Goal: Information Seeking & Learning: Learn about a topic

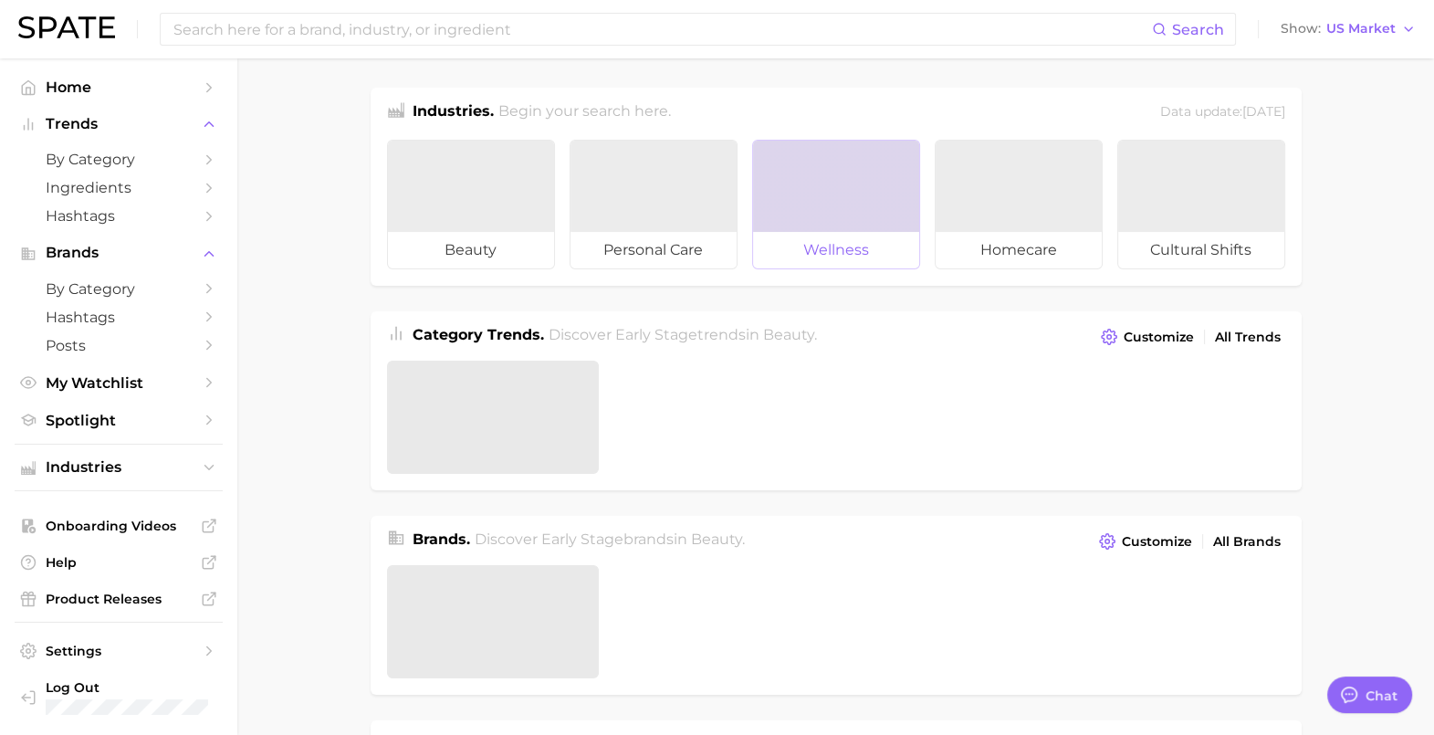
type textarea "x"
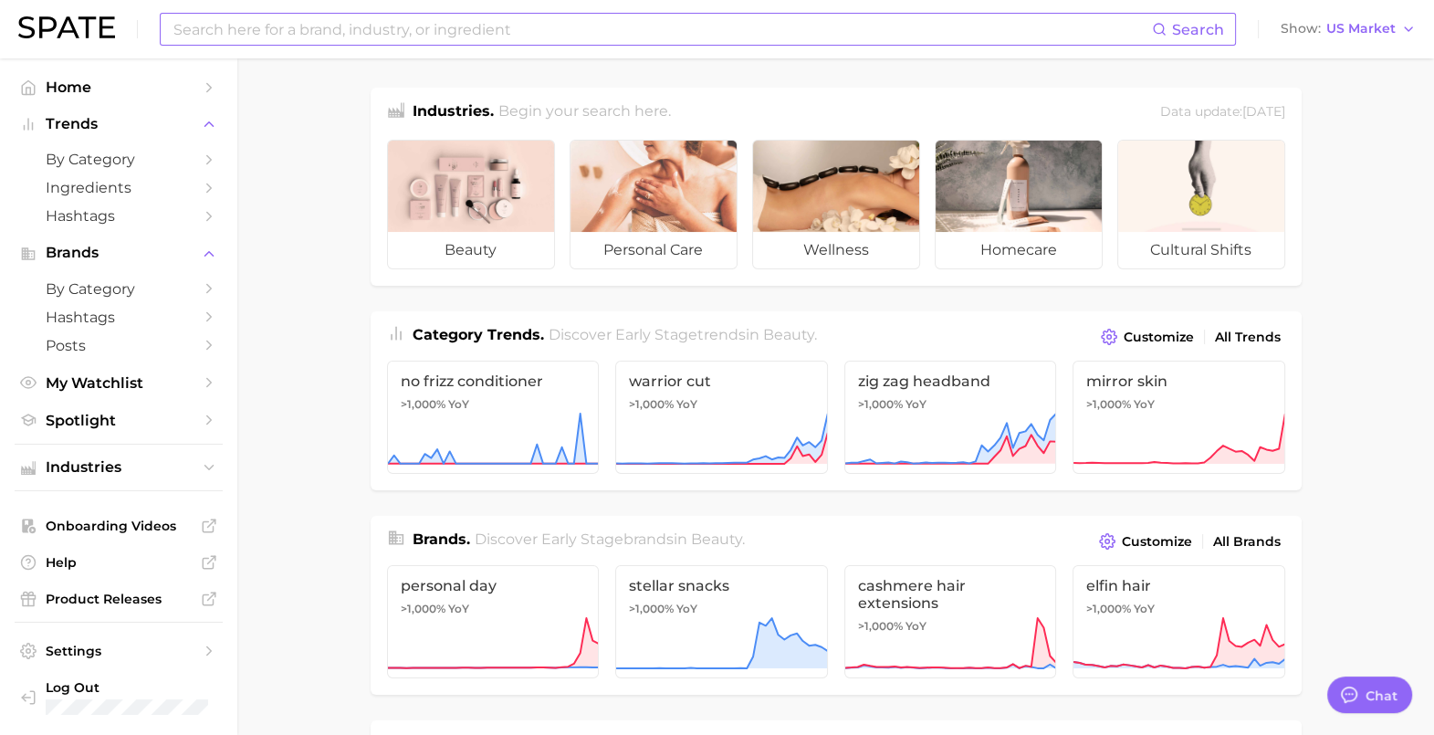
click at [502, 16] on input at bounding box center [662, 29] width 981 height 31
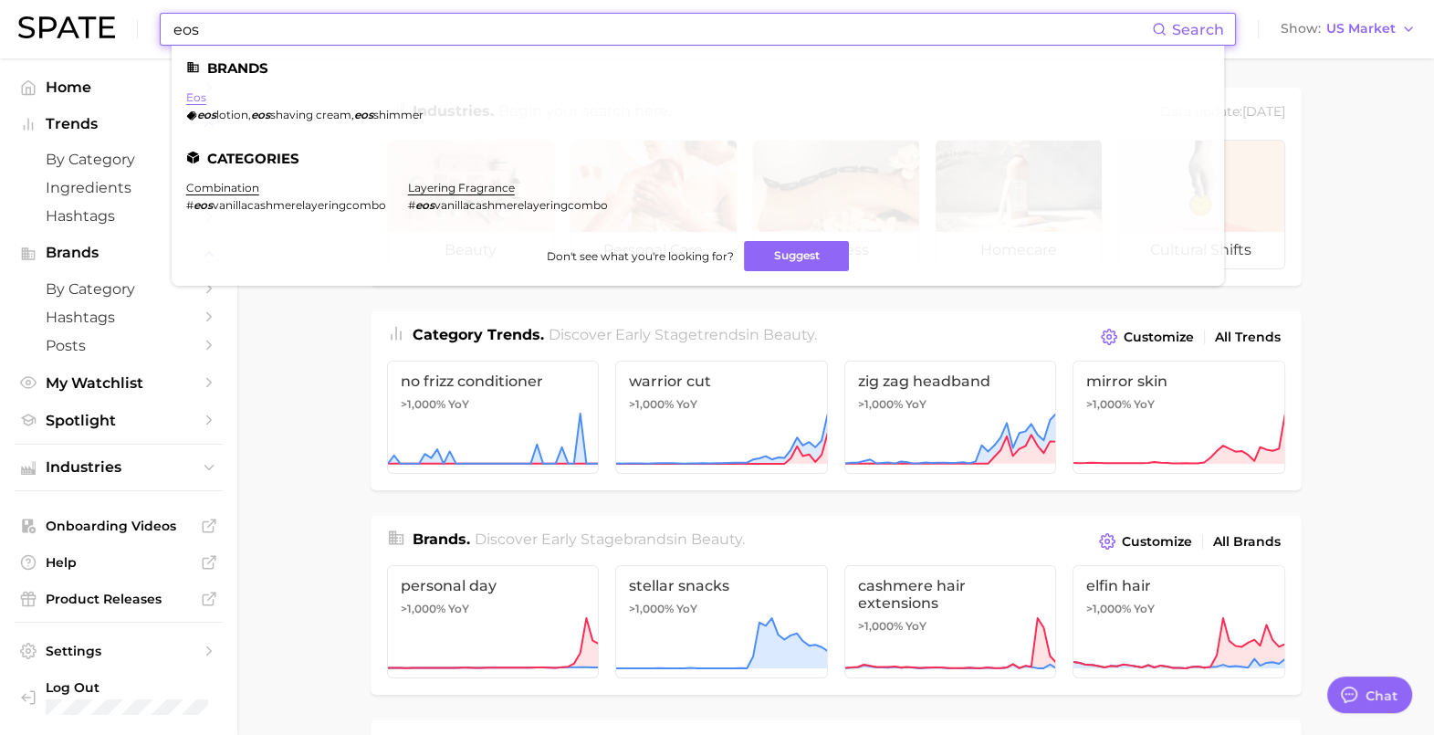
type input "eos"
click at [200, 104] on link "eos" at bounding box center [196, 97] width 20 height 14
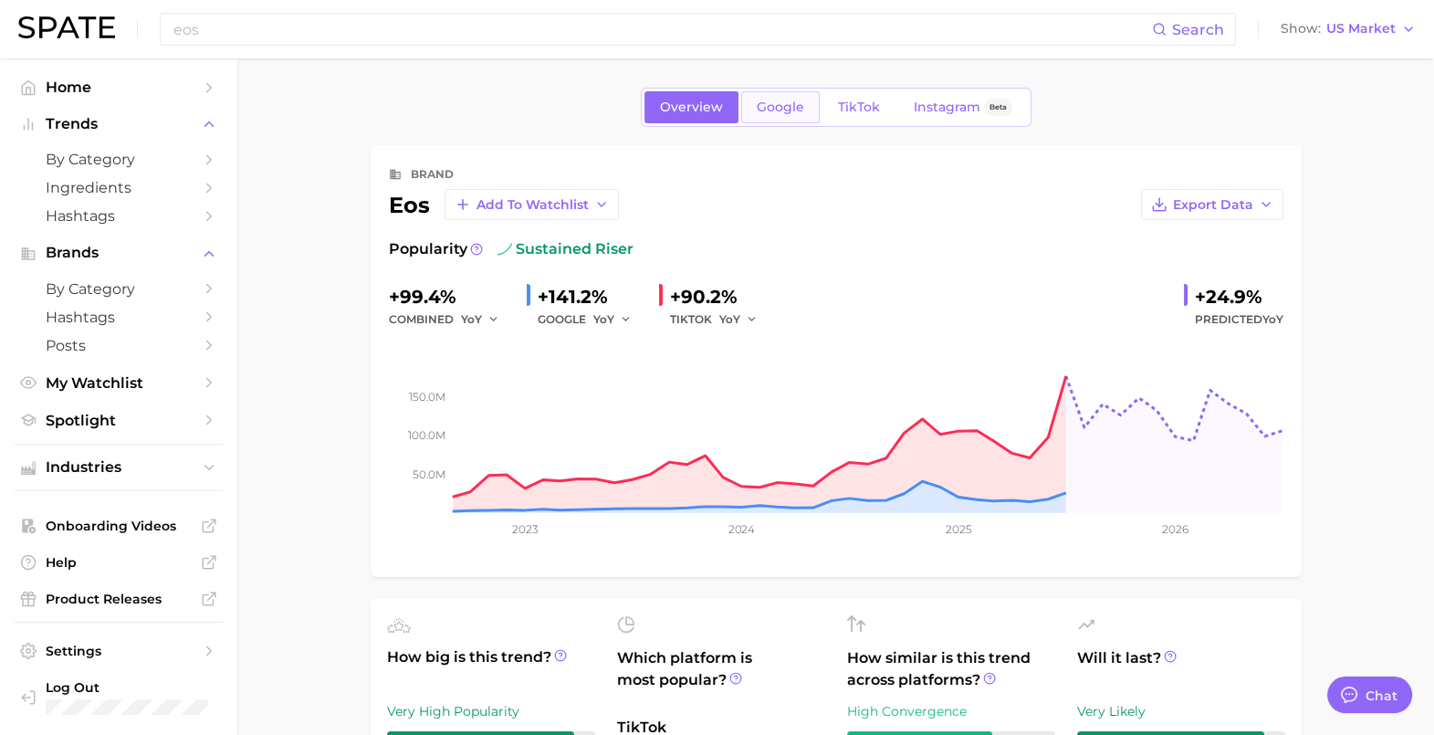
type textarea "x"
click at [759, 104] on span "Google" at bounding box center [780, 108] width 47 height 16
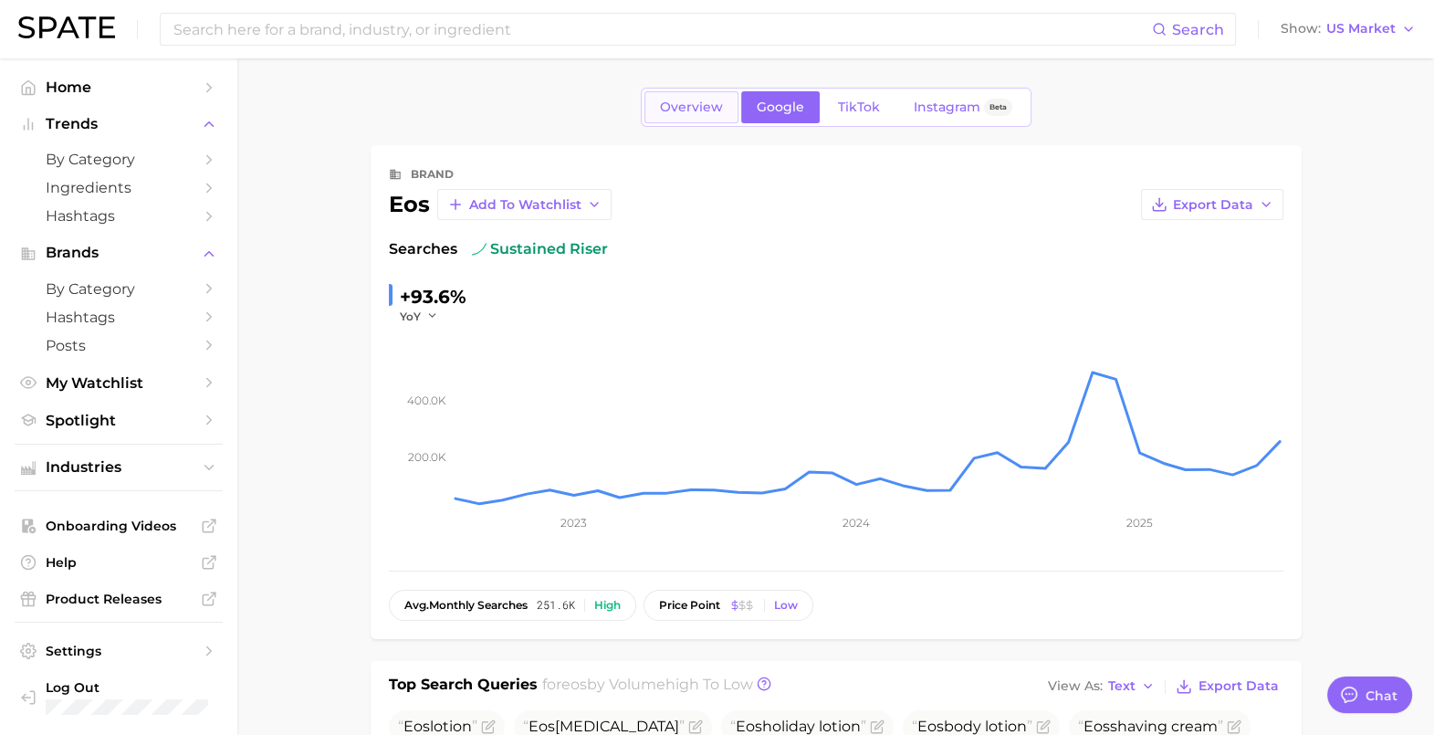
click at [703, 100] on span "Overview" at bounding box center [691, 108] width 63 height 16
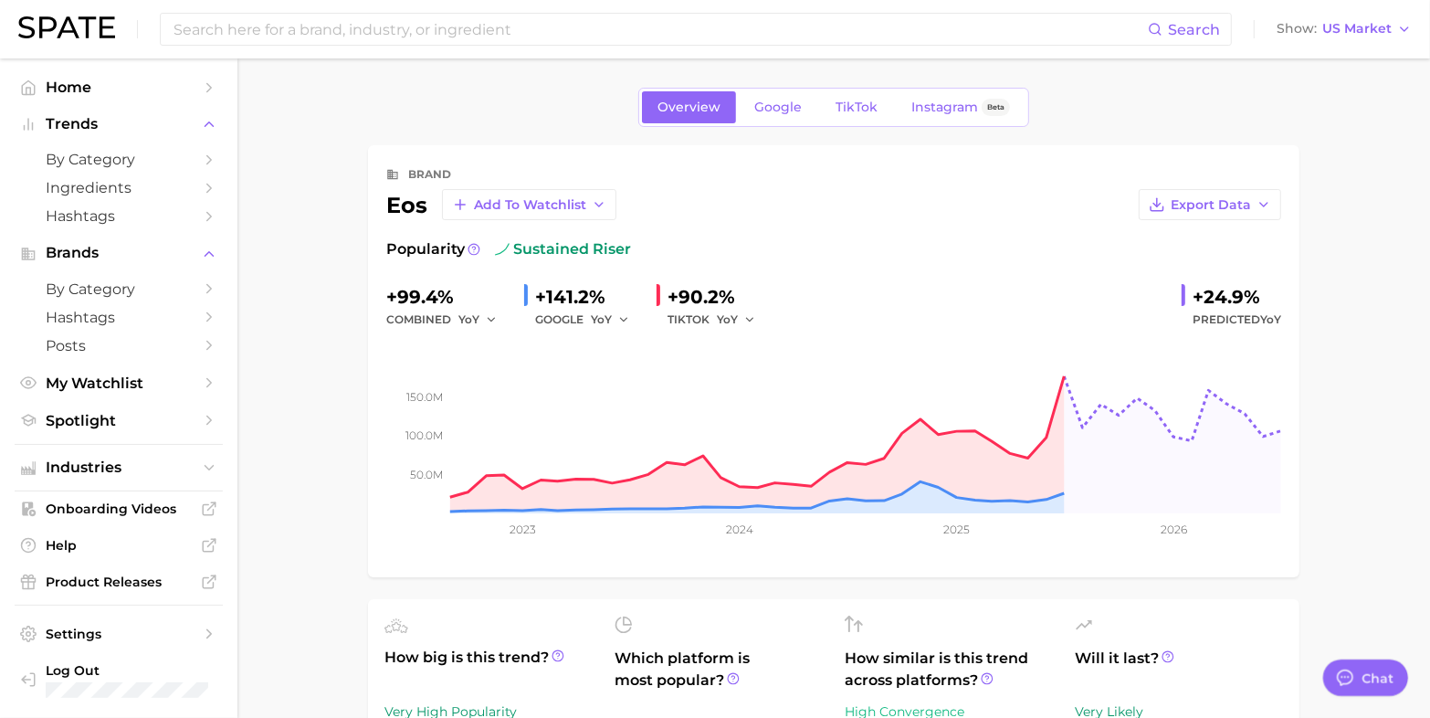
type textarea "x"
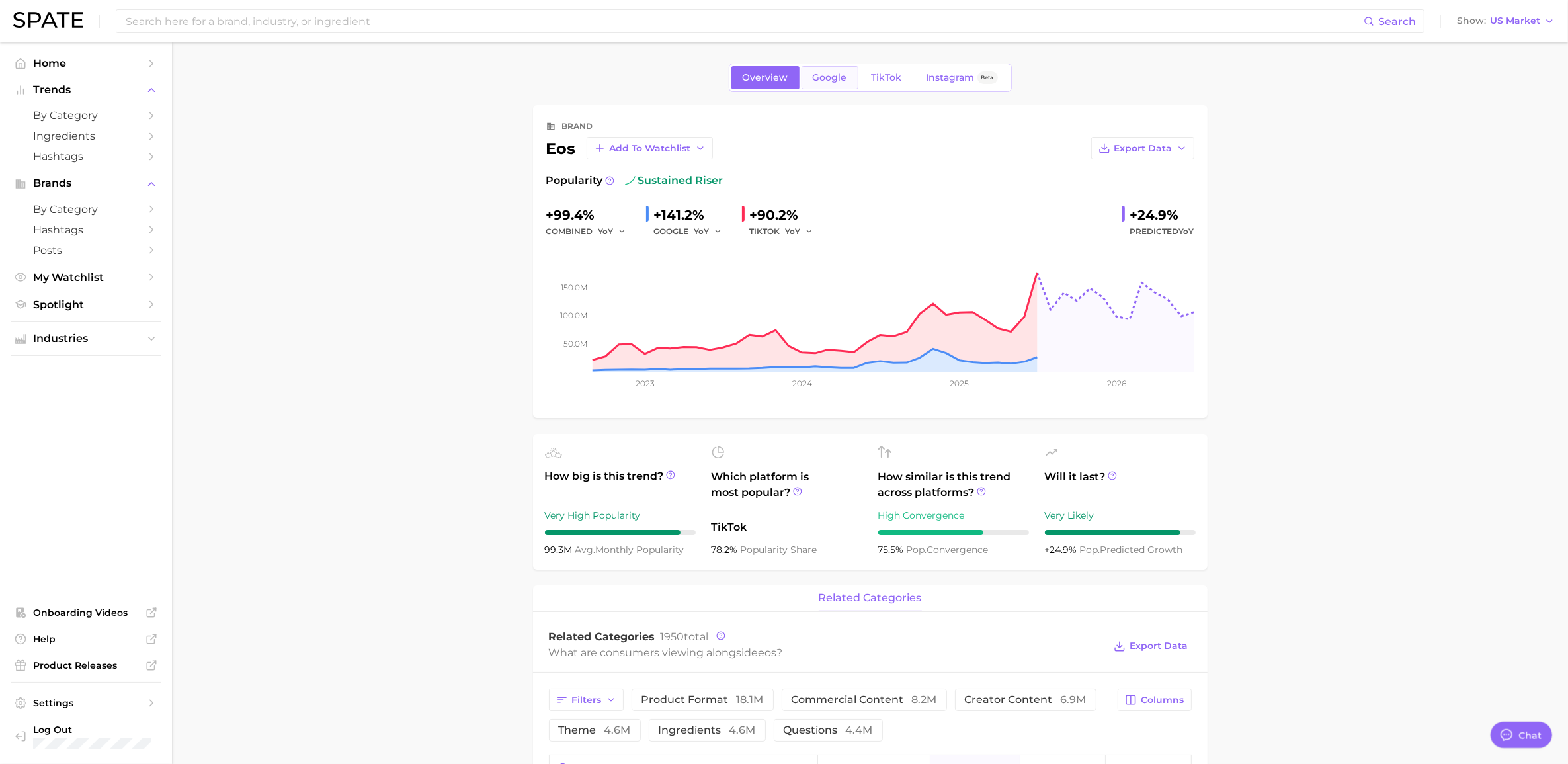
click at [824, 87] on link "Google" at bounding box center [830, 77] width 57 height 23
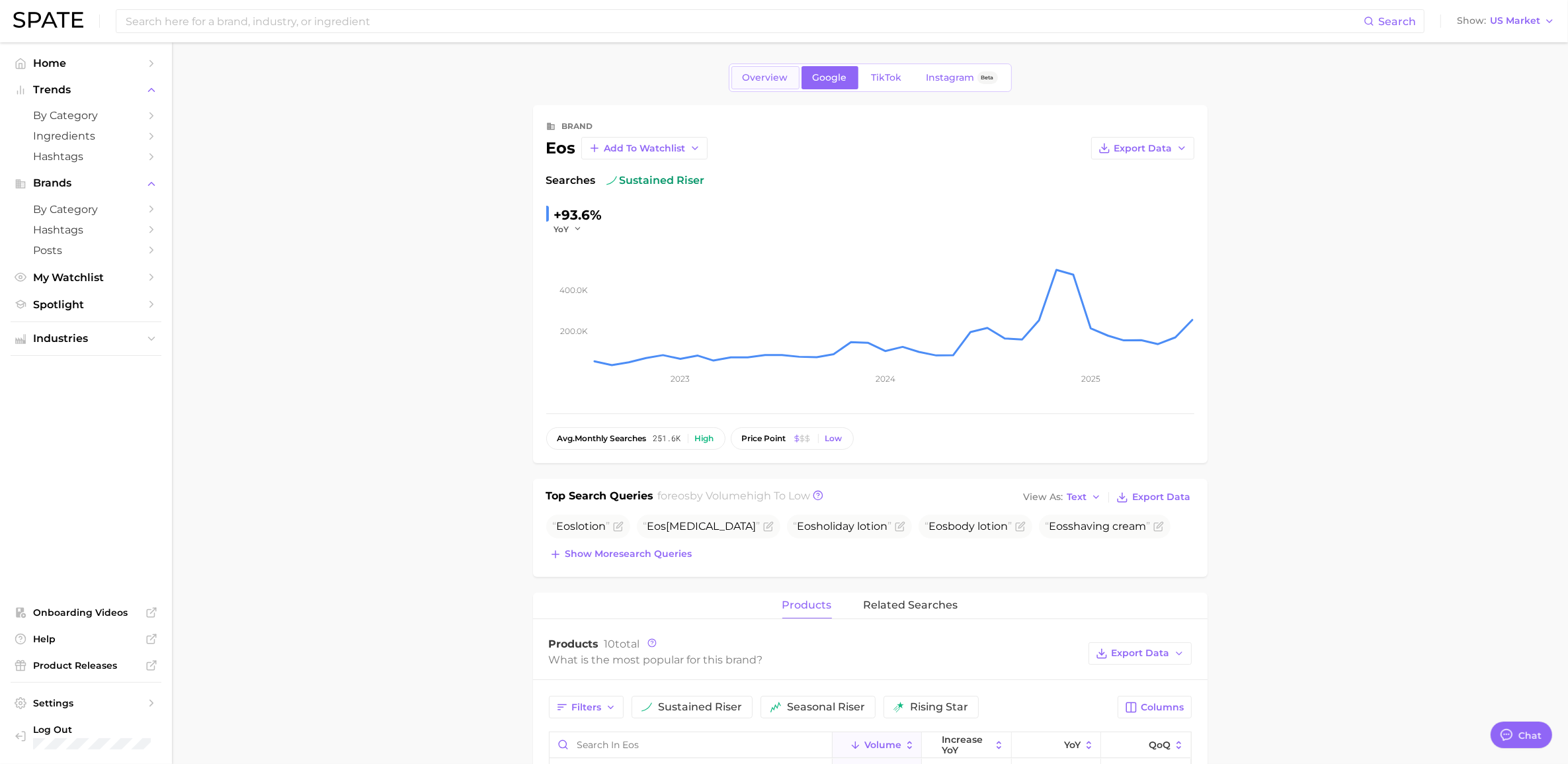
click at [763, 70] on link "Overview" at bounding box center [766, 77] width 68 height 23
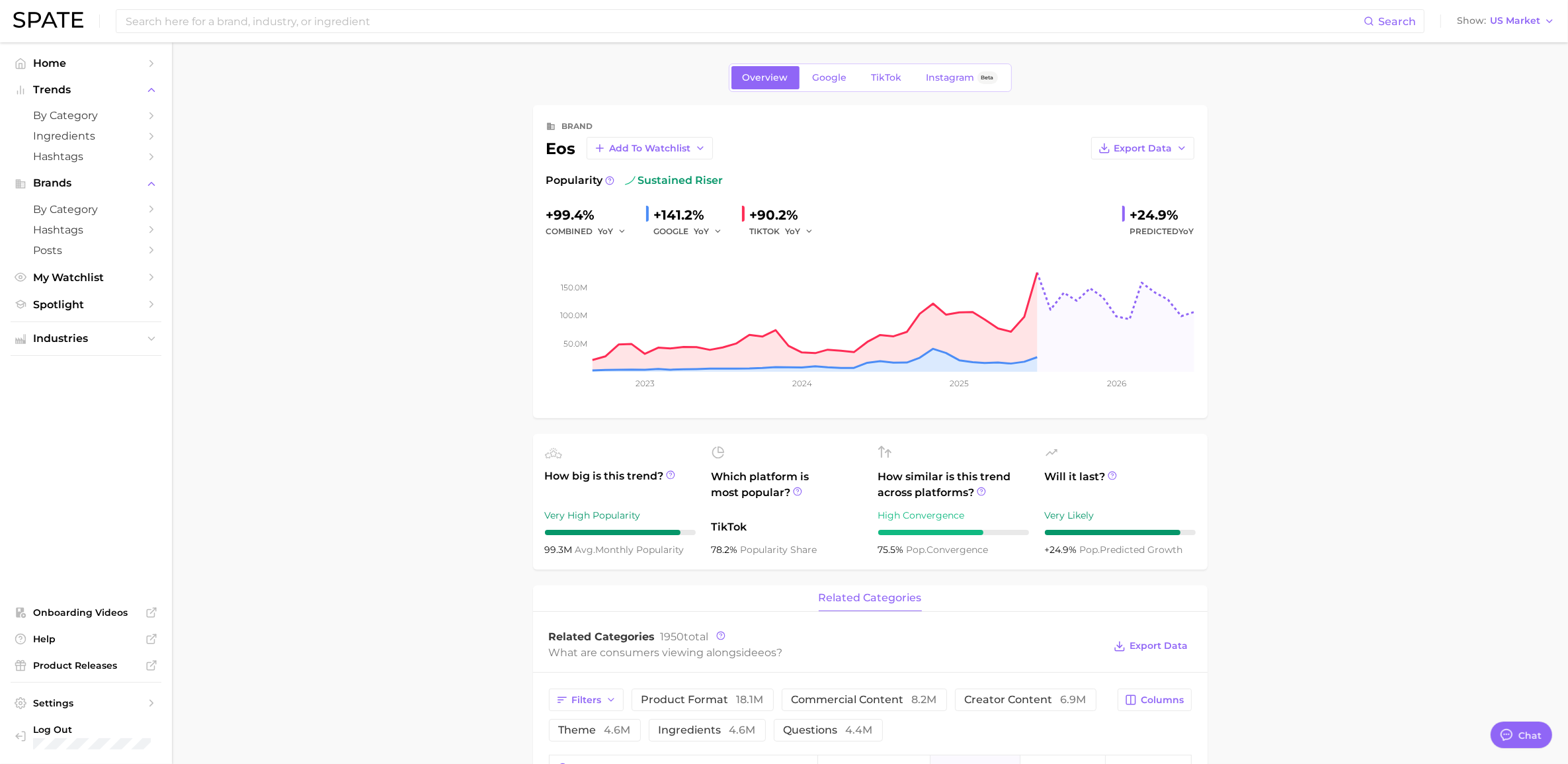
click at [884, 80] on span "TikTok" at bounding box center [886, 78] width 30 height 12
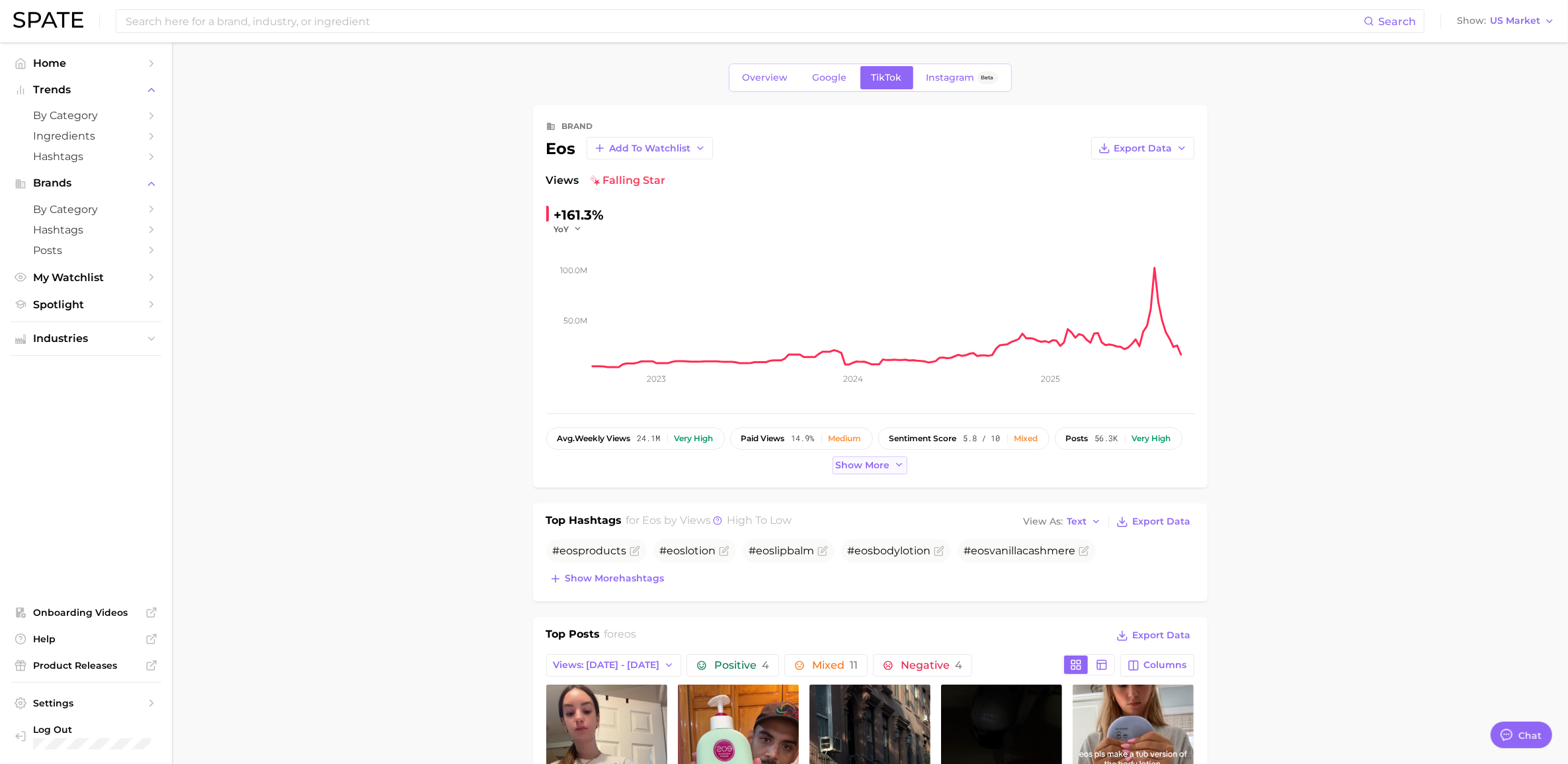
click at [868, 468] on span "Show more" at bounding box center [863, 466] width 54 height 12
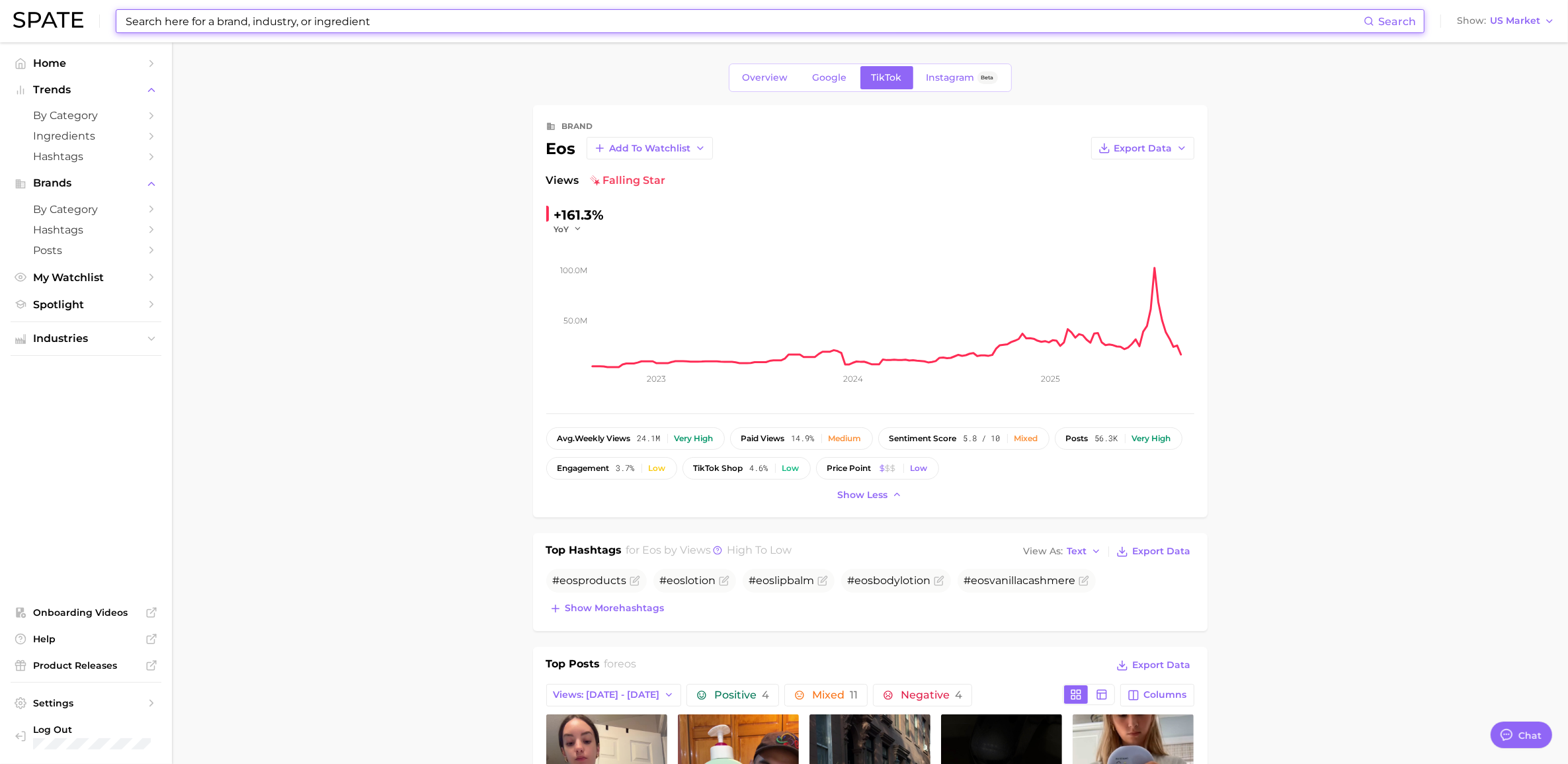
click at [280, 17] on input at bounding box center [744, 21] width 1239 height 22
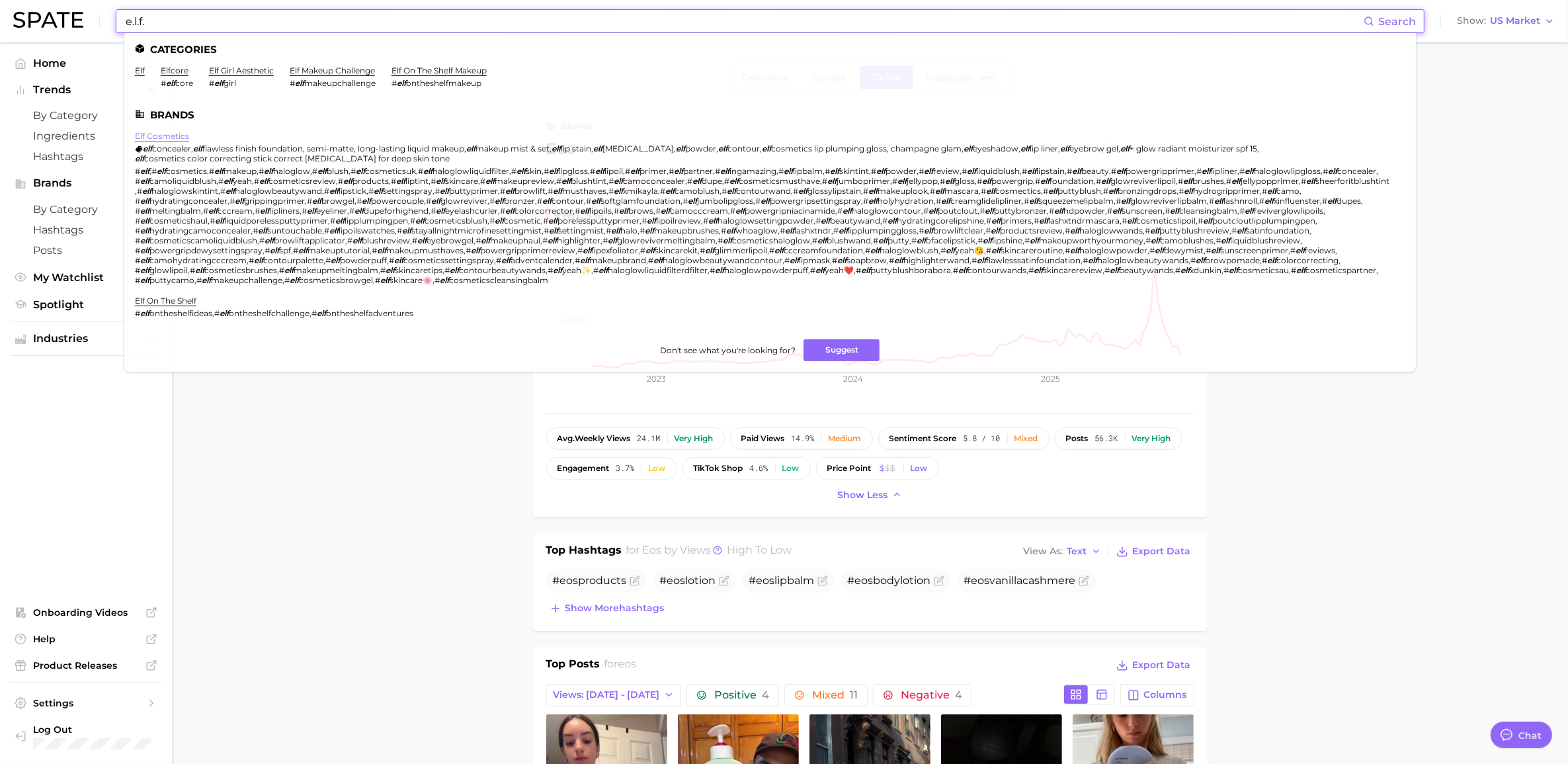
type input "e.l.f."
click at [156, 134] on link "elf cosmetics" at bounding box center [162, 136] width 54 height 10
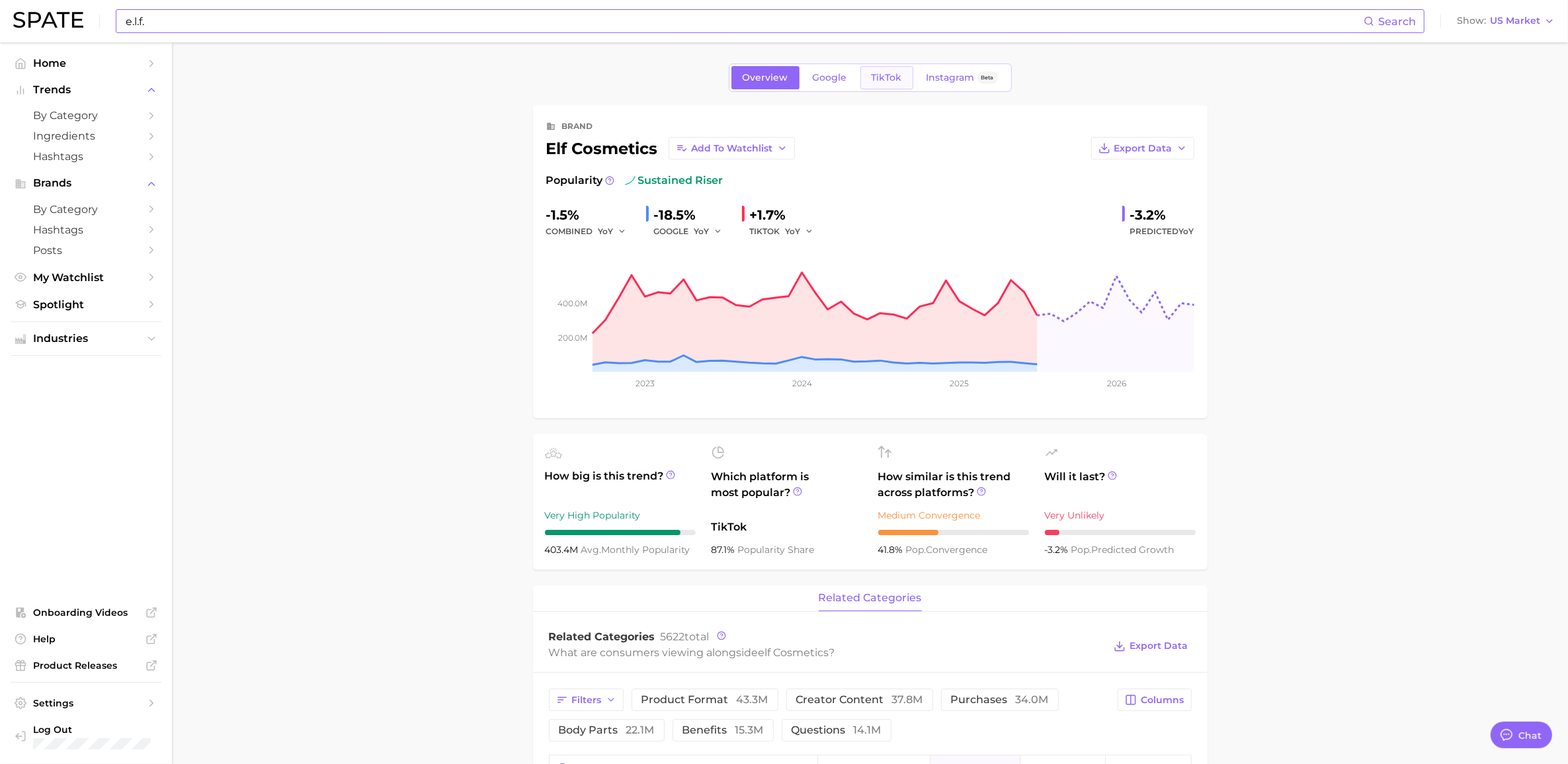
click at [881, 71] on link "TikTok" at bounding box center [886, 77] width 53 height 23
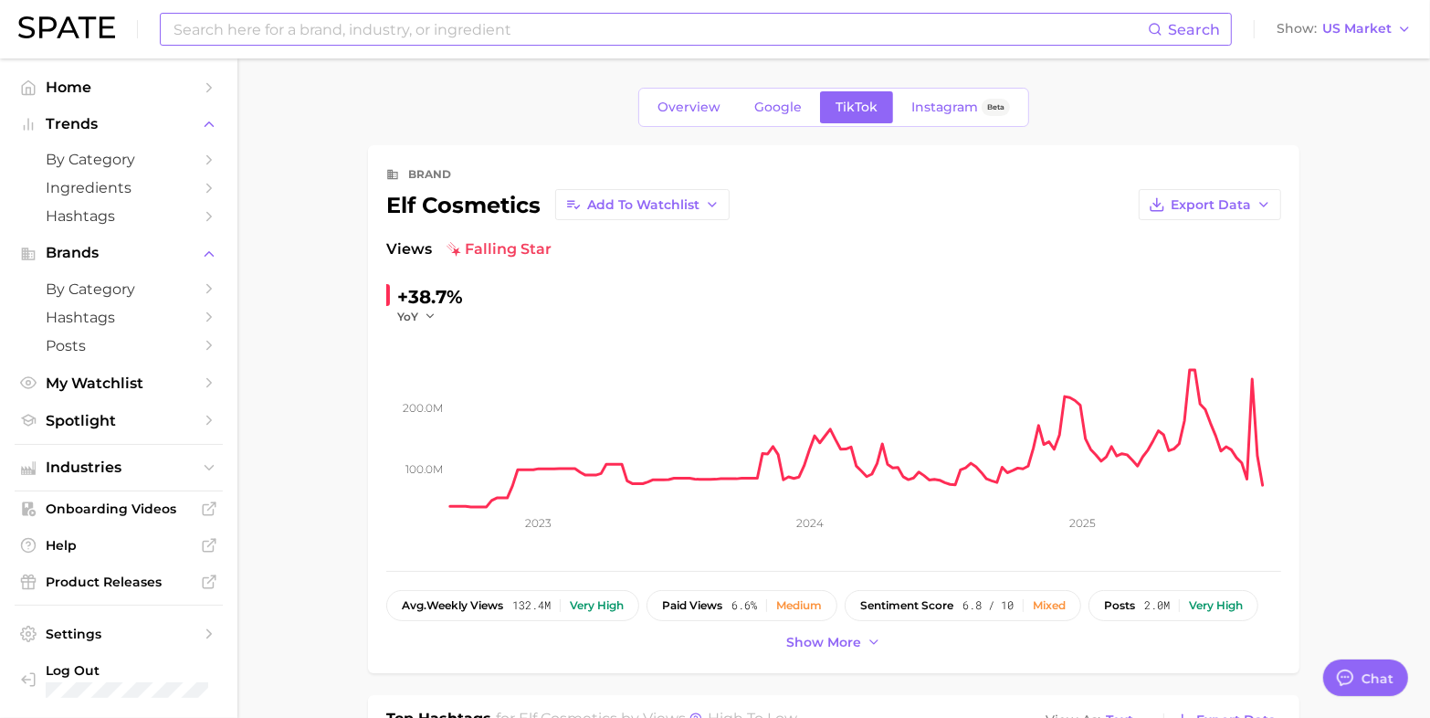
drag, startPoint x: 1368, startPoint y: 98, endPoint x: 824, endPoint y: 309, distance: 582.8
click at [96, 94] on span "Home" at bounding box center [119, 87] width 146 height 17
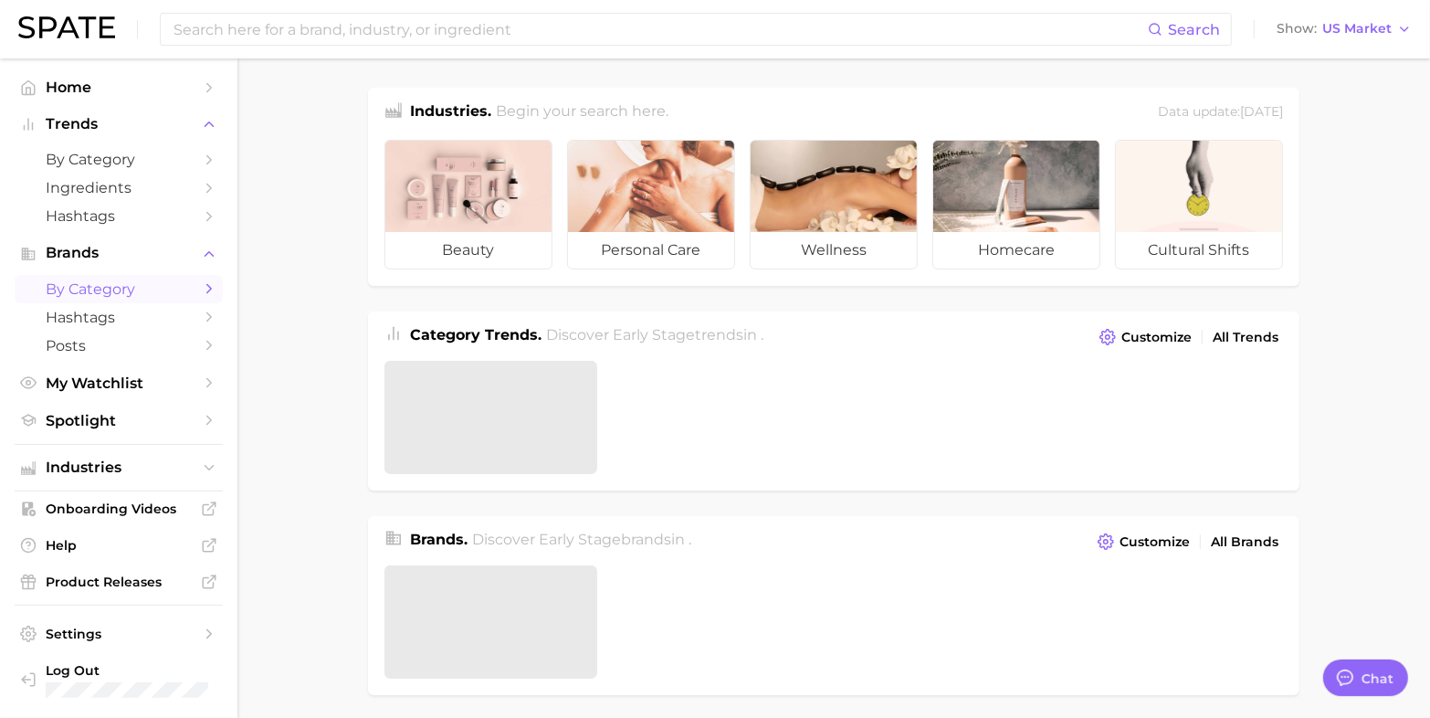
click at [100, 281] on span "by Category" at bounding box center [119, 288] width 146 height 17
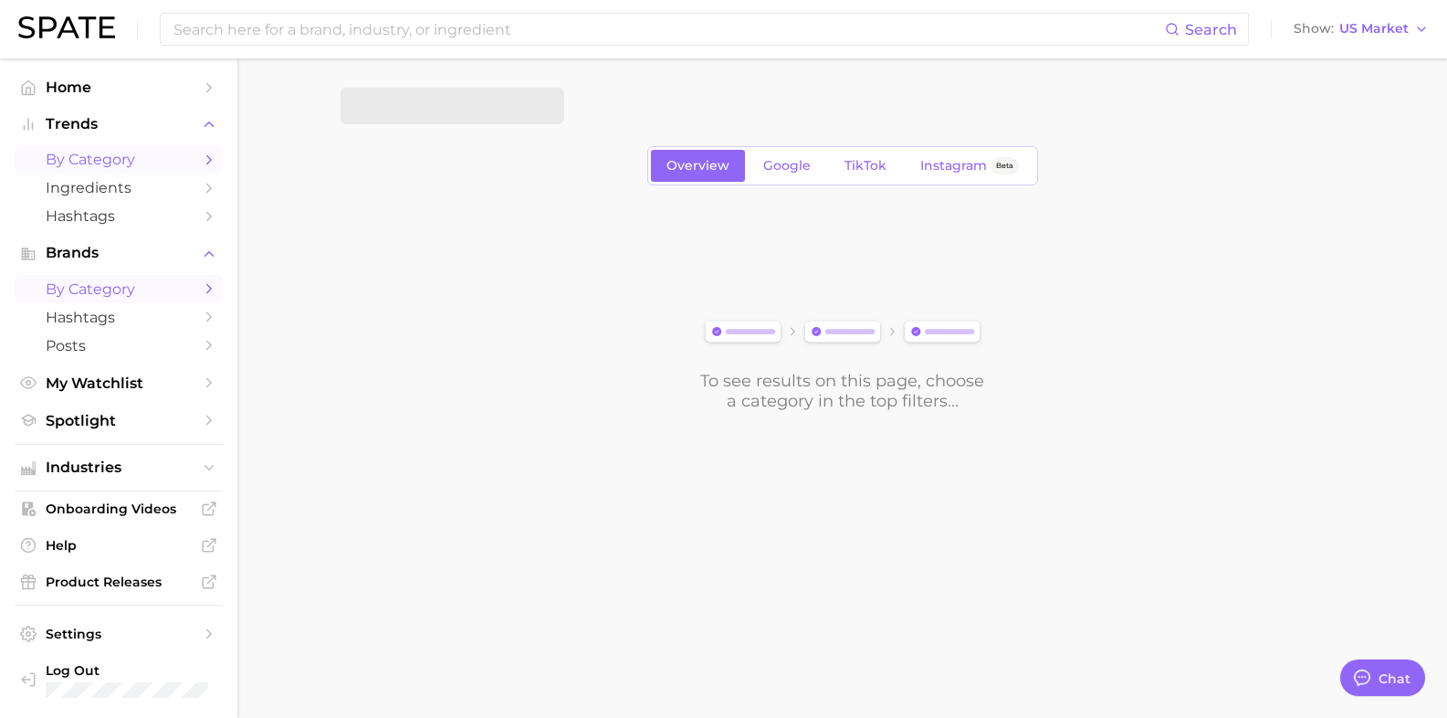
click at [96, 152] on span "by Category" at bounding box center [119, 159] width 146 height 17
click at [412, 121] on button "1. Choose Category" at bounding box center [453, 106] width 224 height 37
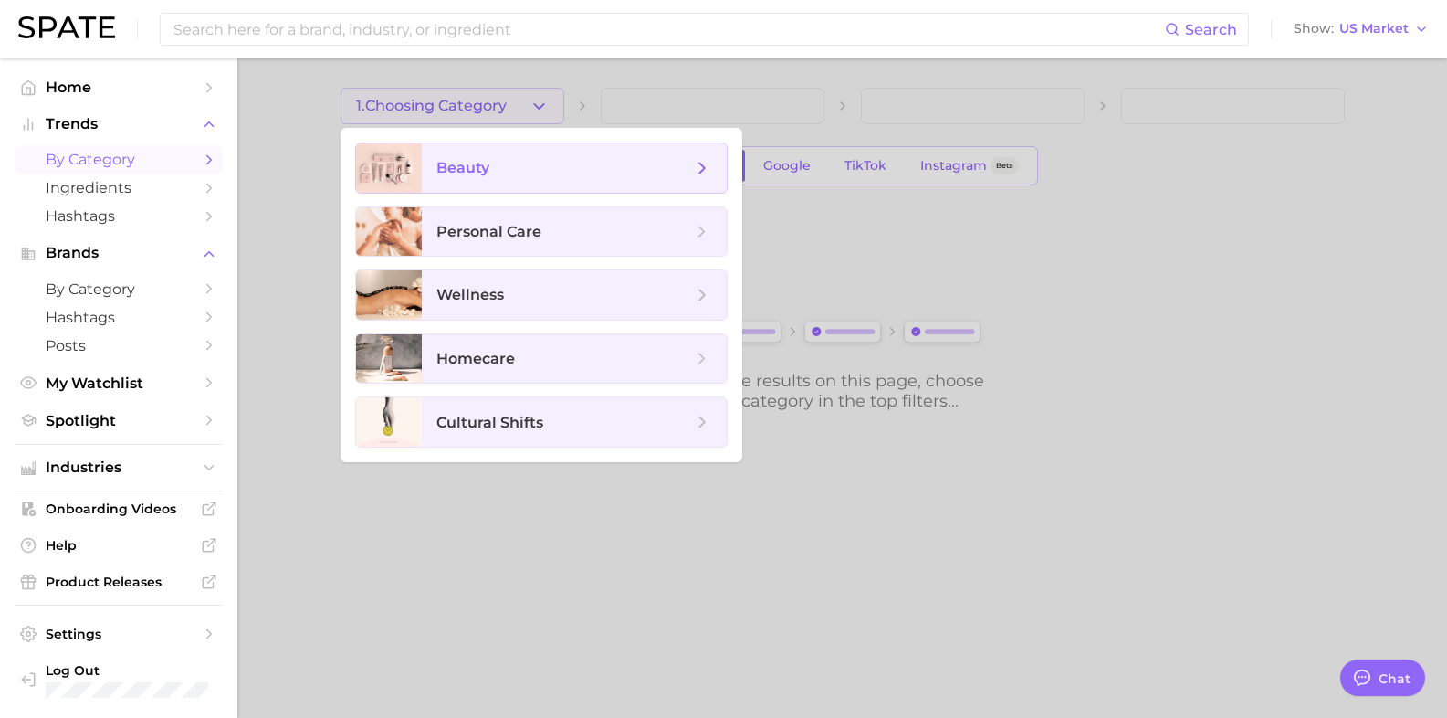
click at [449, 174] on span "beauty" at bounding box center [462, 167] width 53 height 17
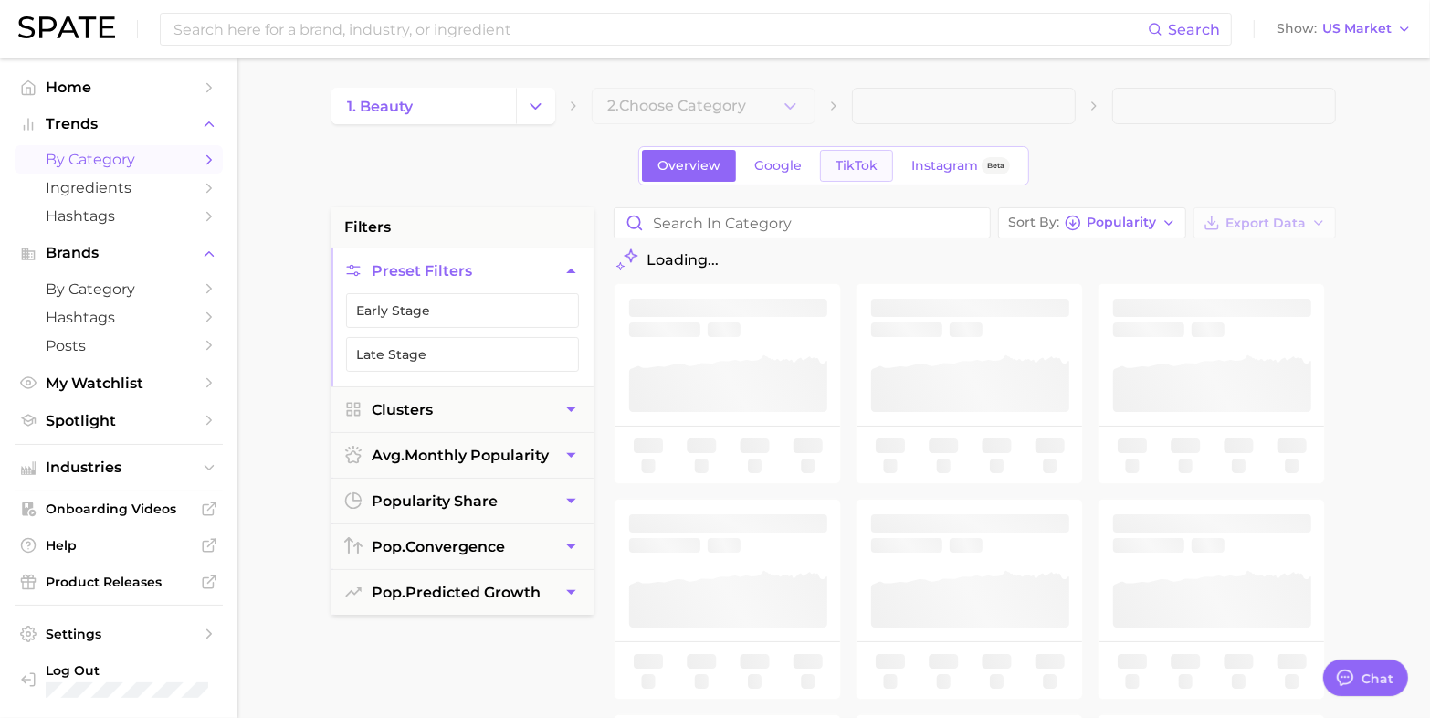
click at [874, 152] on link "TikTok" at bounding box center [856, 166] width 73 height 32
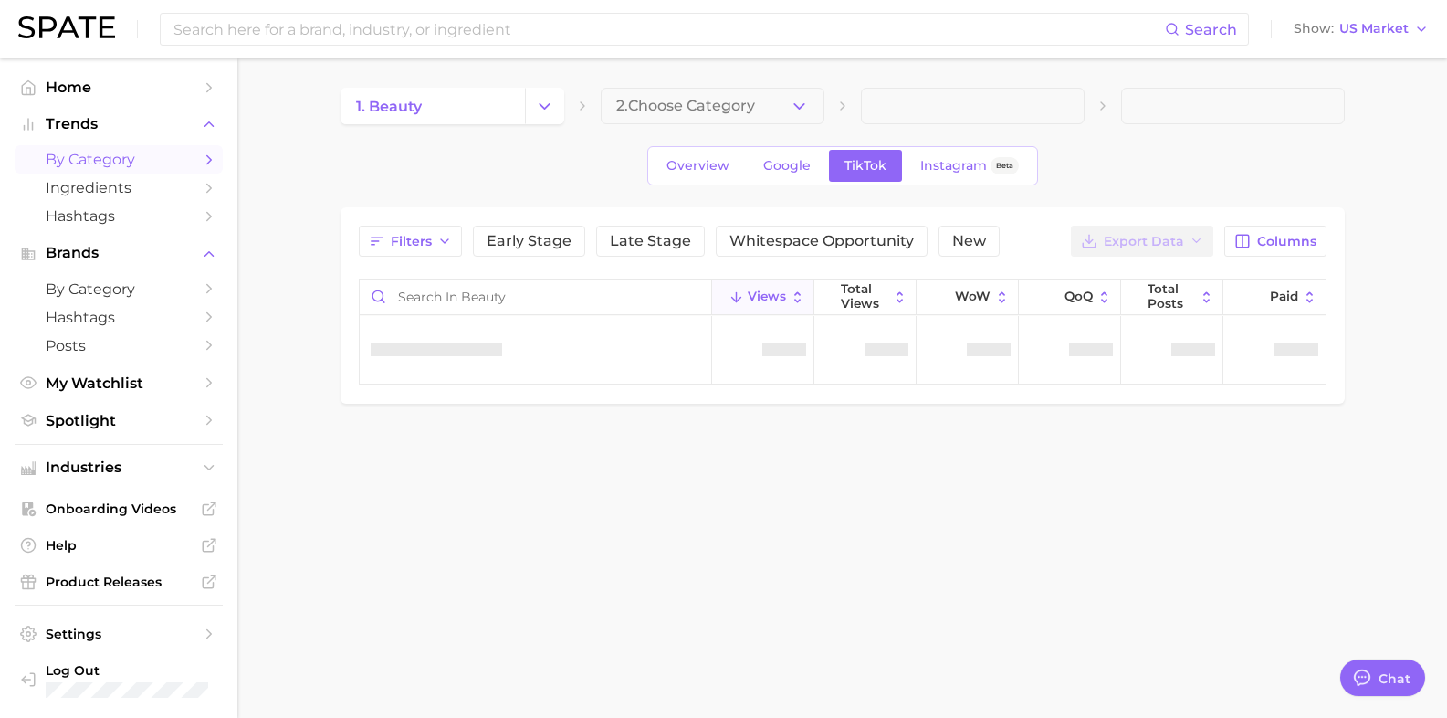
click at [698, 83] on main "1. beauty 2. Choose Category Overview Google TikTok Instagram Beta Filters Earl…" at bounding box center [842, 276] width 1210 height 436
click at [700, 102] on span "2. Choose Category" at bounding box center [685, 106] width 139 height 16
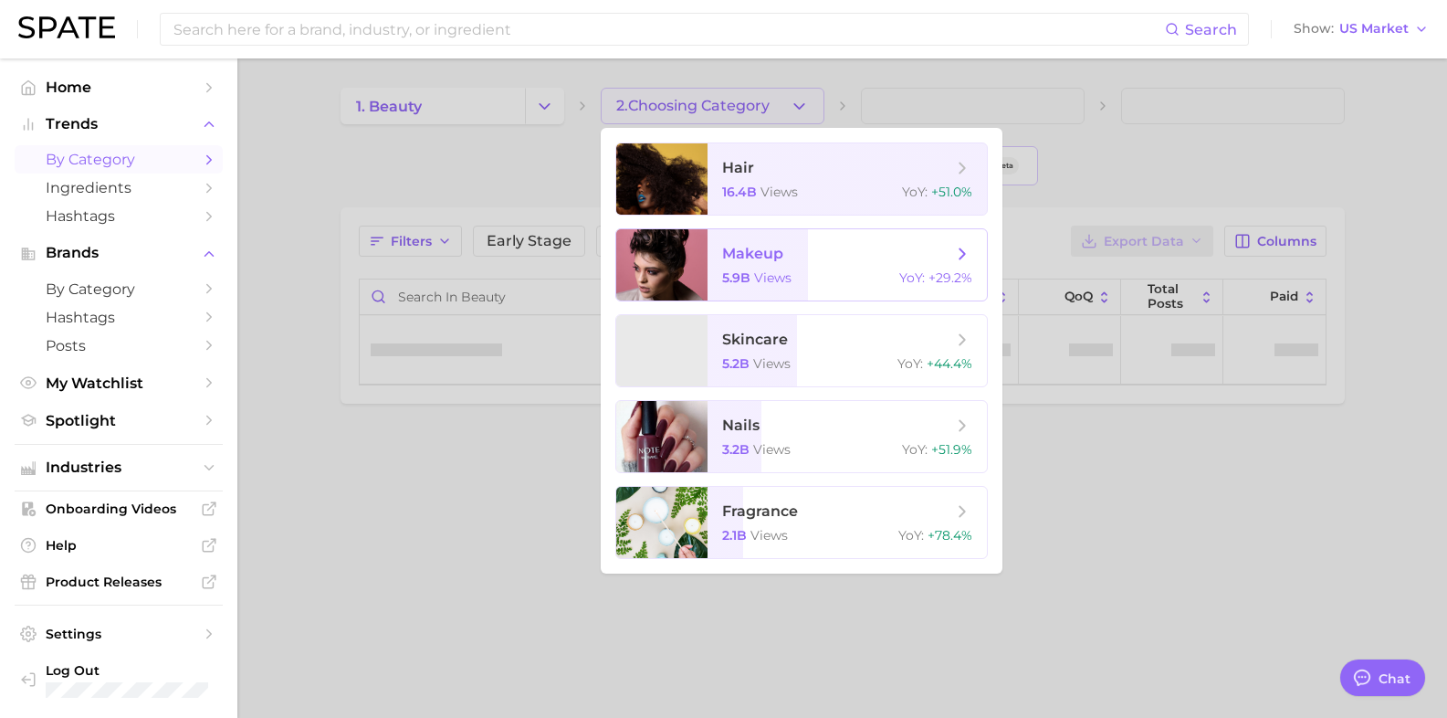
click at [740, 252] on span "makeup" at bounding box center [752, 253] width 61 height 17
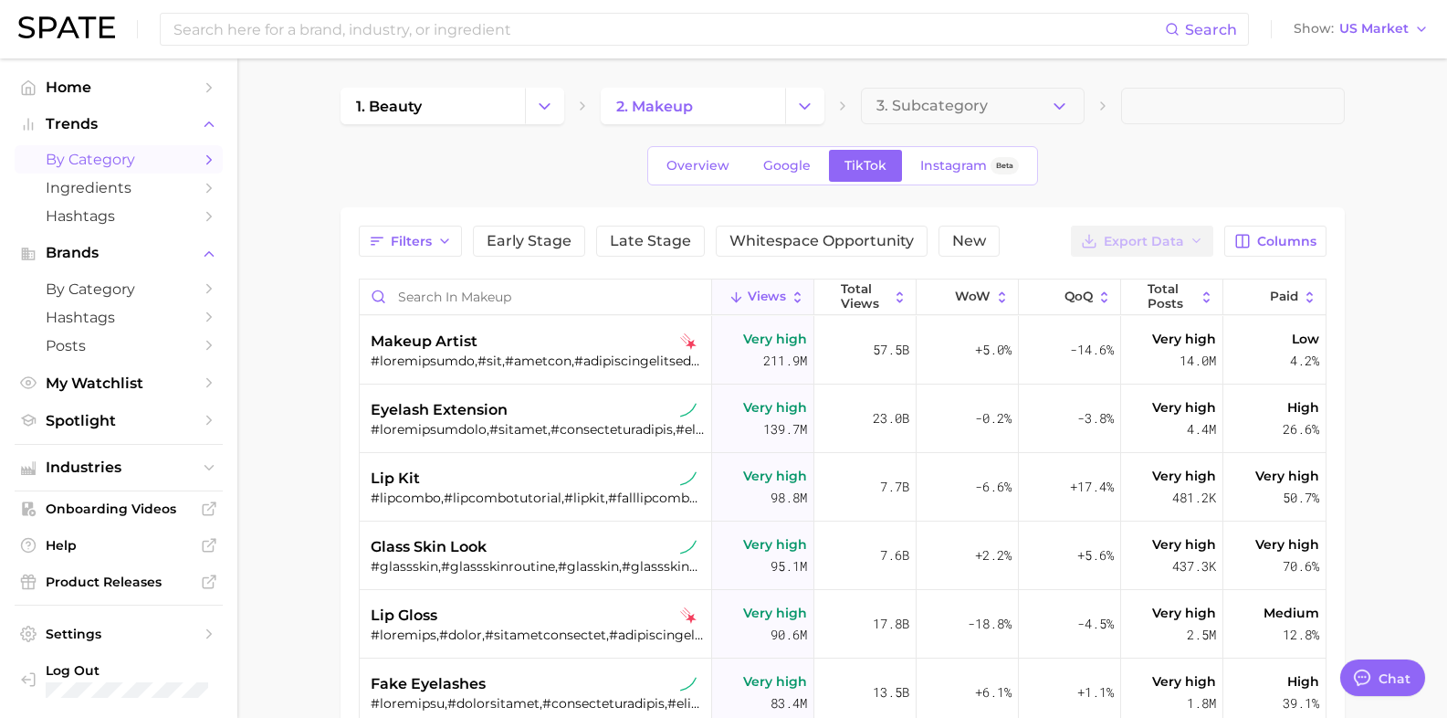
type textarea "x"
click at [1121, 164] on div "Overview Google TikTok Instagram Beta" at bounding box center [833, 165] width 1004 height 39
click at [1276, 244] on span "Columns" at bounding box center [1277, 242] width 59 height 16
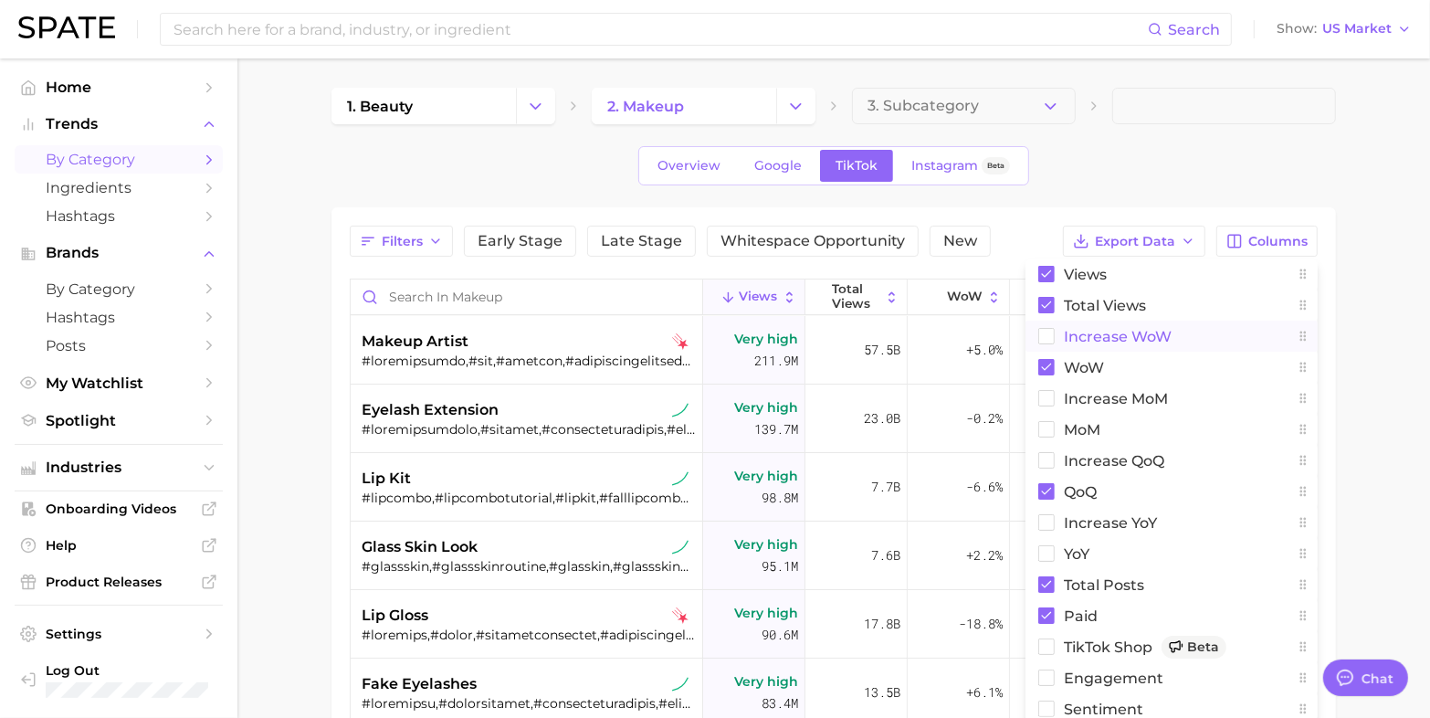
click at [1052, 342] on rect at bounding box center [1047, 337] width 16 height 16
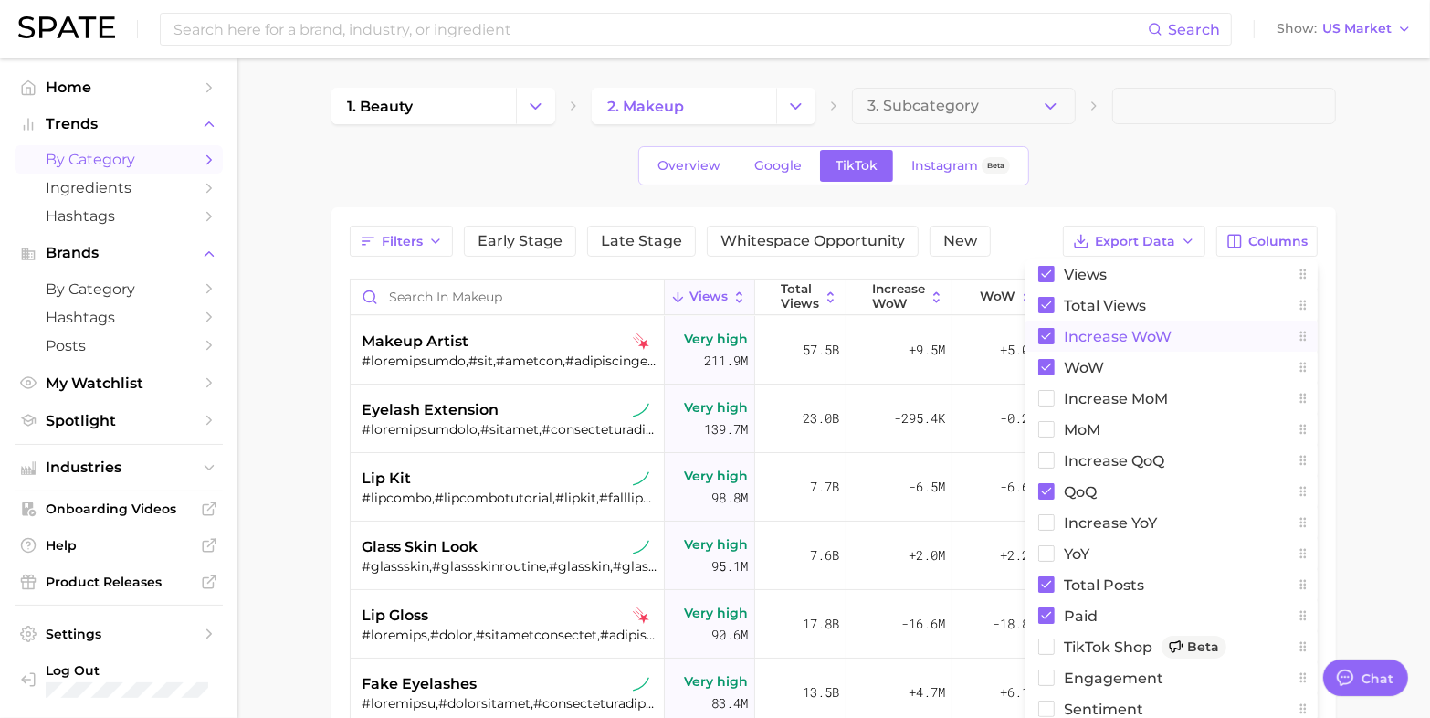
click at [1370, 403] on main "1. beauty 2. makeup 3. Subcategory Overview Google TikTok Instagram Beta Filter…" at bounding box center [833, 581] width 1192 height 1047
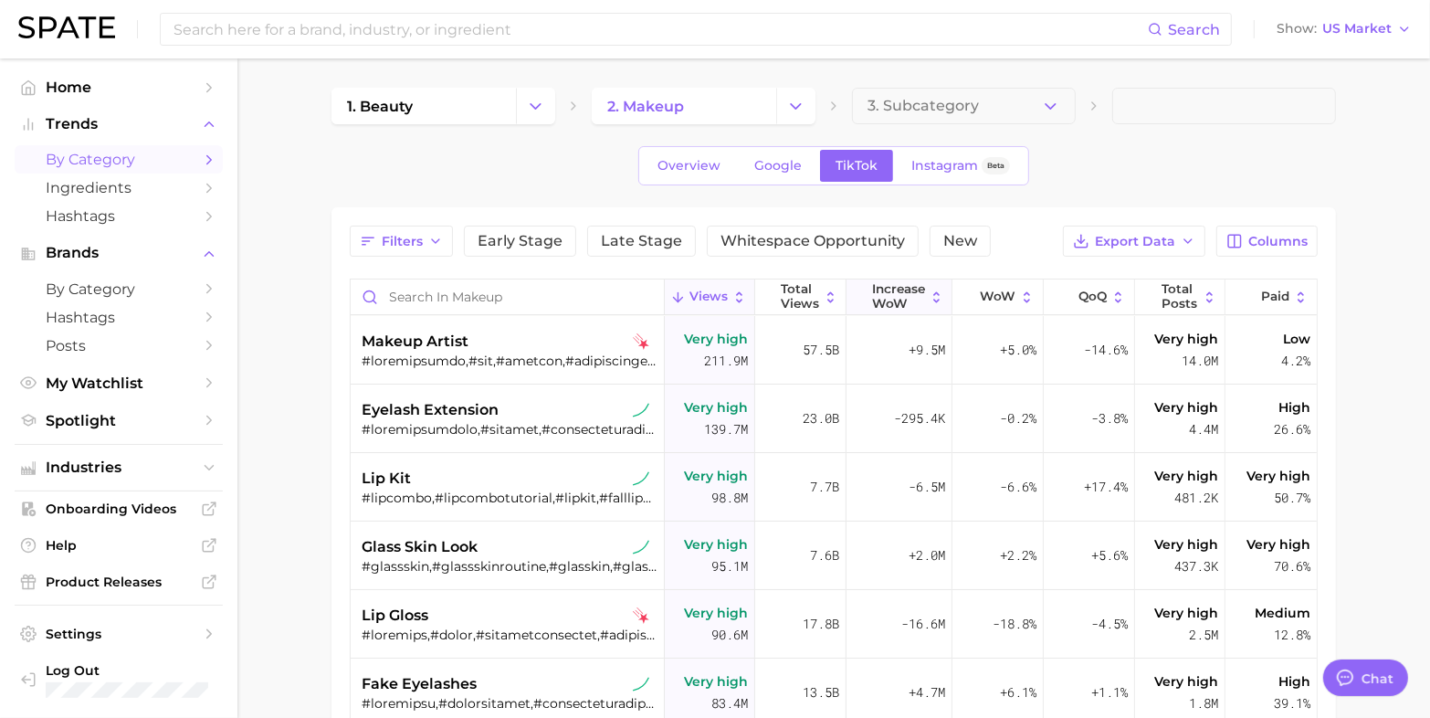
click at [884, 293] on span "Increase WoW" at bounding box center [898, 296] width 53 height 28
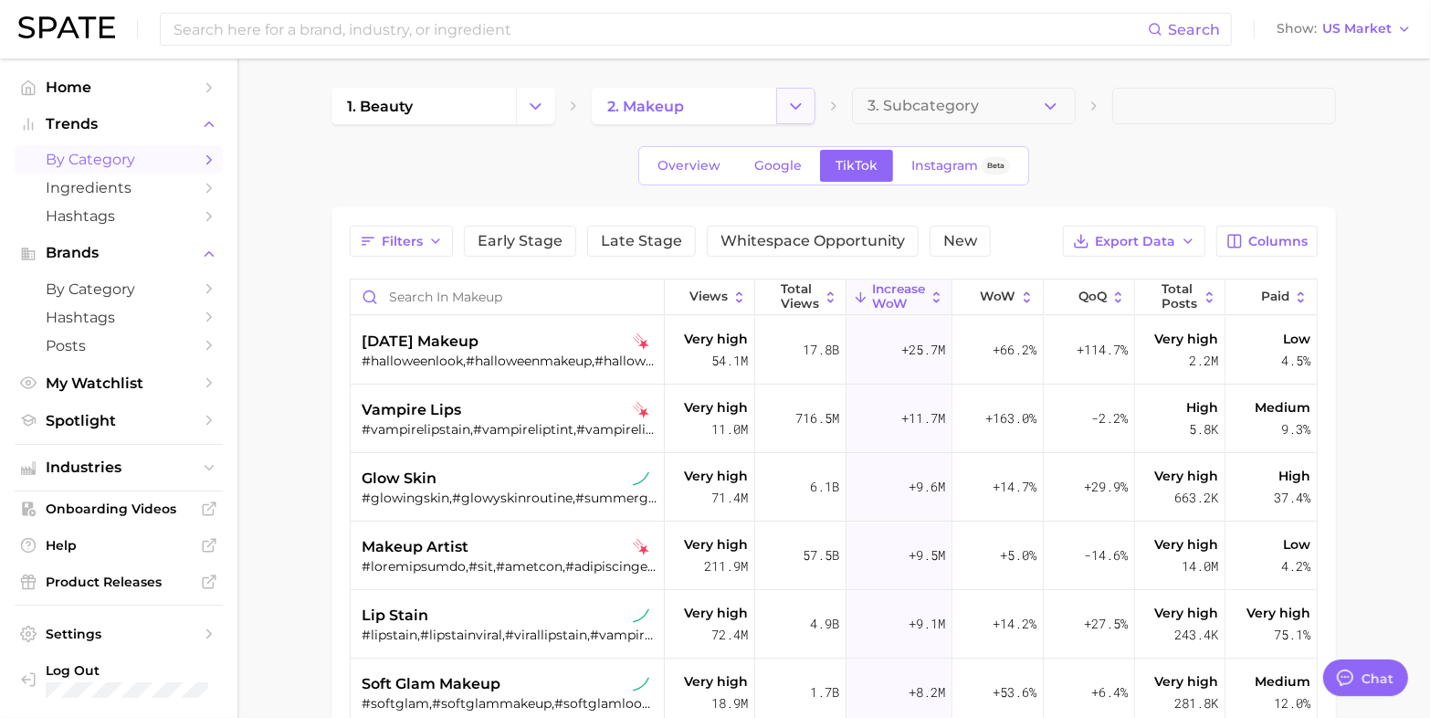
click at [794, 103] on icon "Change Category" at bounding box center [795, 106] width 19 height 19
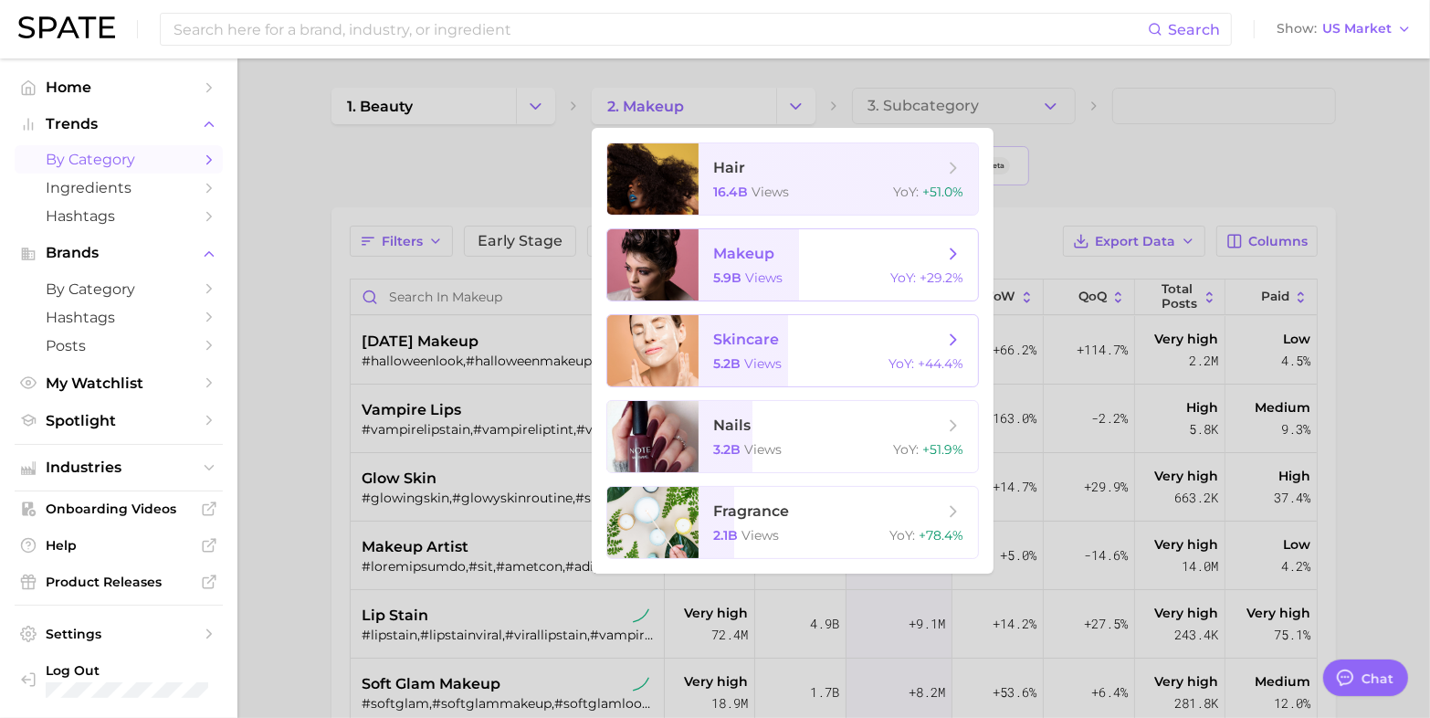
click at [753, 363] on span "views" at bounding box center [762, 363] width 37 height 16
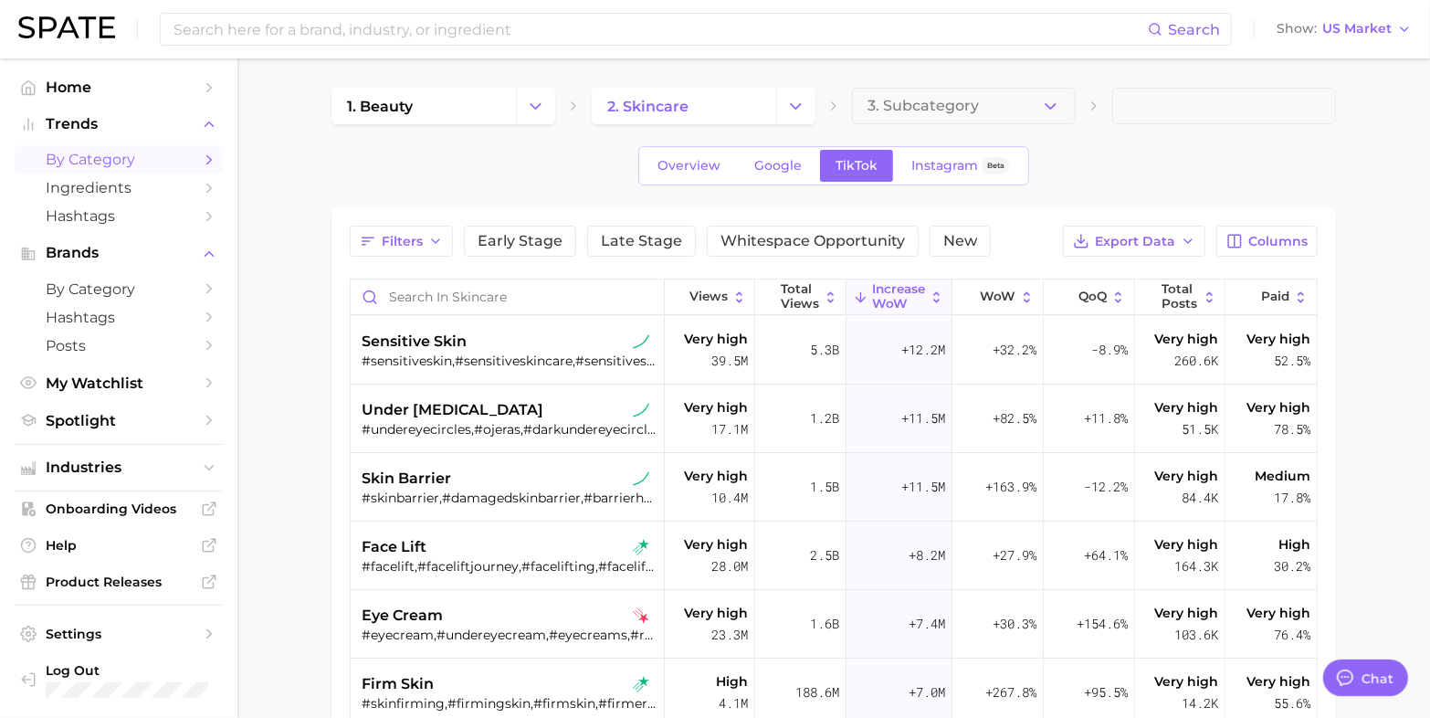
click at [299, 389] on main "1. beauty 2. skincare 3. Subcategory Overview Google TikTok Instagram Beta Filt…" at bounding box center [833, 581] width 1192 height 1047
click at [1299, 114] on span at bounding box center [1224, 106] width 224 height 37
click at [1365, 24] on span "US Market" at bounding box center [1356, 29] width 69 height 10
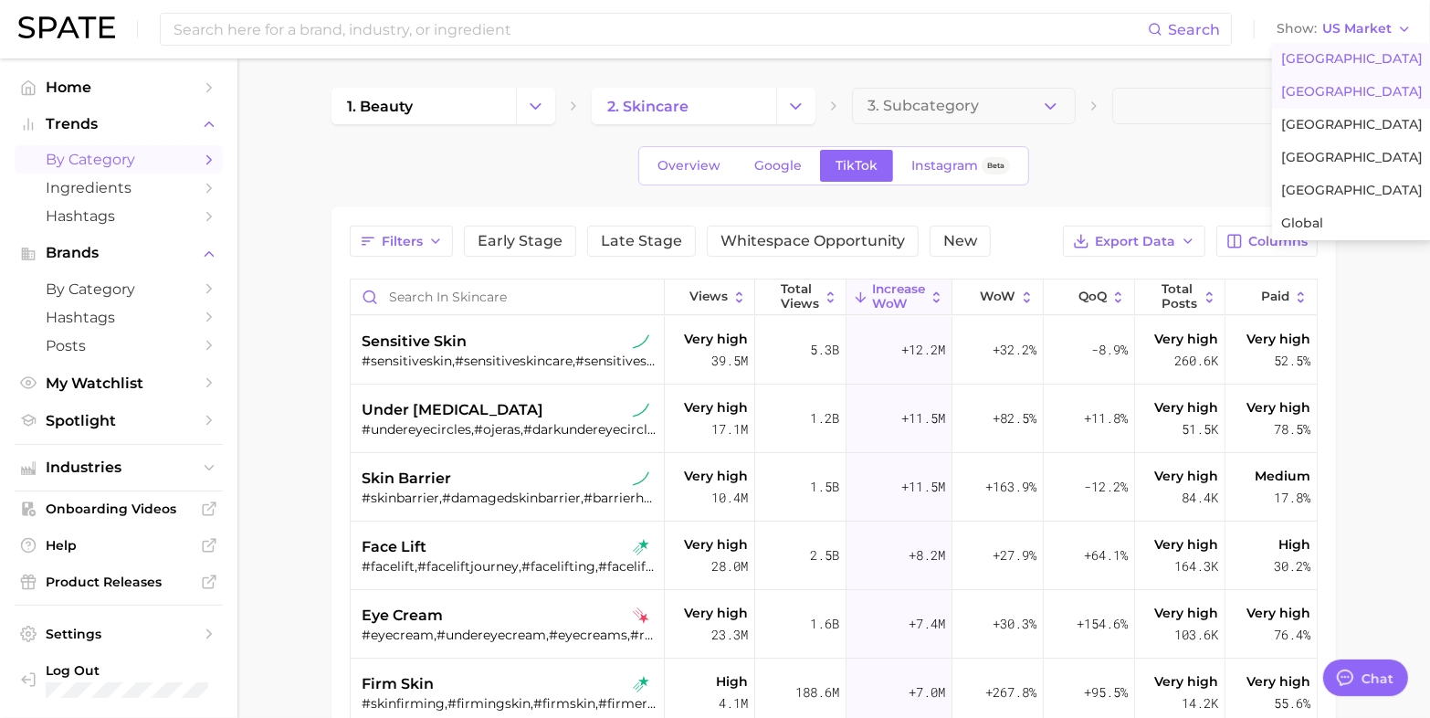
click at [1321, 87] on span "[GEOGRAPHIC_DATA]" at bounding box center [1352, 92] width 142 height 16
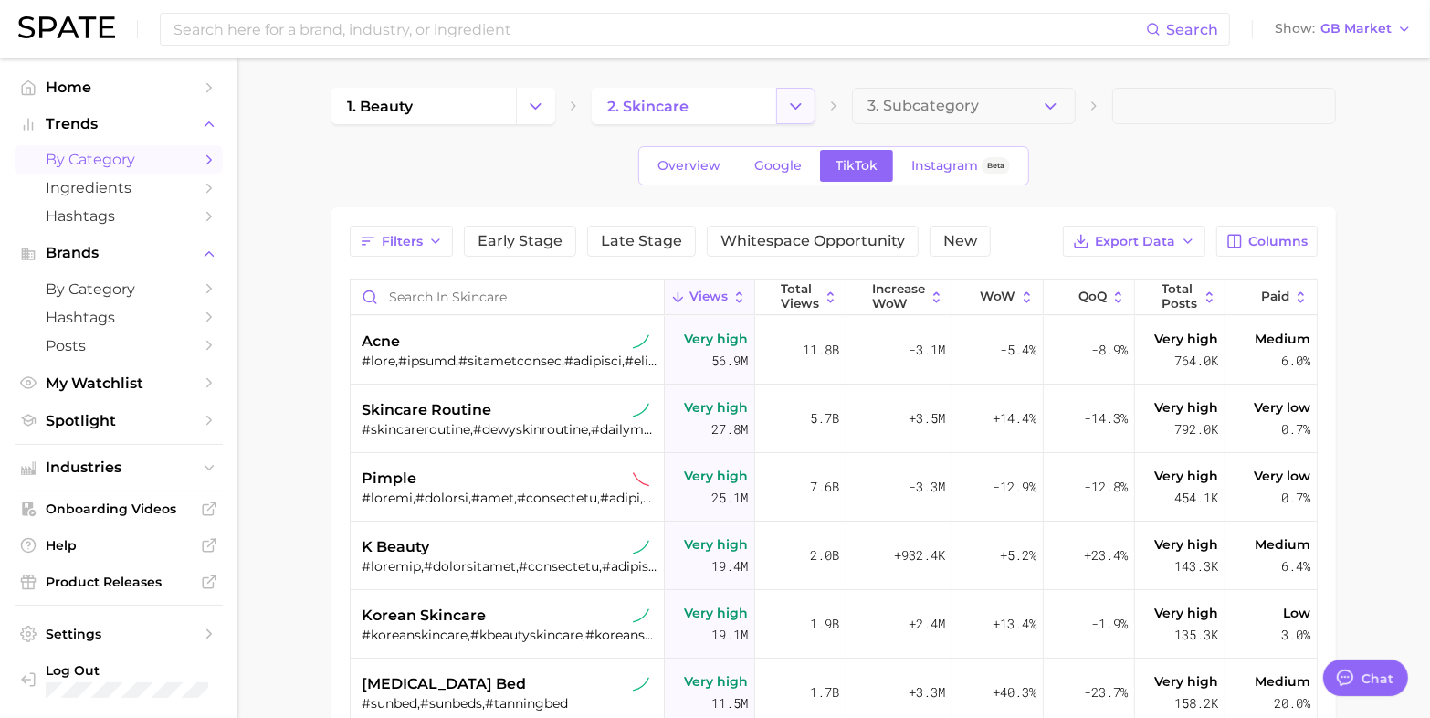
click at [808, 101] on button "Change Category" at bounding box center [795, 106] width 39 height 37
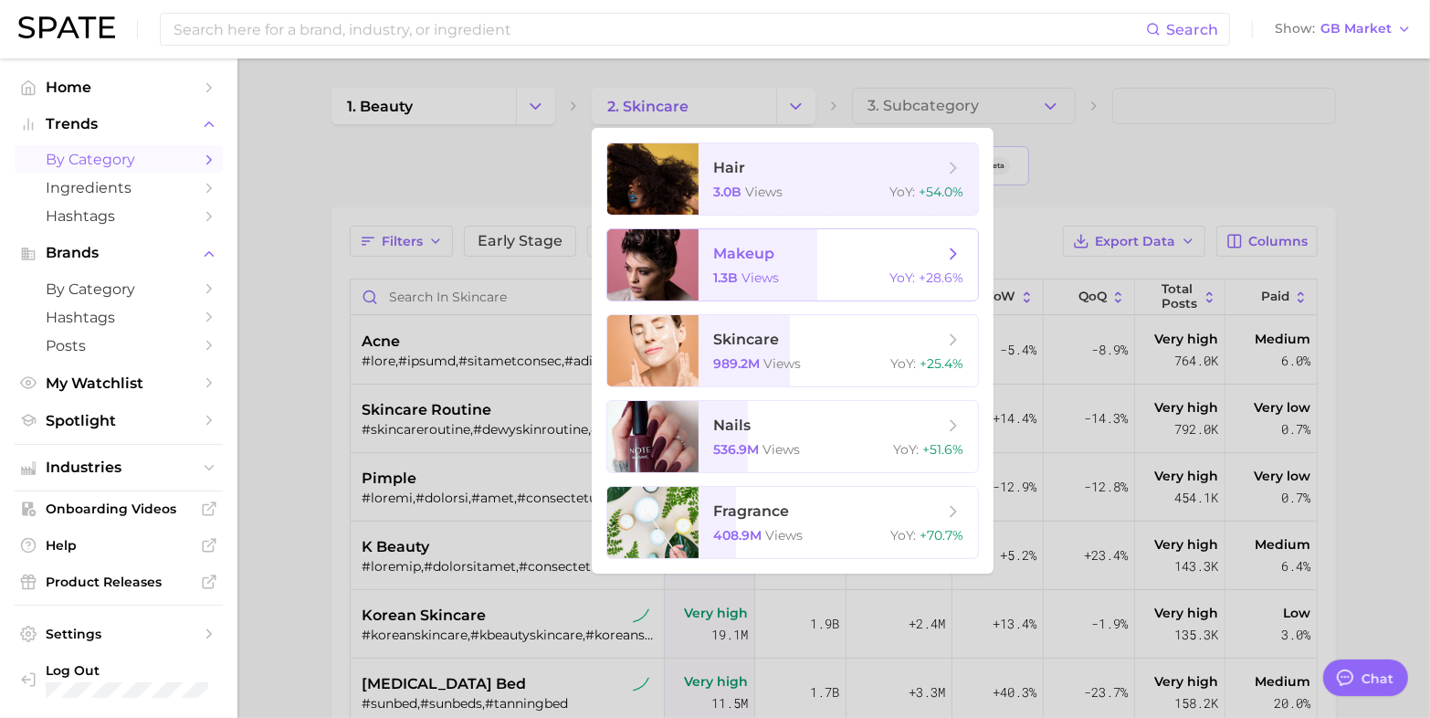
click at [753, 277] on span "views" at bounding box center [759, 277] width 37 height 16
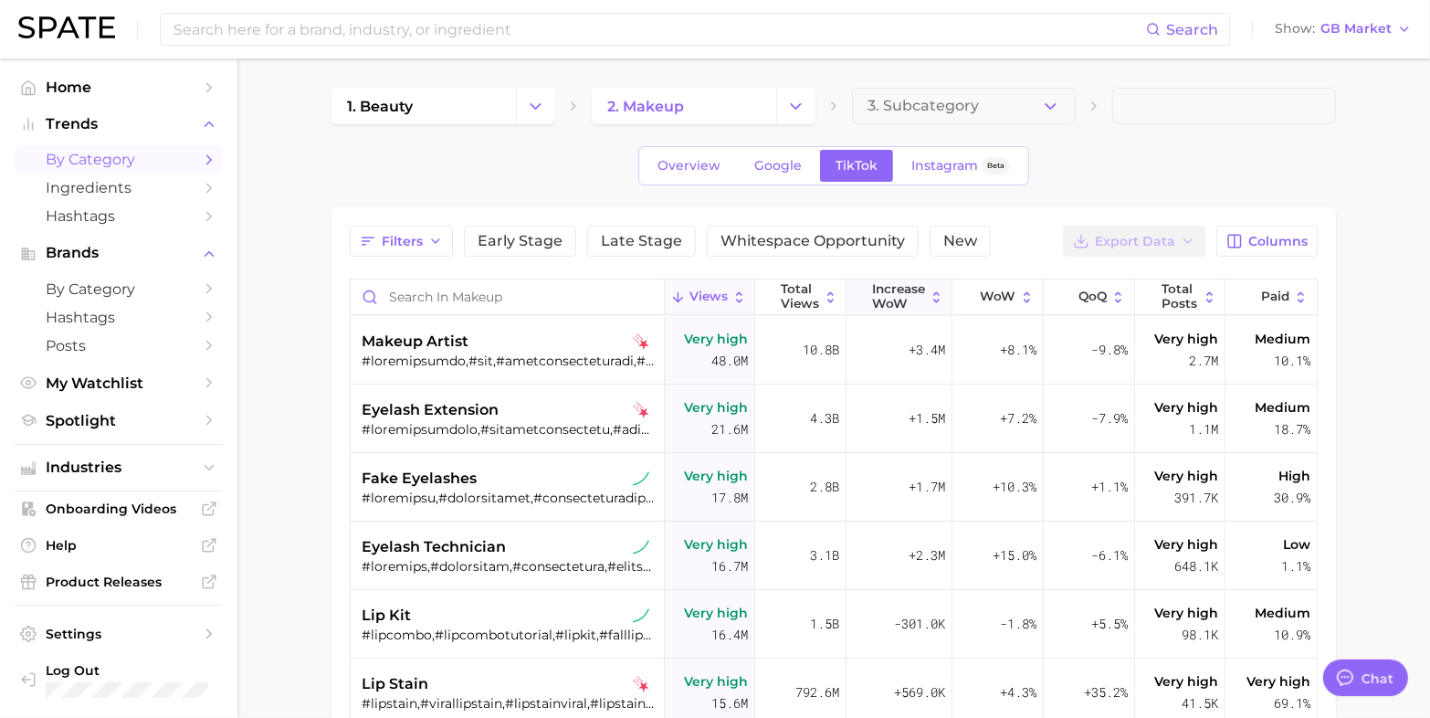
click at [907, 297] on span "Increase WoW" at bounding box center [898, 296] width 53 height 28
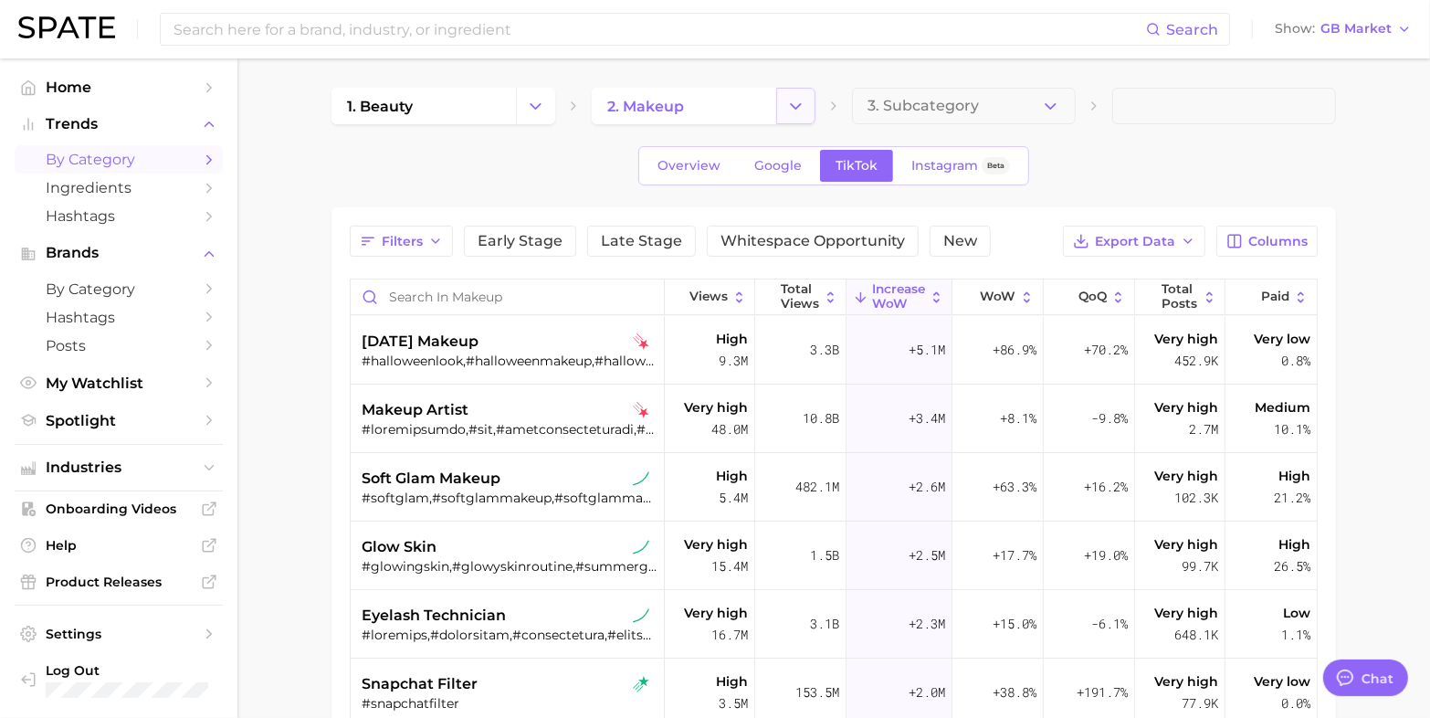
click at [799, 119] on button "Change Category" at bounding box center [795, 106] width 39 height 37
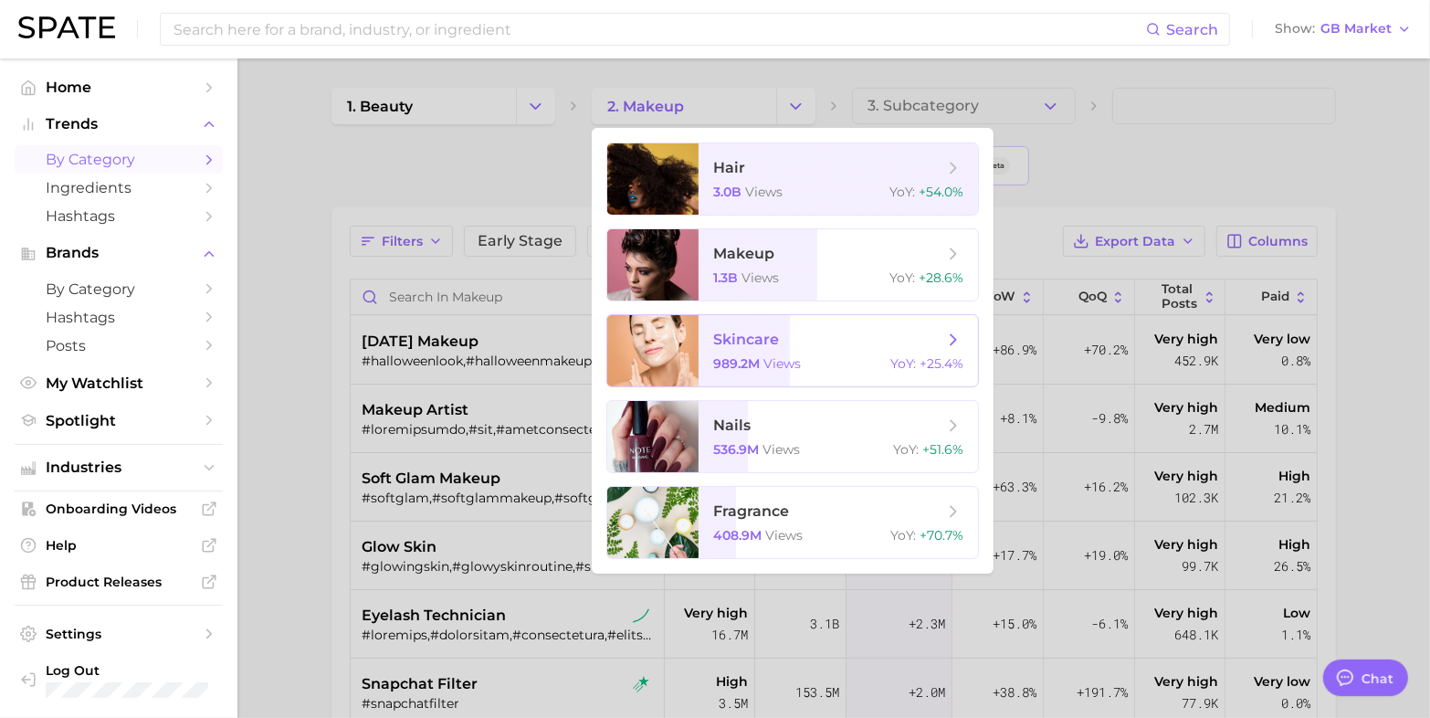
click at [761, 357] on span "989.2m views" at bounding box center [757, 363] width 88 height 16
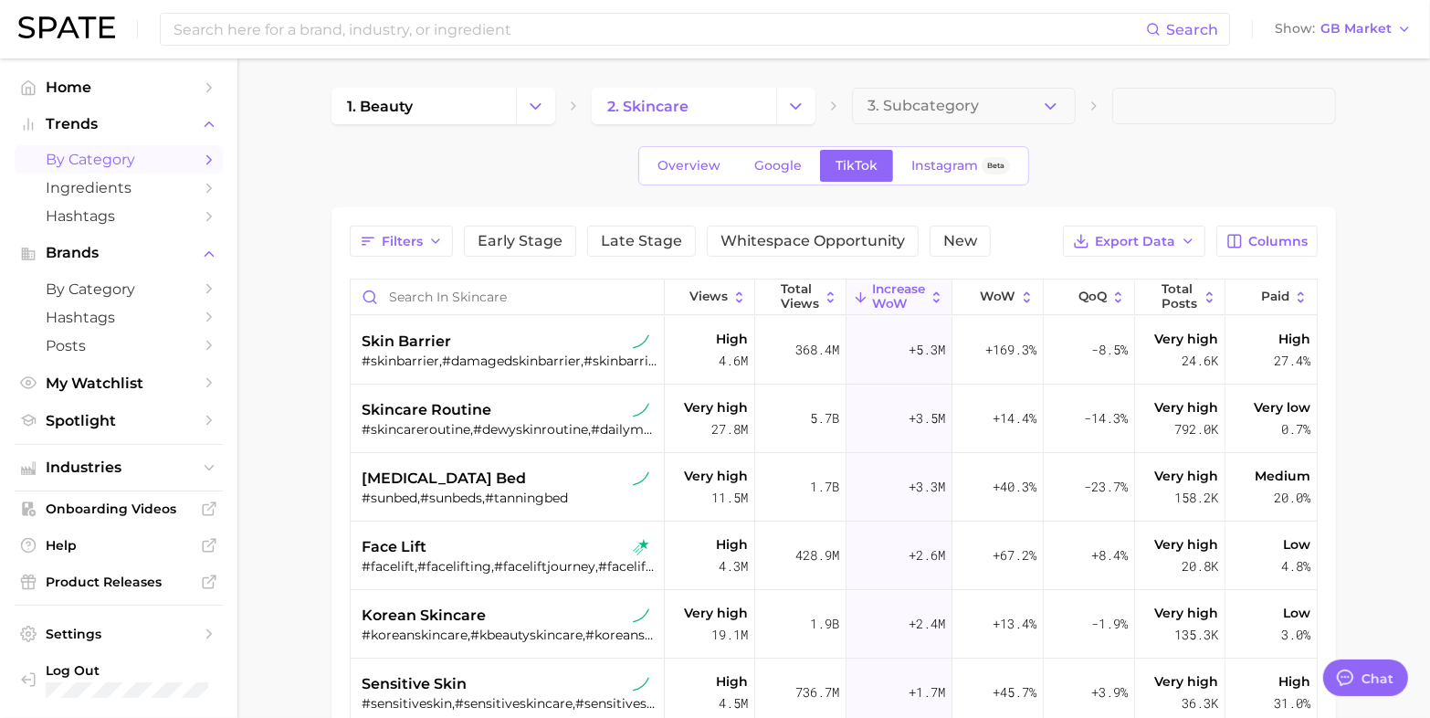
click at [878, 298] on span "Increase WoW" at bounding box center [898, 296] width 53 height 28
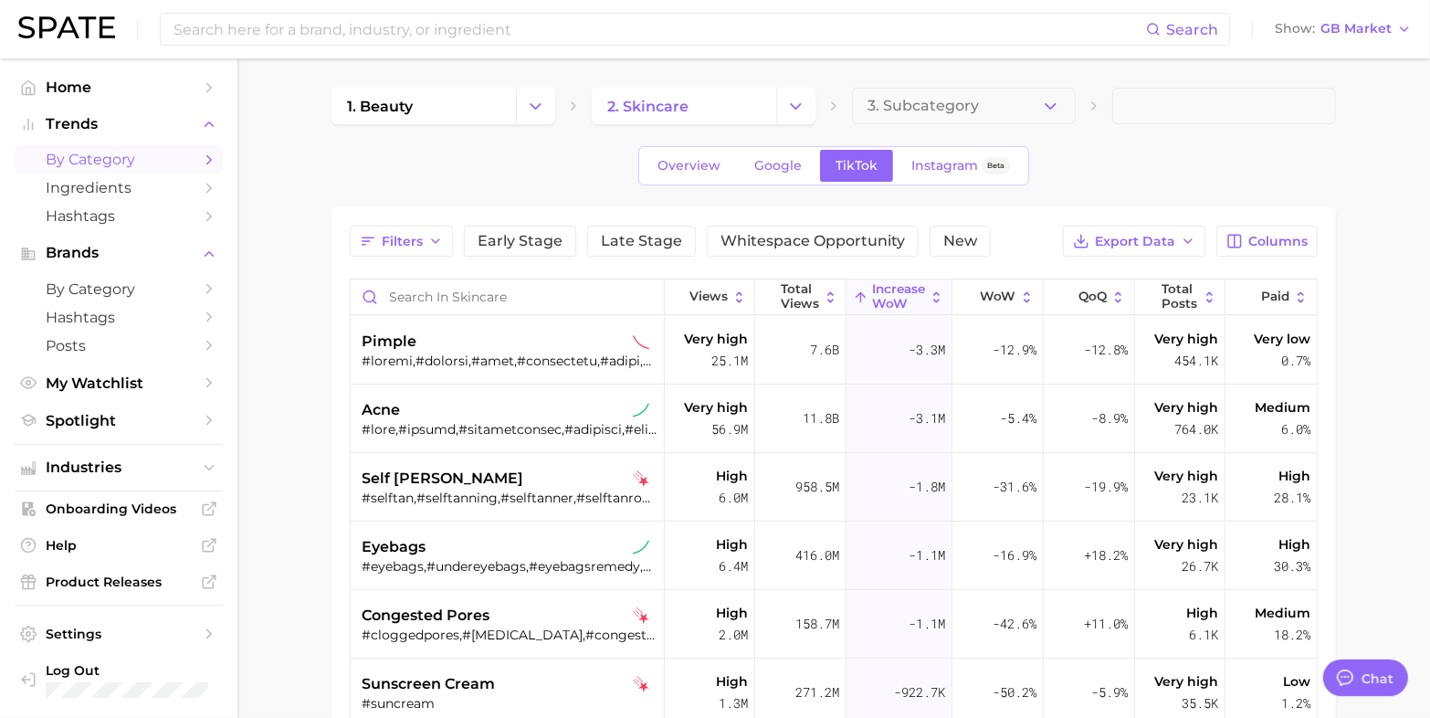
click at [878, 298] on span "Increase WoW" at bounding box center [898, 296] width 53 height 28
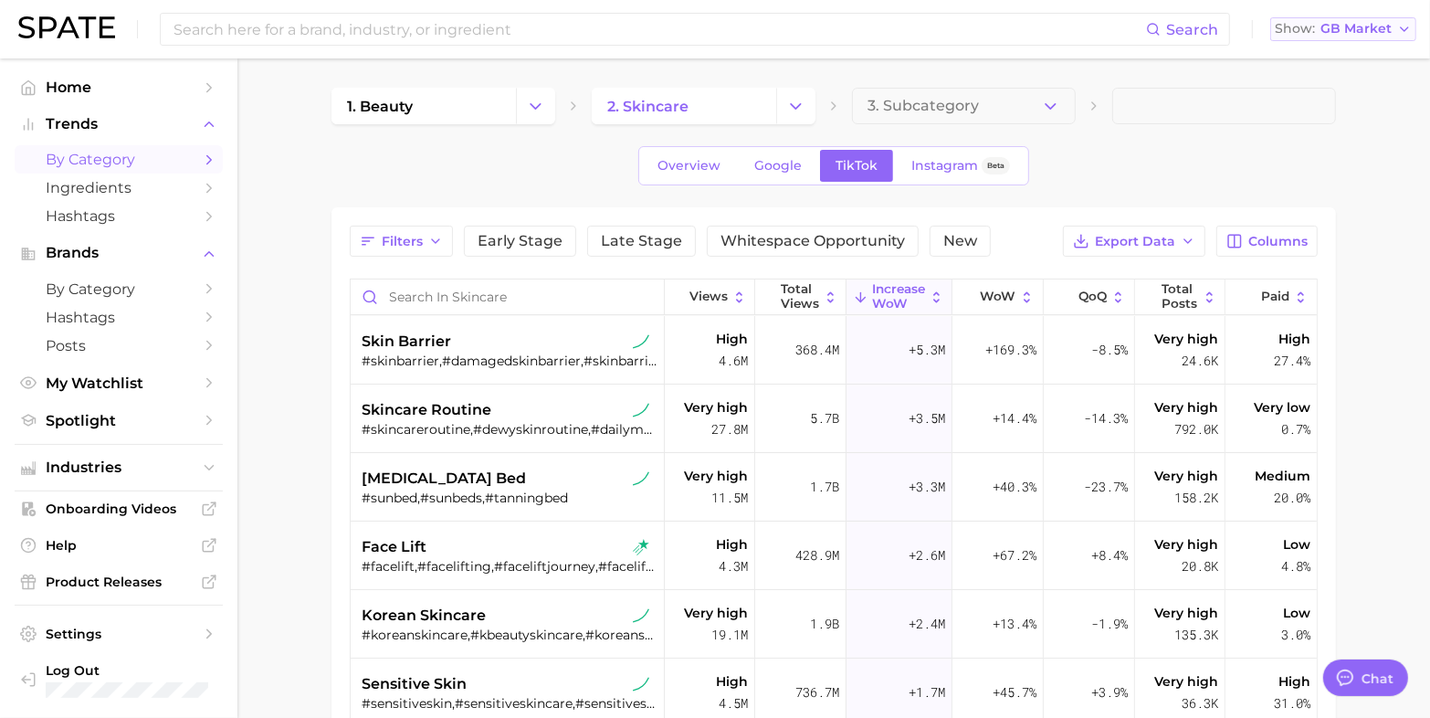
click at [1329, 38] on button "Show GB Market" at bounding box center [1343, 29] width 146 height 24
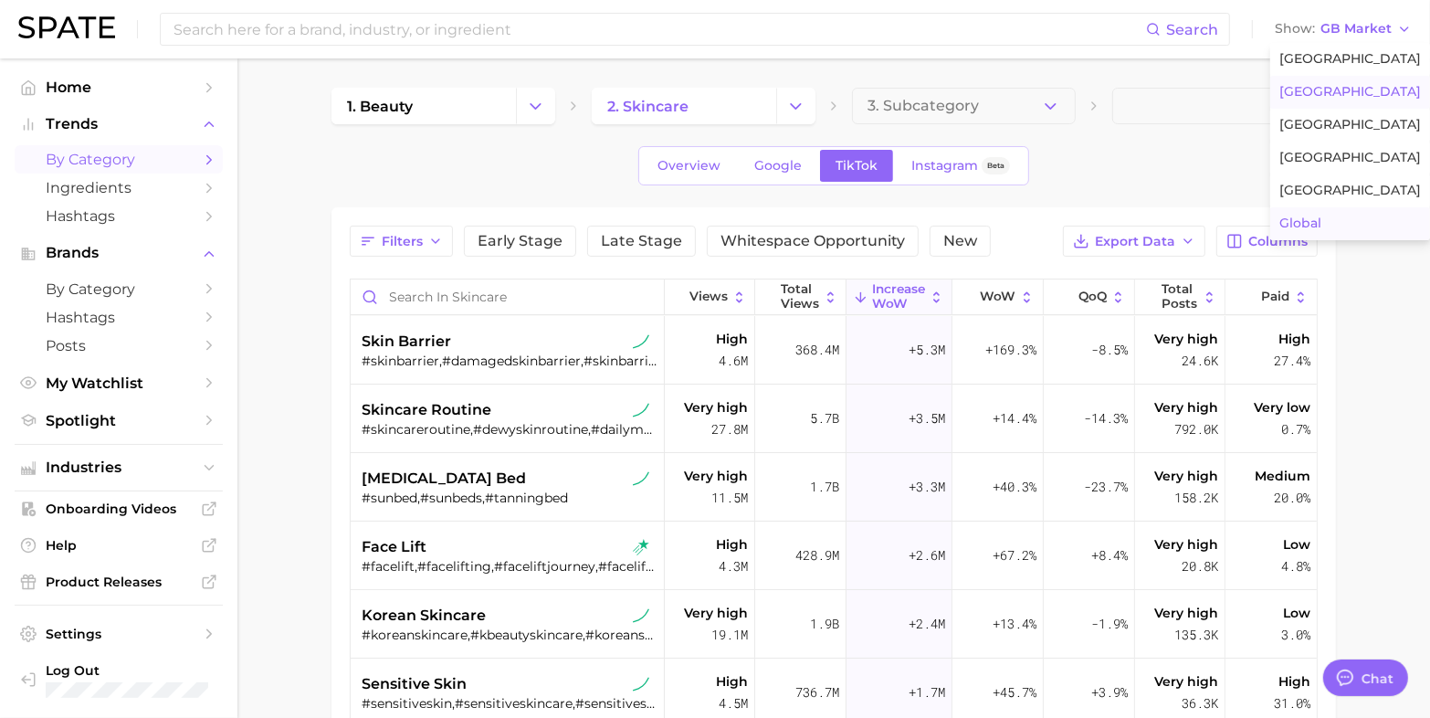
click at [1349, 234] on button "Global" at bounding box center [1350, 223] width 160 height 33
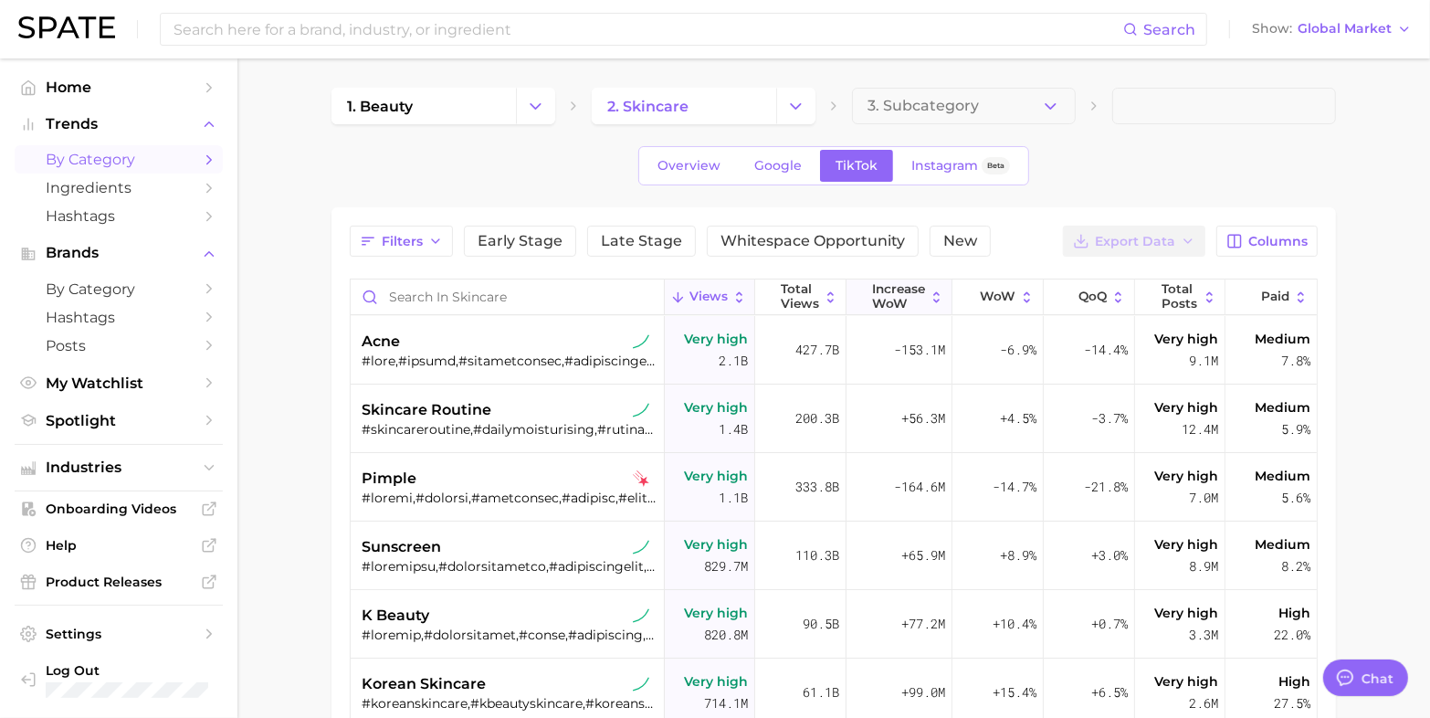
click at [911, 292] on span "Increase WoW" at bounding box center [898, 296] width 53 height 28
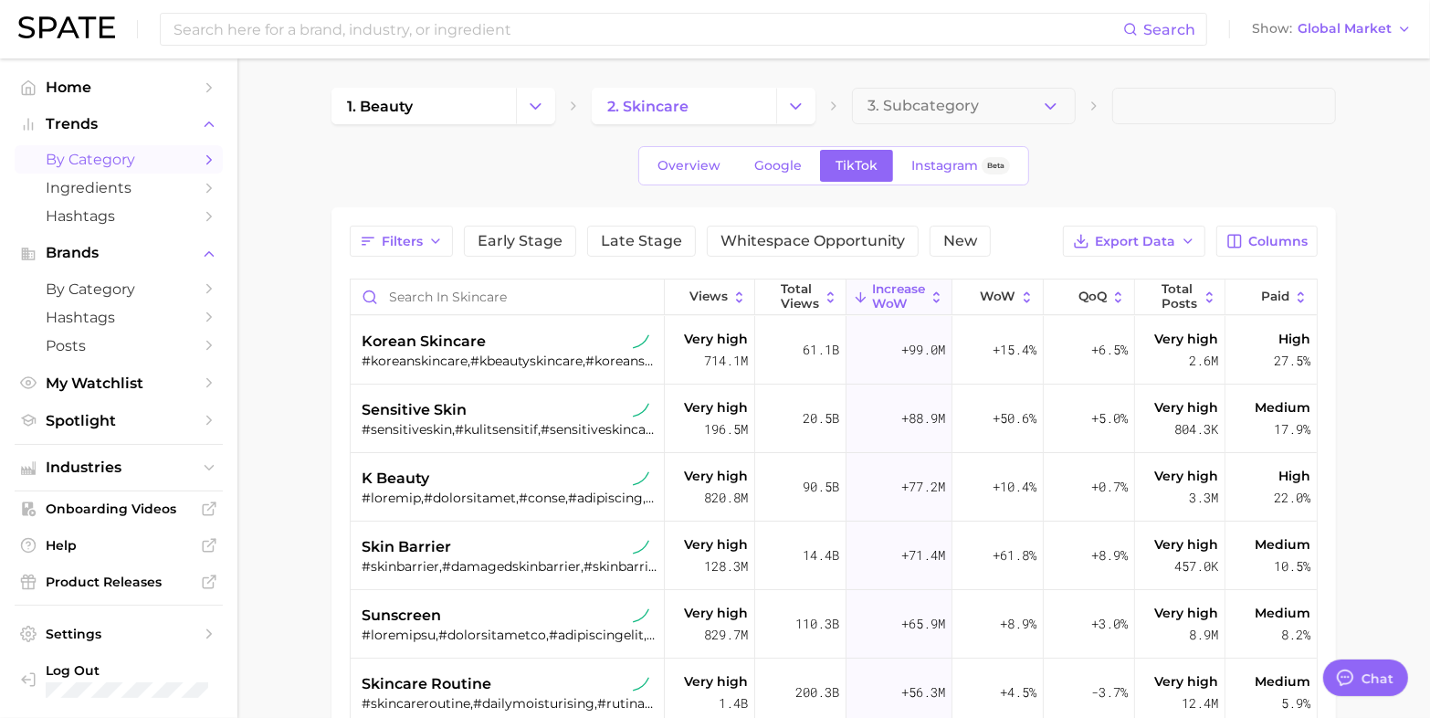
click at [795, 105] on icon "Change Category" at bounding box center [795, 106] width 19 height 19
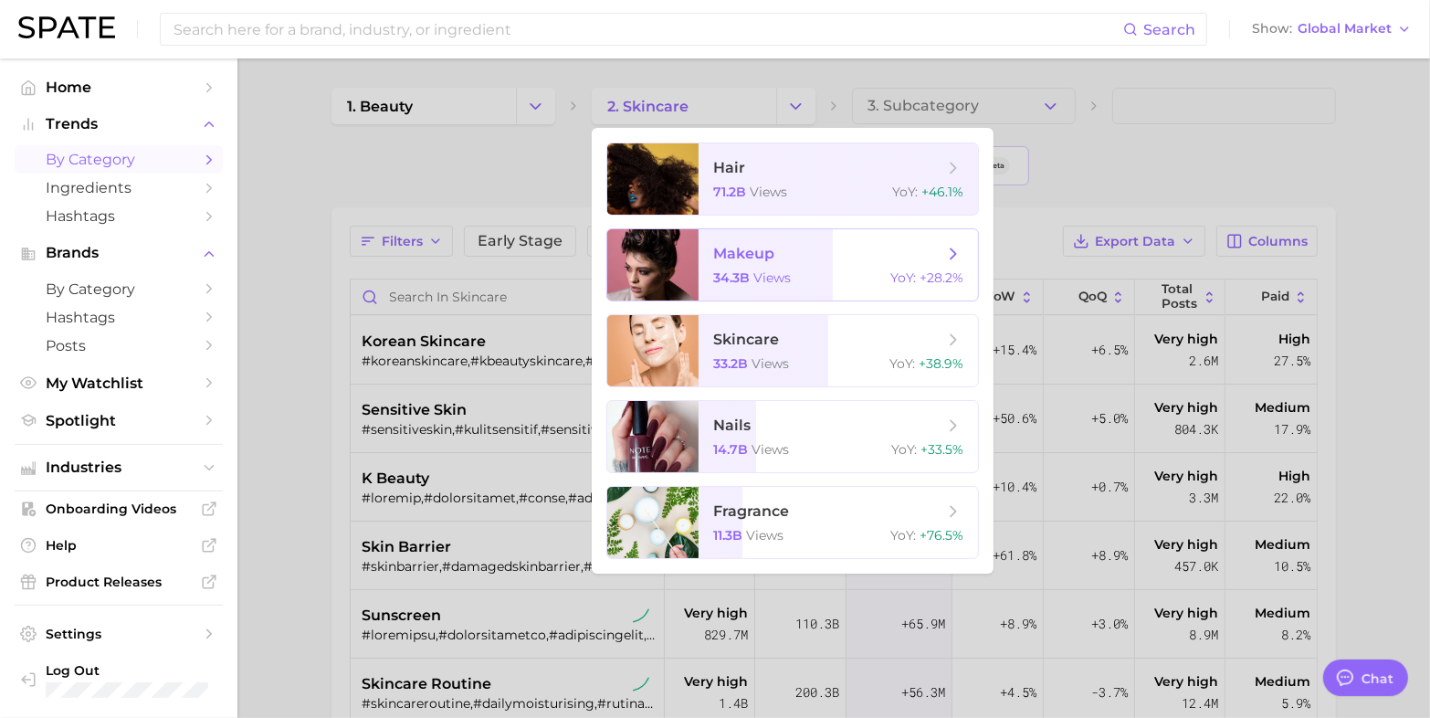
click at [759, 294] on span "makeup 34.3b views YoY : +28.2%" at bounding box center [837, 264] width 279 height 71
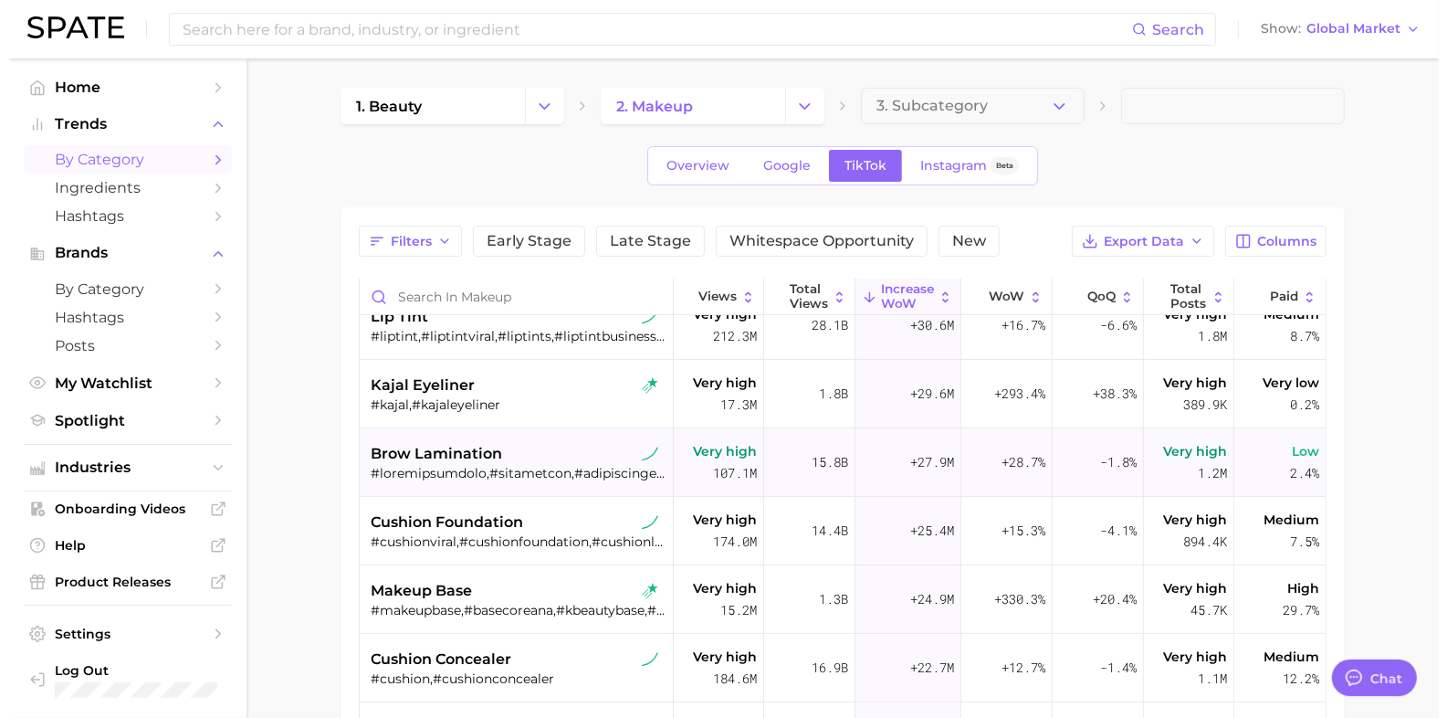
scroll to position [457, 0]
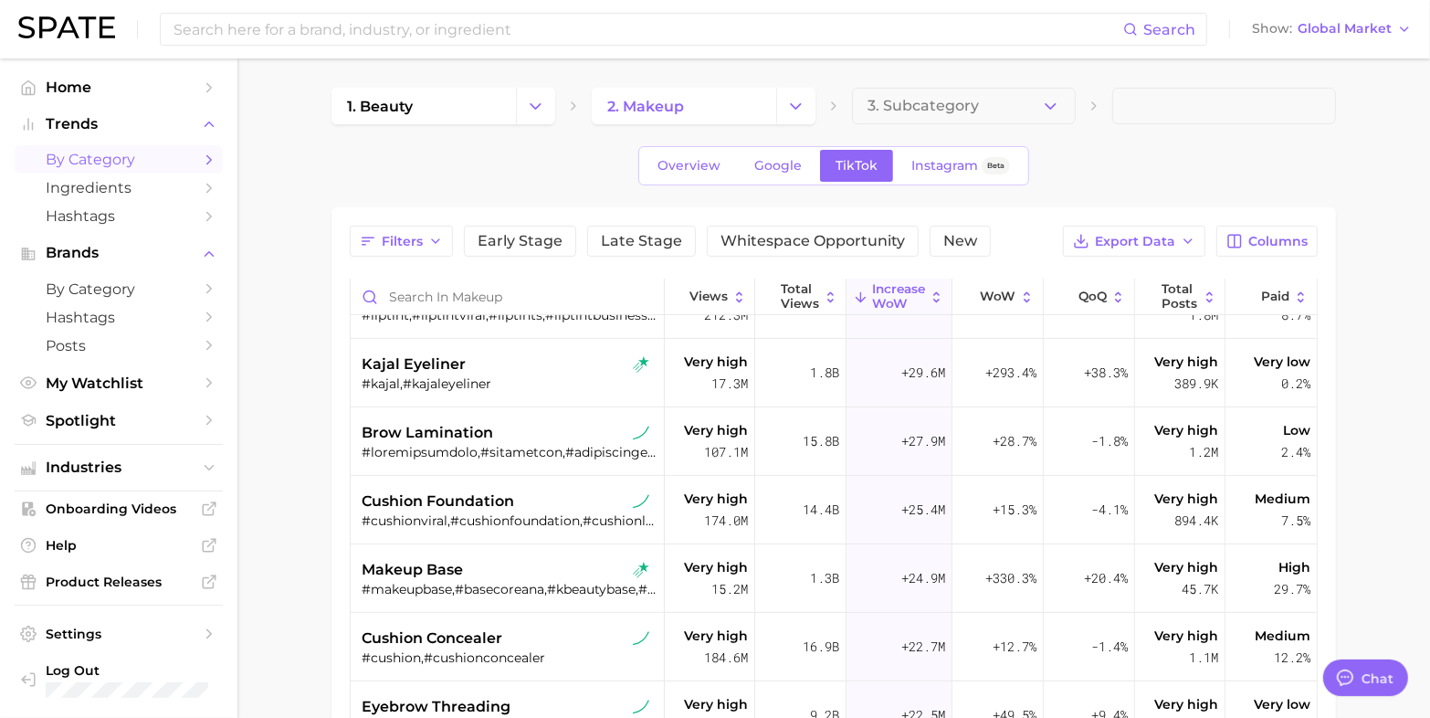
click at [794, 101] on icon "Change Category" at bounding box center [795, 106] width 19 height 19
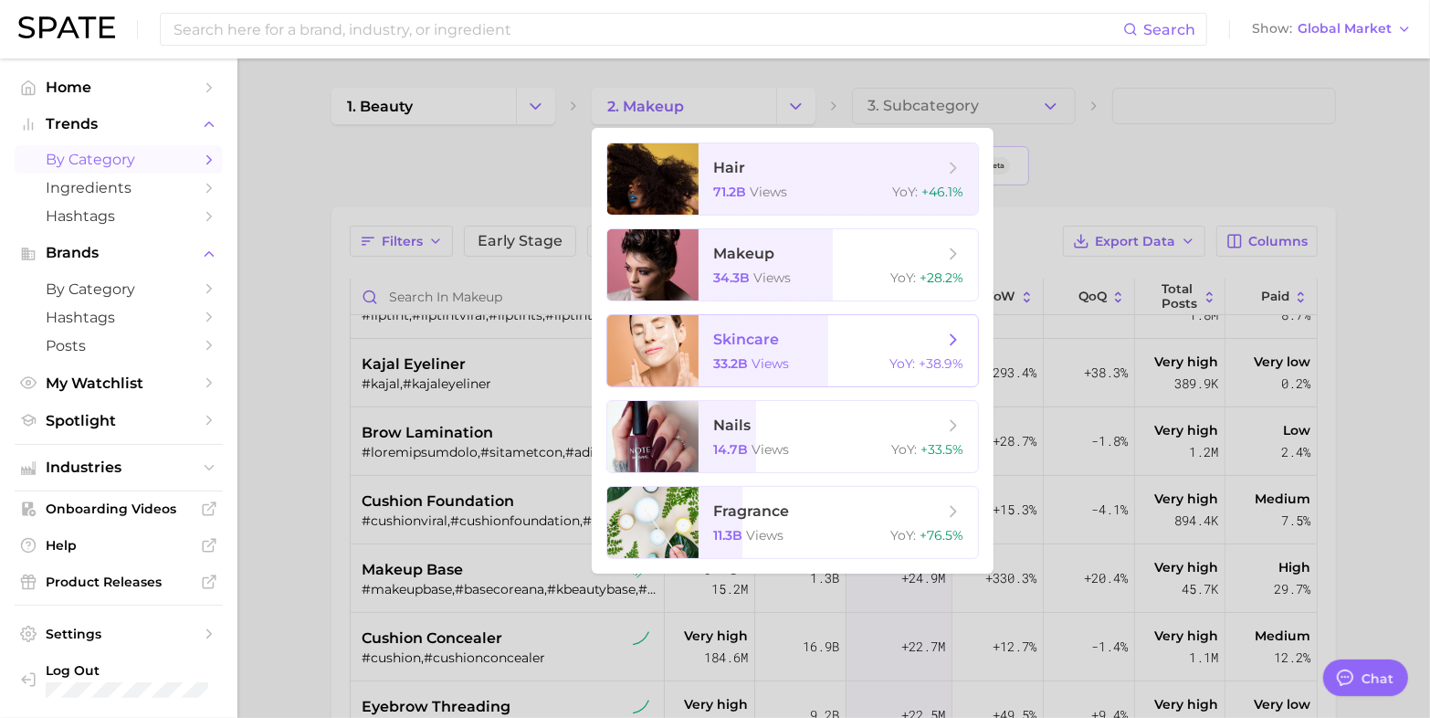
click at [751, 363] on span "views" at bounding box center [769, 363] width 37 height 16
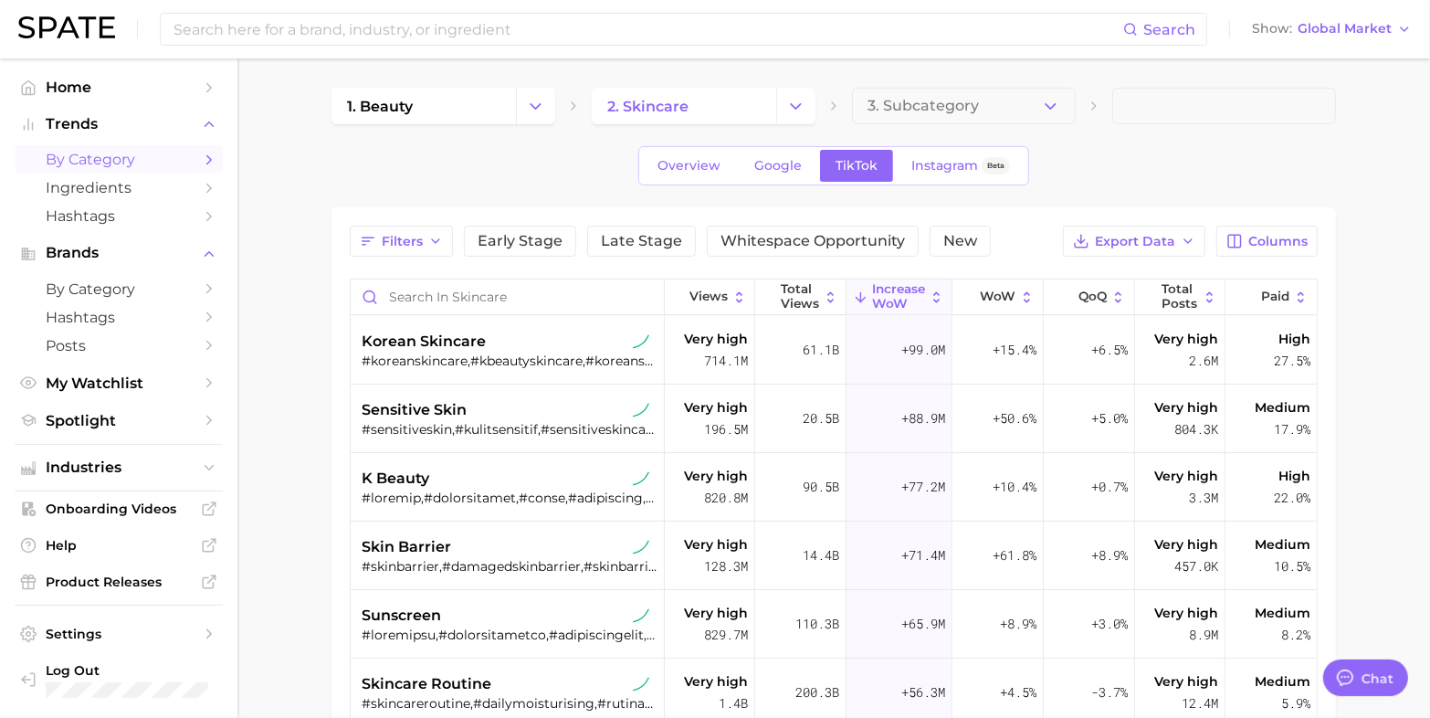
click at [890, 303] on span "Increase WoW" at bounding box center [898, 296] width 53 height 28
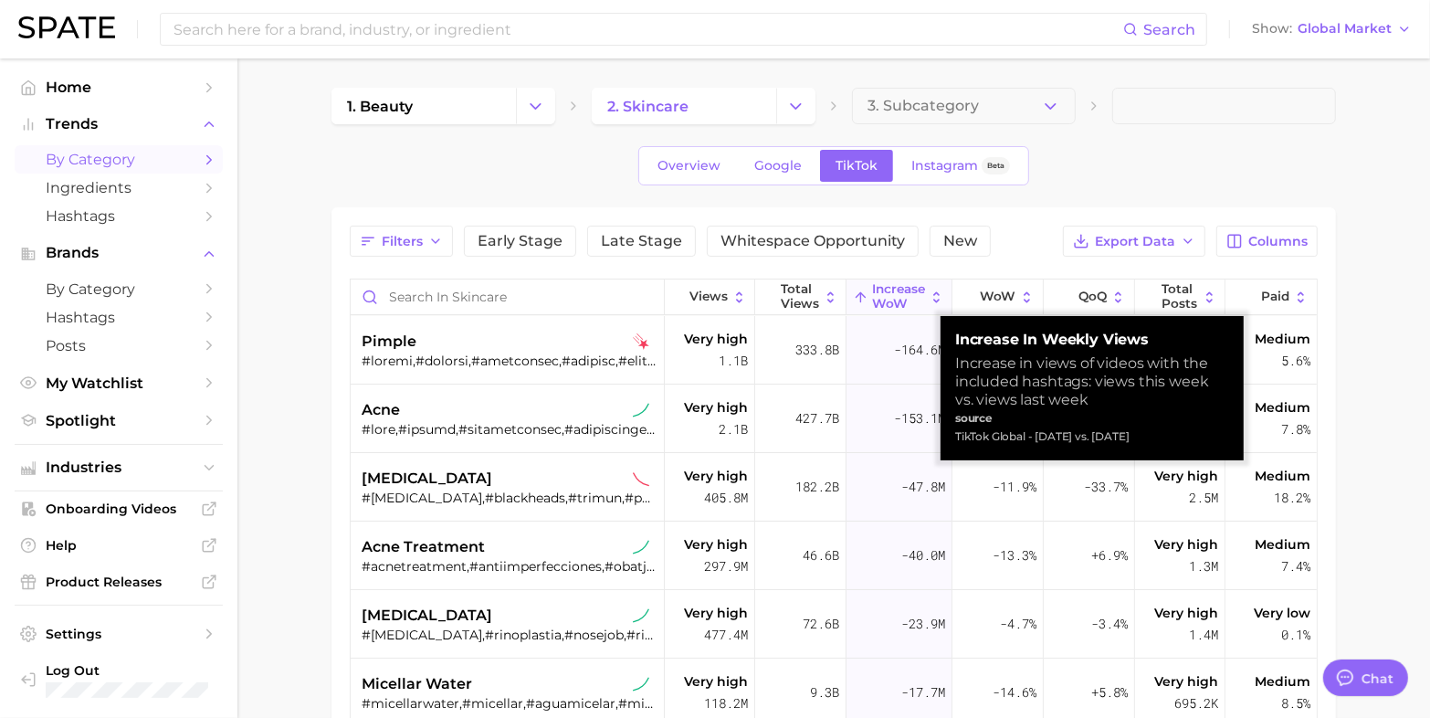
click at [888, 303] on span "Increase WoW" at bounding box center [898, 296] width 53 height 28
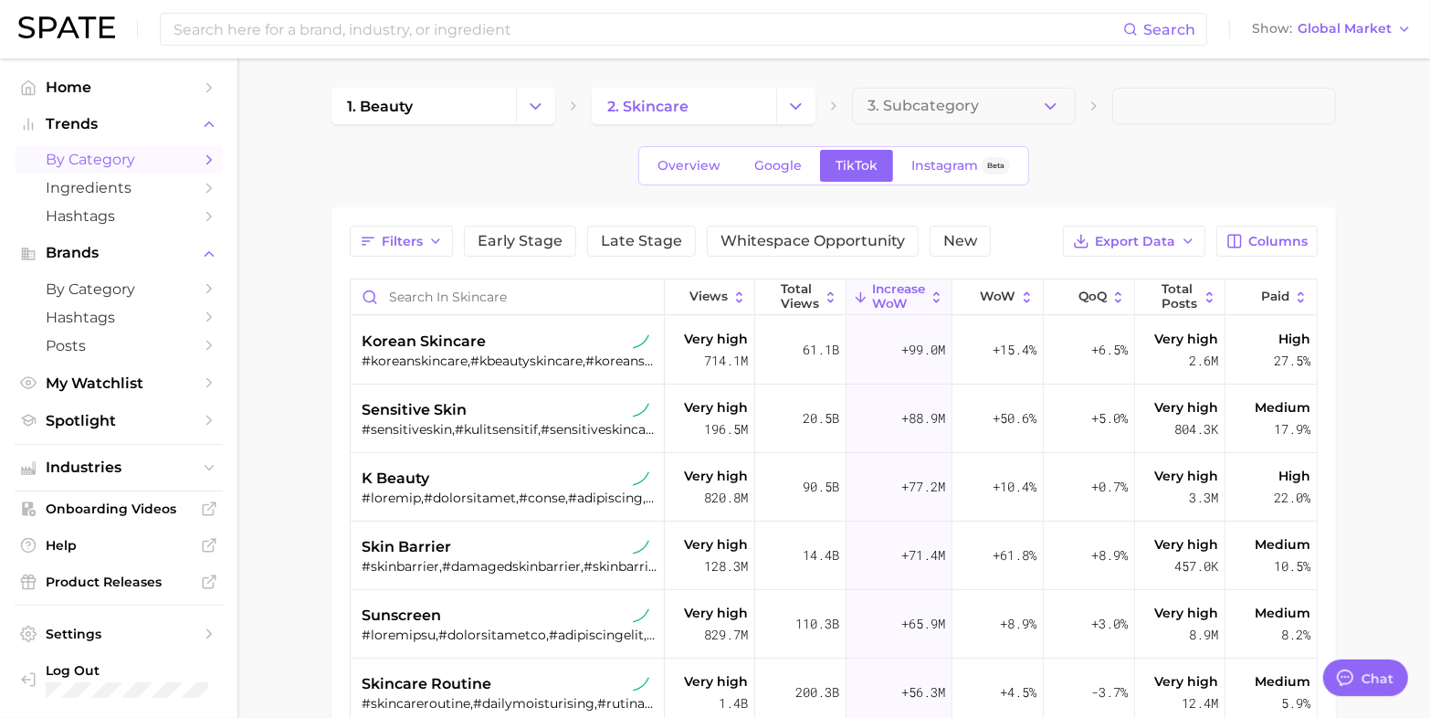
click at [1281, 158] on div "Overview Google TikTok Instagram Beta" at bounding box center [833, 165] width 1004 height 39
click at [1390, 33] on span "Global Market" at bounding box center [1344, 29] width 94 height 10
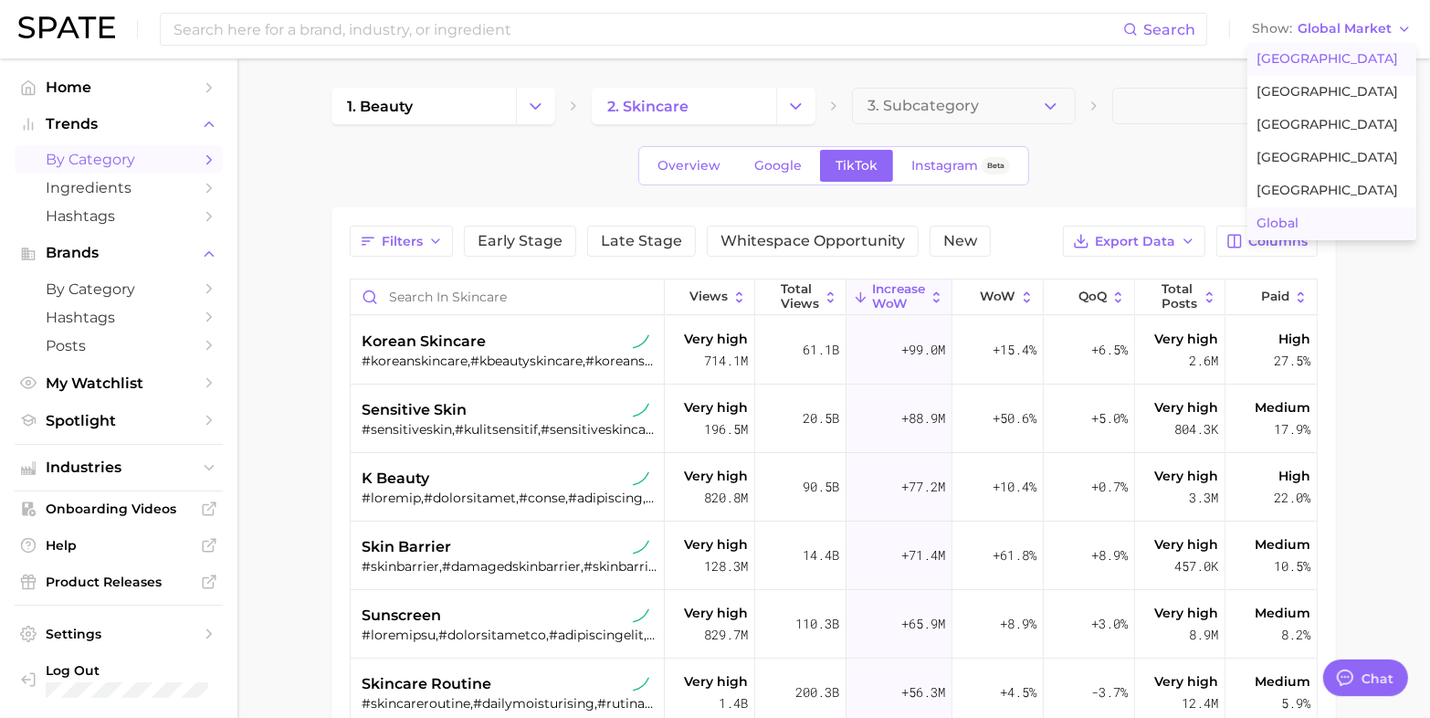
click at [1312, 60] on span "[GEOGRAPHIC_DATA]" at bounding box center [1327, 59] width 142 height 16
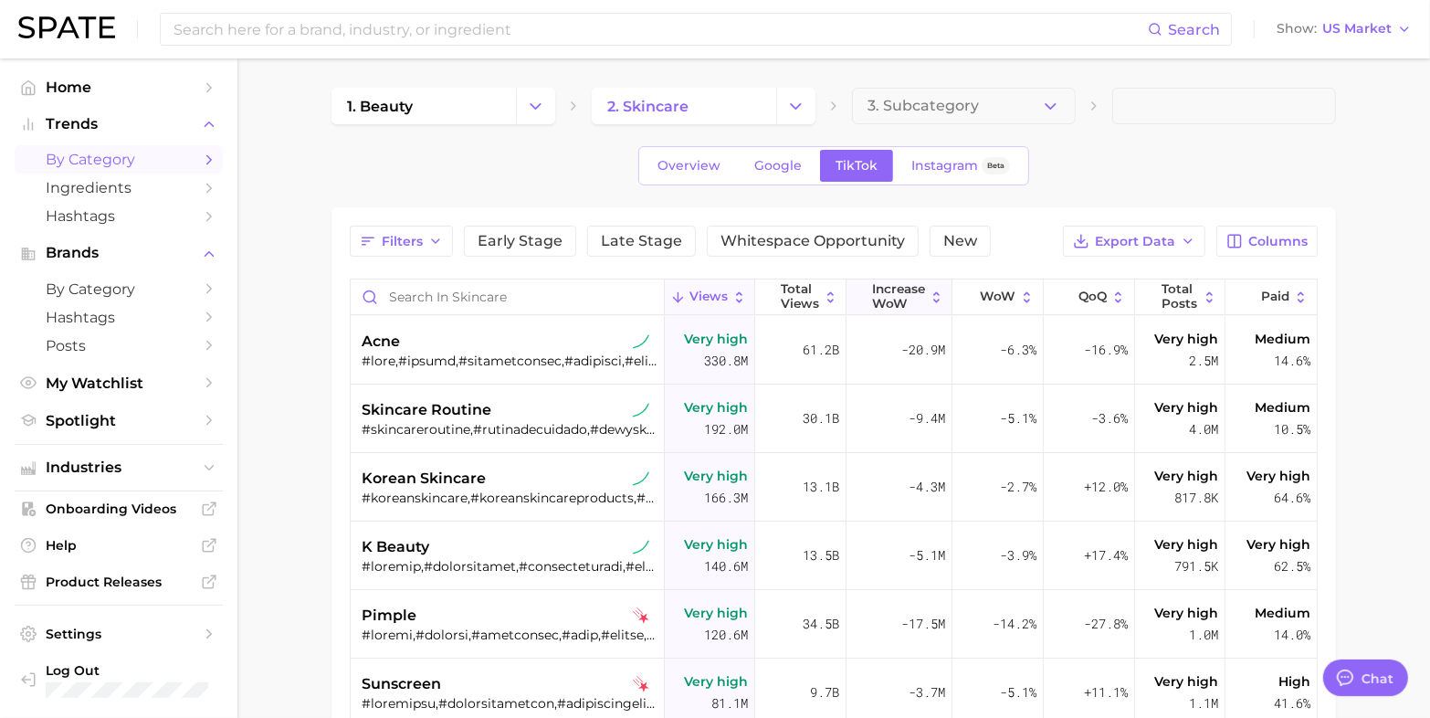
click at [878, 304] on span "Increase WoW" at bounding box center [898, 296] width 53 height 28
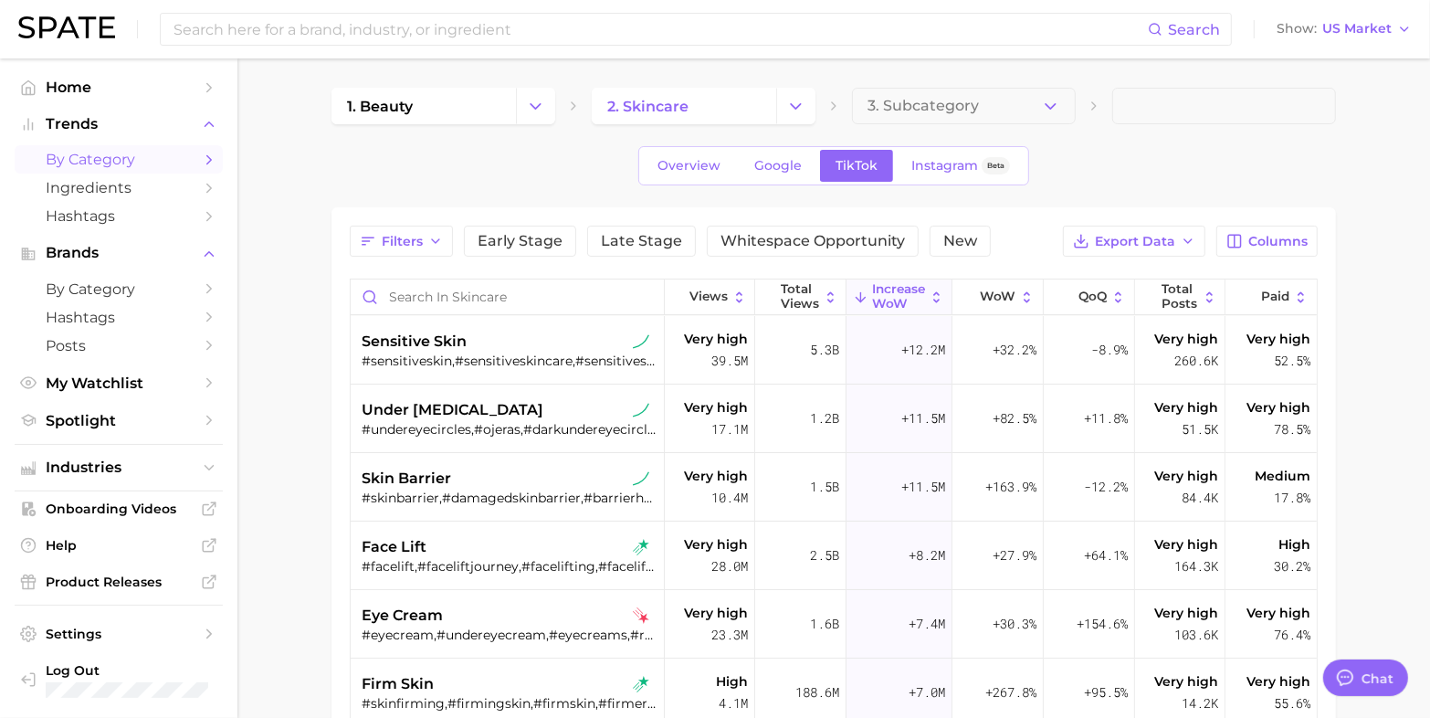
click at [1274, 120] on span at bounding box center [1224, 106] width 224 height 37
click at [508, 372] on div "sensitive skin" at bounding box center [509, 350] width 295 height 68
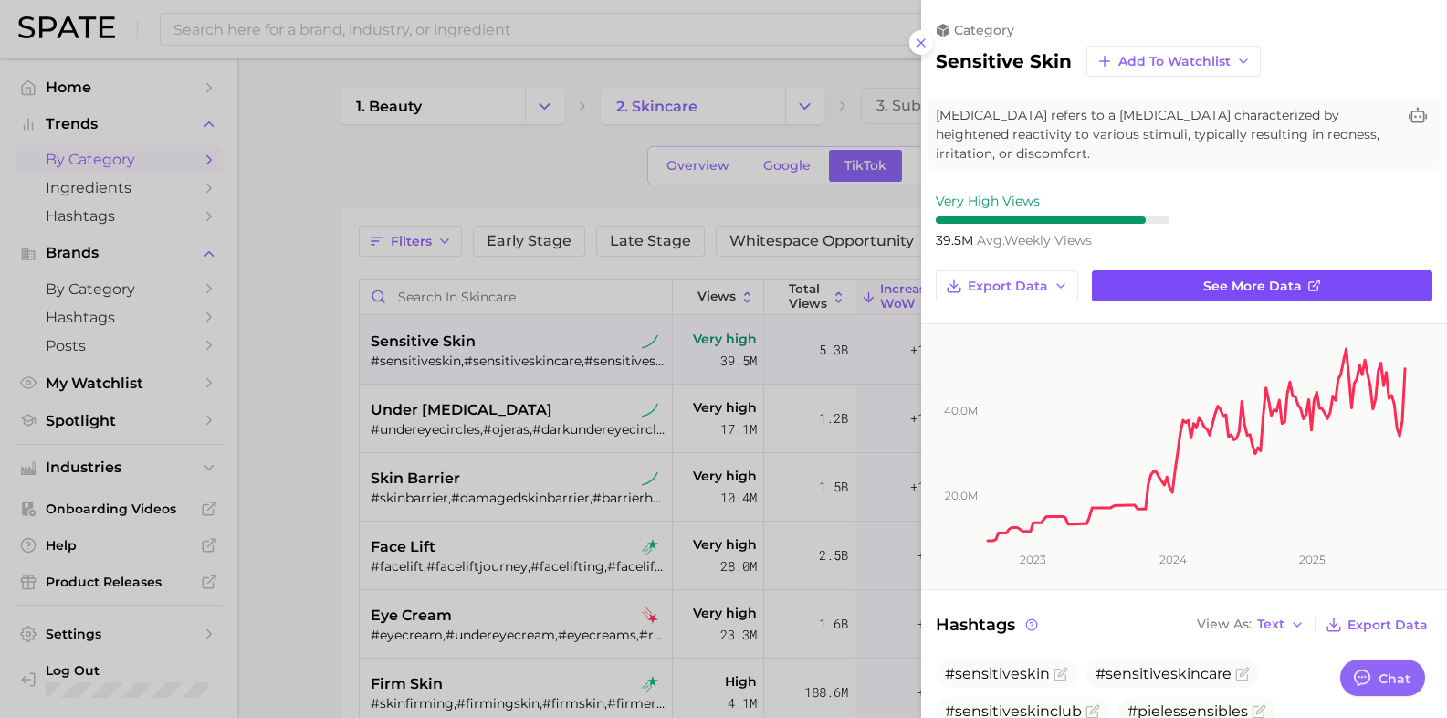
click at [1211, 290] on span "See more data" at bounding box center [1252, 286] width 99 height 16
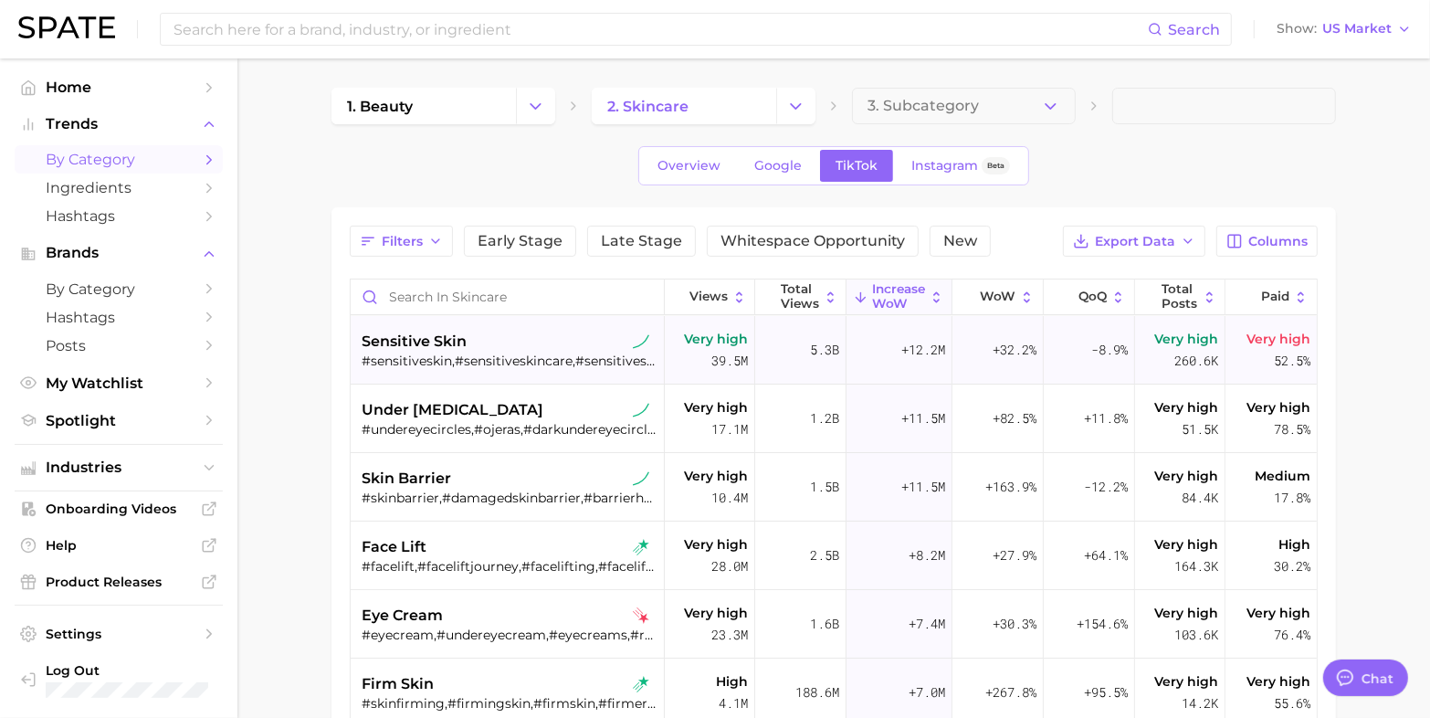
click at [416, 352] on div "#sensitiveskin,#sensitiveskincare,#sensitiveskinclub,#pielessensibles,#sensitiv…" at bounding box center [509, 360] width 295 height 16
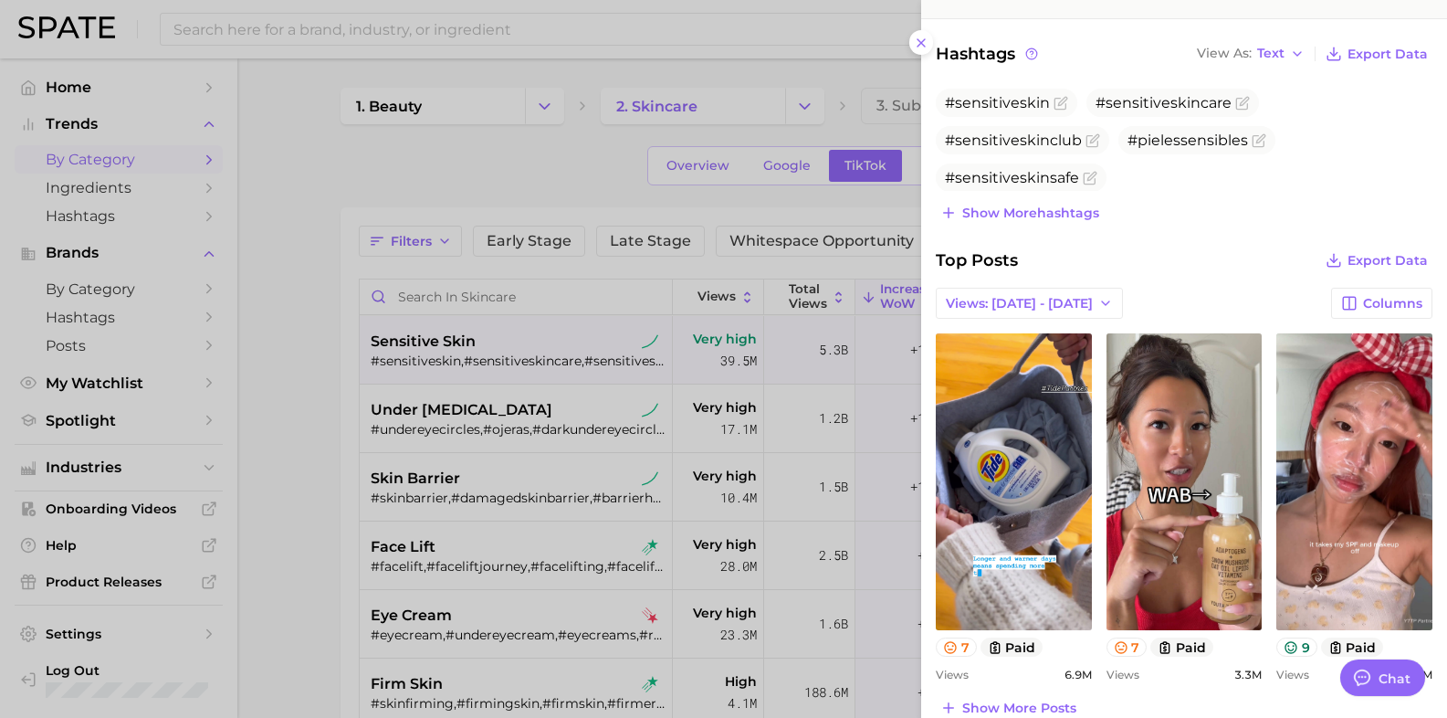
scroll to position [685, 0]
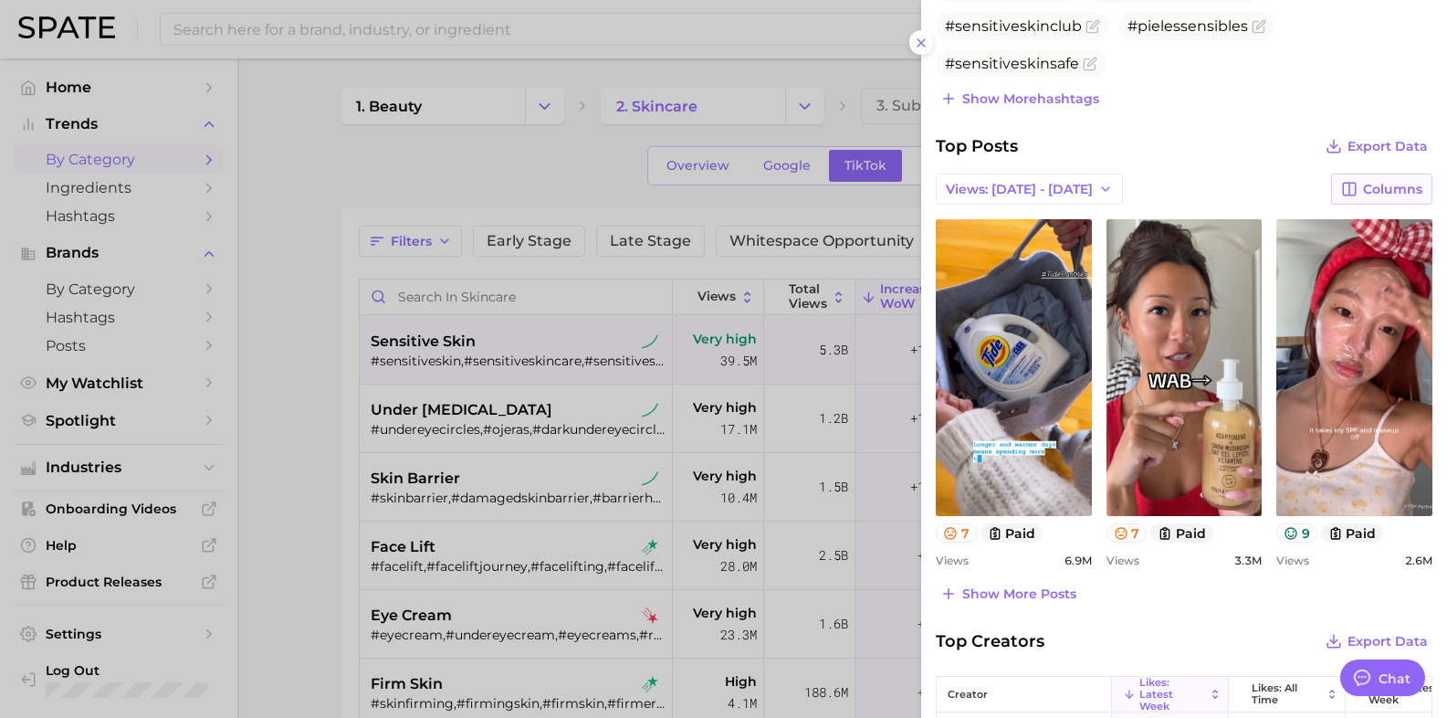
click at [1371, 182] on span "Columns" at bounding box center [1392, 190] width 59 height 16
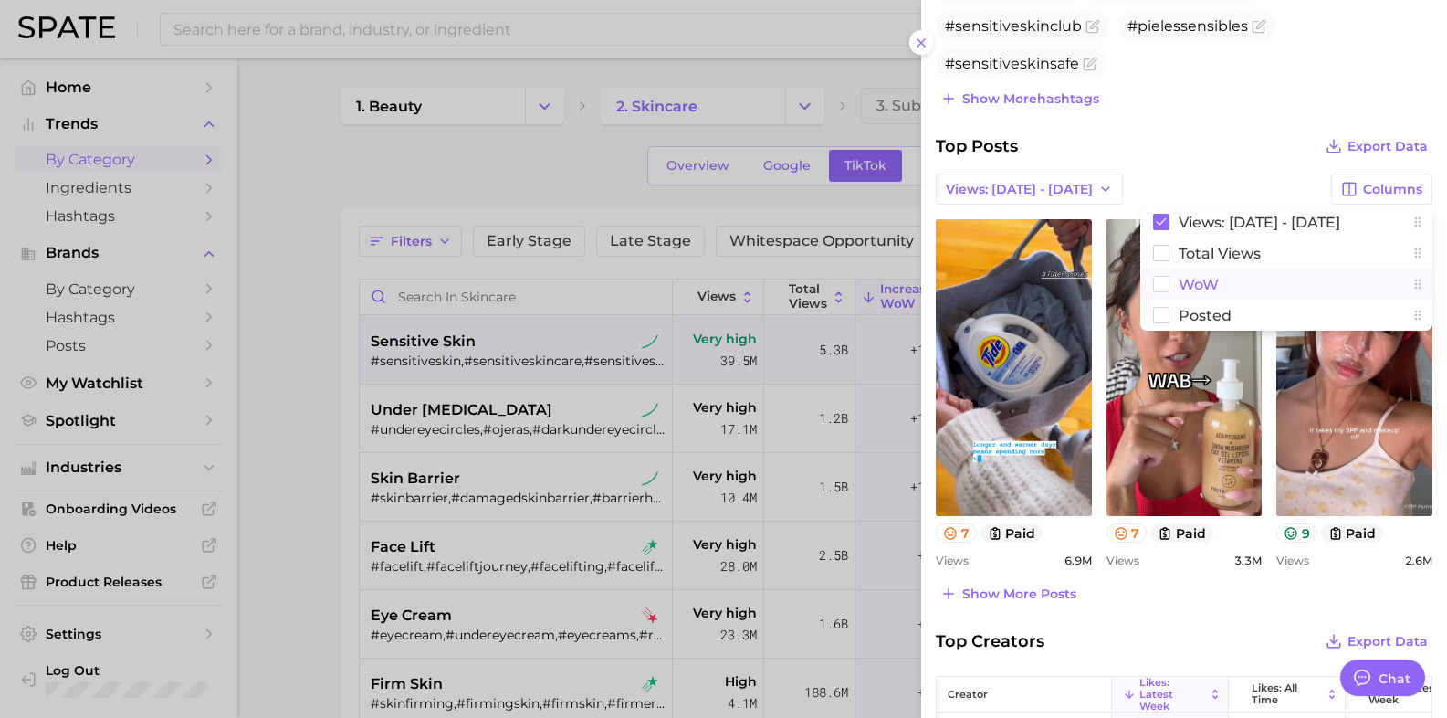
click at [1154, 284] on rect at bounding box center [1162, 285] width 16 height 16
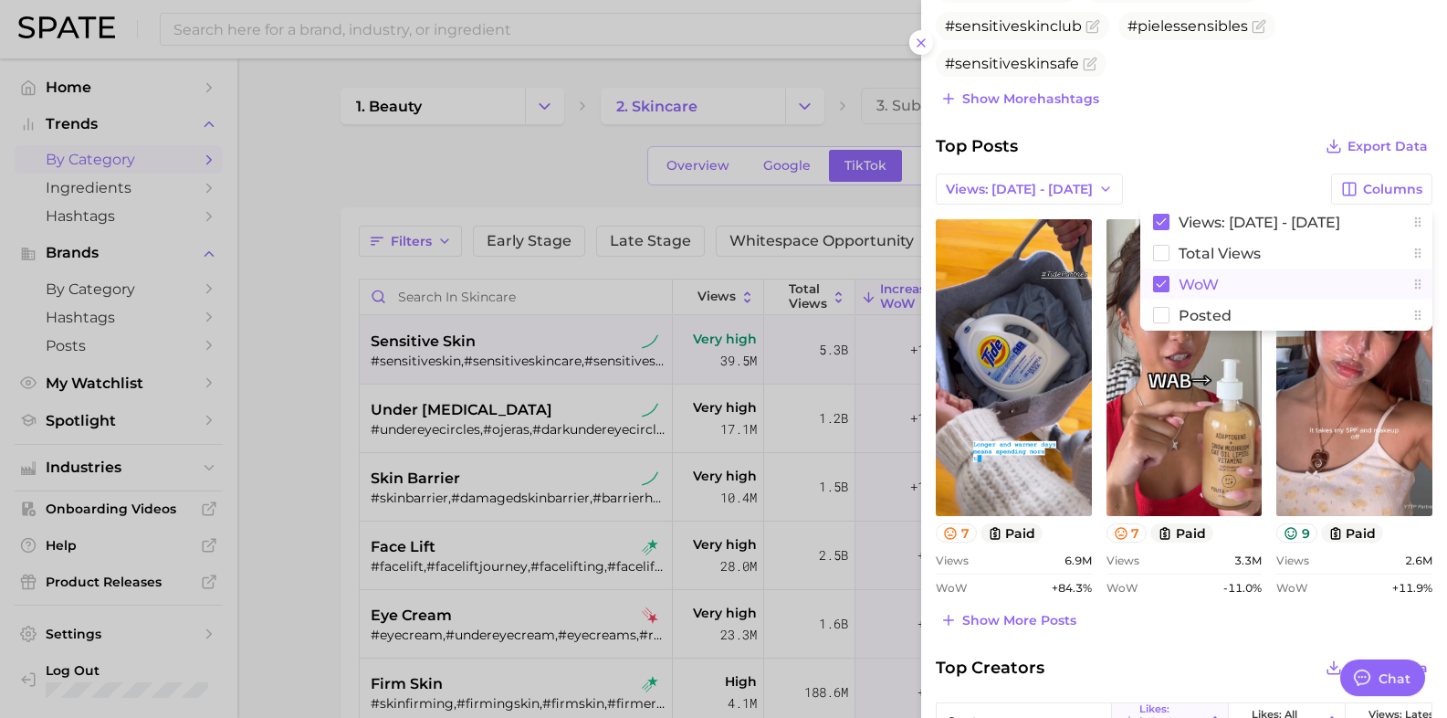
click at [1188, 176] on div "Views: [DATE] - [DATE] Columns Views: [DATE] - [DATE] Total Views WoW Posted" at bounding box center [1184, 188] width 497 height 31
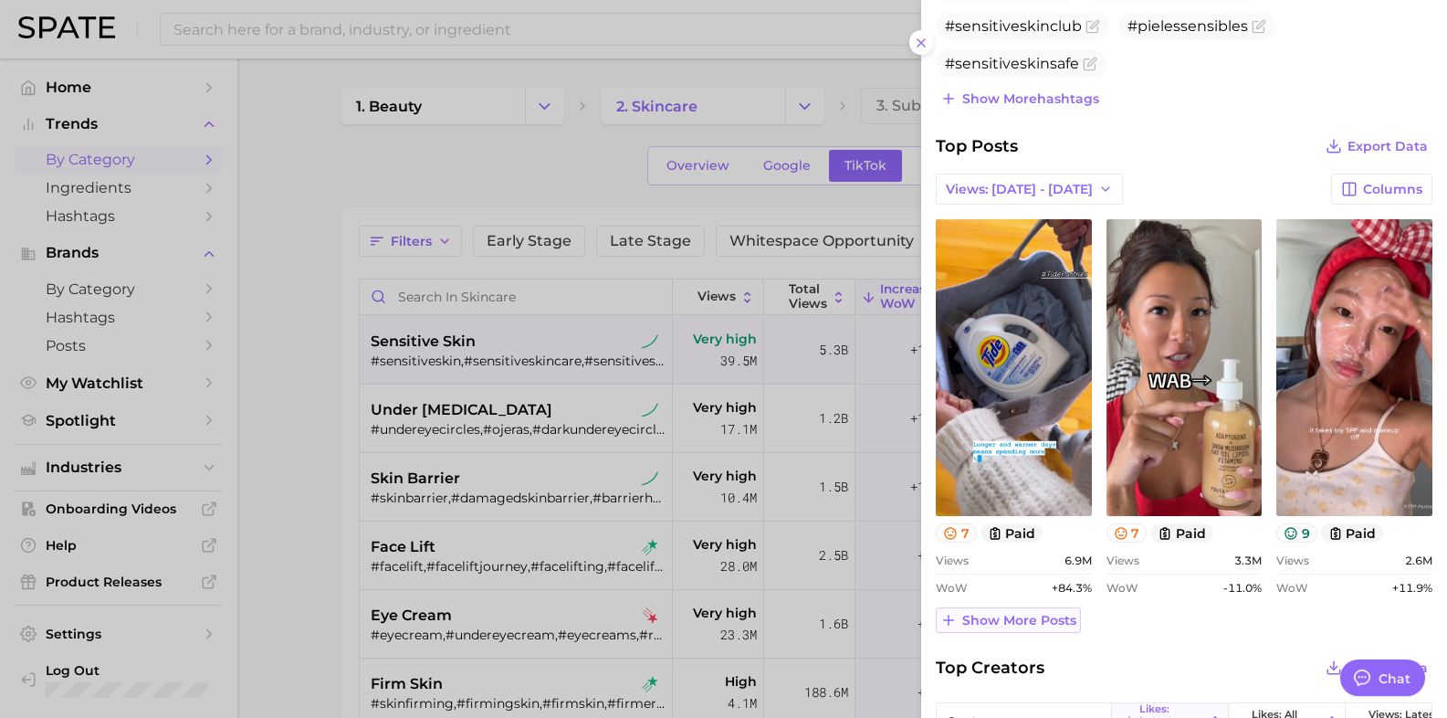
click at [1015, 621] on span "Show more posts" at bounding box center [1019, 621] width 114 height 16
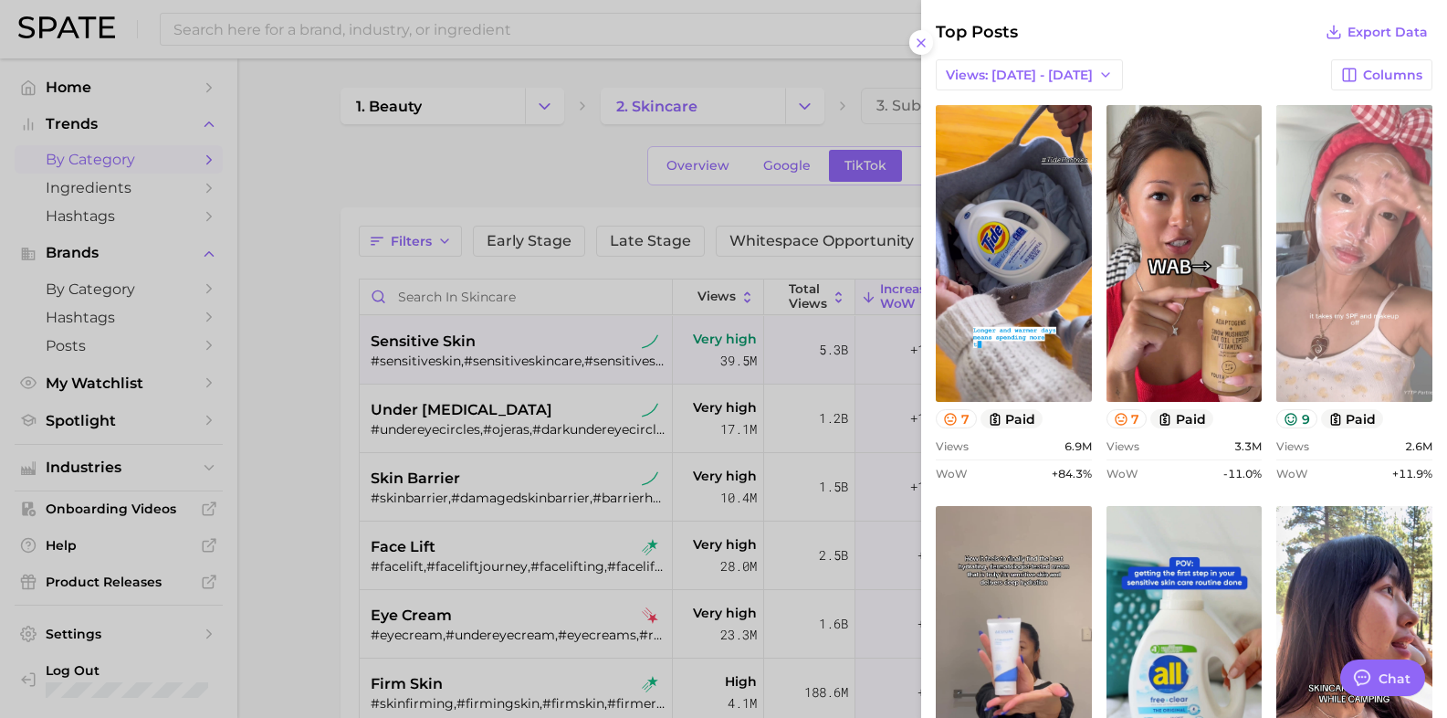
scroll to position [1141, 0]
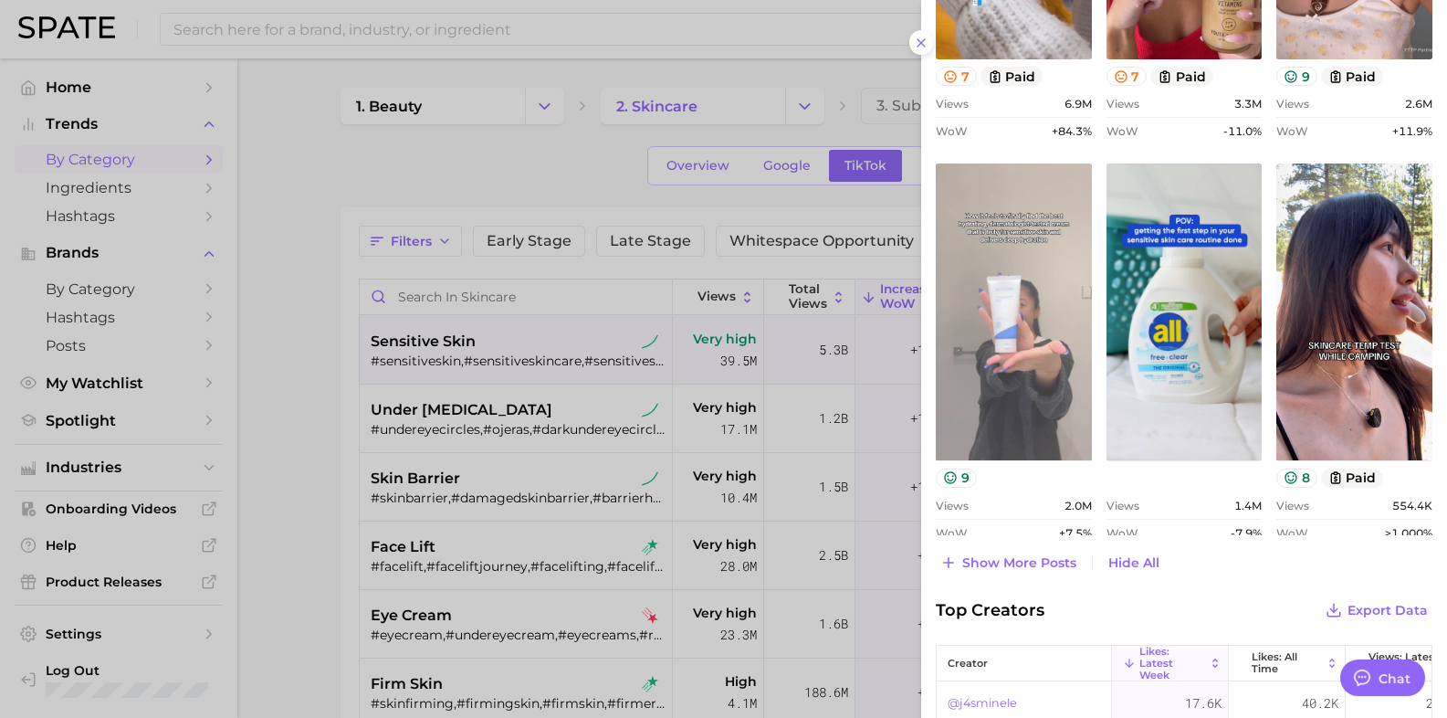
click at [1007, 415] on link "view post on TikTok" at bounding box center [1014, 311] width 156 height 297
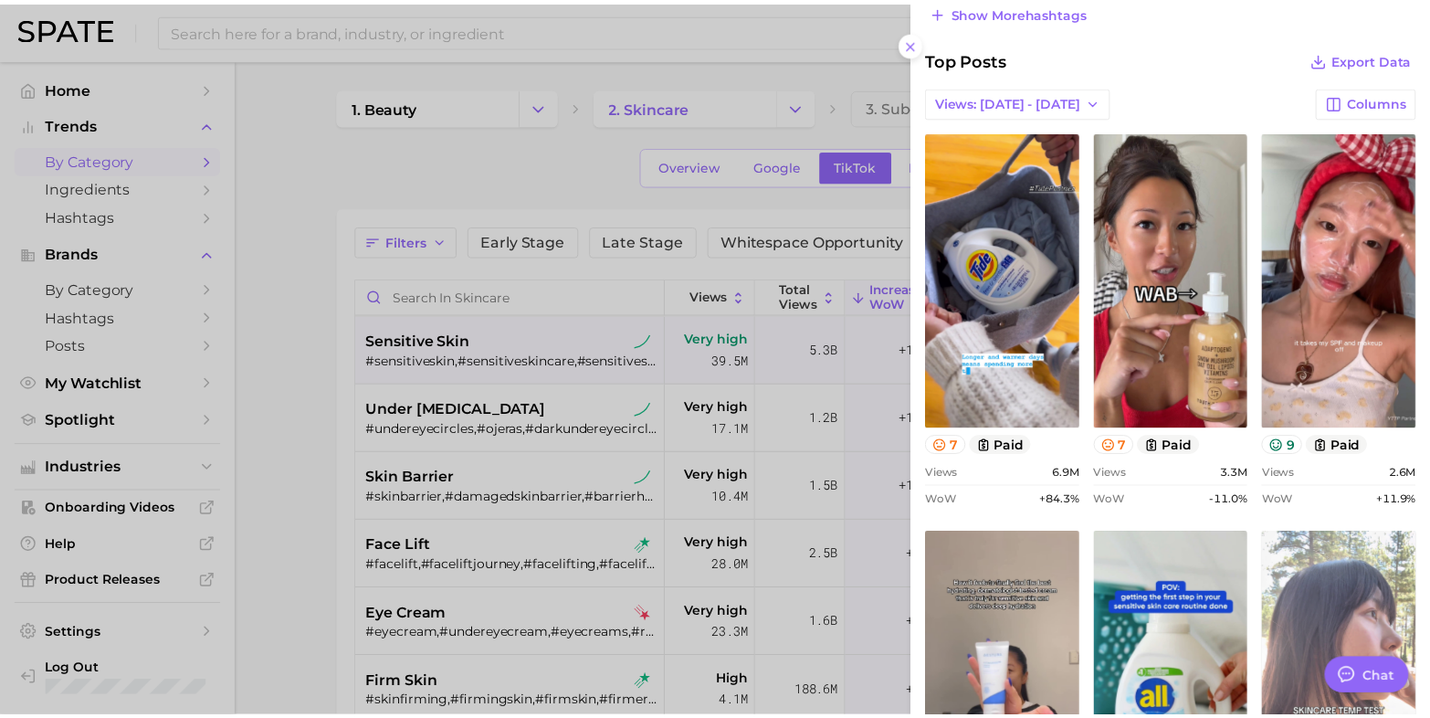
scroll to position [457, 0]
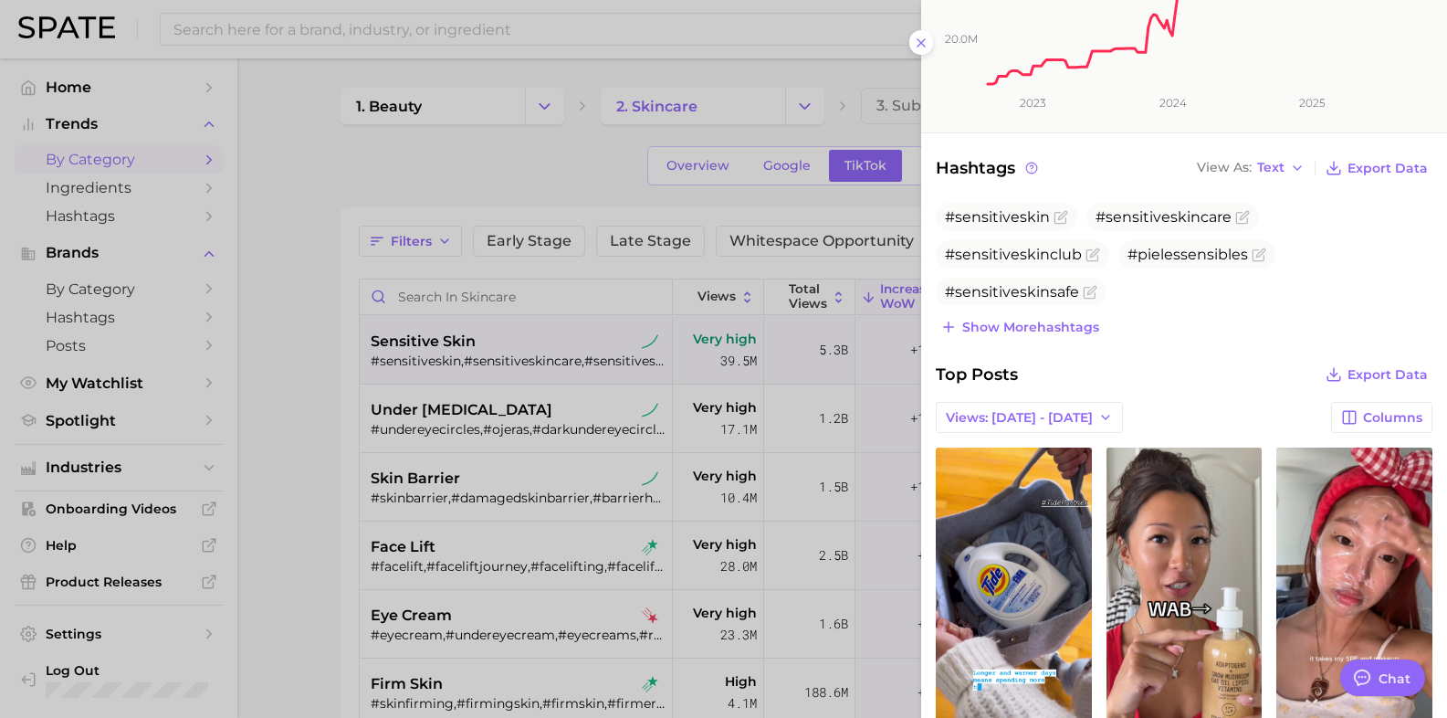
click at [898, 112] on div at bounding box center [723, 359] width 1447 height 718
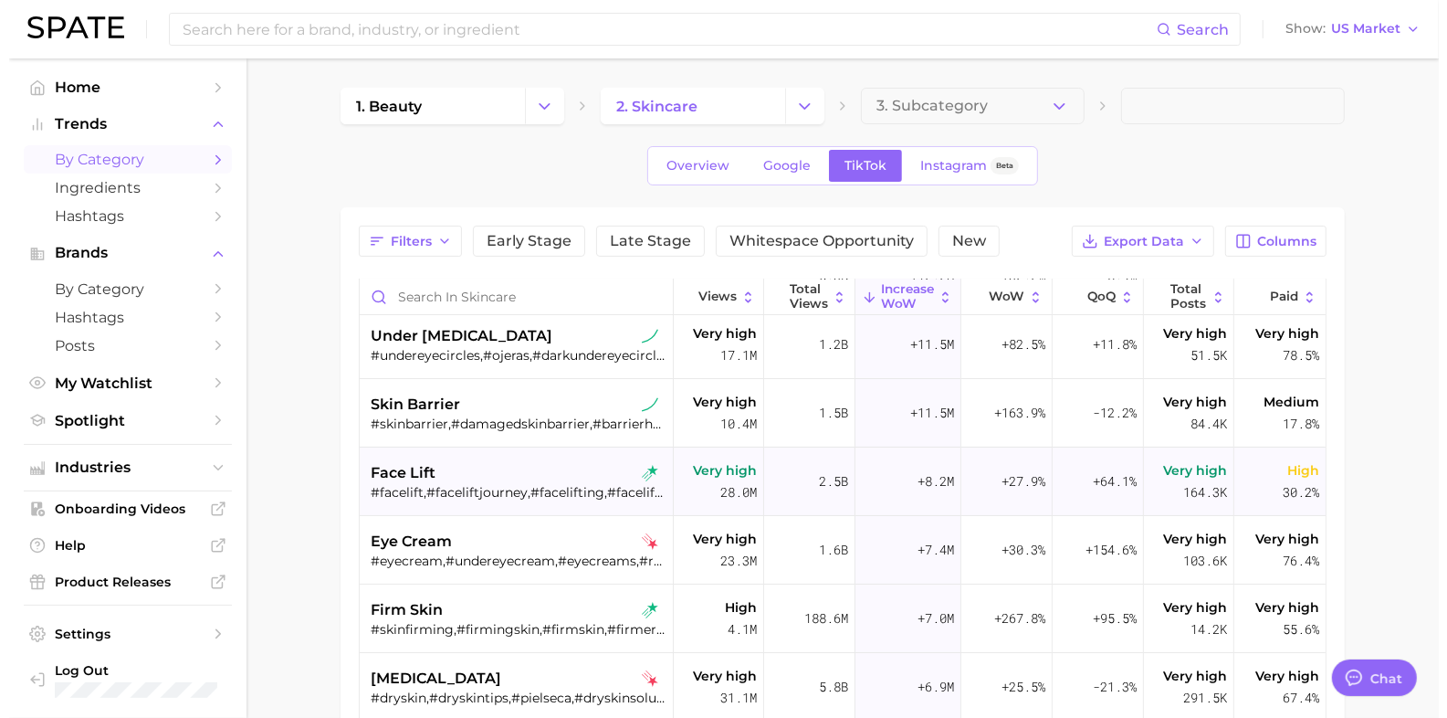
scroll to position [114, 0]
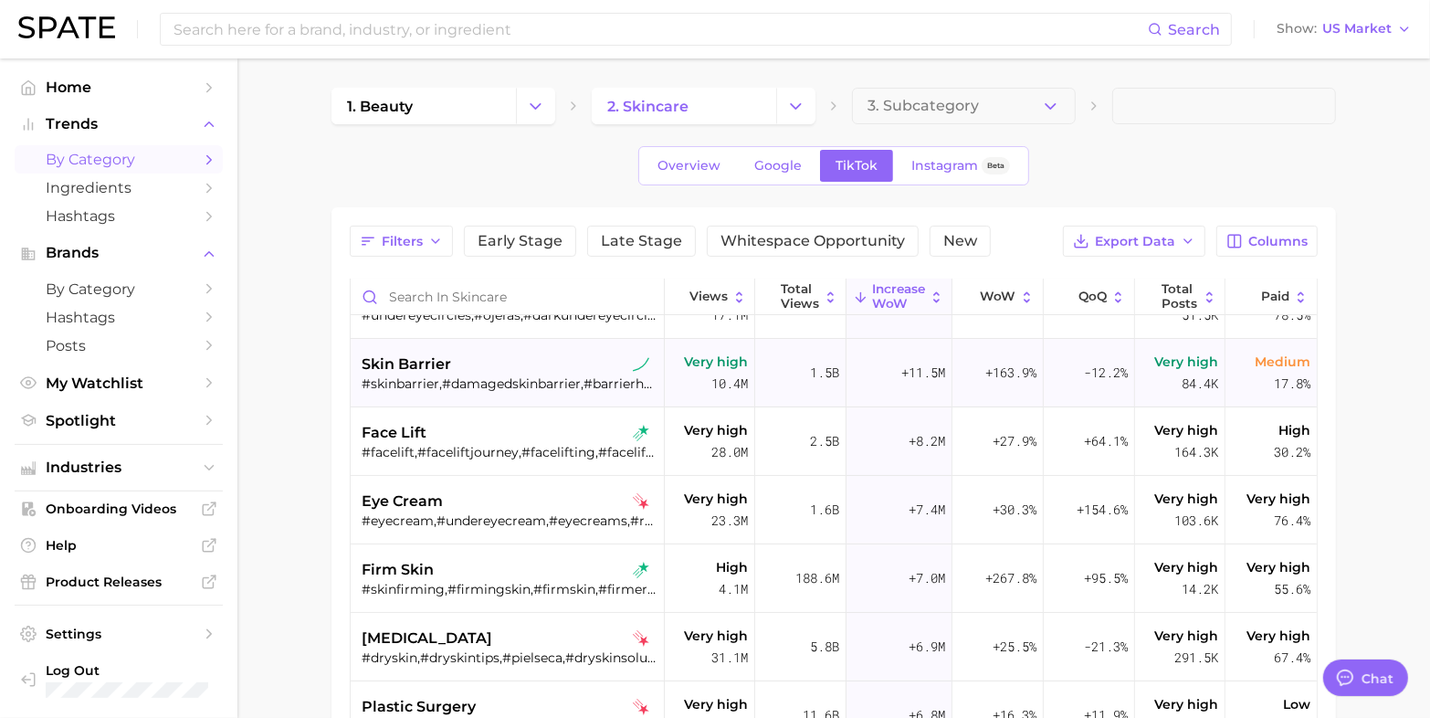
click at [422, 366] on span "skin barrier" at bounding box center [406, 364] width 89 height 22
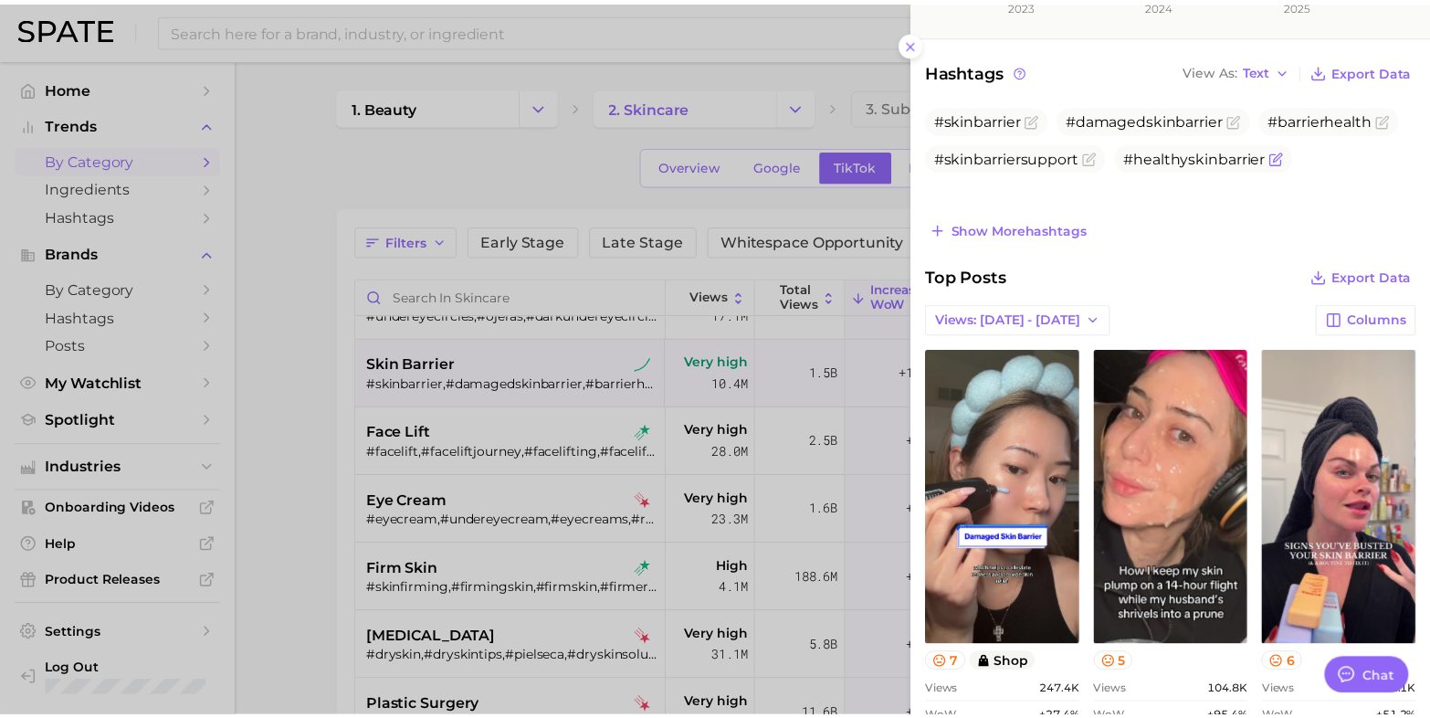
scroll to position [571, 0]
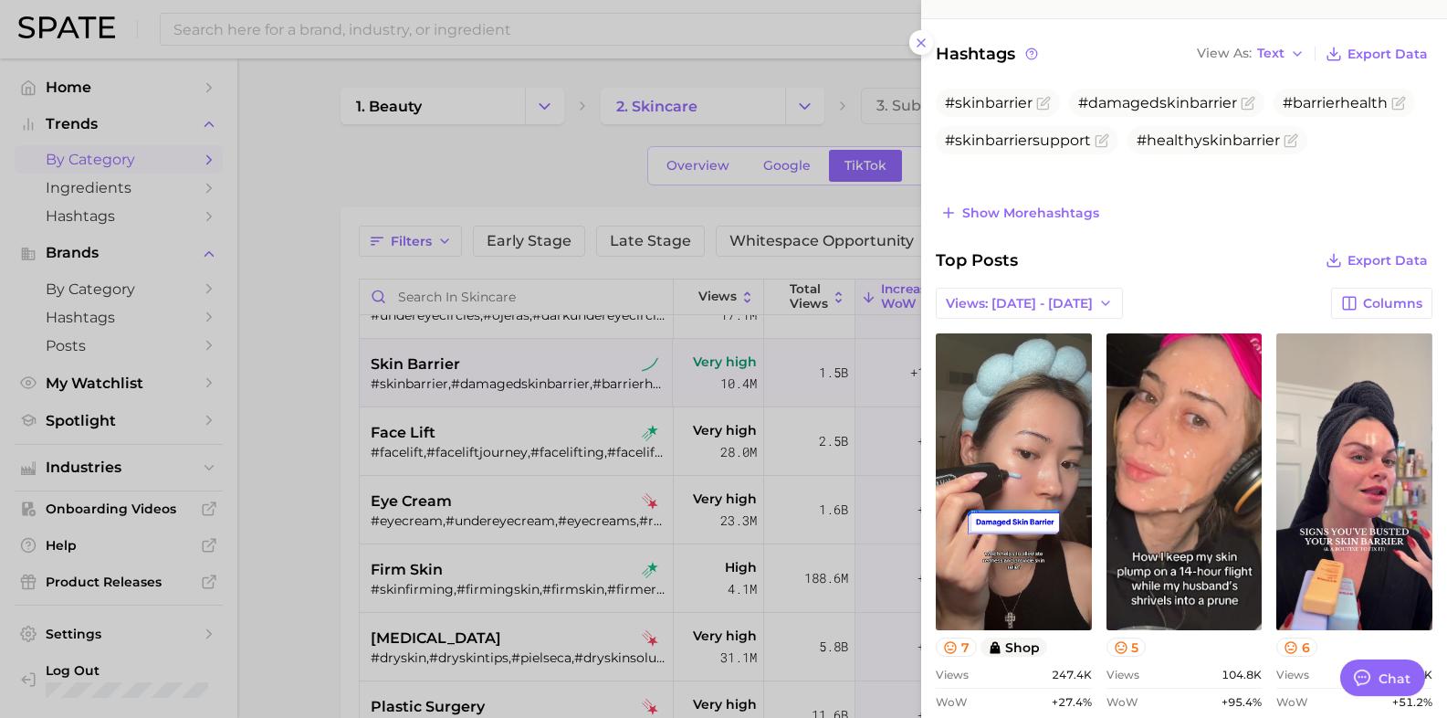
click at [266, 430] on div at bounding box center [723, 359] width 1447 height 718
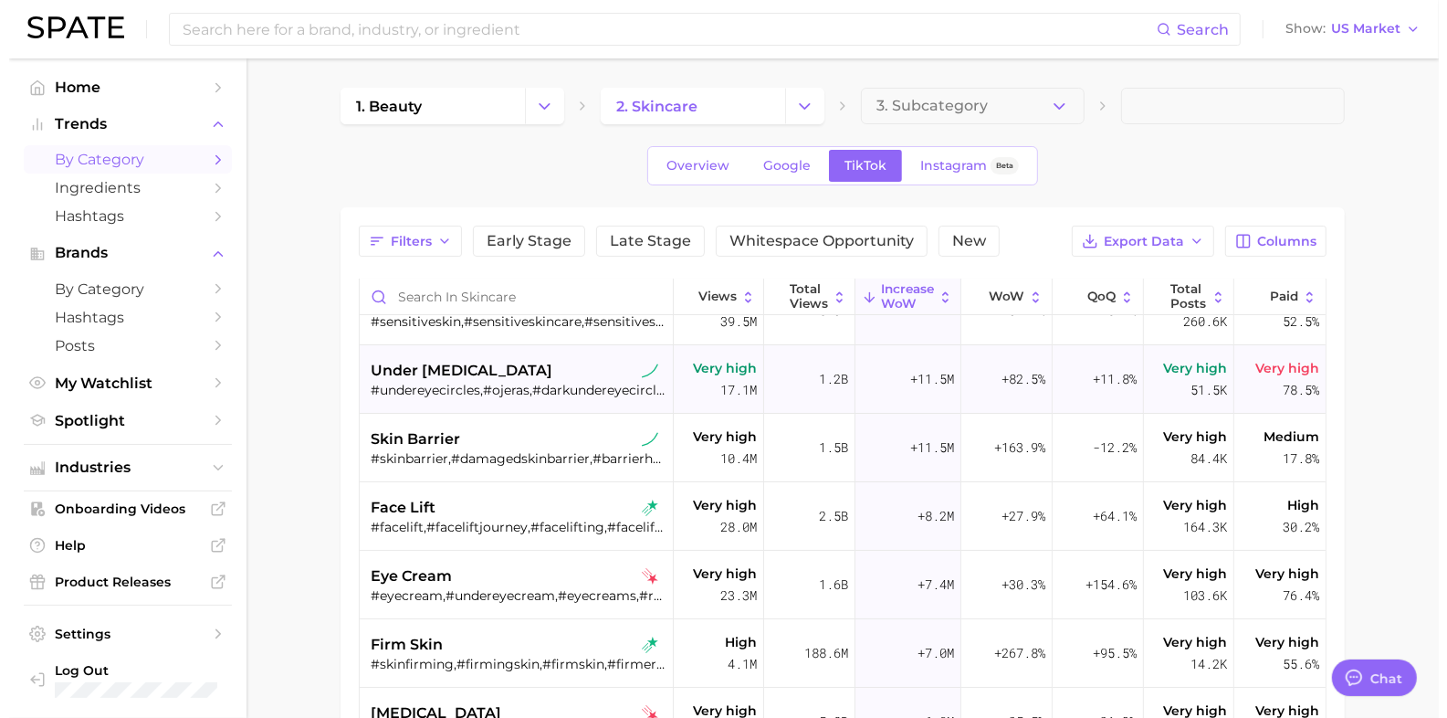
scroll to position [0, 0]
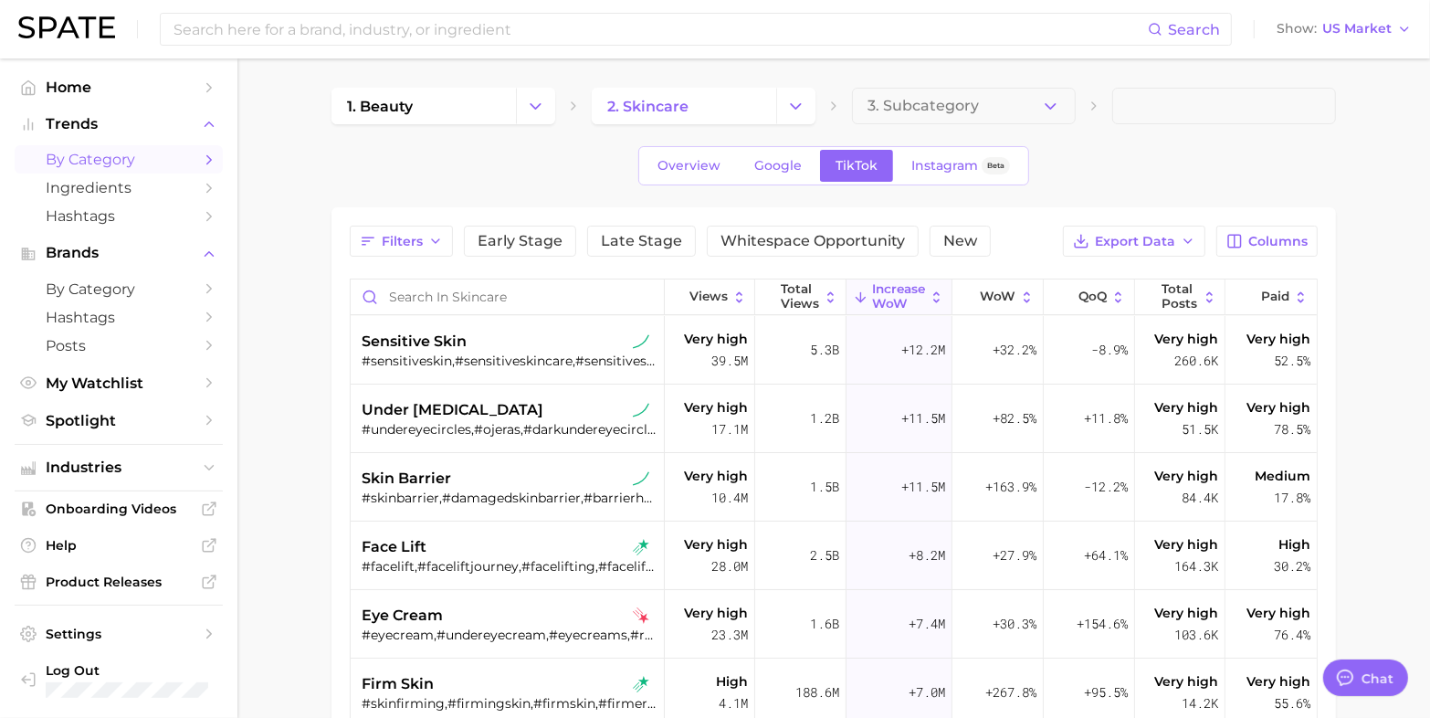
click at [796, 101] on icon "Change Category" at bounding box center [795, 106] width 19 height 19
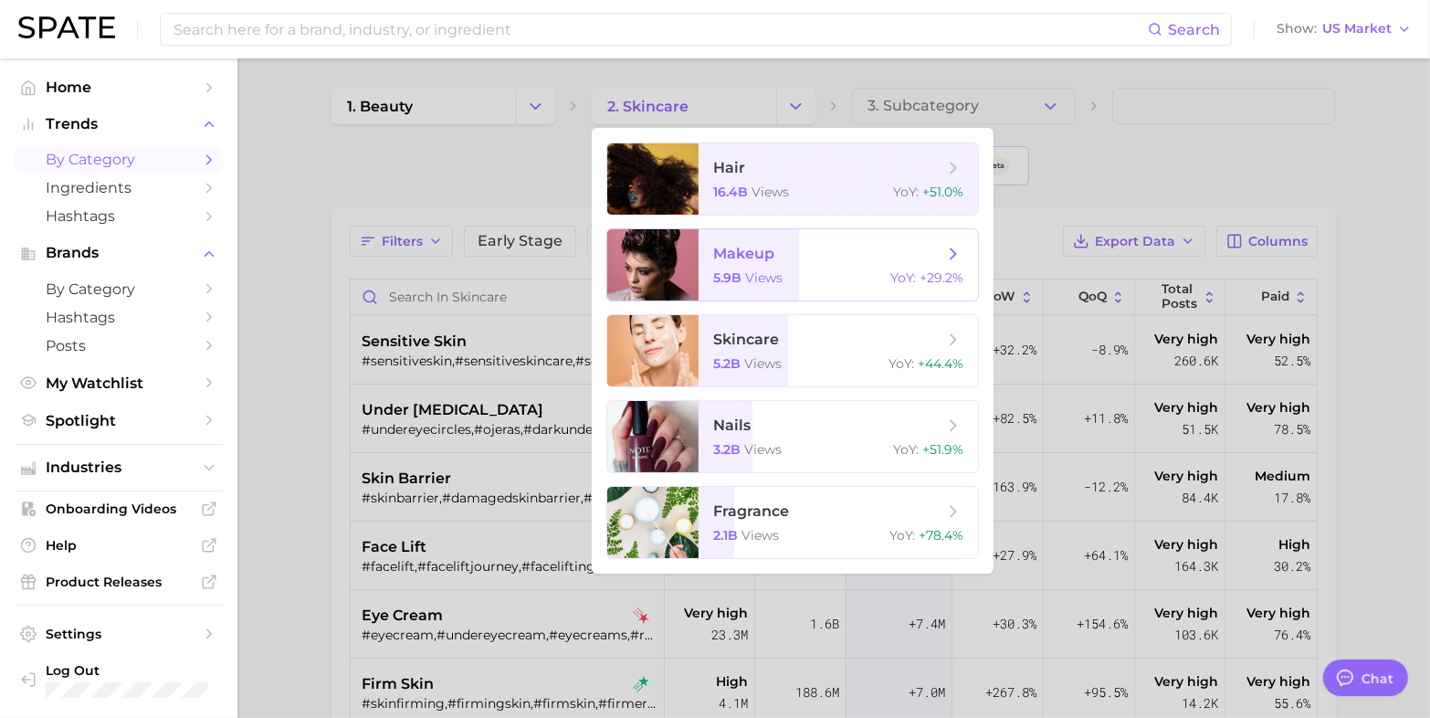
click at [759, 268] on span "makeup 5.9b views YoY : +29.2%" at bounding box center [837, 264] width 279 height 71
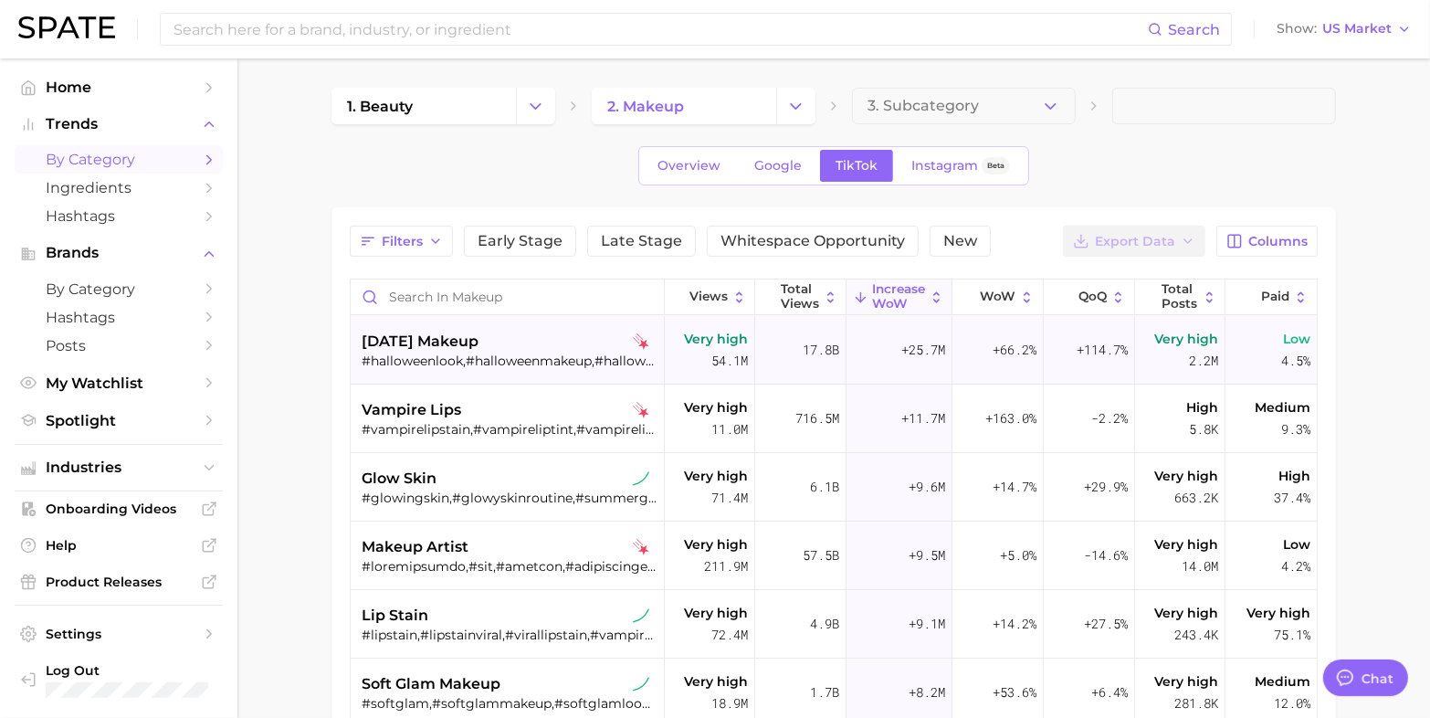
click at [388, 350] on span "[DATE] makeup" at bounding box center [420, 342] width 117 height 22
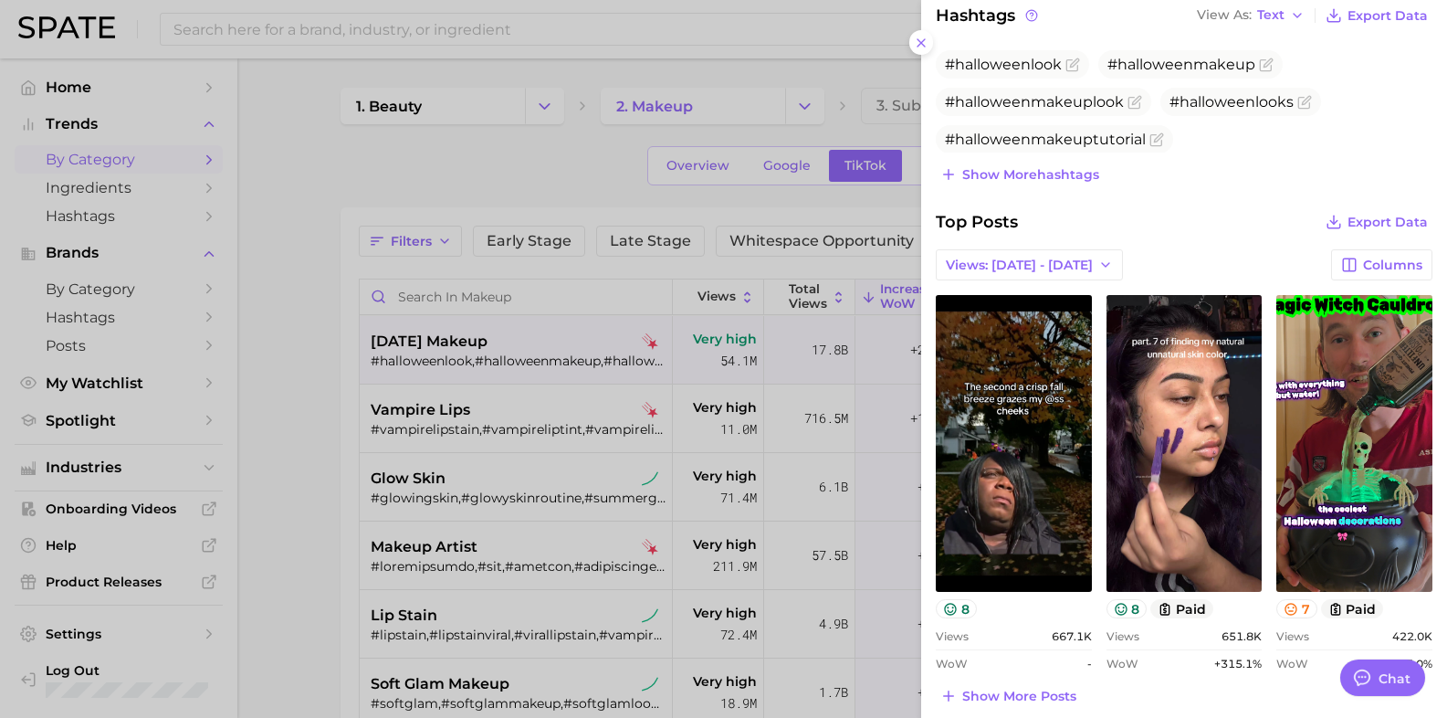
scroll to position [685, 0]
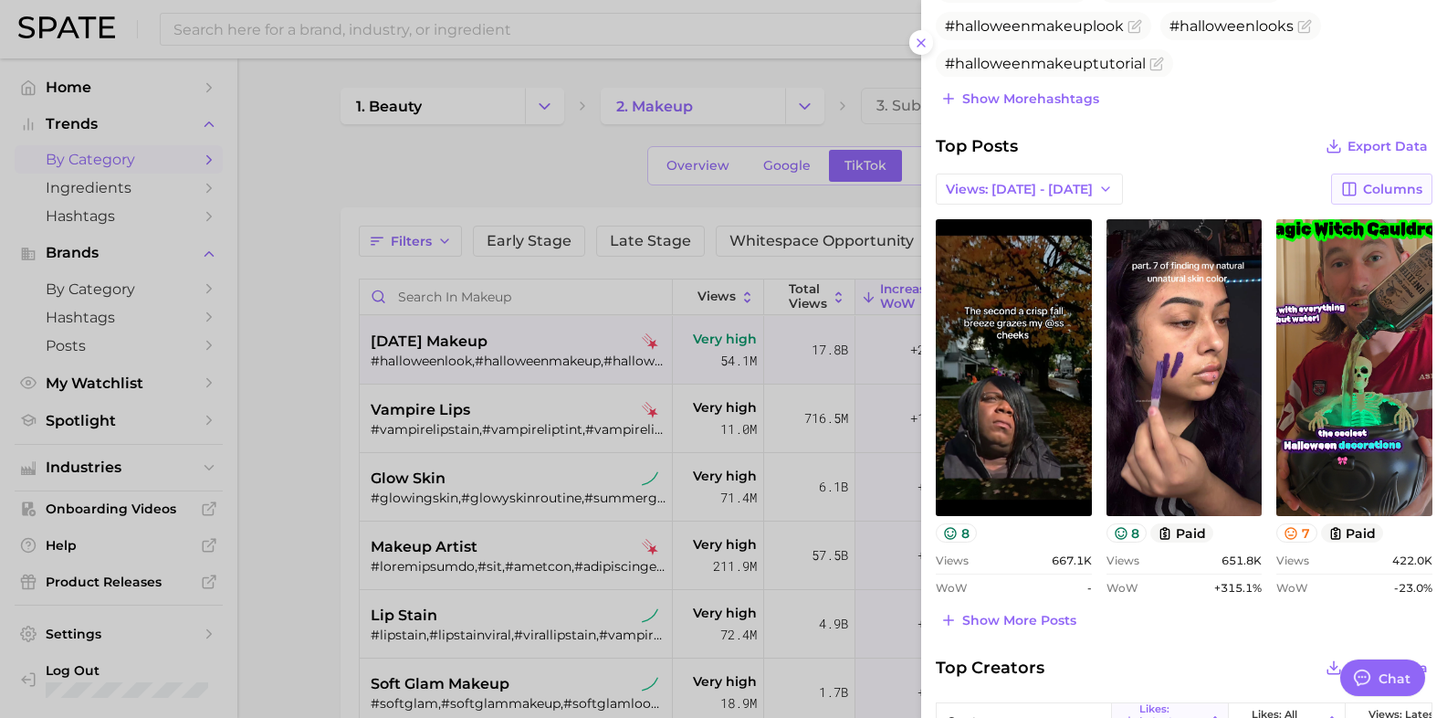
click at [1411, 185] on button "Columns" at bounding box center [1381, 188] width 101 height 31
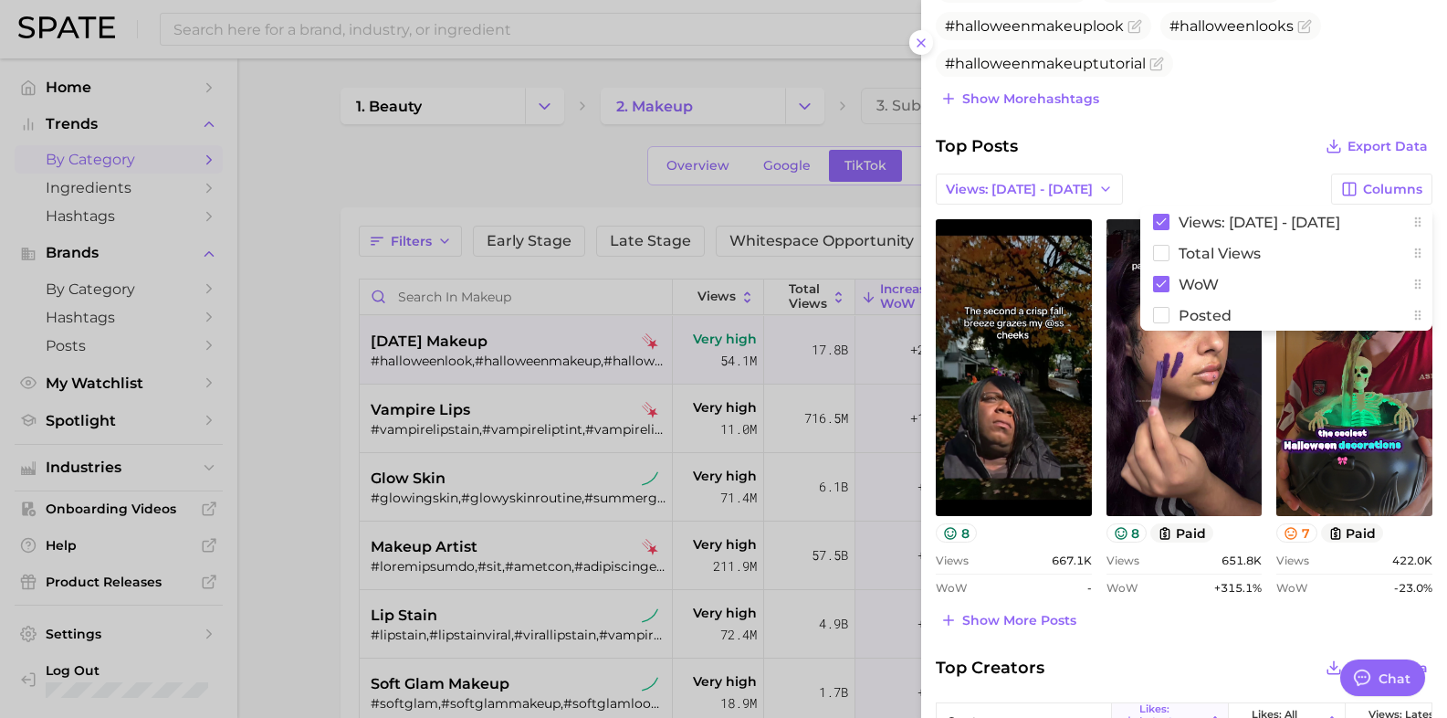
click at [1202, 149] on div "Top Posts Export Data" at bounding box center [1184, 146] width 497 height 26
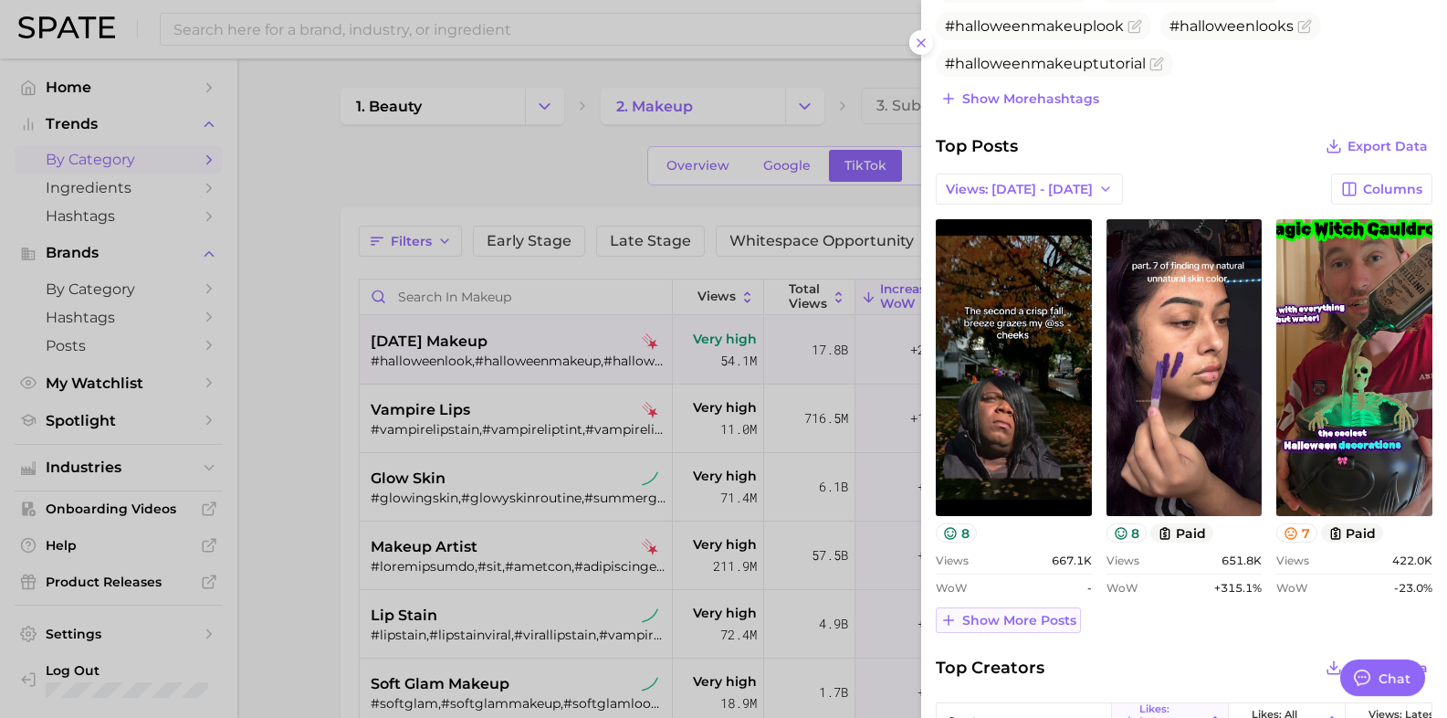
click at [1050, 624] on span "Show more posts" at bounding box center [1019, 621] width 114 height 16
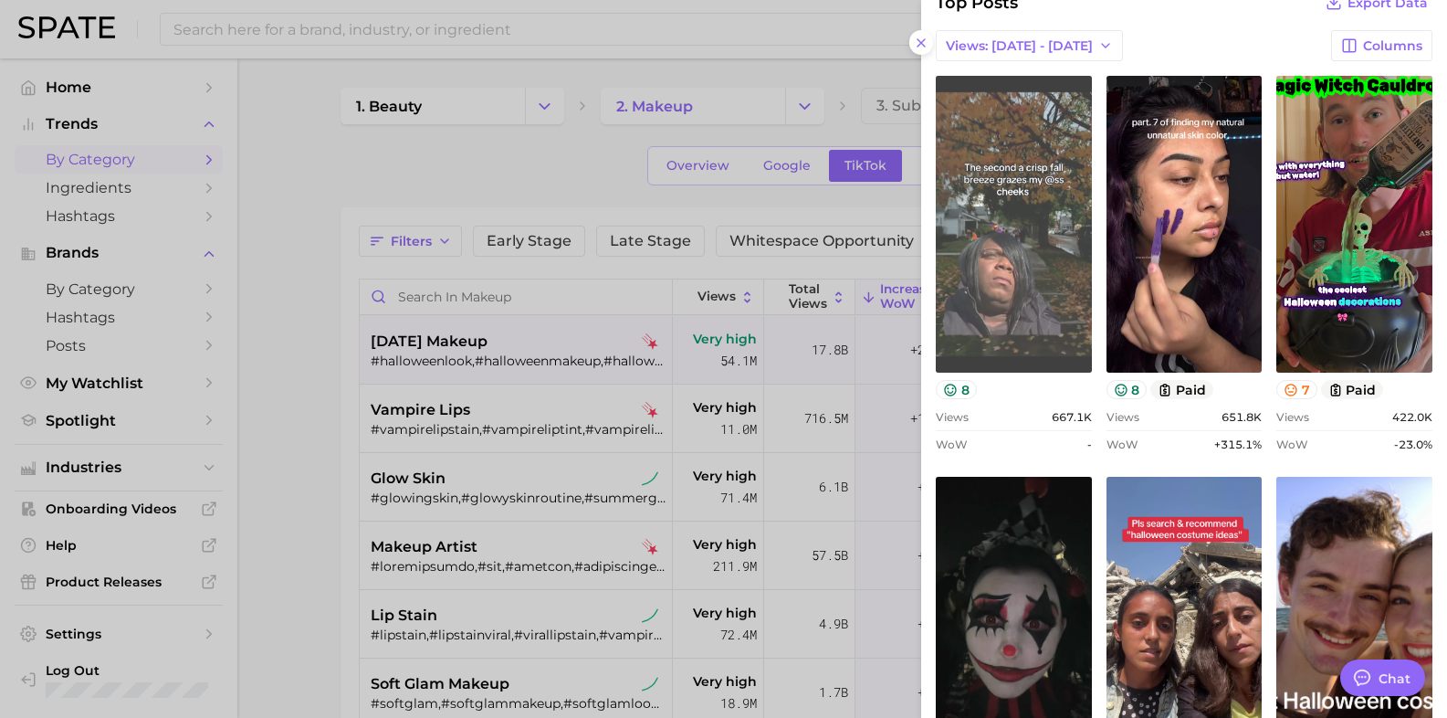
scroll to position [799, 0]
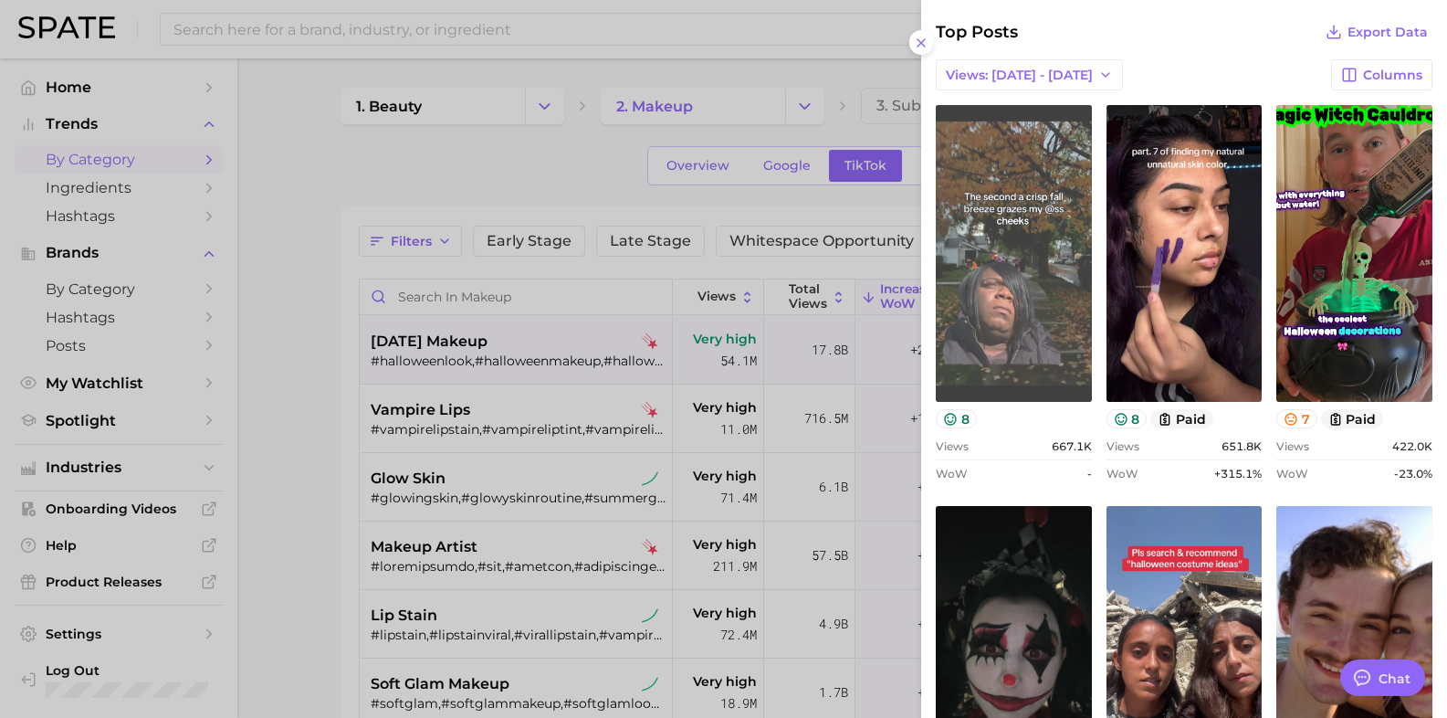
click at [1018, 299] on link "view post on TikTok" at bounding box center [1014, 253] width 156 height 297
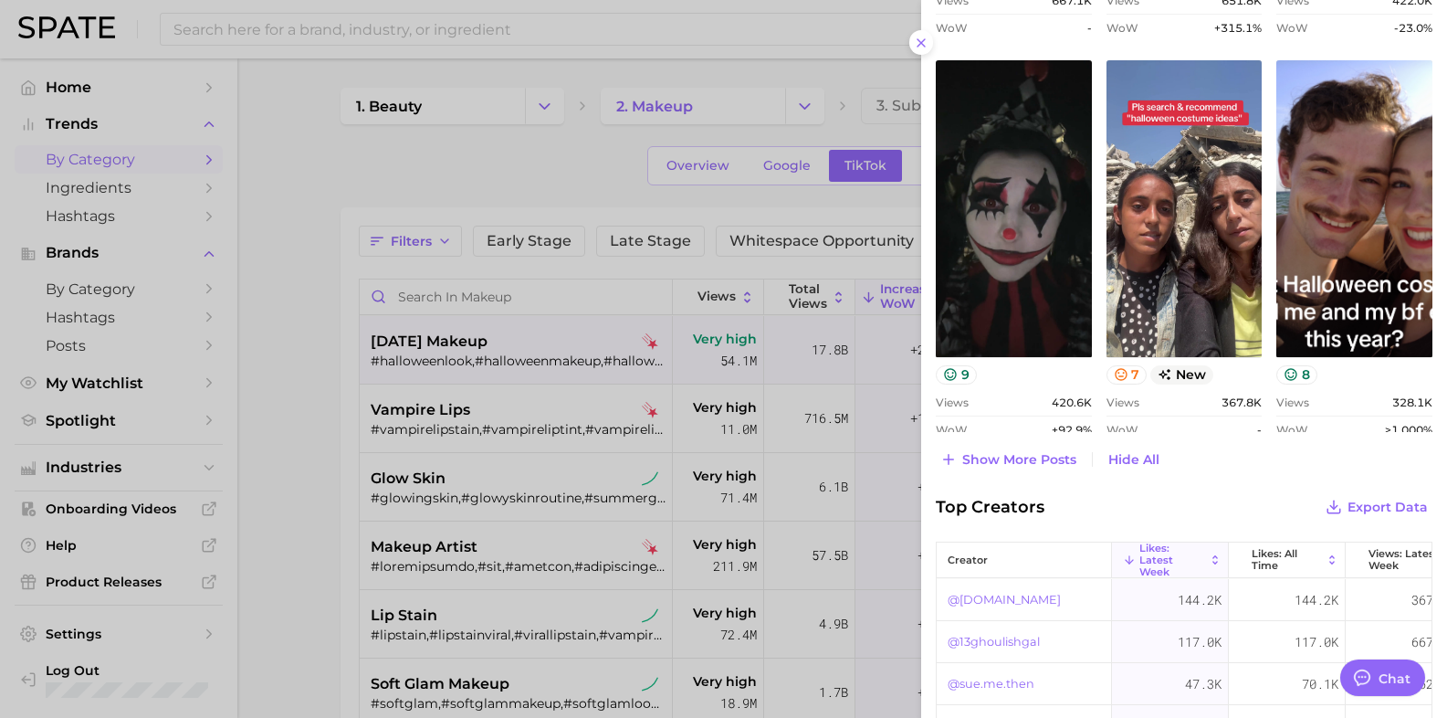
scroll to position [1255, 0]
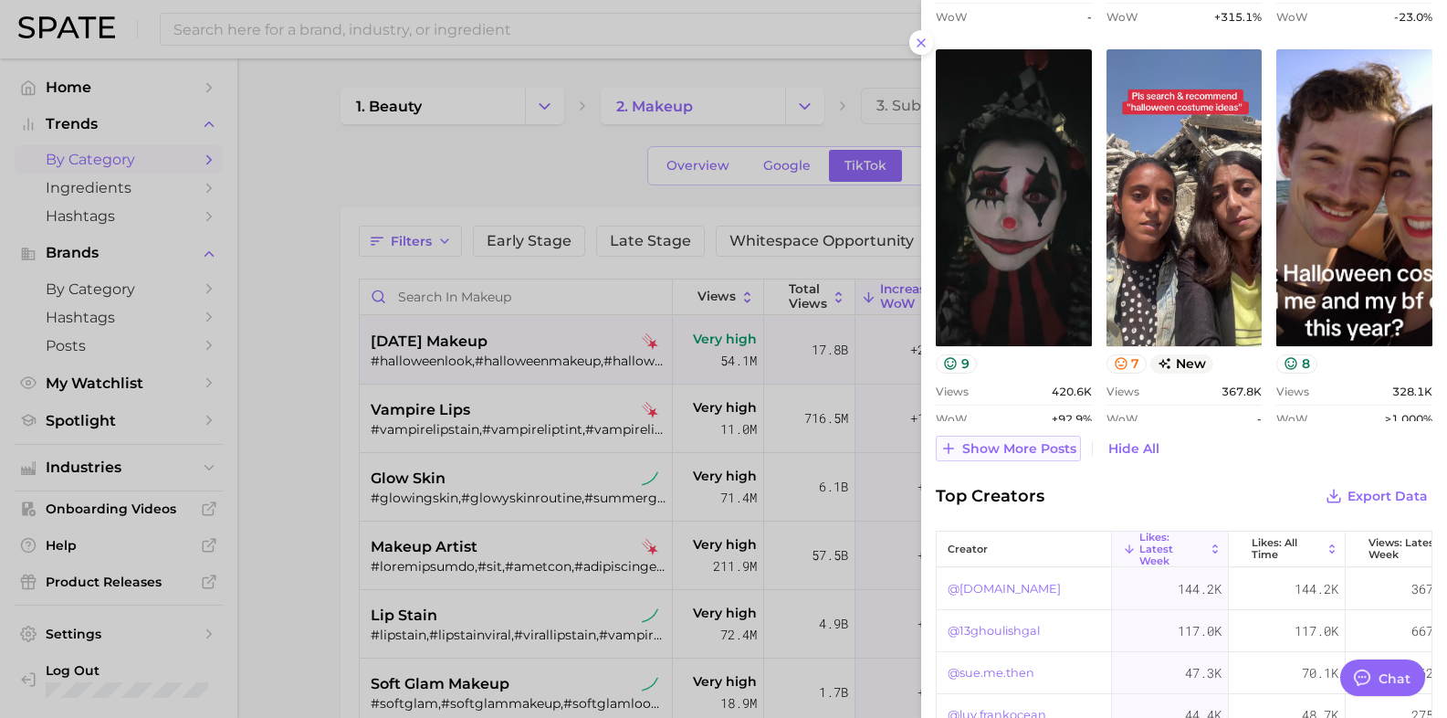
click at [1000, 449] on span "Show more posts" at bounding box center [1019, 449] width 114 height 16
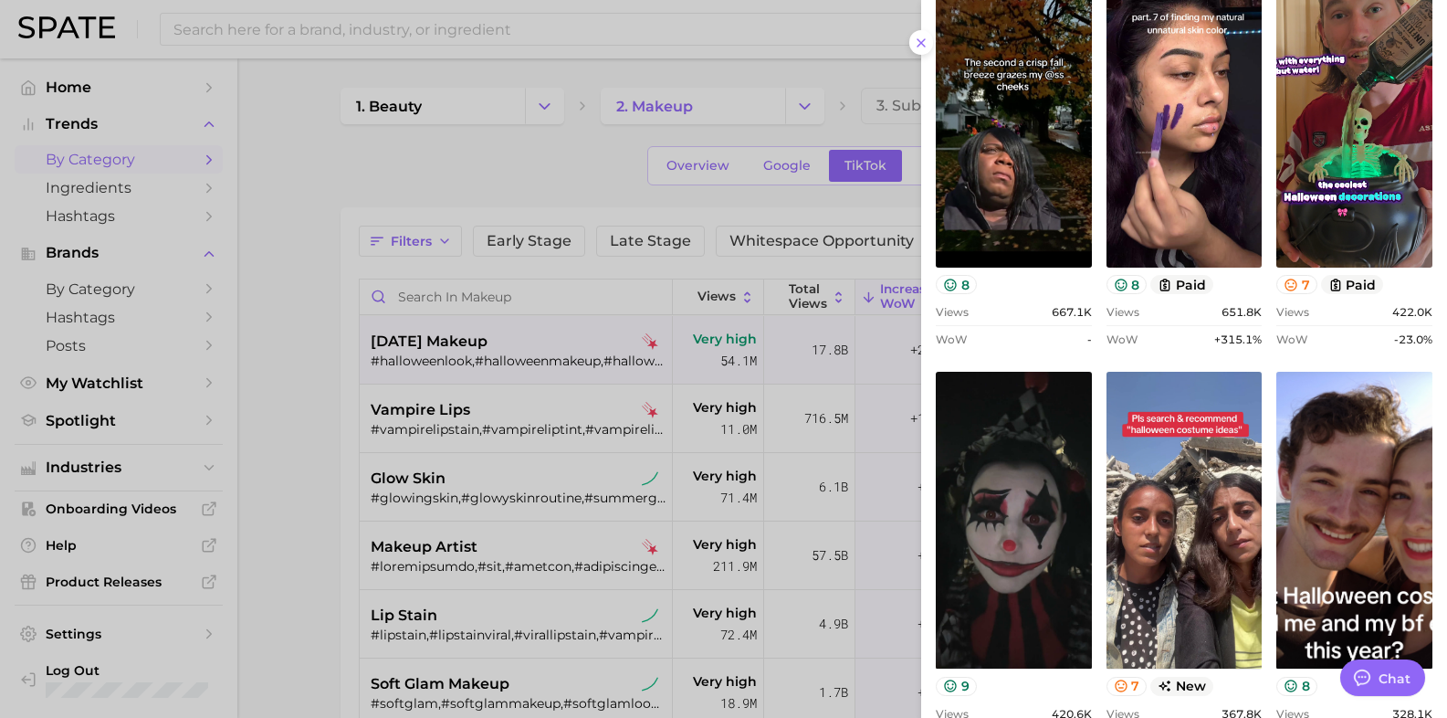
scroll to position [913, 0]
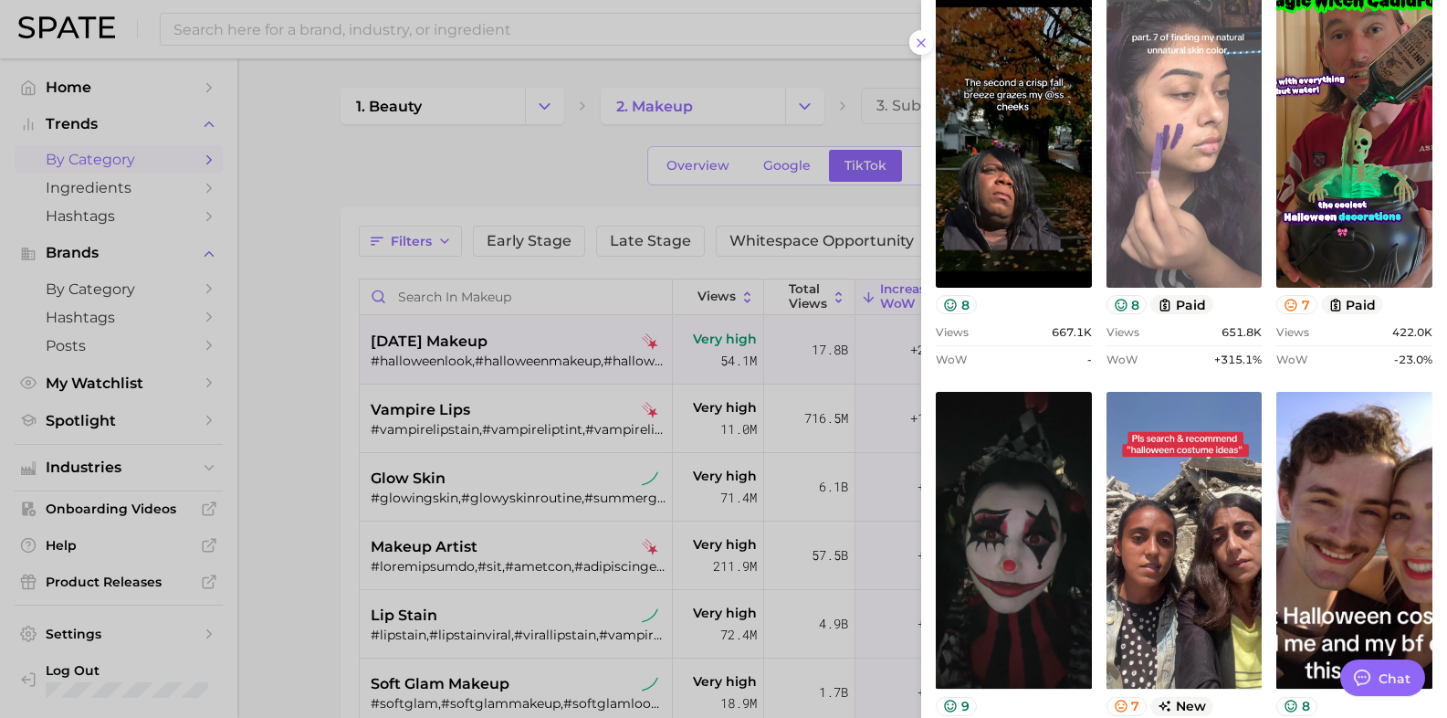
click at [1185, 258] on link "view post on TikTok" at bounding box center [1185, 139] width 156 height 297
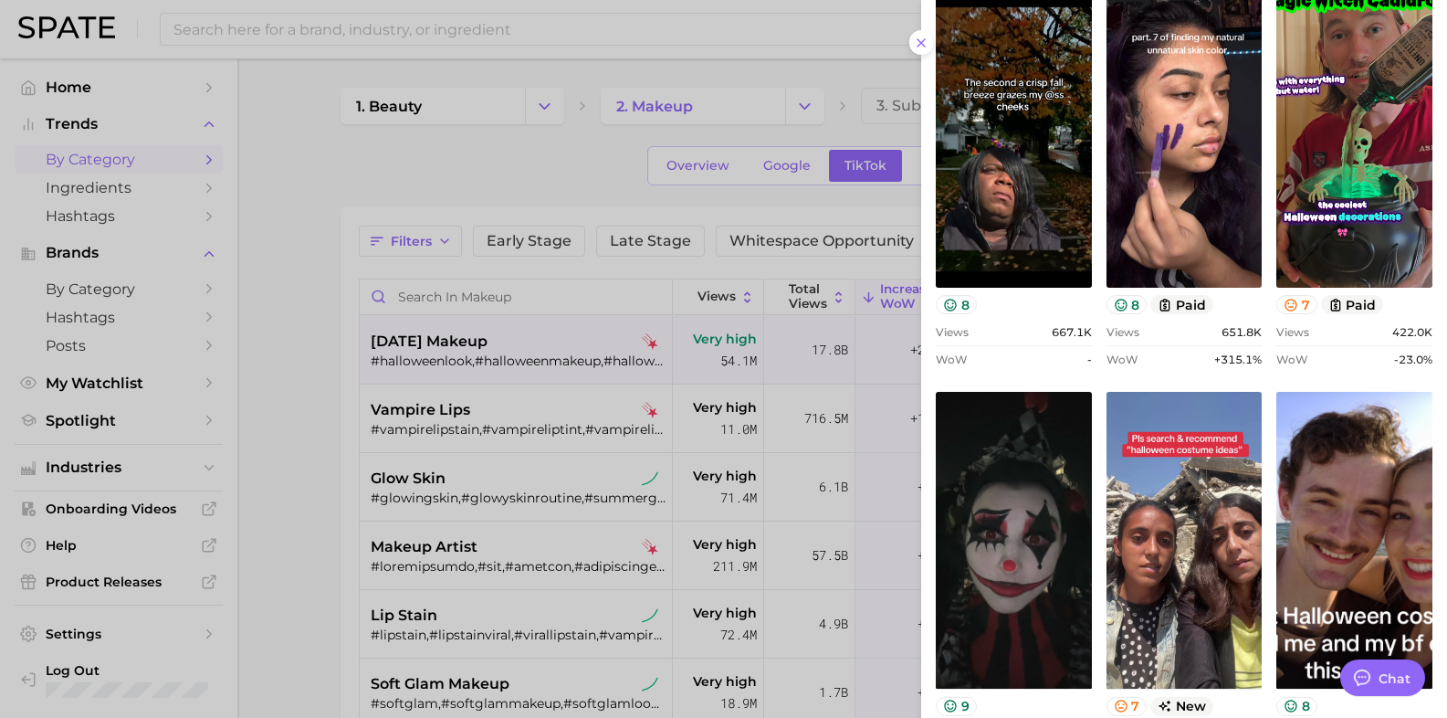
click at [274, 210] on div at bounding box center [723, 359] width 1447 height 718
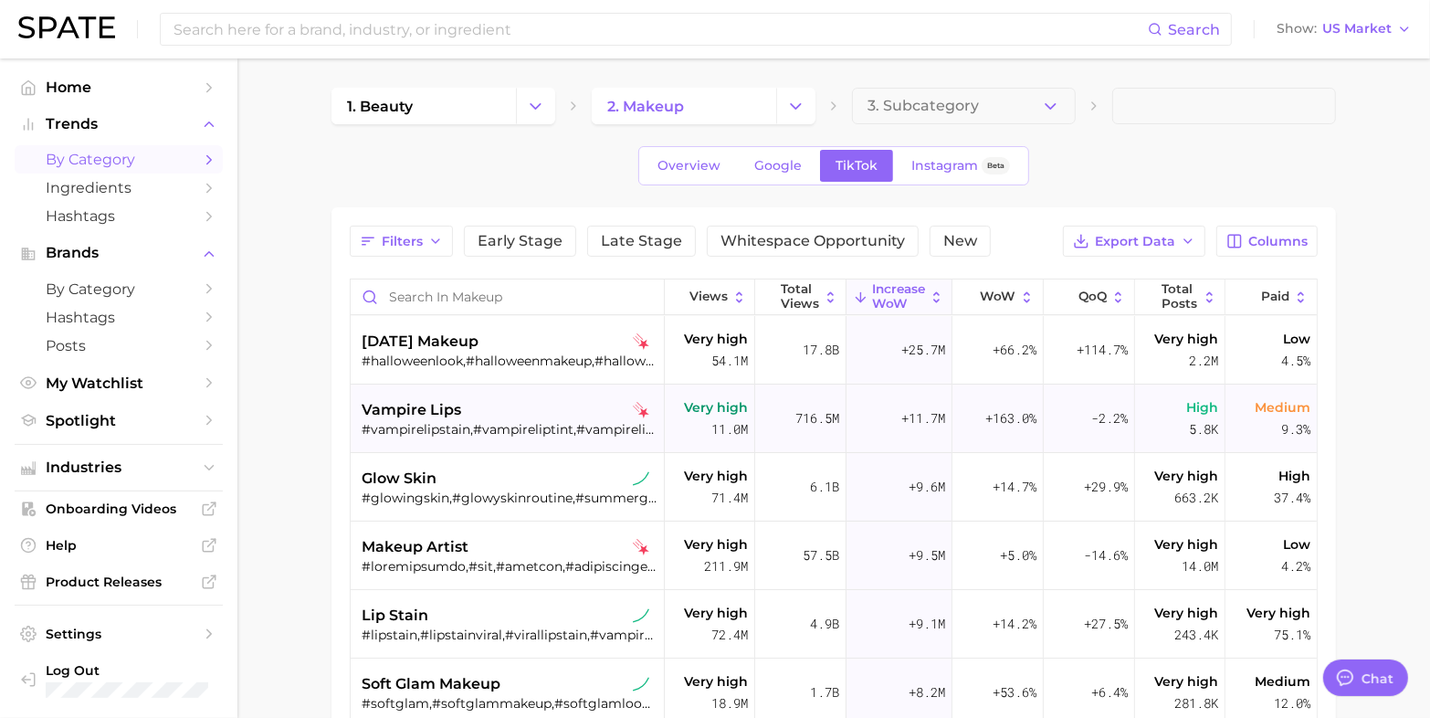
click at [414, 400] on span "vampire lips" at bounding box center [412, 410] width 100 height 22
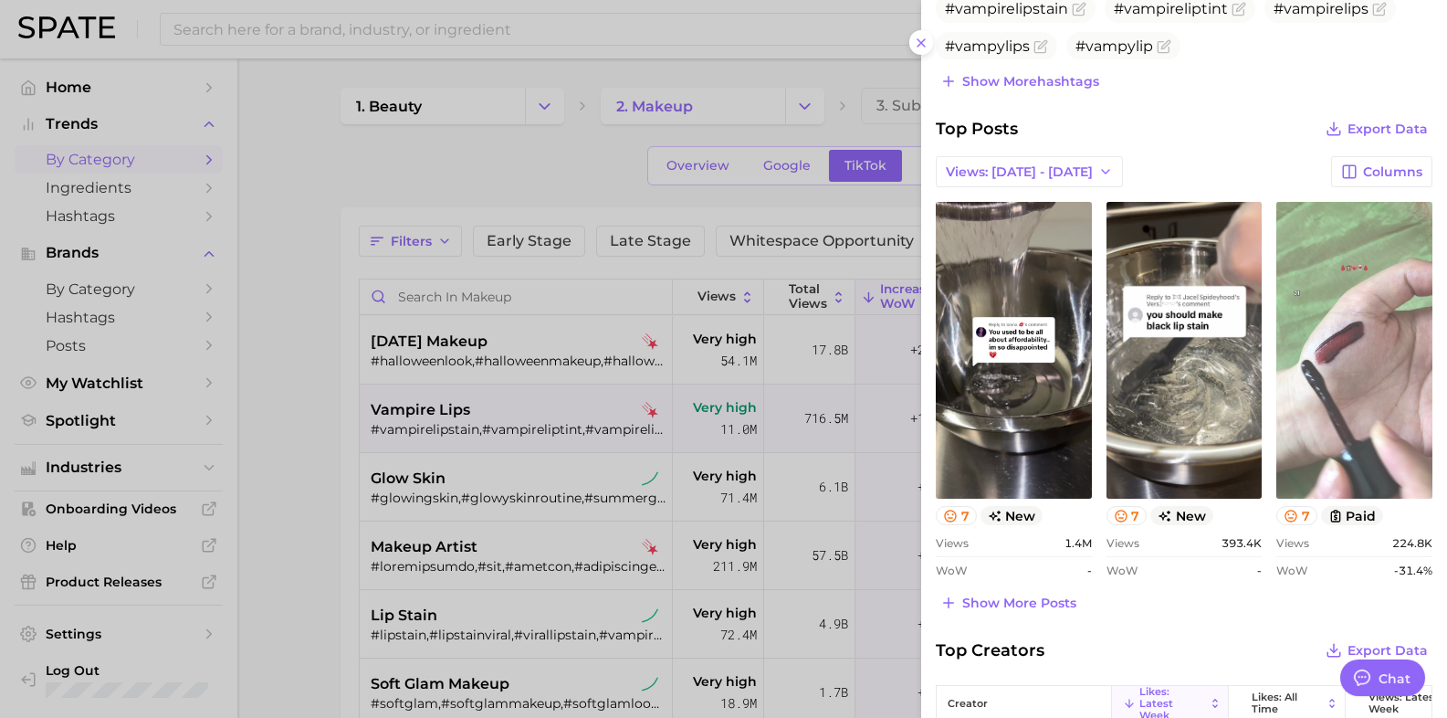
scroll to position [685, 0]
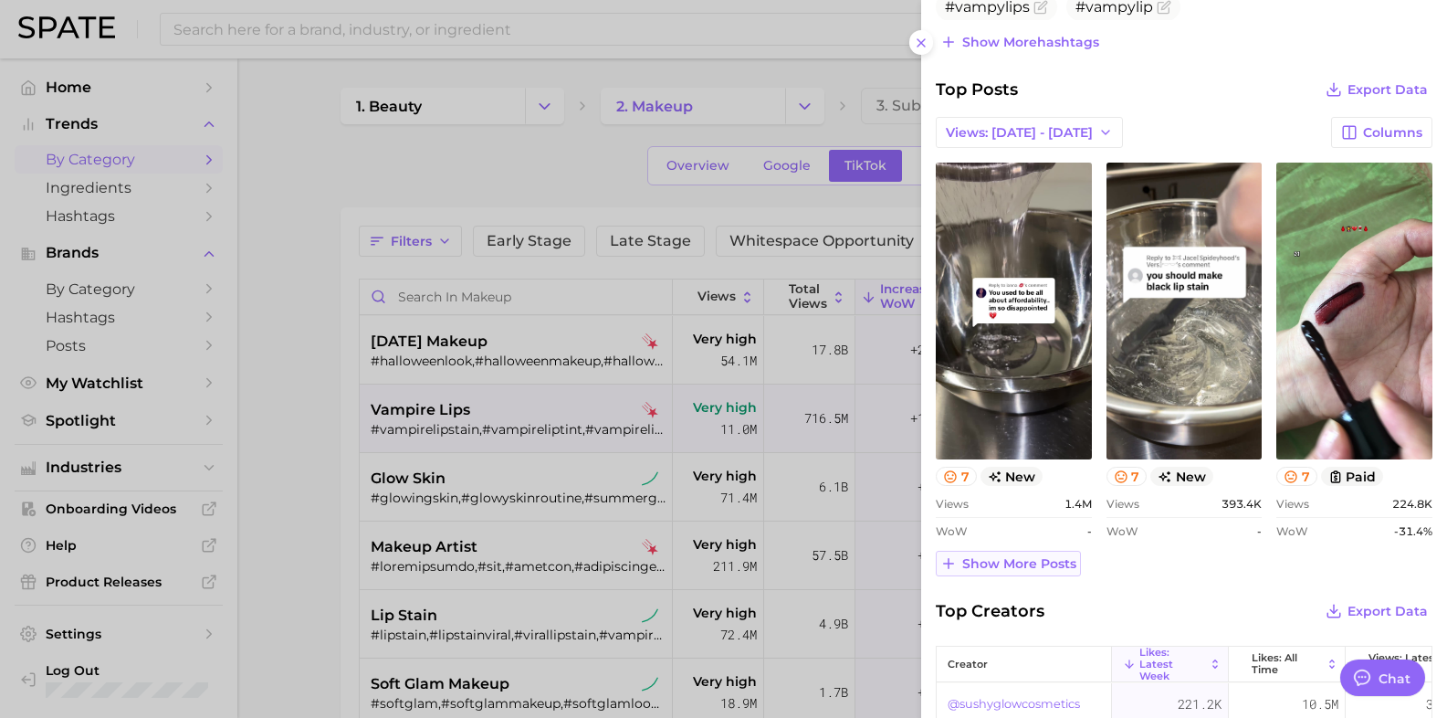
click at [1030, 566] on span "Show more posts" at bounding box center [1019, 564] width 114 height 16
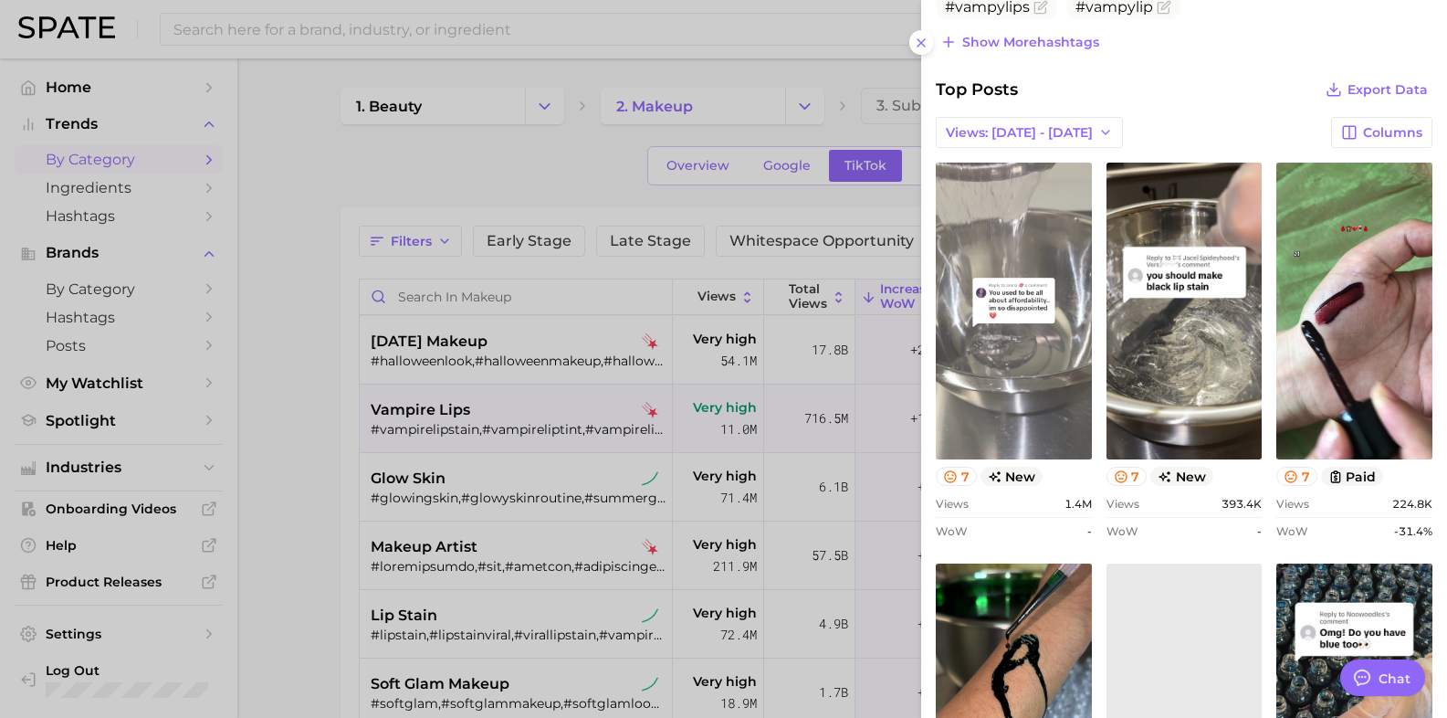
scroll to position [0, 0]
click at [1034, 354] on link "view post on TikTok" at bounding box center [1014, 311] width 156 height 297
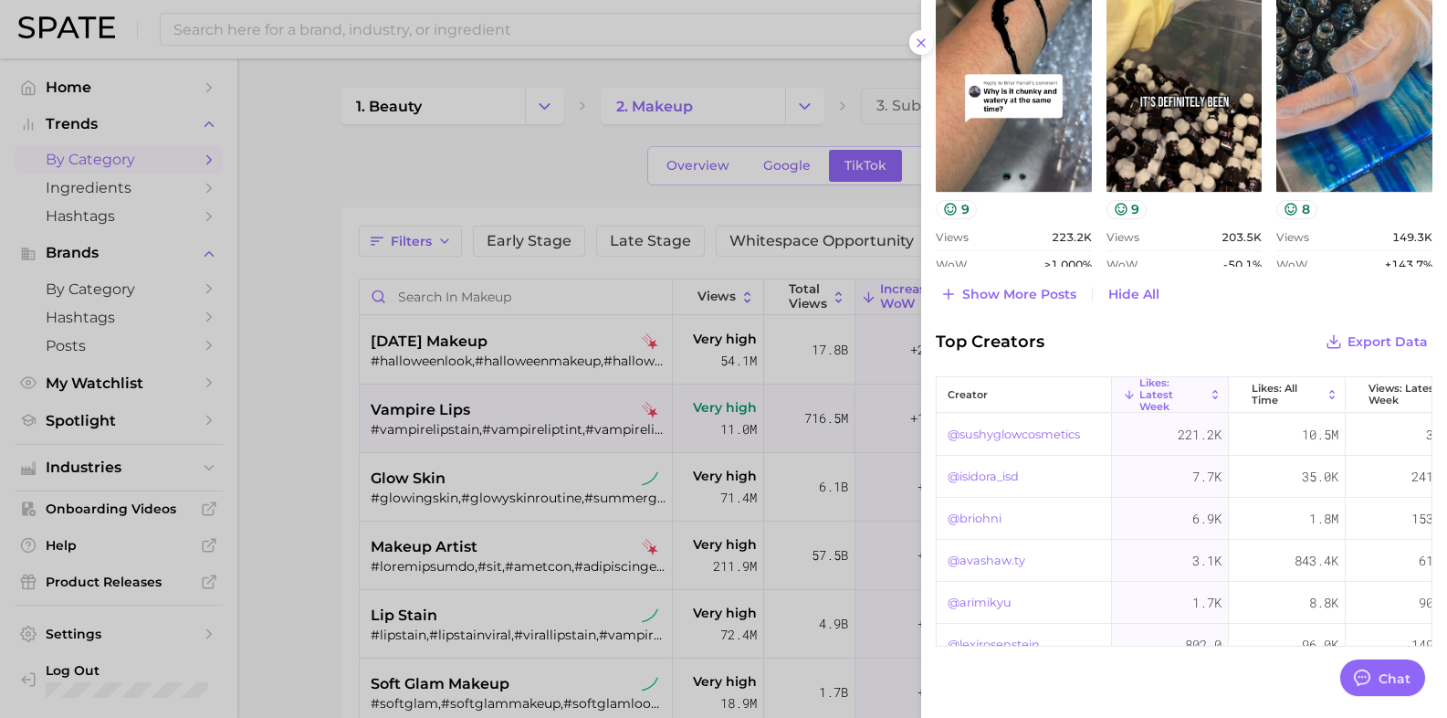
scroll to position [1370, 0]
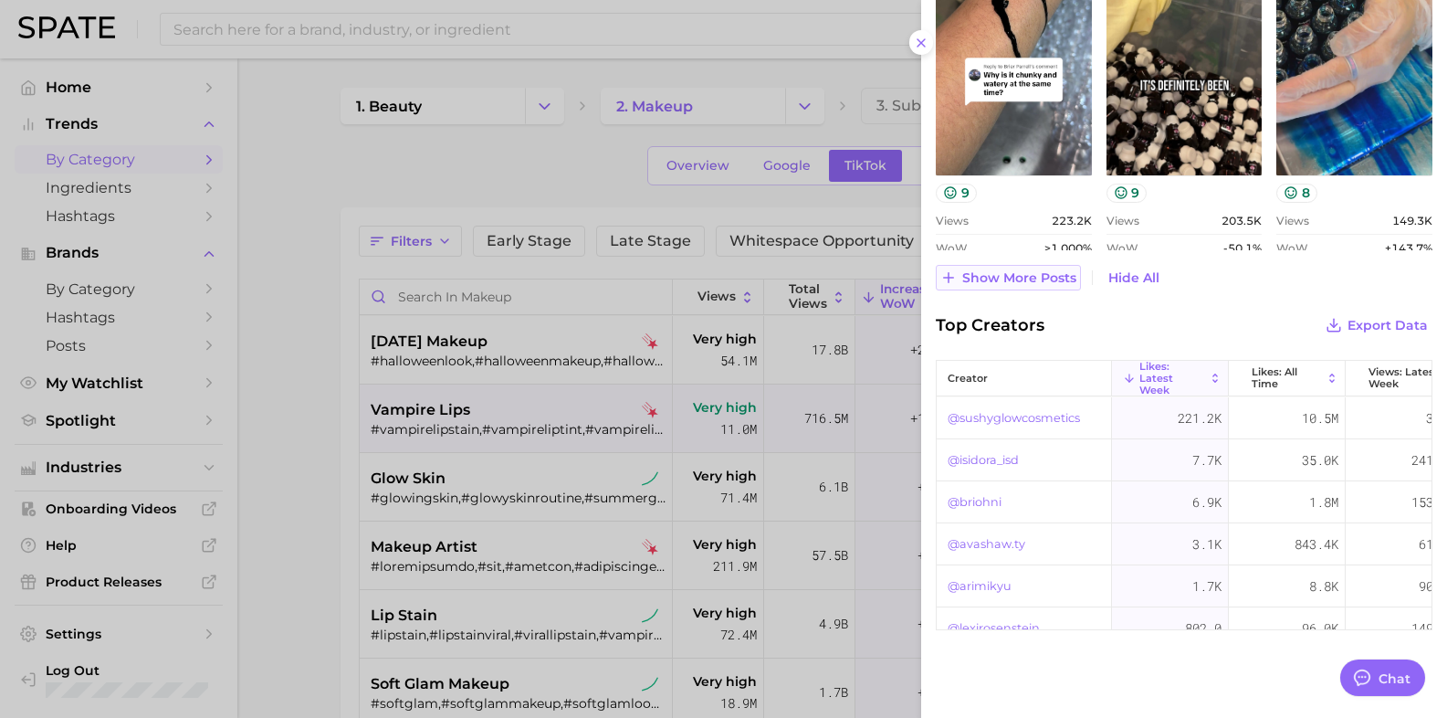
click at [1018, 283] on span "Show more posts" at bounding box center [1019, 278] width 114 height 16
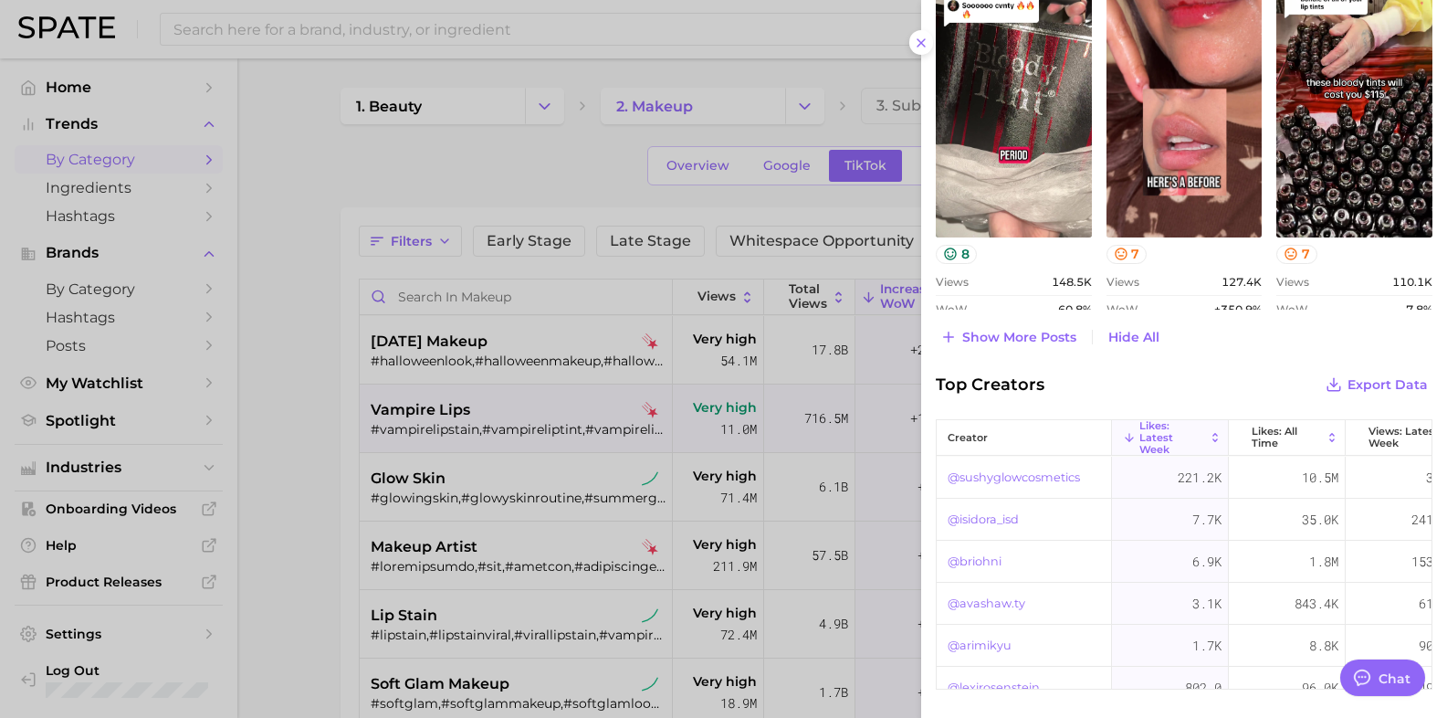
scroll to position [1712, 0]
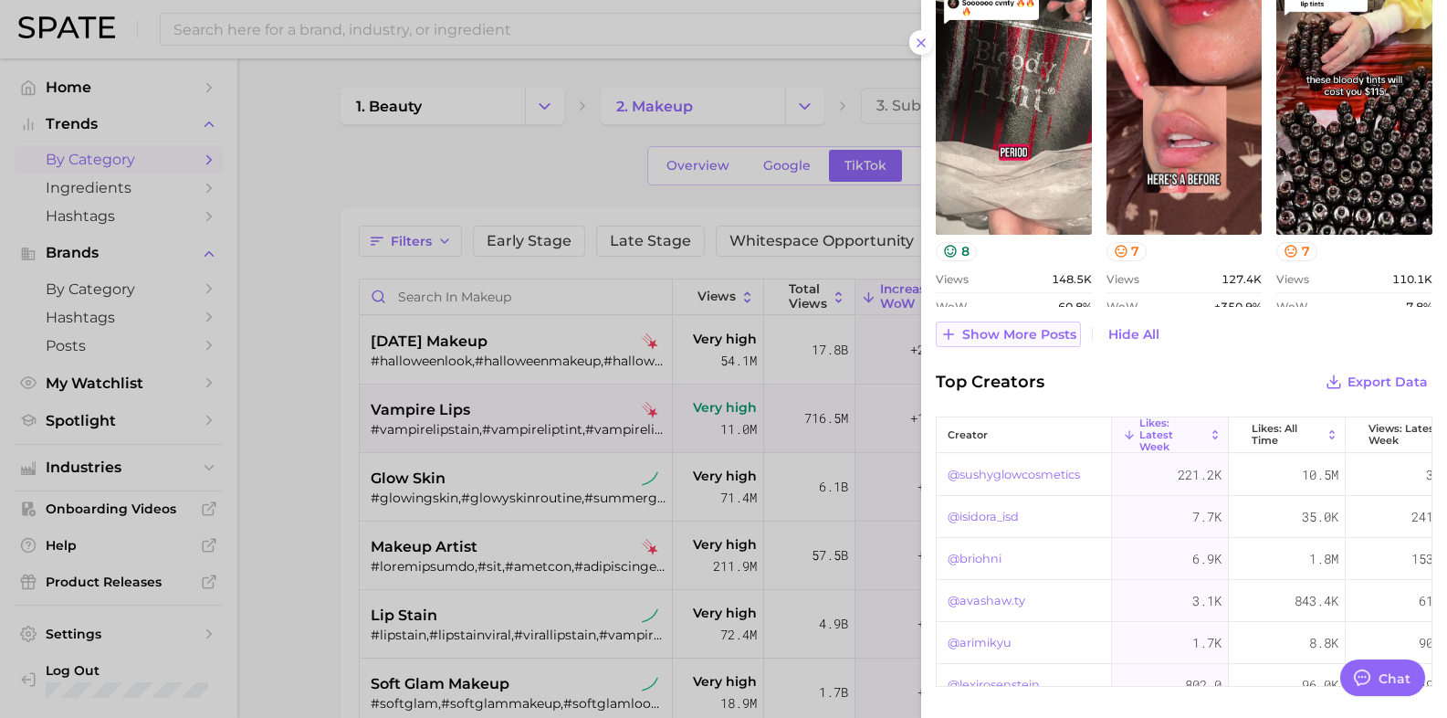
click at [988, 335] on span "Show more posts" at bounding box center [1019, 335] width 114 height 16
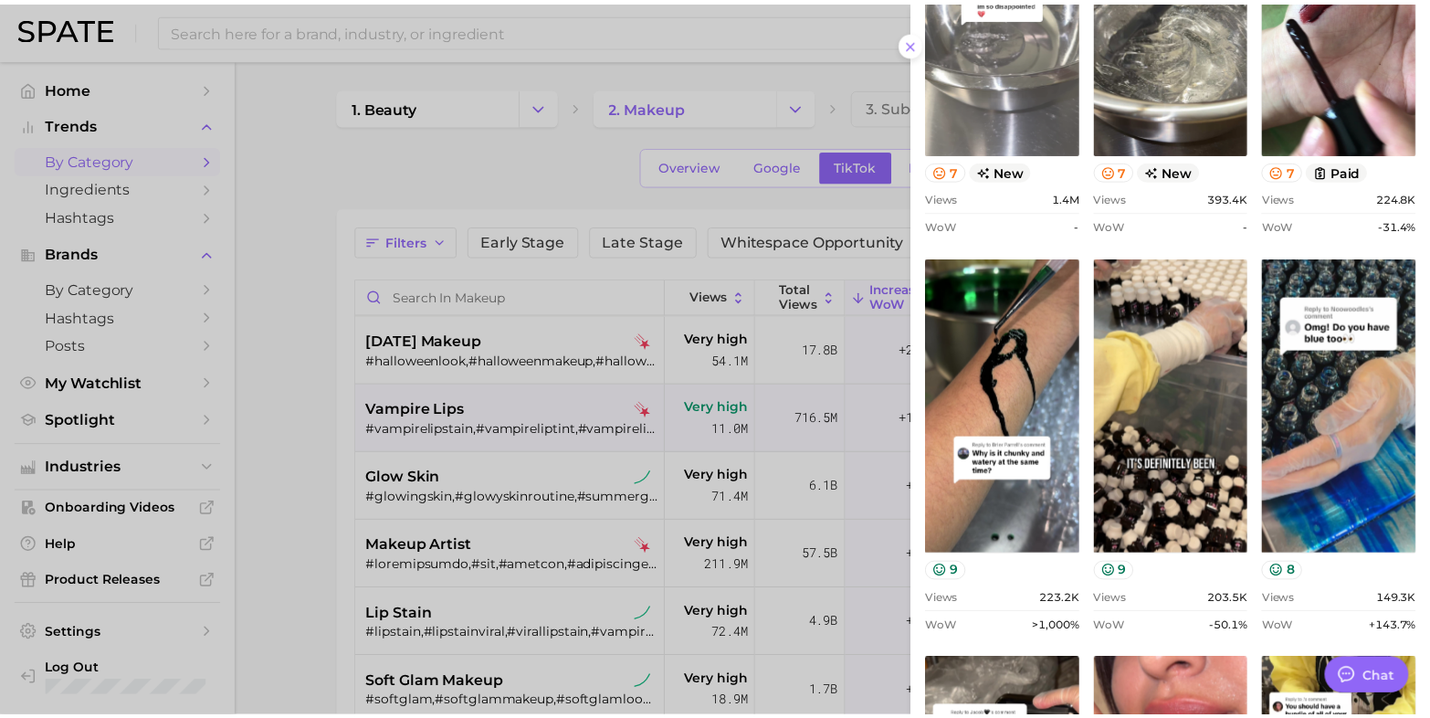
scroll to position [1027, 0]
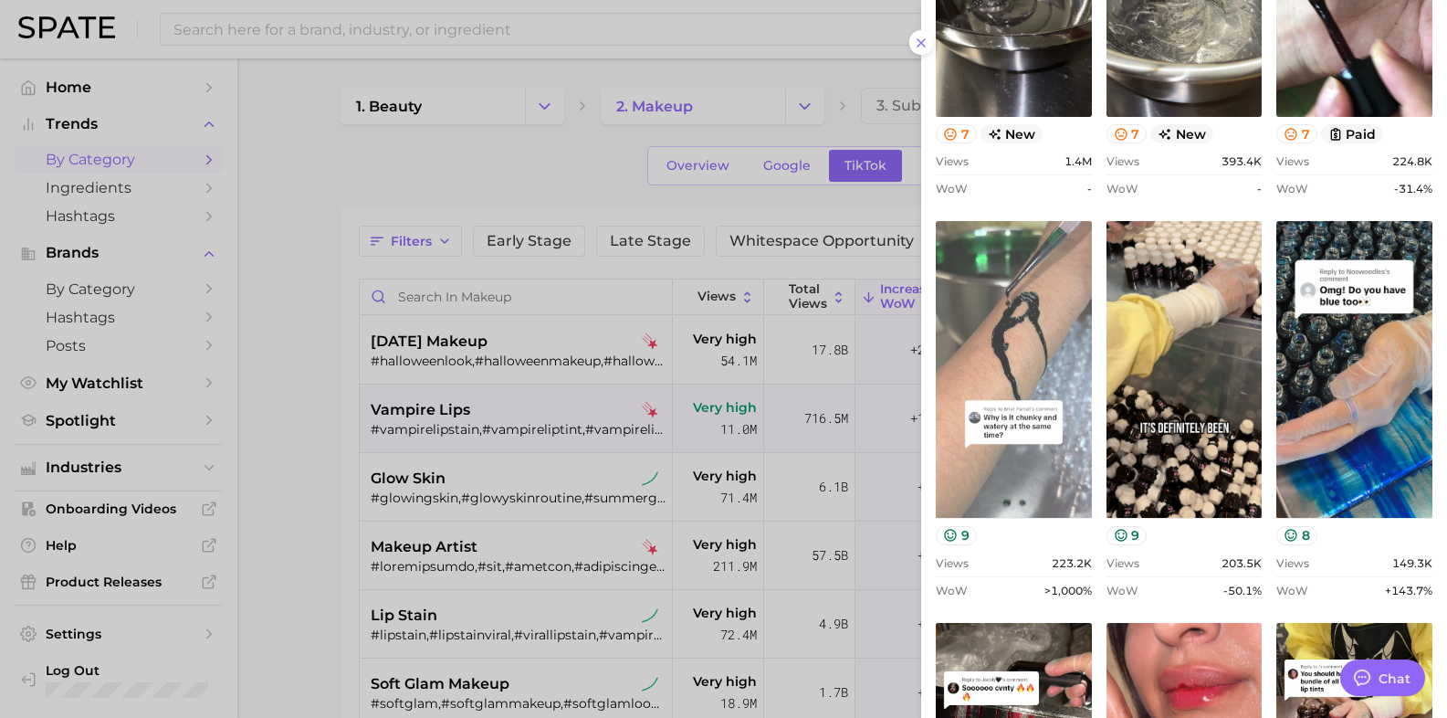
click at [1020, 344] on link "view post on TikTok" at bounding box center [1014, 369] width 156 height 297
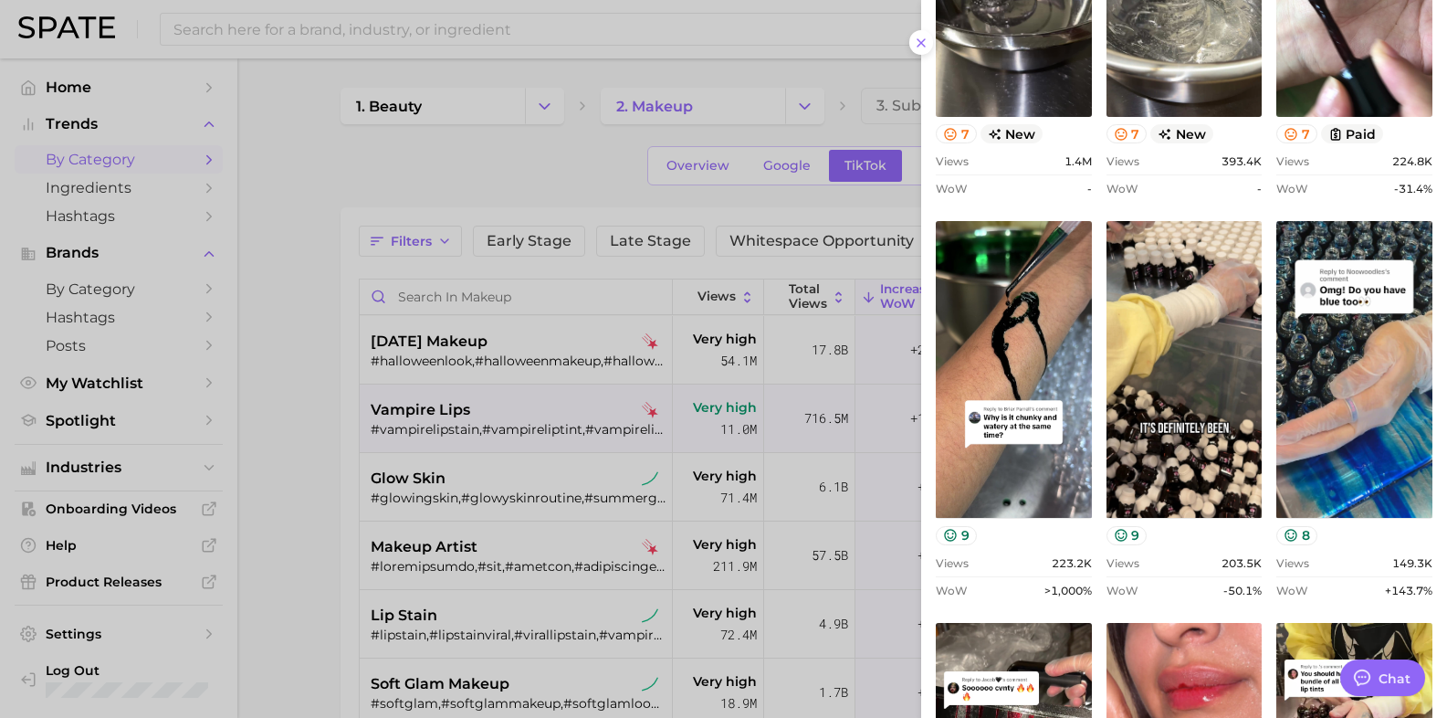
click at [382, 192] on div at bounding box center [723, 359] width 1447 height 718
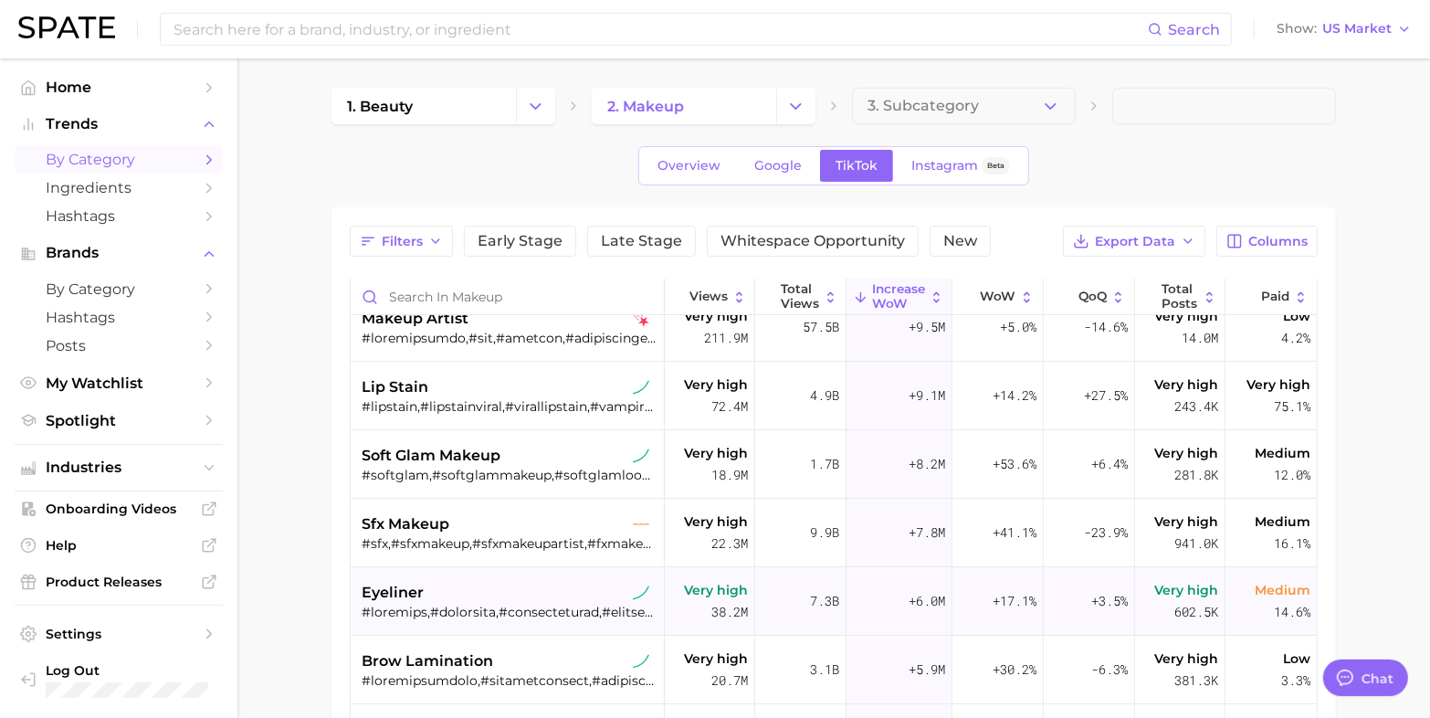
scroll to position [342, 0]
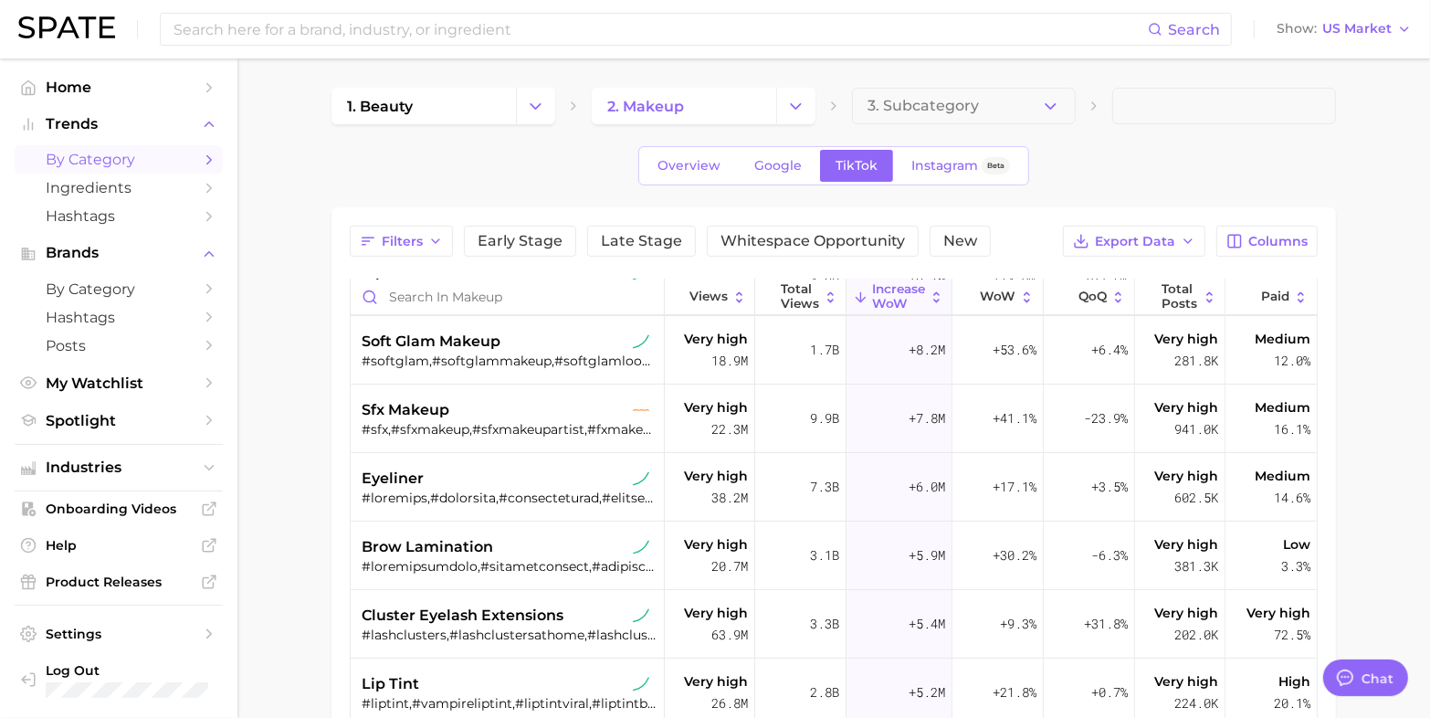
click at [303, 420] on main "1. beauty 2. makeup 3. Subcategory Overview Google TikTok Instagram Beta Filter…" at bounding box center [833, 581] width 1192 height 1047
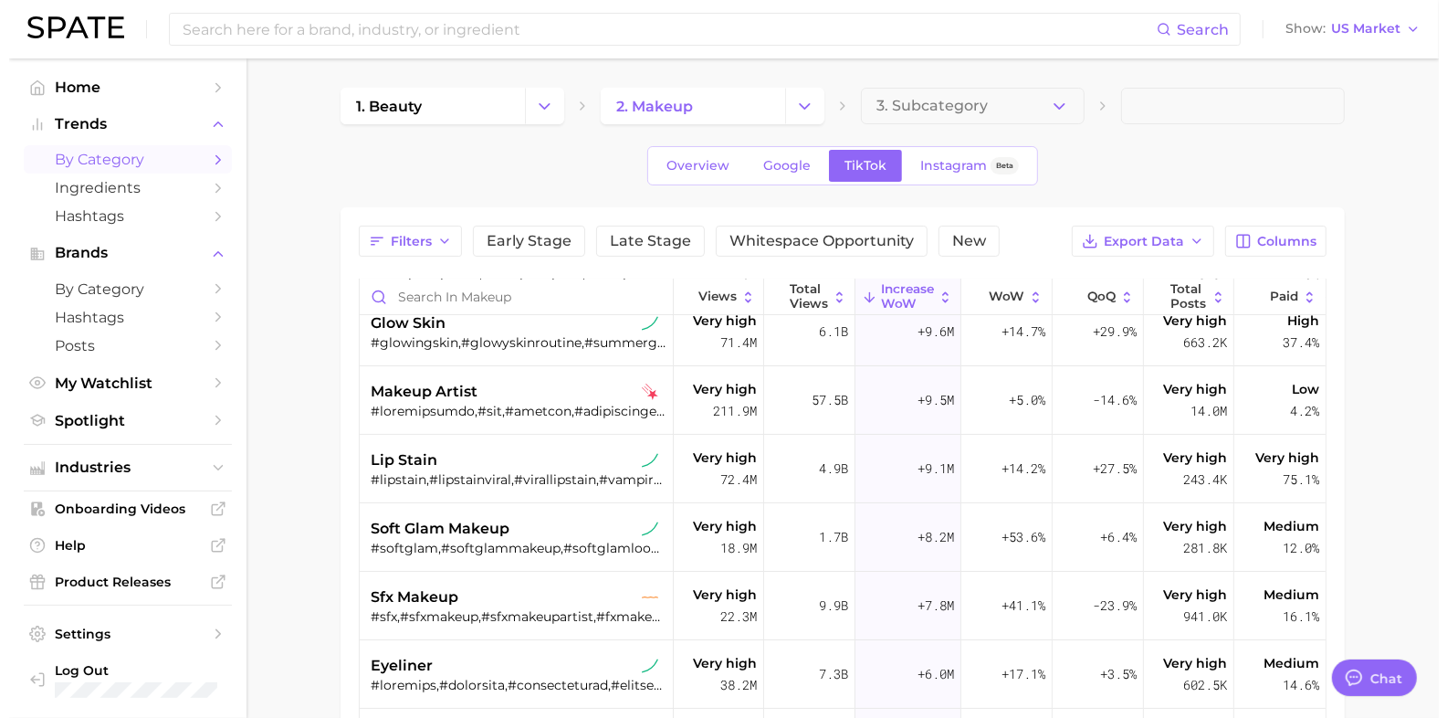
scroll to position [0, 0]
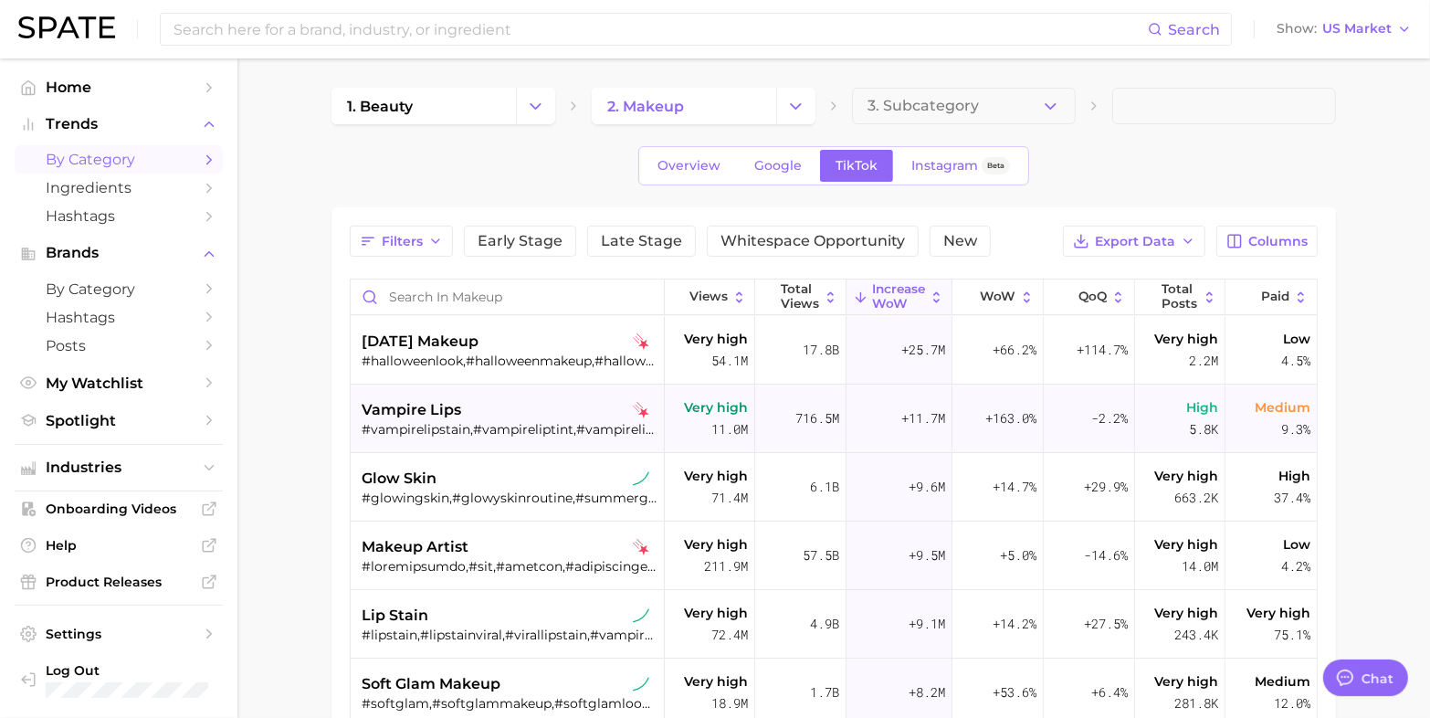
drag, startPoint x: 1187, startPoint y: 161, endPoint x: 681, endPoint y: 421, distance: 568.8
click at [1187, 161] on div "Overview Google TikTok Instagram Beta" at bounding box center [833, 165] width 1004 height 39
drag, startPoint x: 1173, startPoint y: 175, endPoint x: 755, endPoint y: 309, distance: 438.9
click at [1173, 174] on div "Overview Google TikTok Instagram Beta" at bounding box center [833, 165] width 1004 height 39
click at [411, 688] on span "soft glam makeup" at bounding box center [431, 684] width 139 height 22
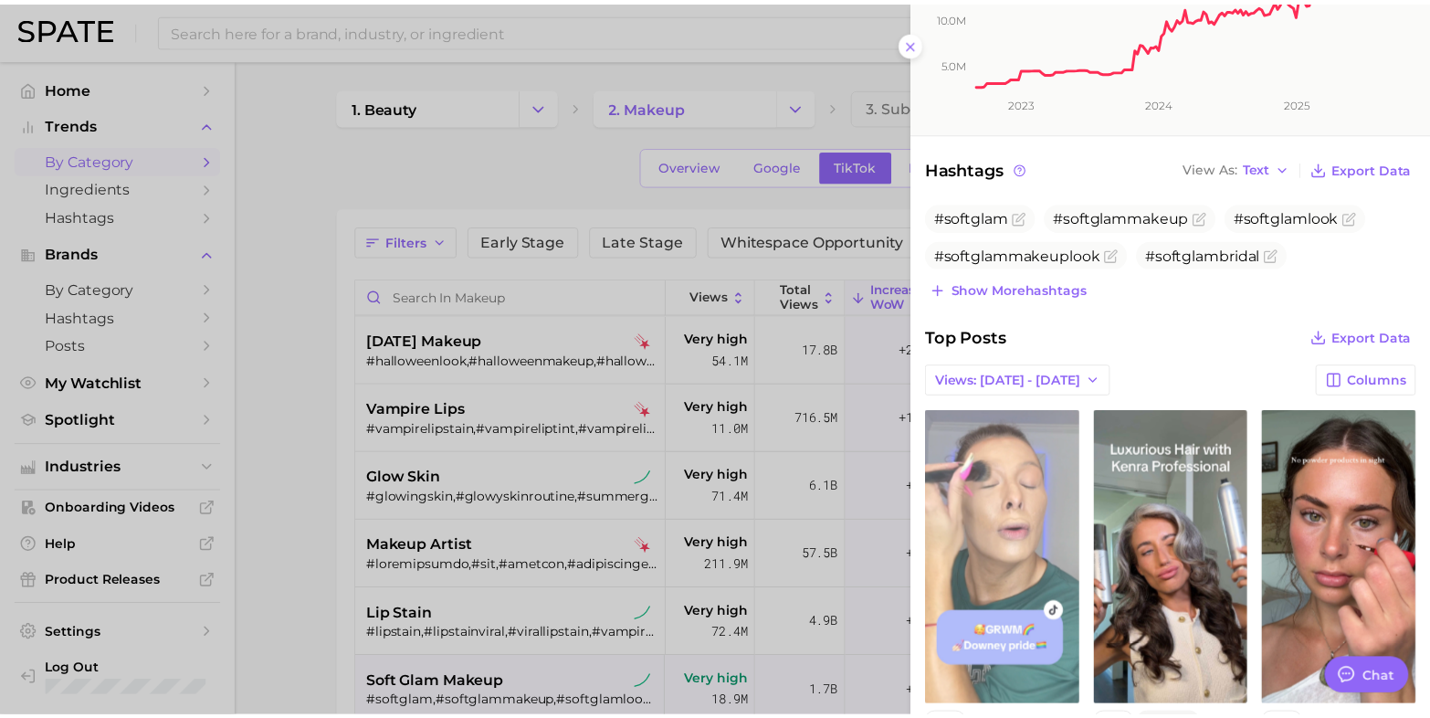
scroll to position [571, 0]
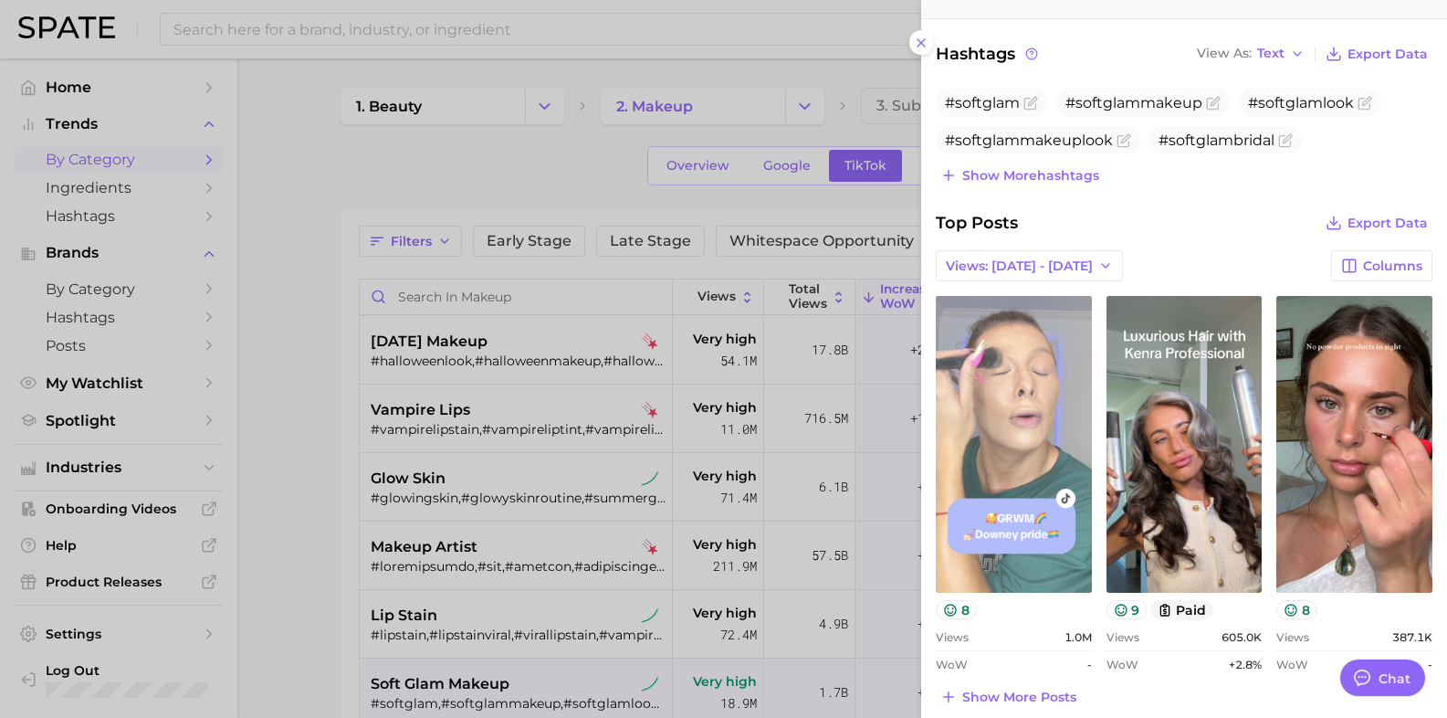
click at [1005, 398] on link "view post on TikTok" at bounding box center [1014, 444] width 156 height 297
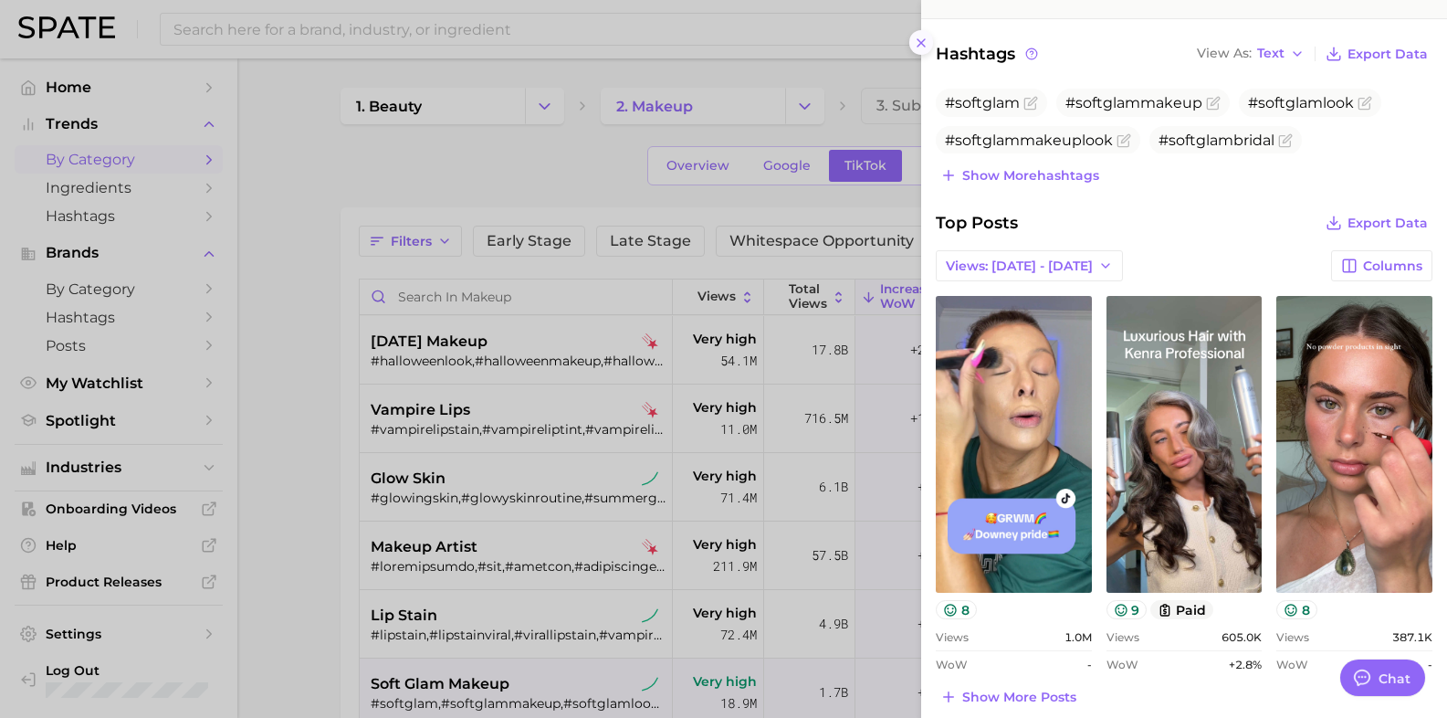
click at [928, 39] on icon at bounding box center [921, 43] width 15 height 15
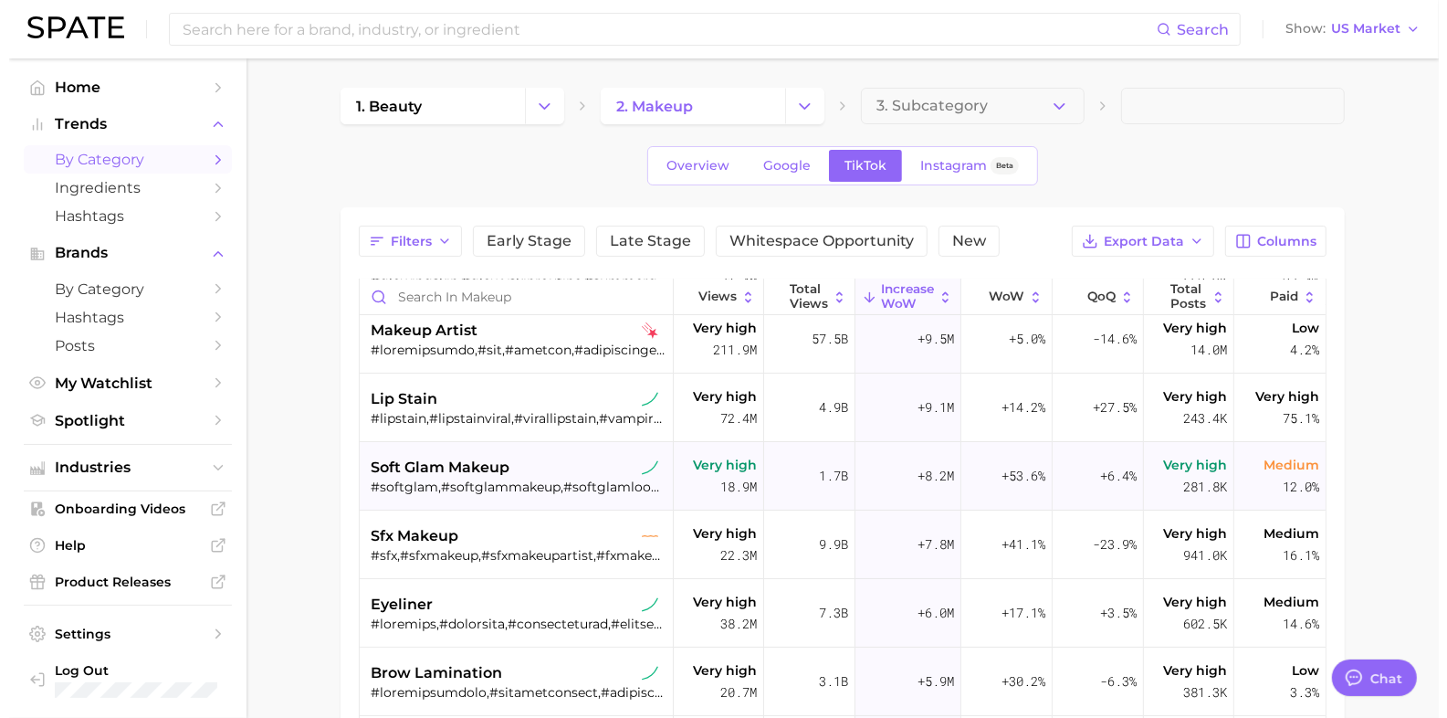
scroll to position [0, 0]
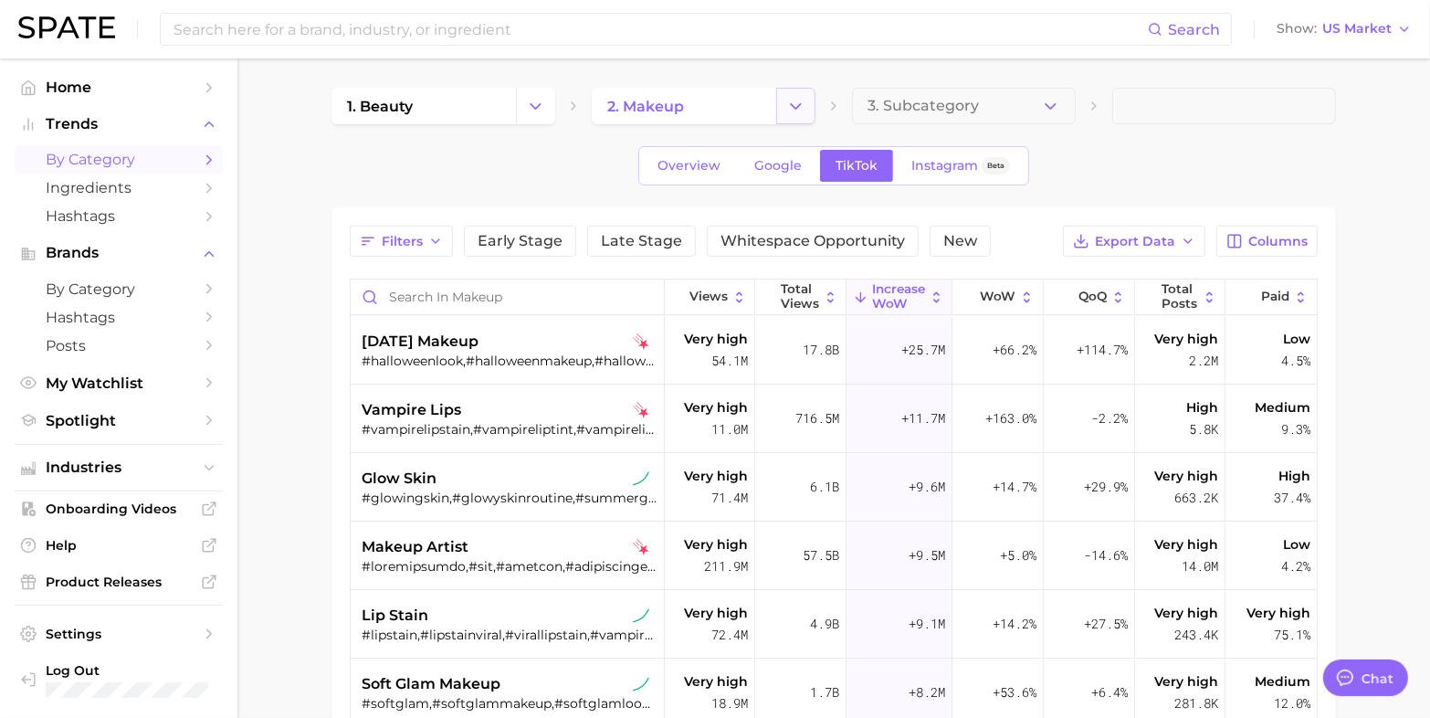
click at [796, 108] on icon "Change Category" at bounding box center [795, 106] width 19 height 19
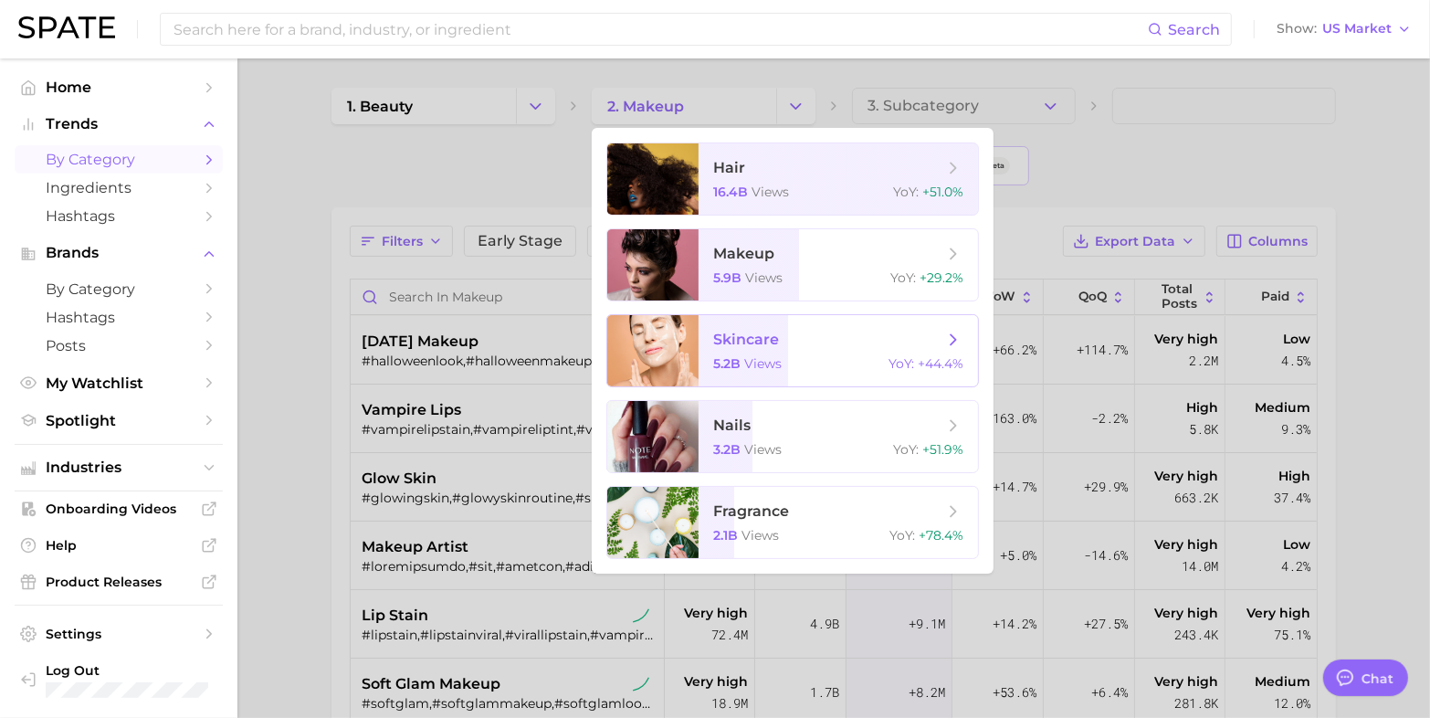
click at [767, 340] on span "skincare" at bounding box center [746, 339] width 66 height 17
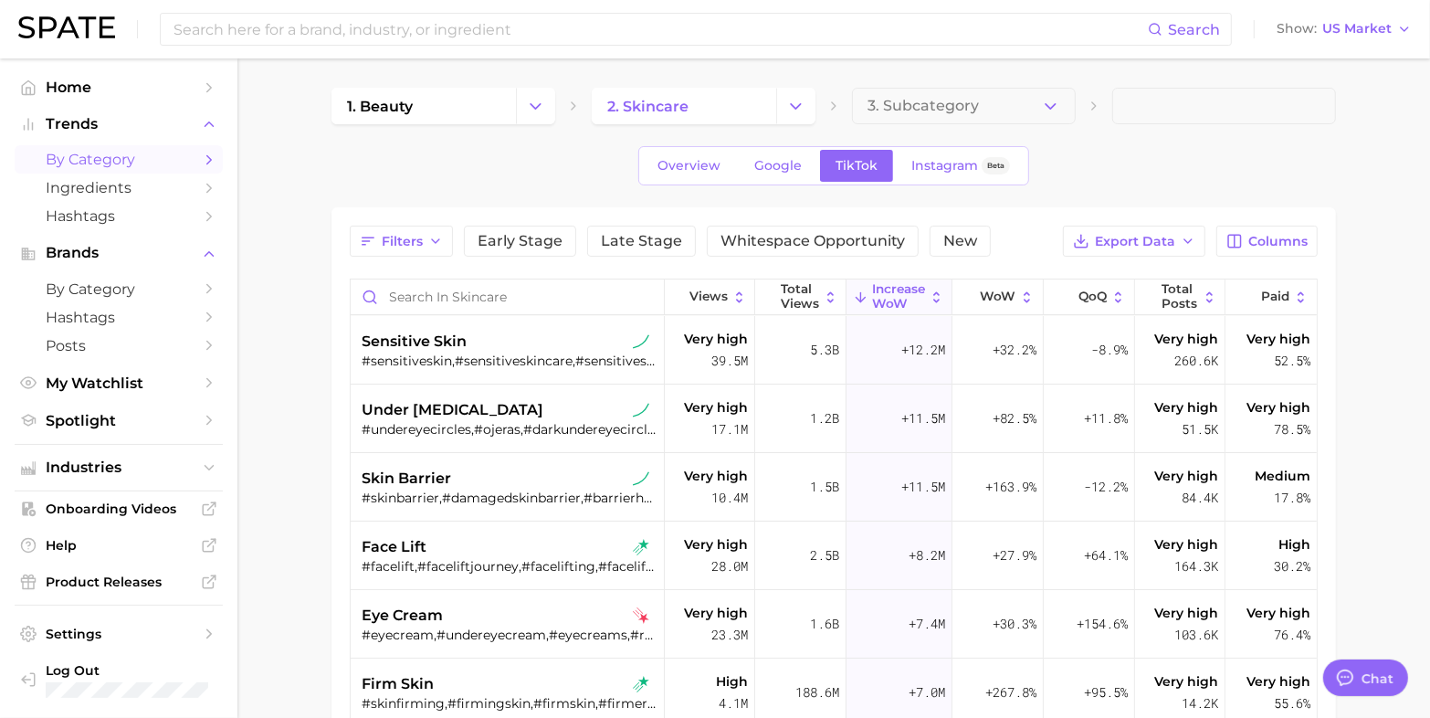
click at [1138, 138] on div "1. beauty 2. skincare 3. Subcategory Overview Google TikTok Instagram Beta Filt…" at bounding box center [833, 551] width 1004 height 927
click at [425, 345] on span "sensitive skin" at bounding box center [414, 342] width 105 height 22
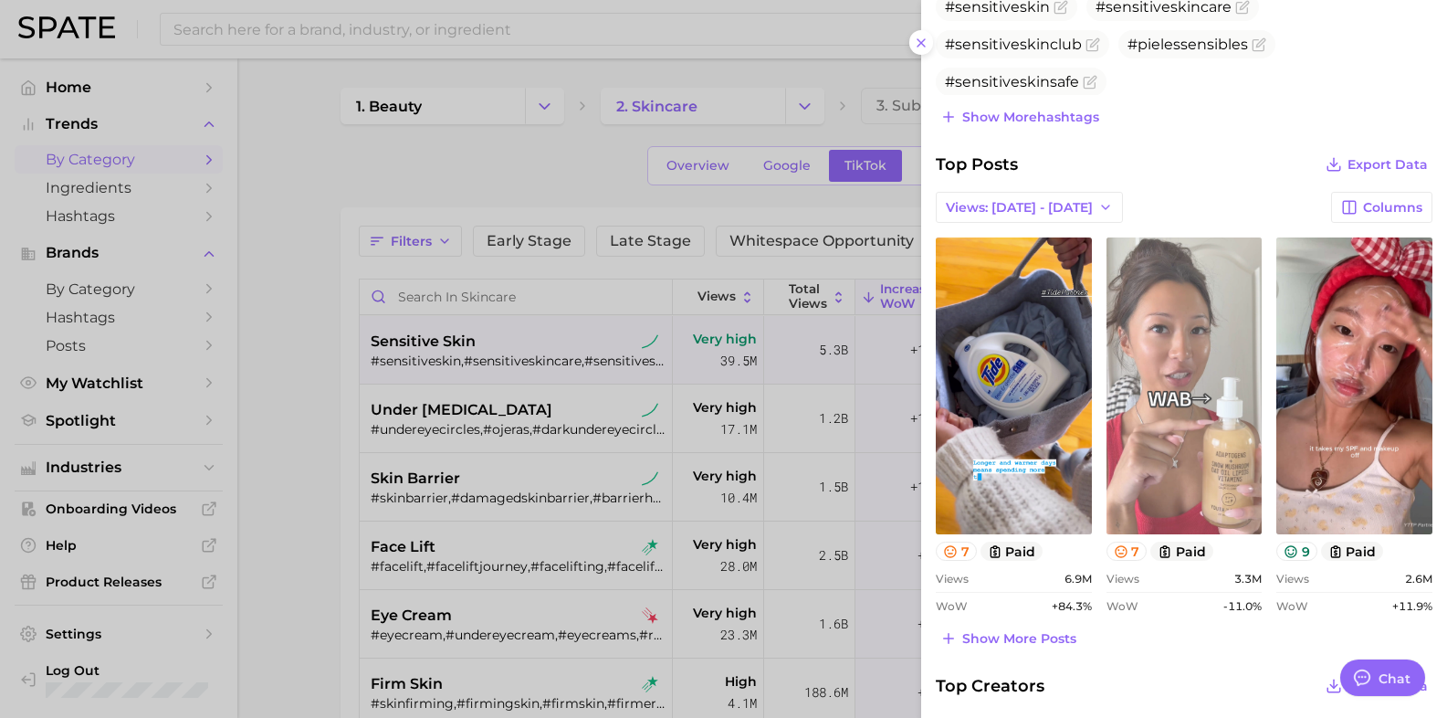
scroll to position [685, 0]
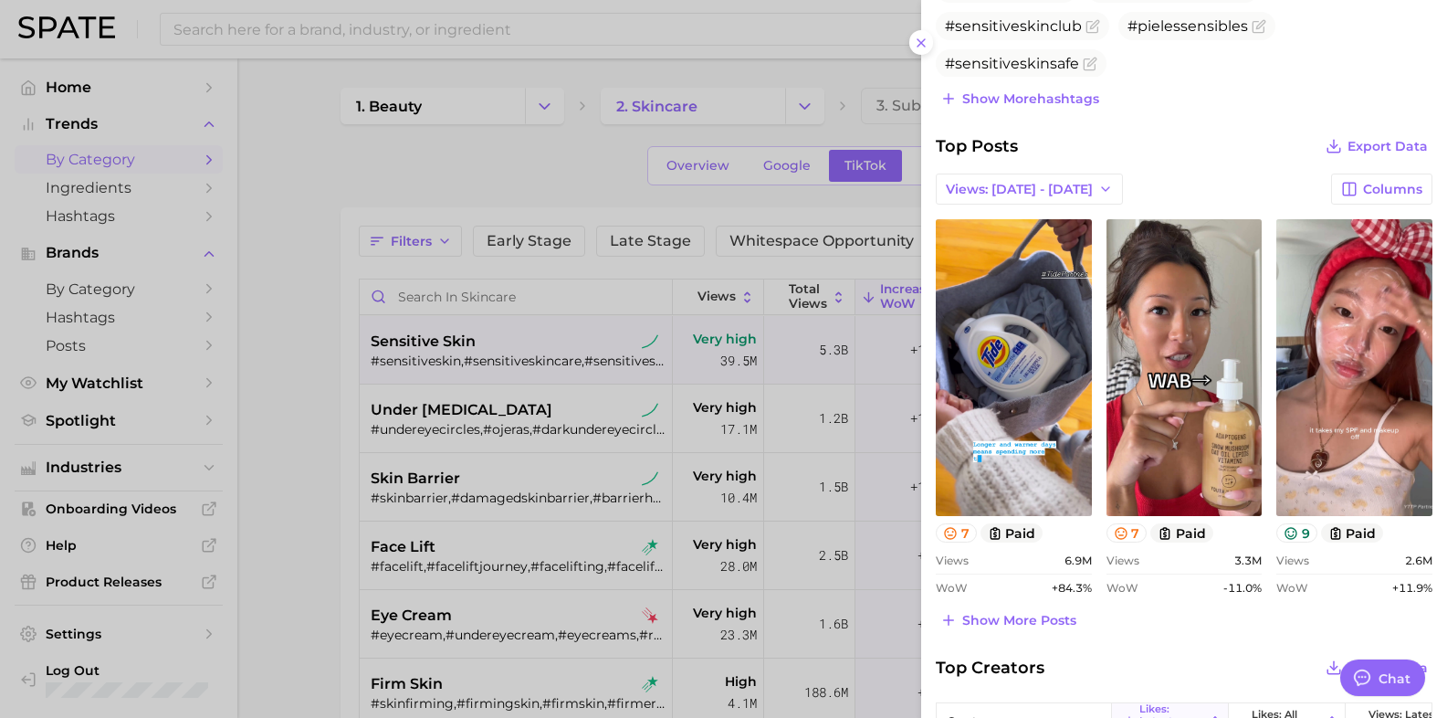
click at [877, 120] on div at bounding box center [723, 359] width 1447 height 718
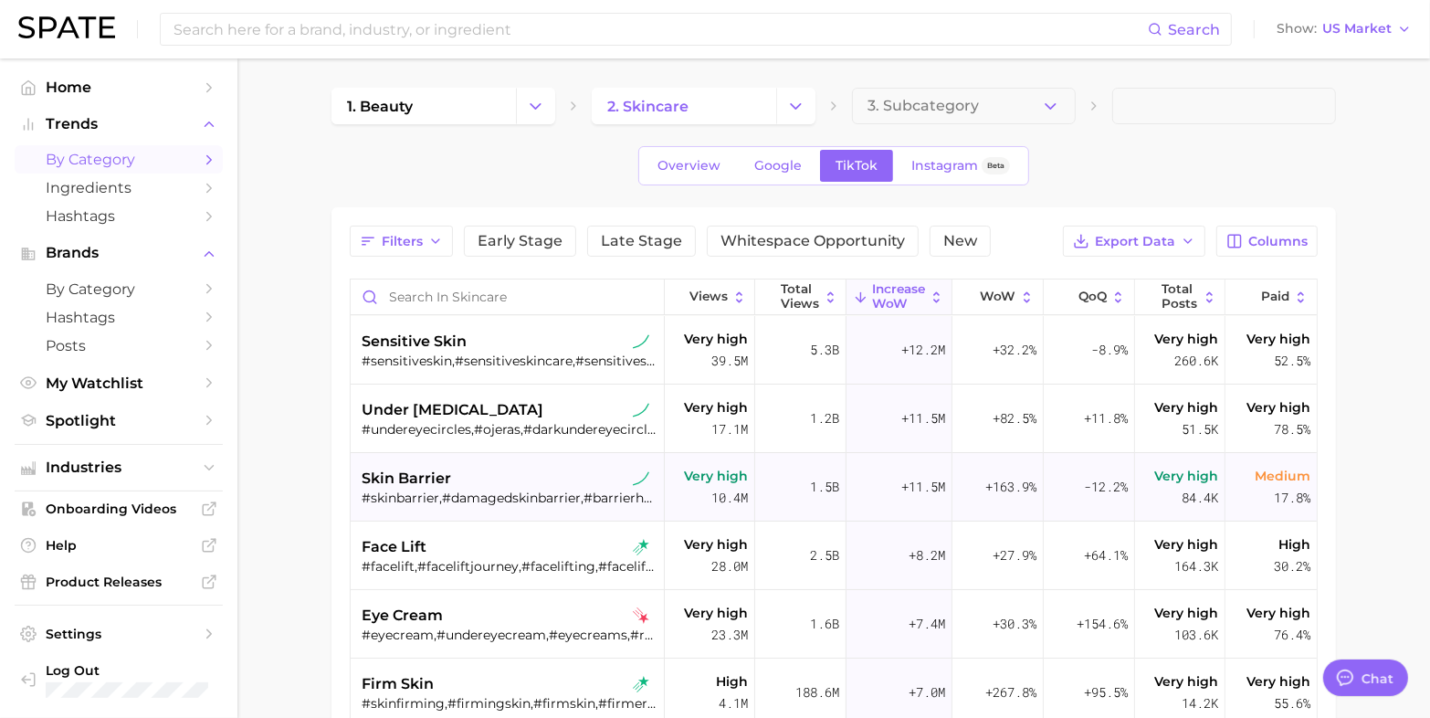
click at [435, 495] on div "#skinbarrier,#damagedskinbarrier,#barrierhealth,#skinbarriersupport,#healthyski…" at bounding box center [509, 497] width 295 height 16
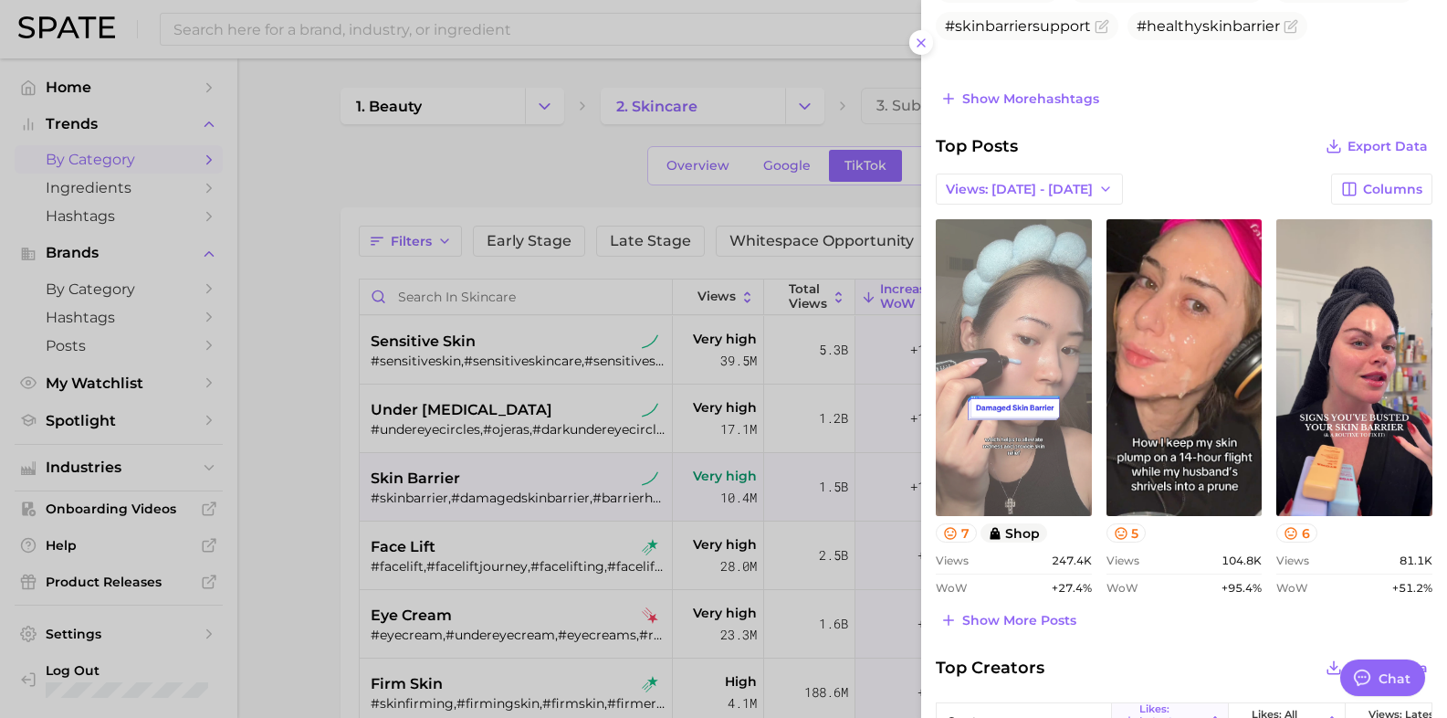
click at [977, 352] on link "view post on TikTok" at bounding box center [1014, 367] width 156 height 297
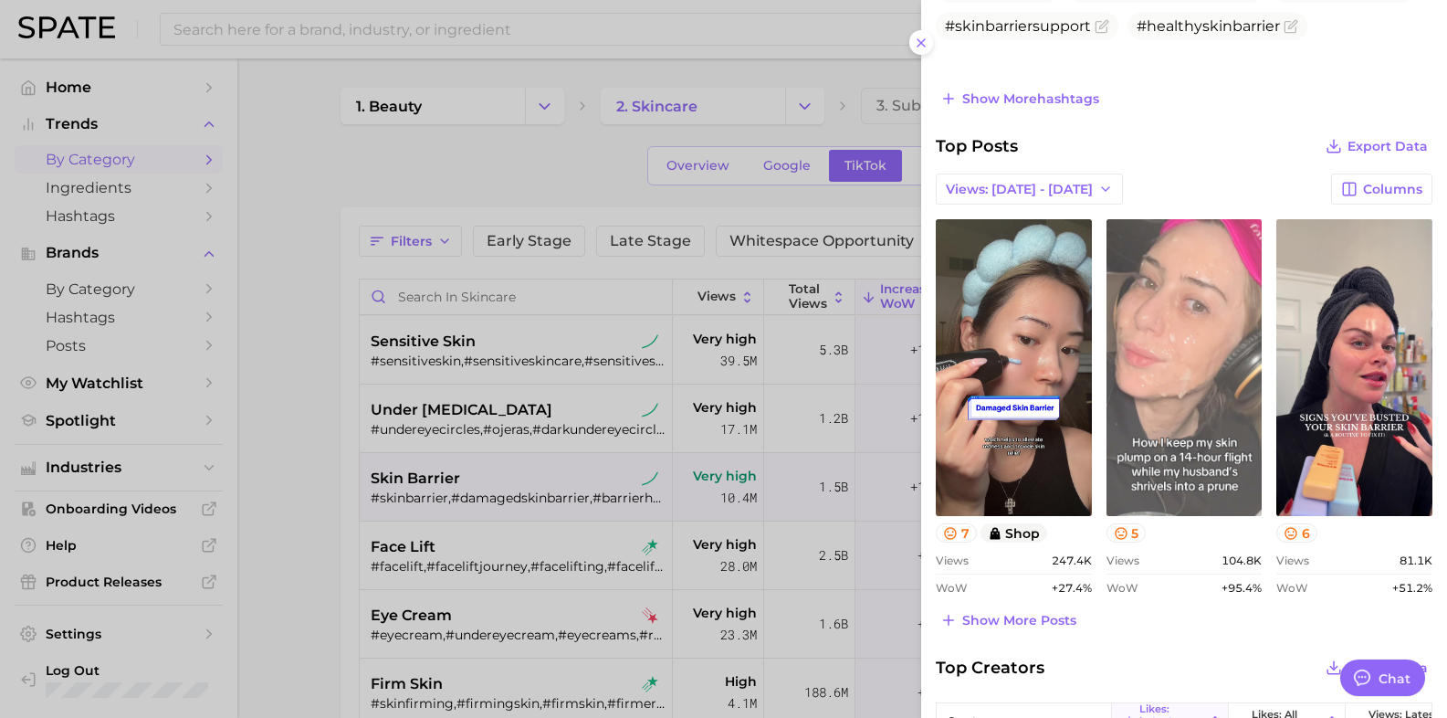
click at [1188, 321] on link "view post on TikTok" at bounding box center [1185, 367] width 156 height 297
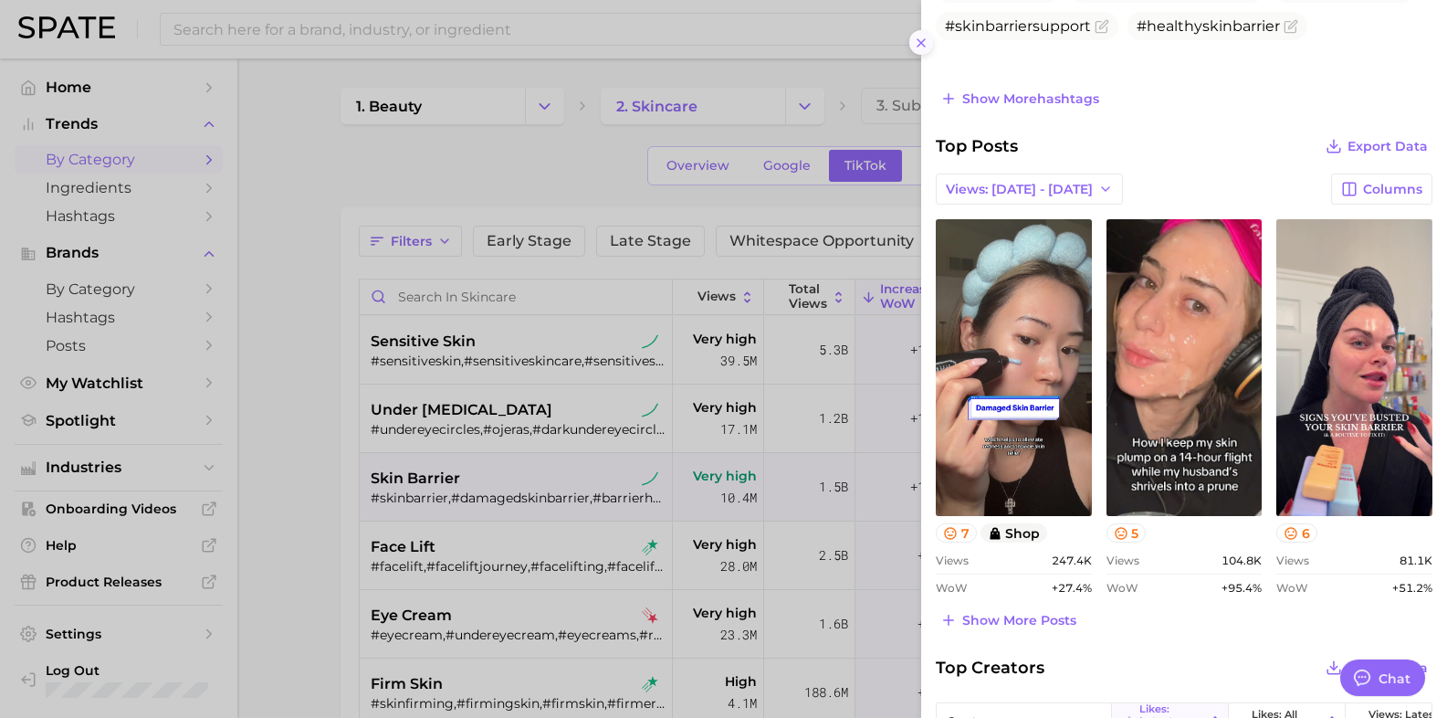
click at [919, 38] on icon at bounding box center [921, 43] width 15 height 15
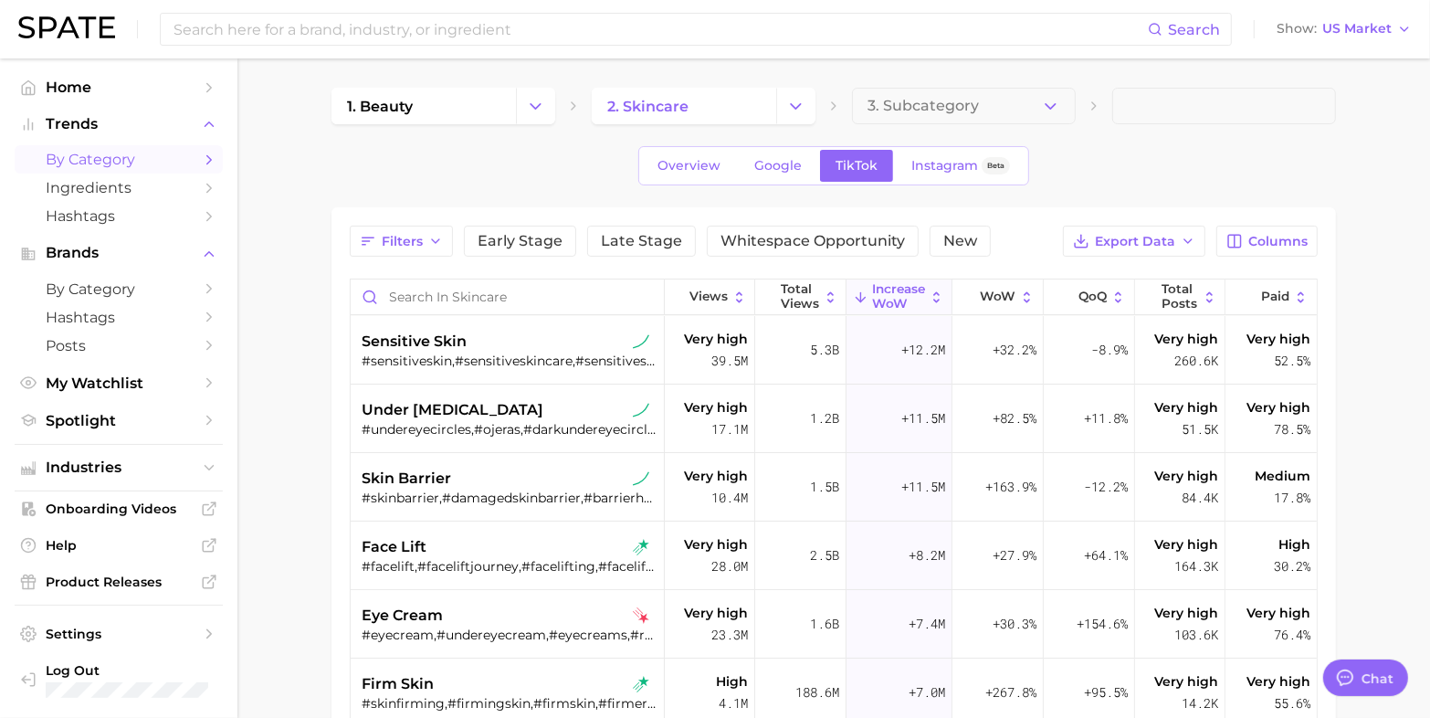
click at [1171, 155] on div "Overview Google TikTok Instagram Beta" at bounding box center [833, 165] width 1004 height 39
click at [481, 420] on span "under [MEDICAL_DATA]" at bounding box center [453, 410] width 182 height 22
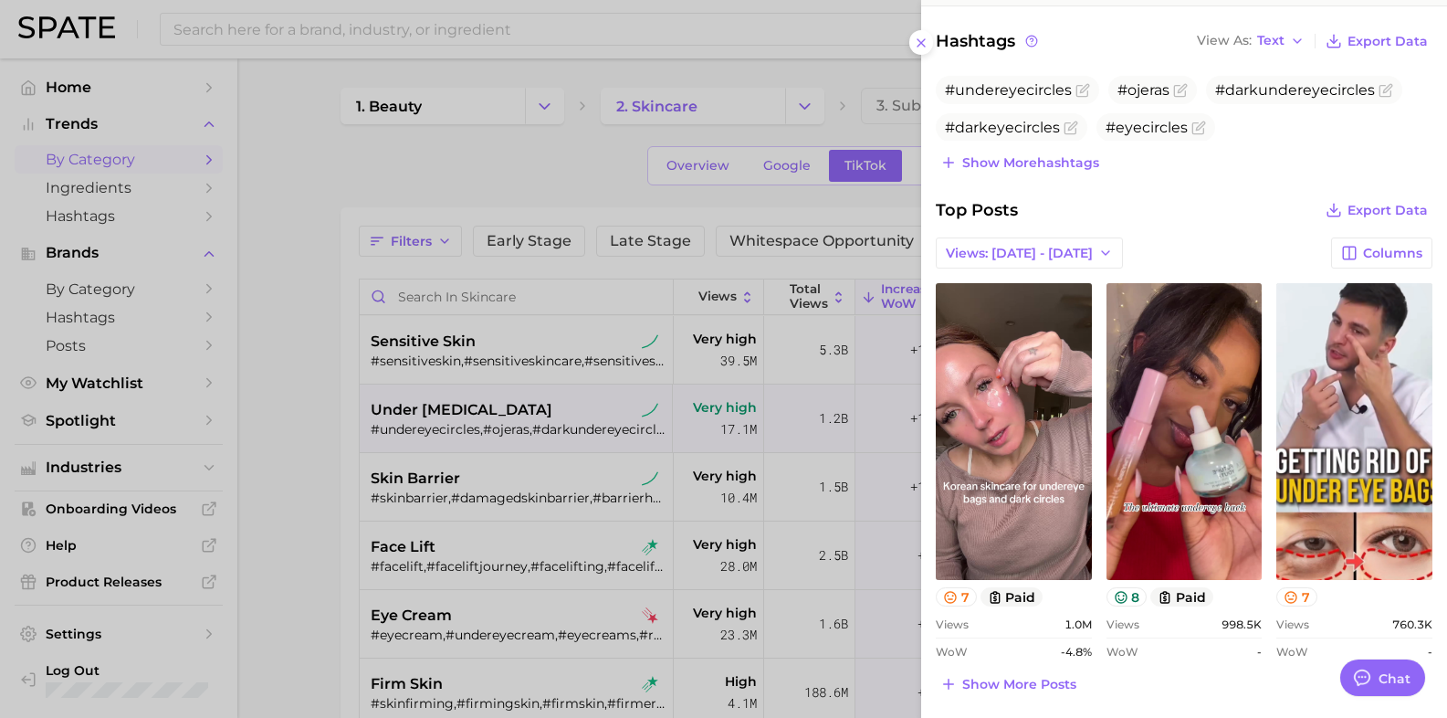
scroll to position [571, 0]
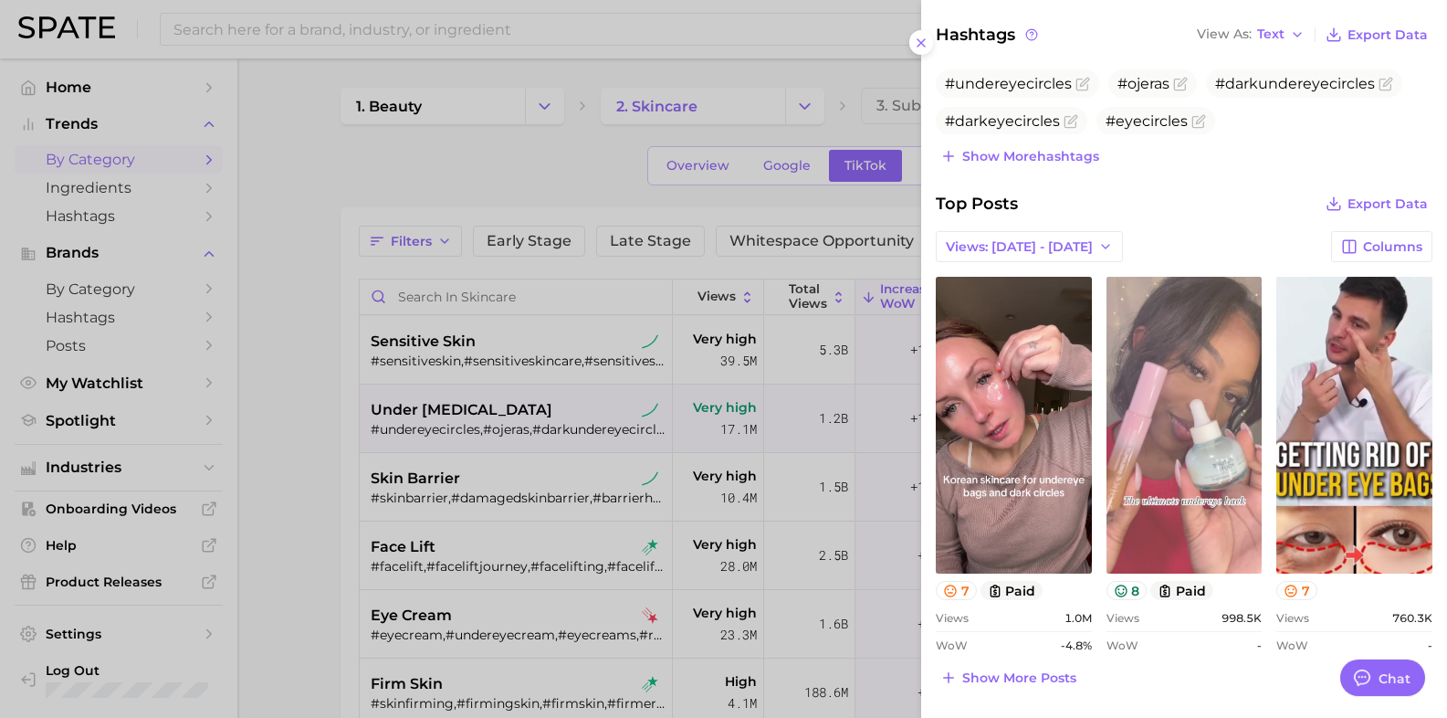
click at [1226, 352] on link "view post on TikTok" at bounding box center [1185, 425] width 156 height 297
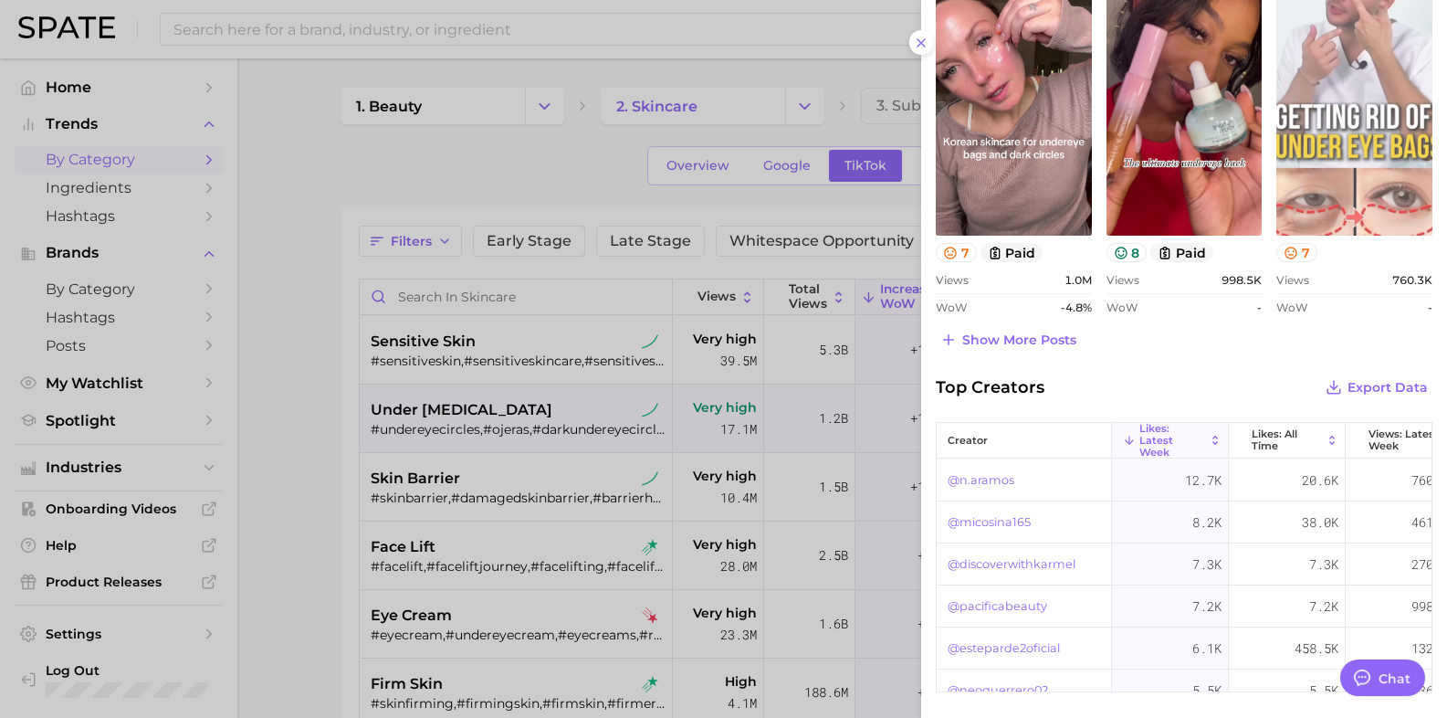
scroll to position [913, 0]
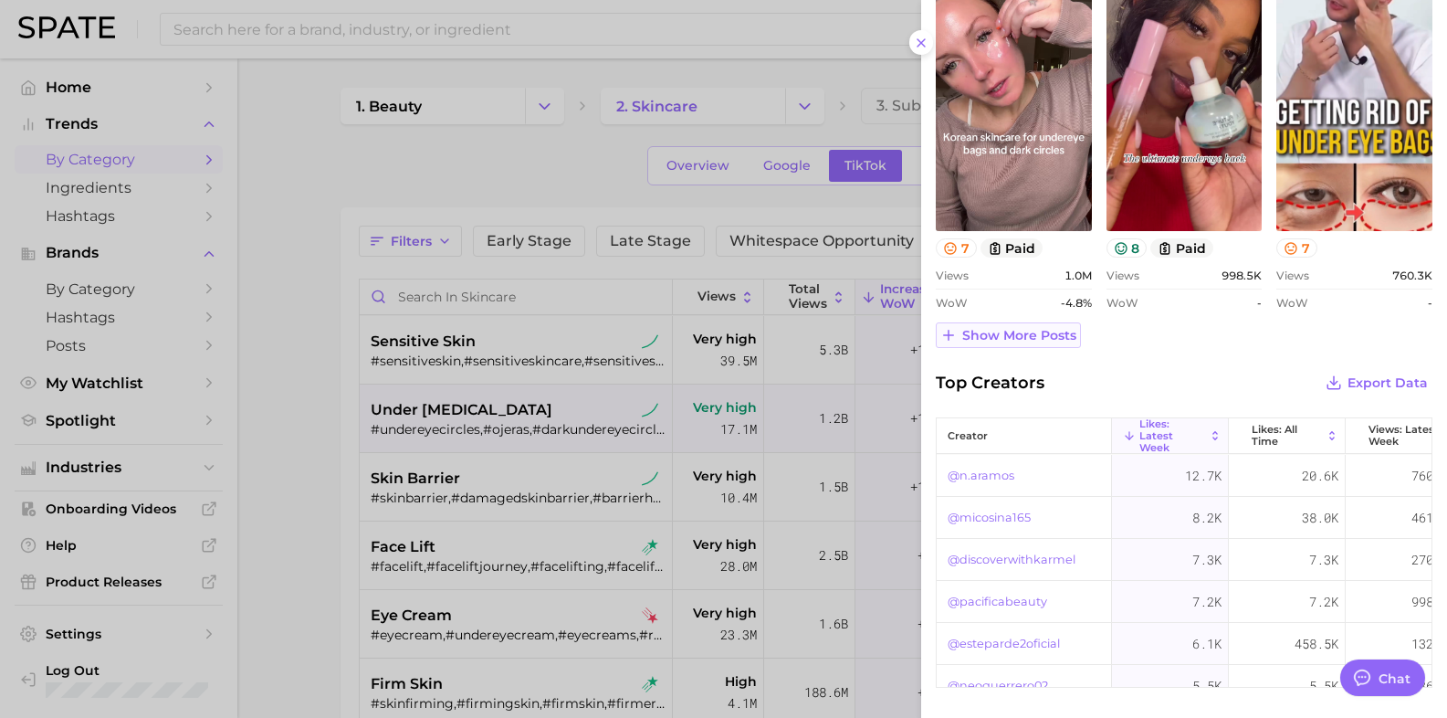
click at [1021, 329] on span "Show more posts" at bounding box center [1019, 336] width 114 height 16
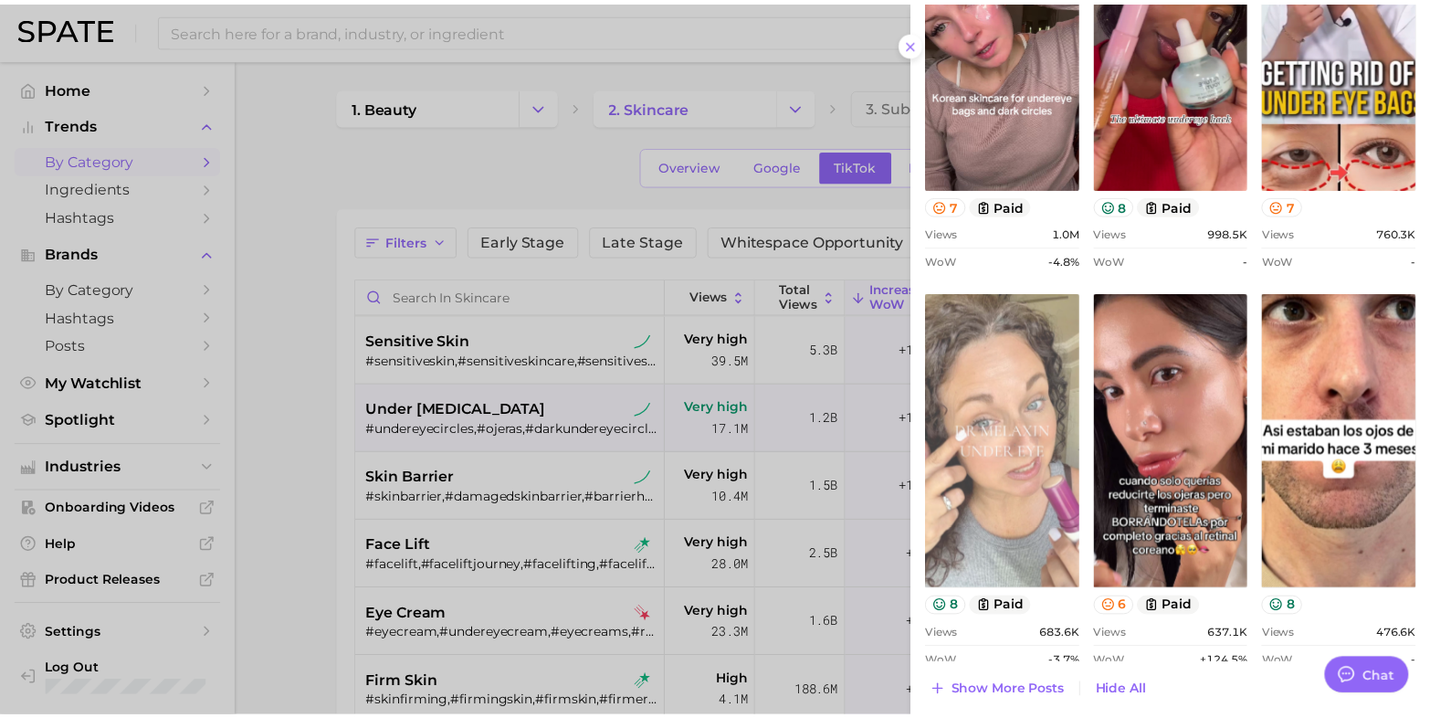
scroll to position [685, 0]
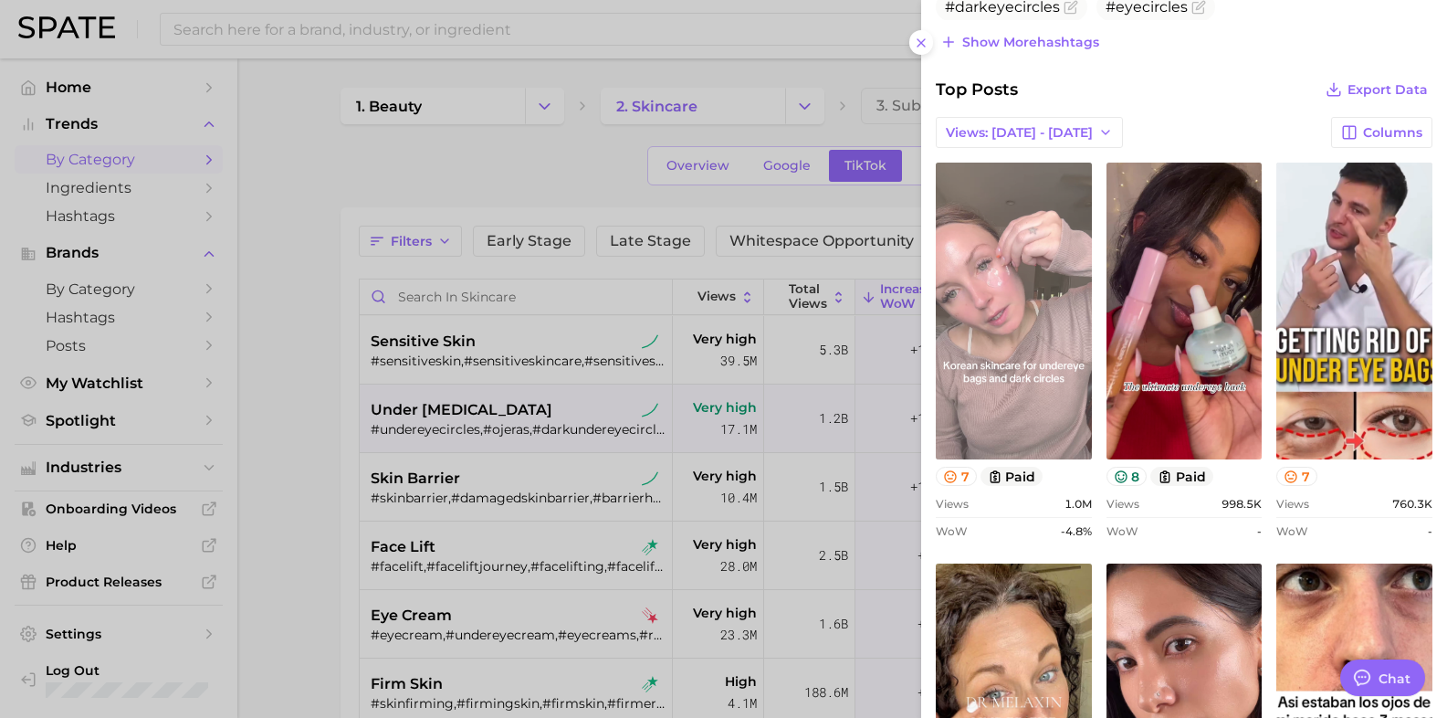
click at [1024, 248] on link "view post on TikTok" at bounding box center [1014, 311] width 156 height 297
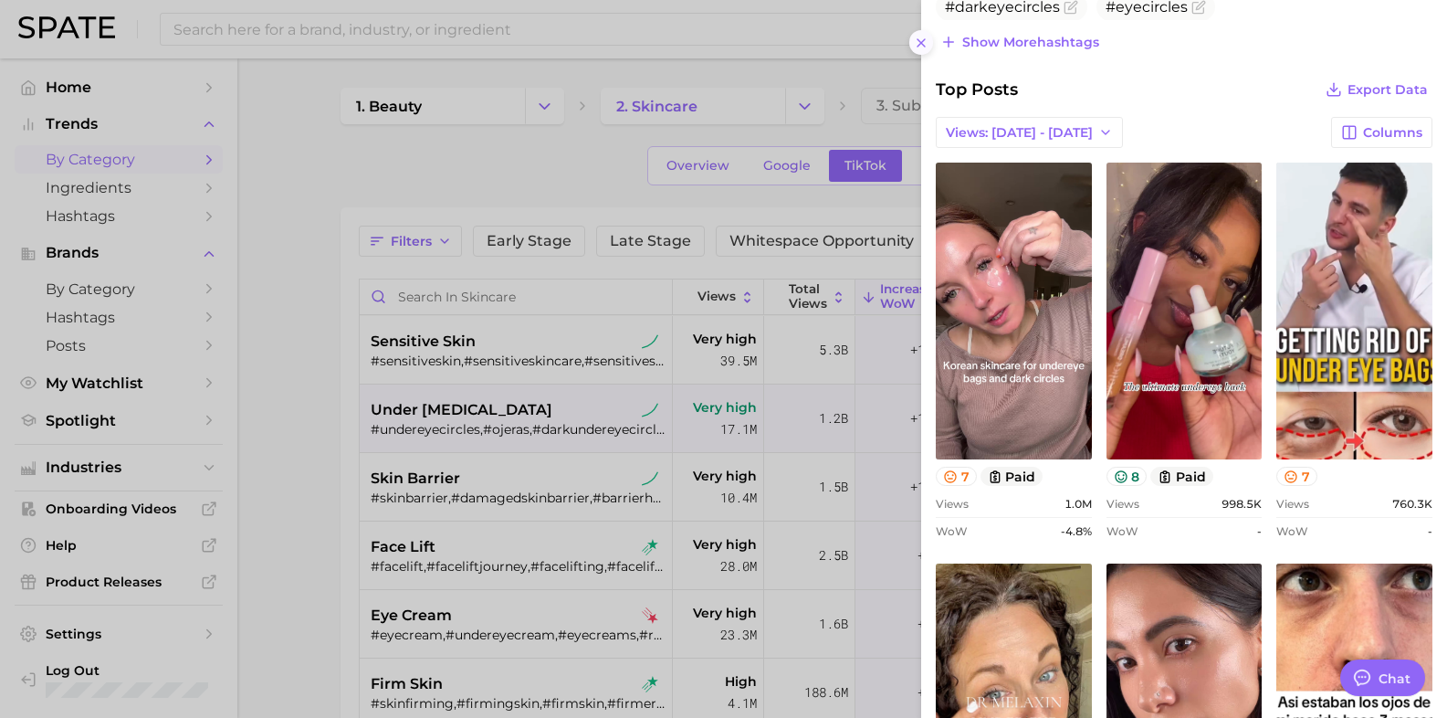
click at [923, 38] on icon at bounding box center [921, 43] width 15 height 15
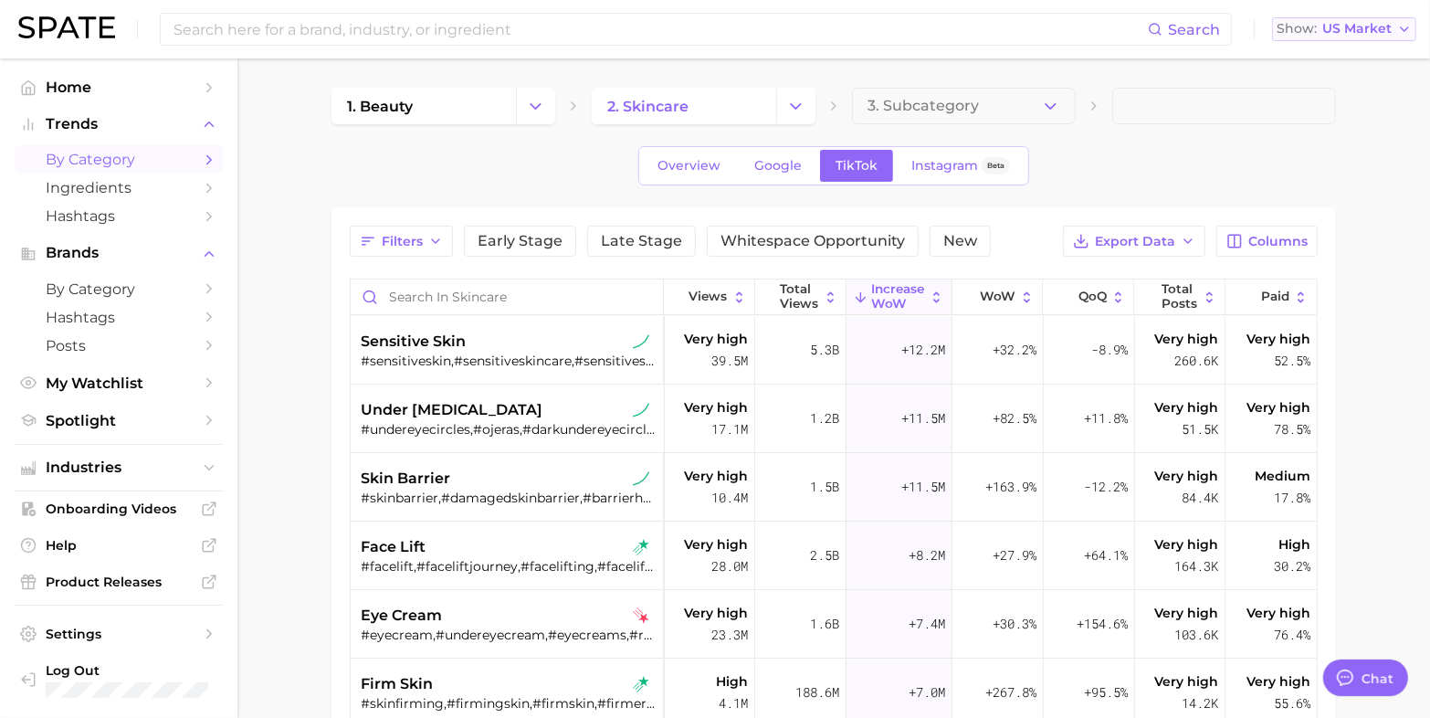
click at [1325, 33] on span "US Market" at bounding box center [1356, 29] width 69 height 10
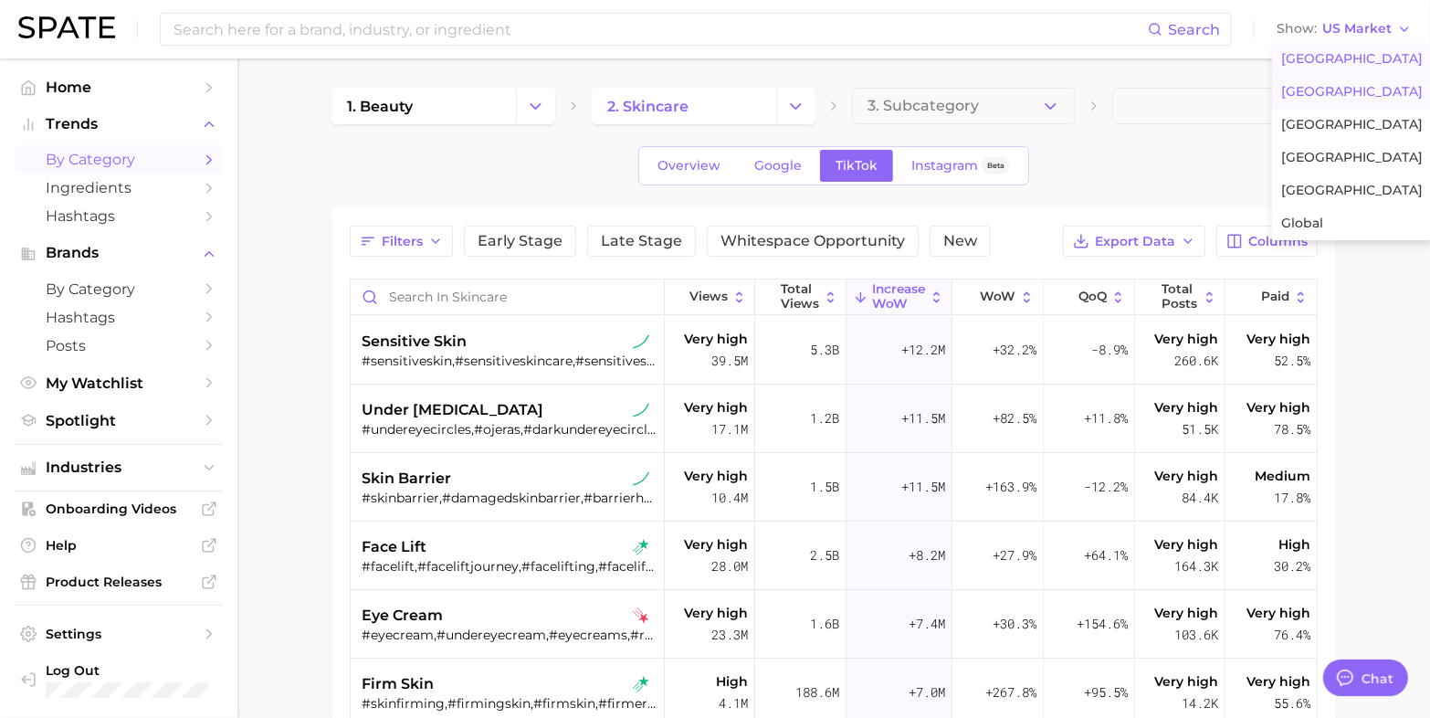
click at [1325, 92] on span "[GEOGRAPHIC_DATA]" at bounding box center [1352, 92] width 142 height 16
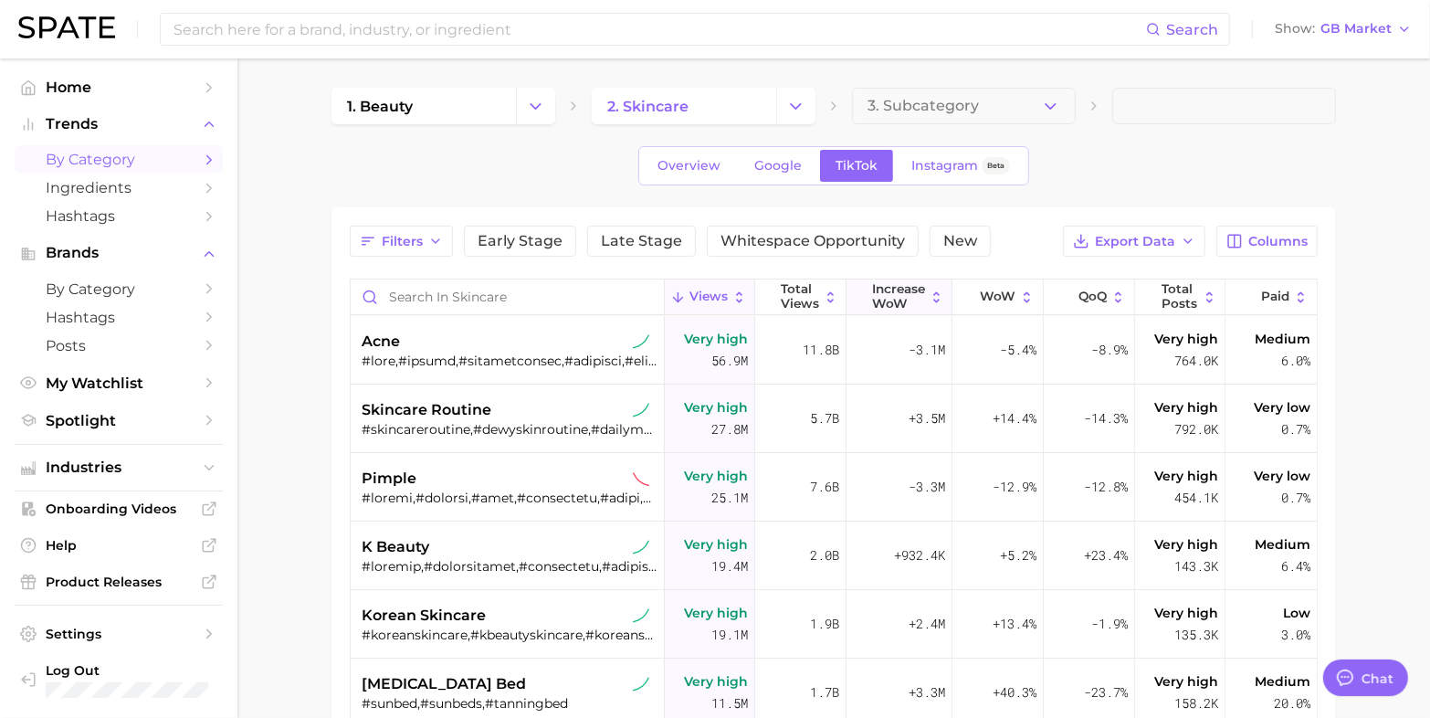
click at [872, 295] on span "Increase WoW" at bounding box center [898, 296] width 53 height 28
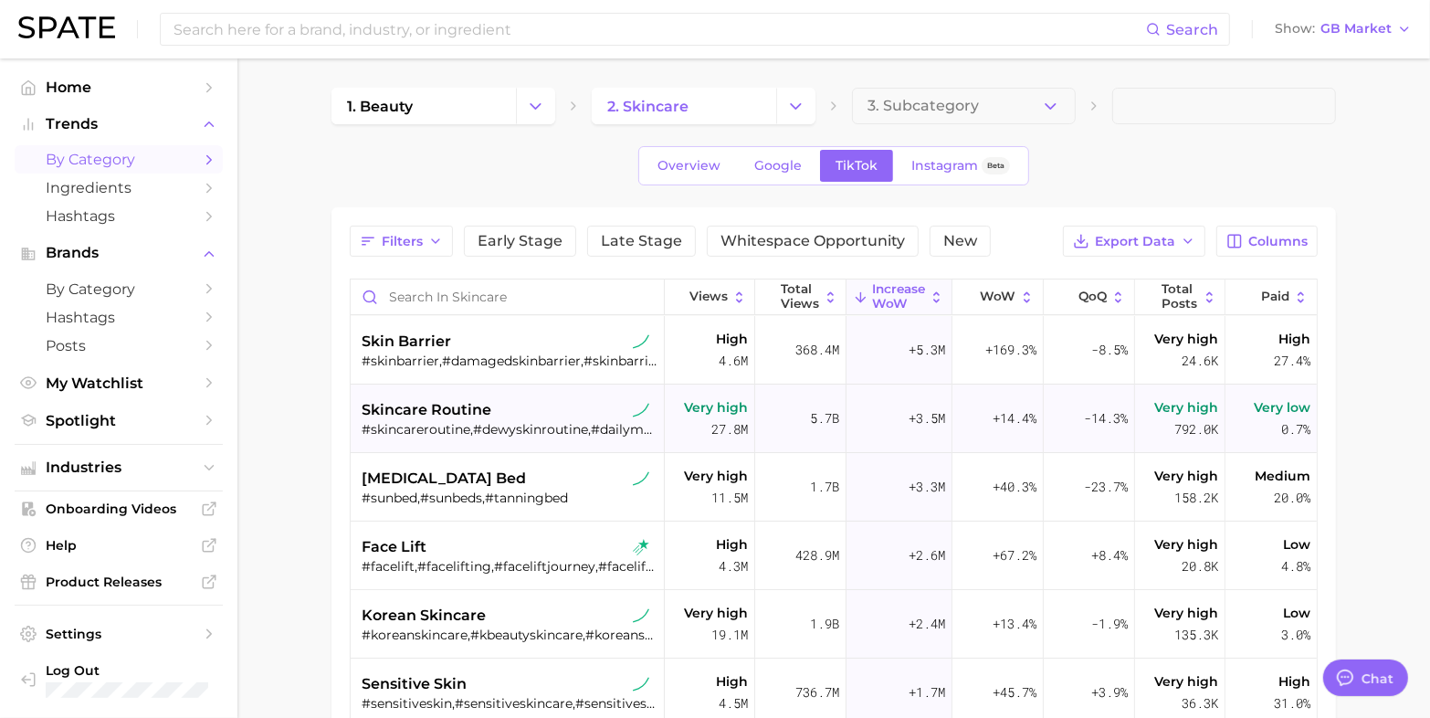
click at [404, 404] on span "skincare routine" at bounding box center [427, 410] width 130 height 22
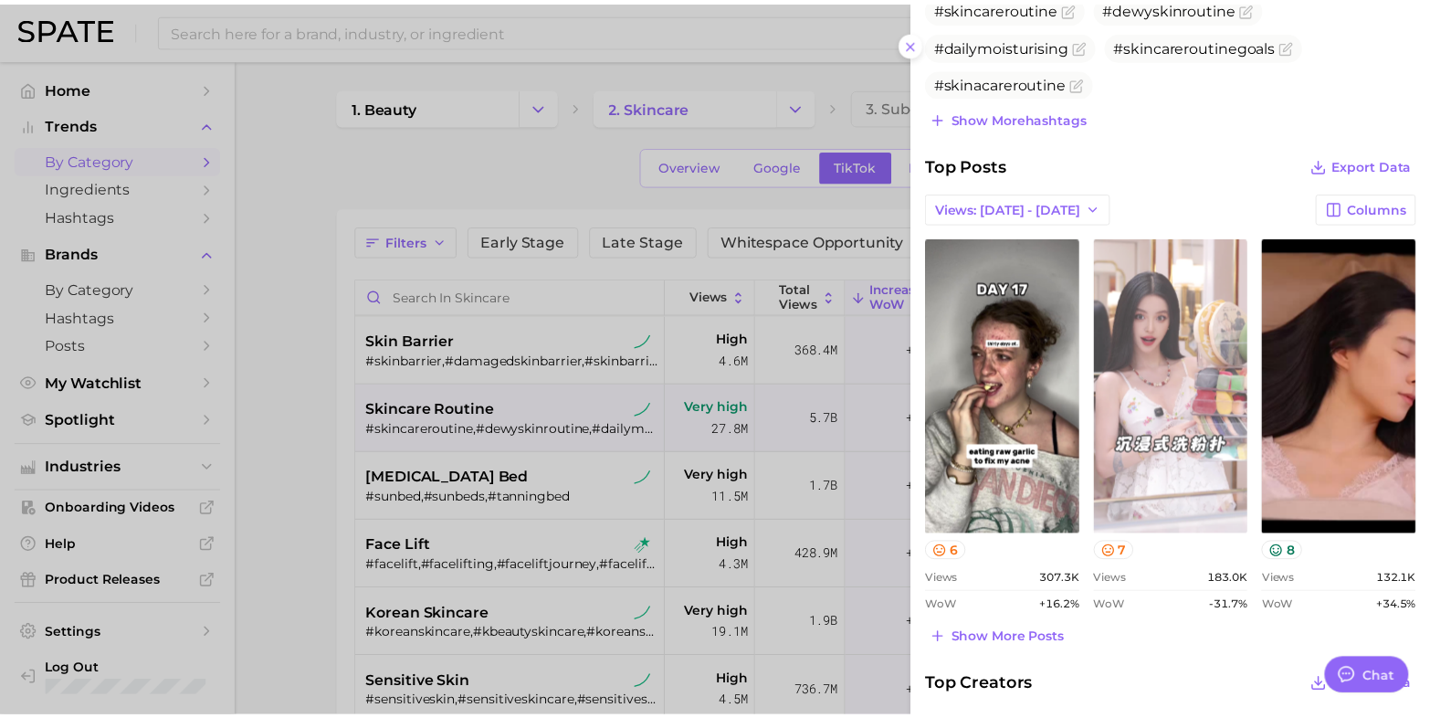
scroll to position [685, 0]
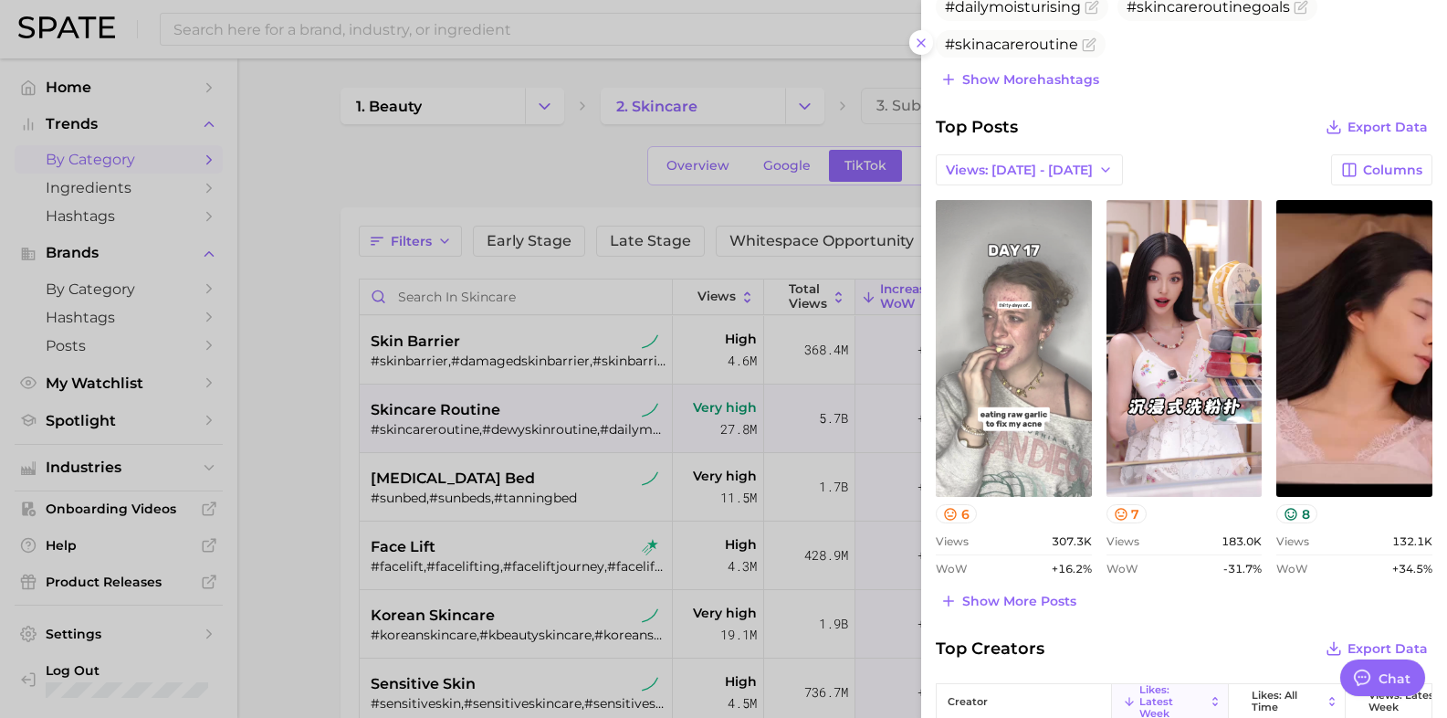
click at [1034, 368] on link "view post on TikTok" at bounding box center [1014, 348] width 156 height 297
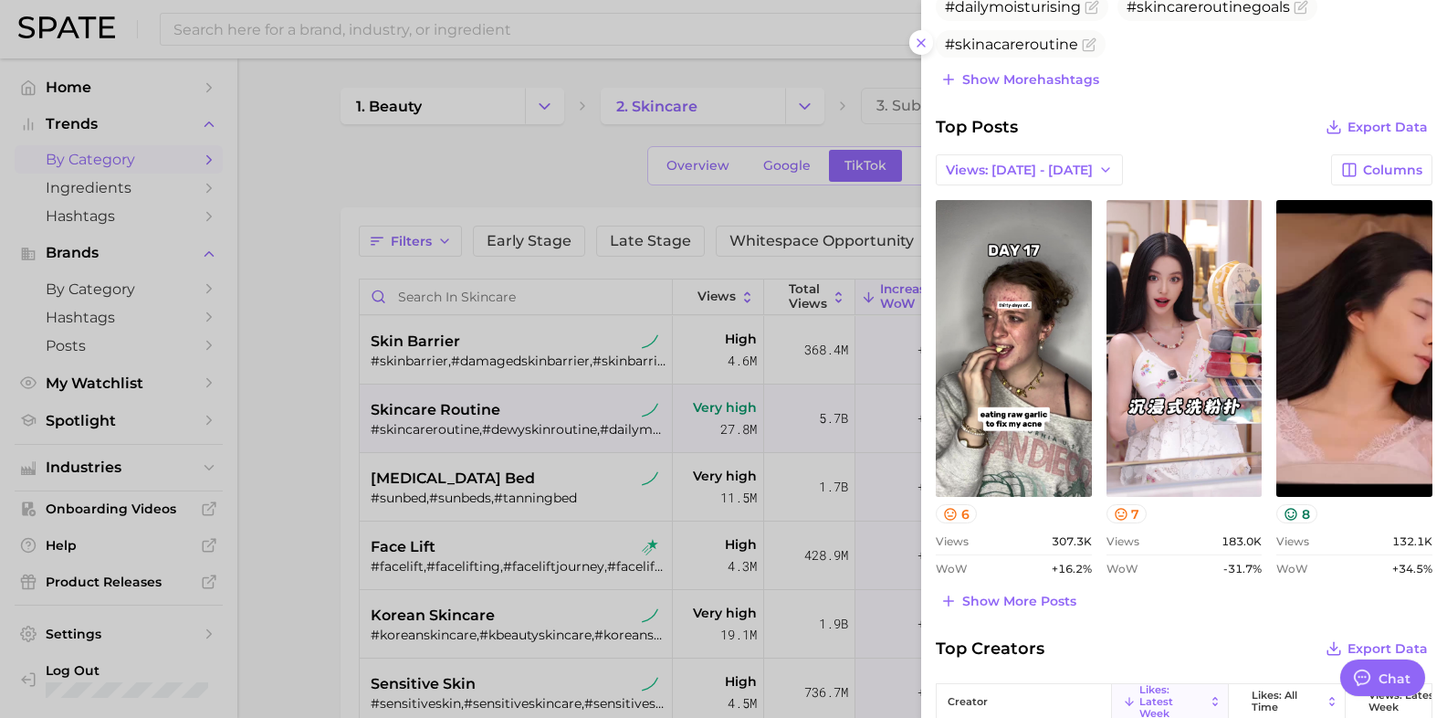
click at [235, 406] on div at bounding box center [723, 359] width 1447 height 718
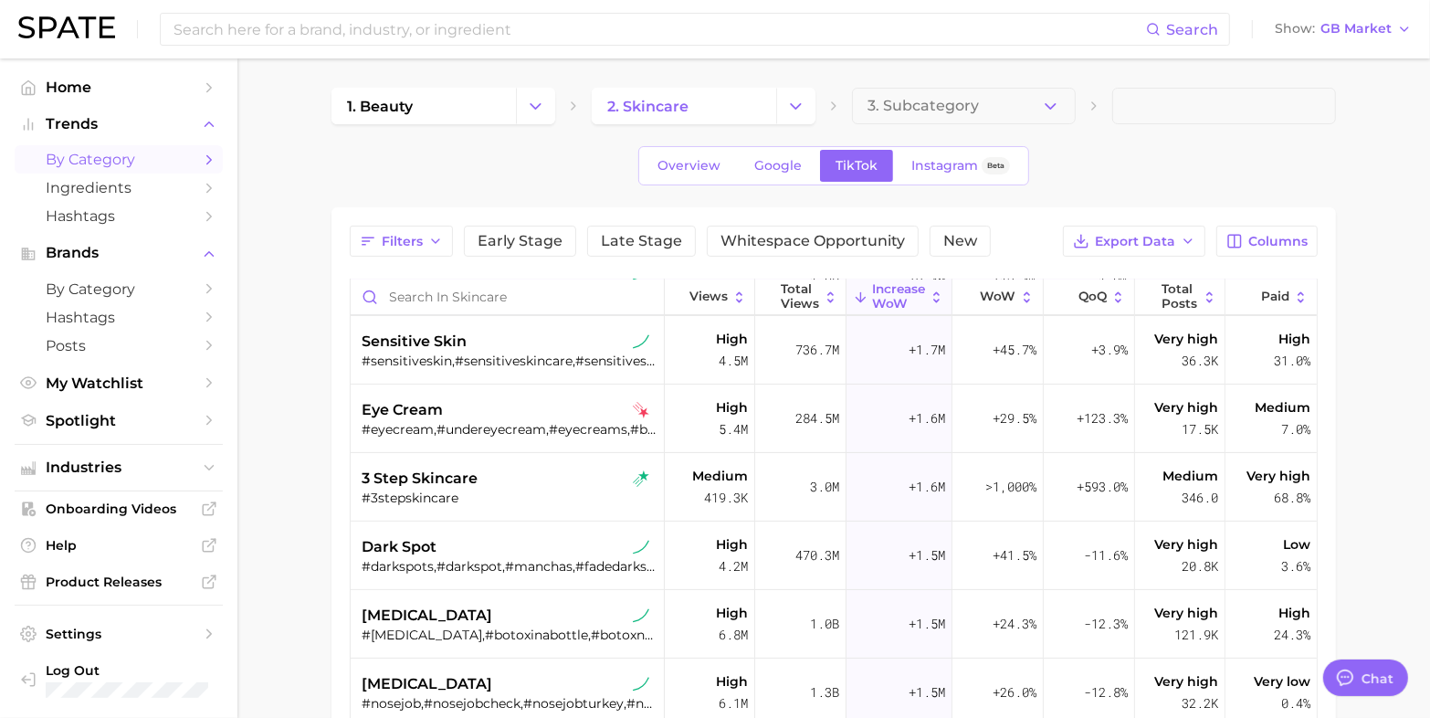
scroll to position [0, 0]
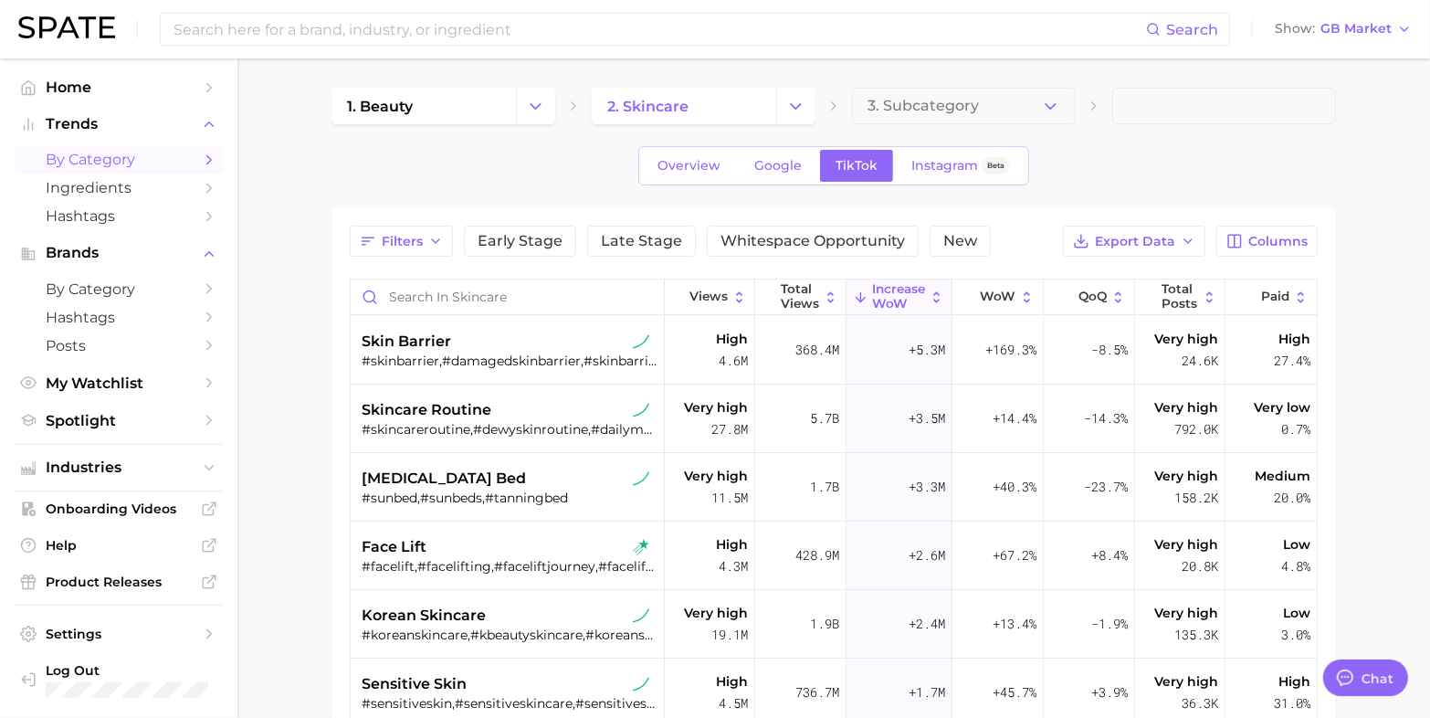
drag, startPoint x: 1242, startPoint y: 144, endPoint x: 1079, endPoint y: 134, distance: 162.8
click at [1235, 140] on div "1. beauty 2. skincare 3. Subcategory Overview Google TikTok Instagram Beta Filt…" at bounding box center [833, 551] width 1004 height 927
click at [791, 103] on polyline "Change Category" at bounding box center [796, 105] width 10 height 5
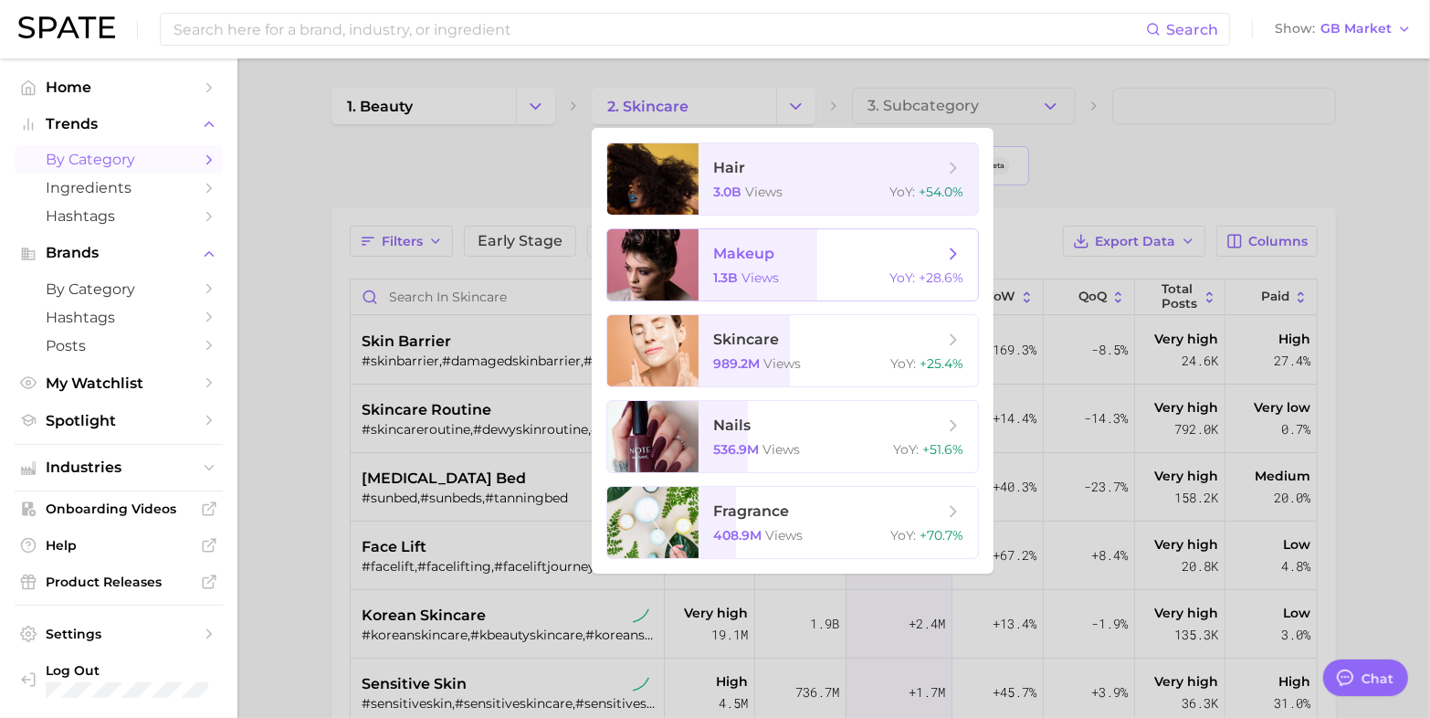
click at [772, 257] on span "makeup" at bounding box center [743, 253] width 61 height 17
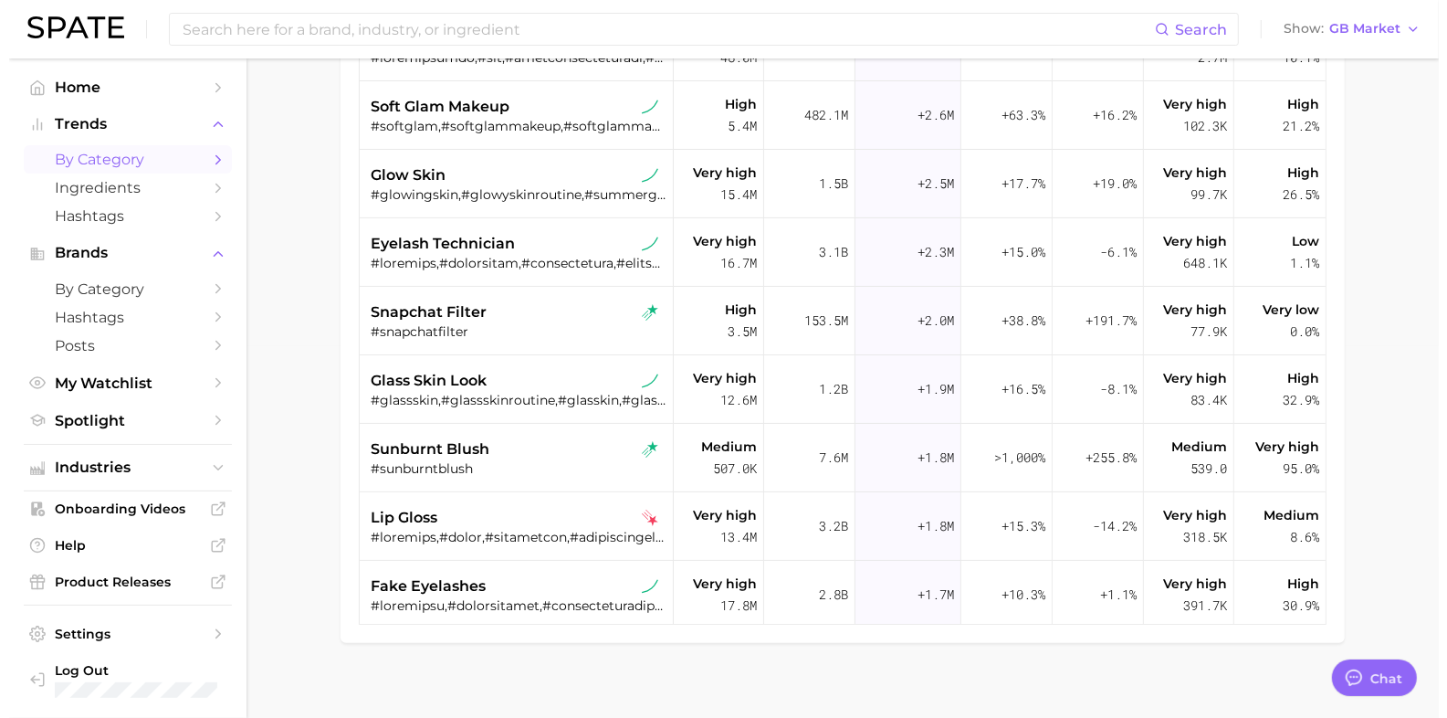
scroll to position [389, 0]
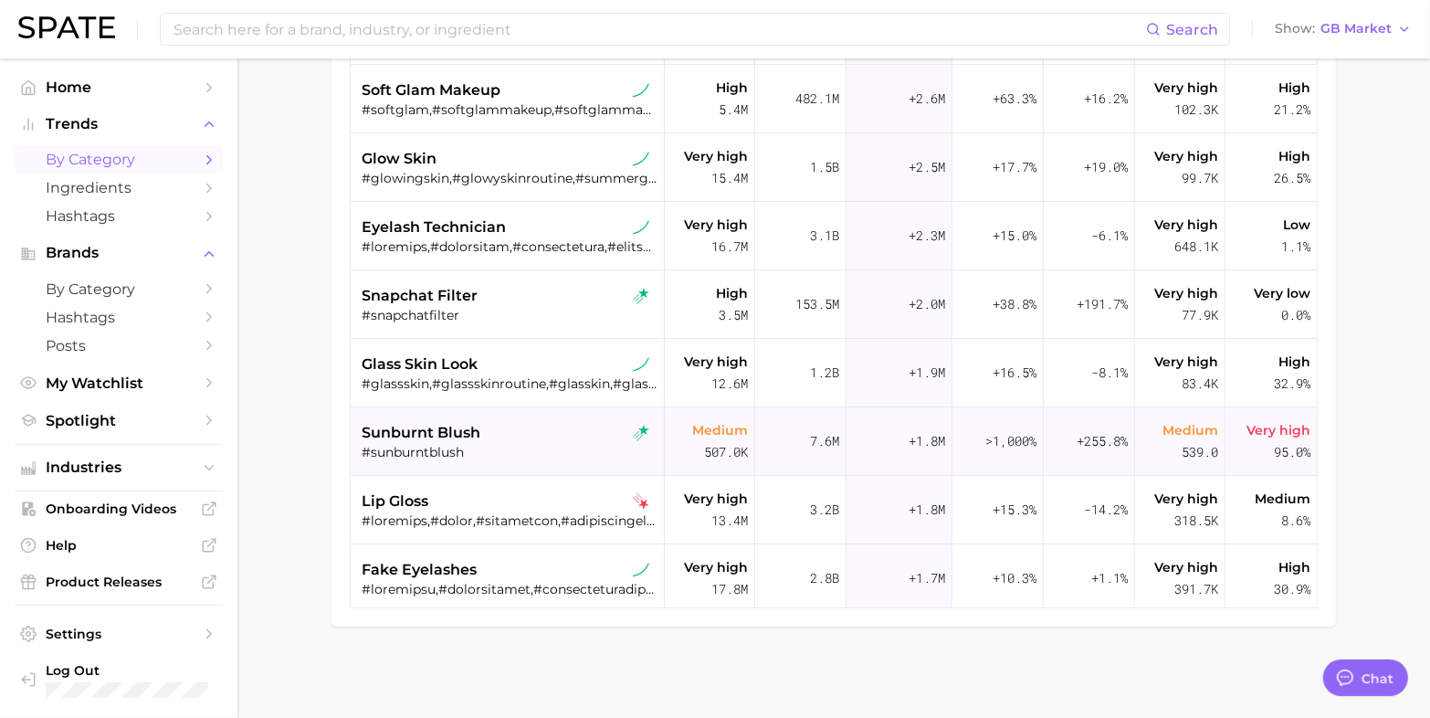
click at [409, 444] on div "#sunburntblush" at bounding box center [509, 452] width 295 height 16
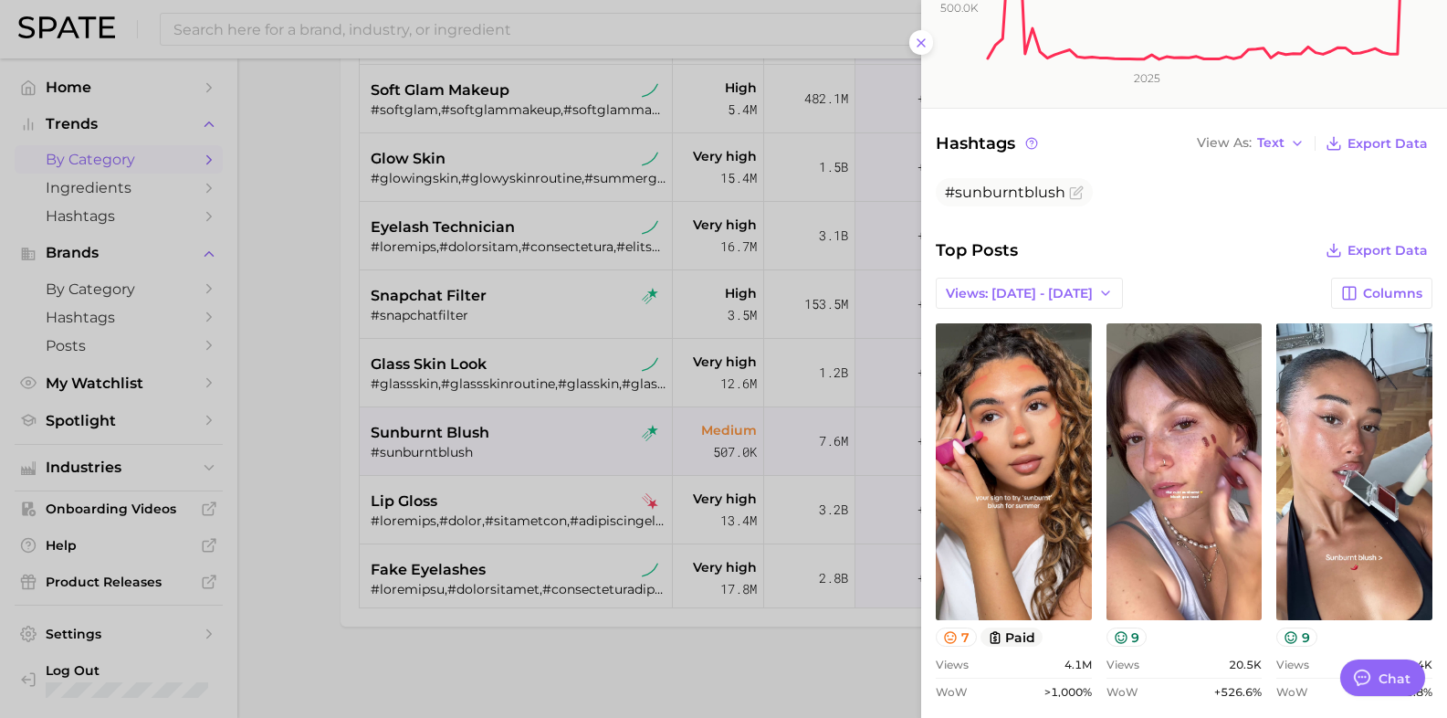
scroll to position [571, 0]
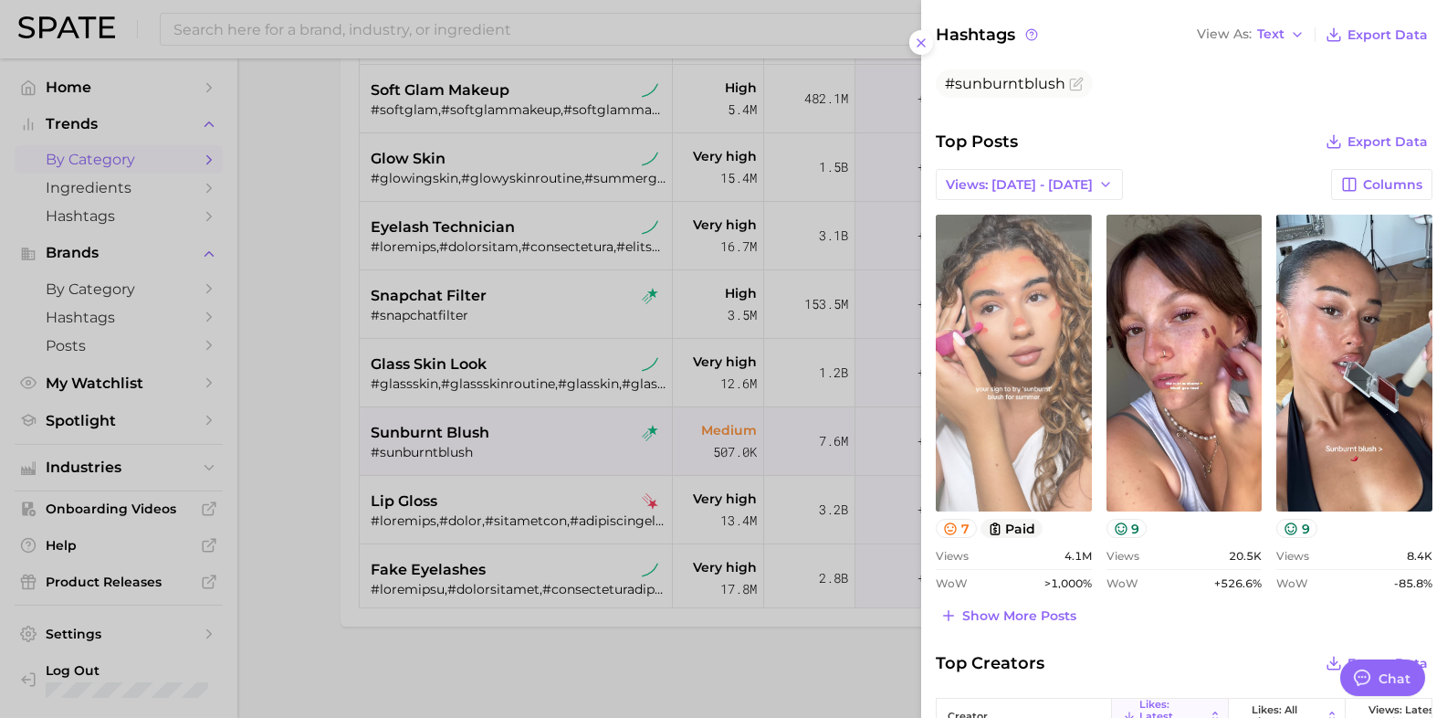
click at [1034, 348] on link "view post on TikTok" at bounding box center [1014, 363] width 156 height 297
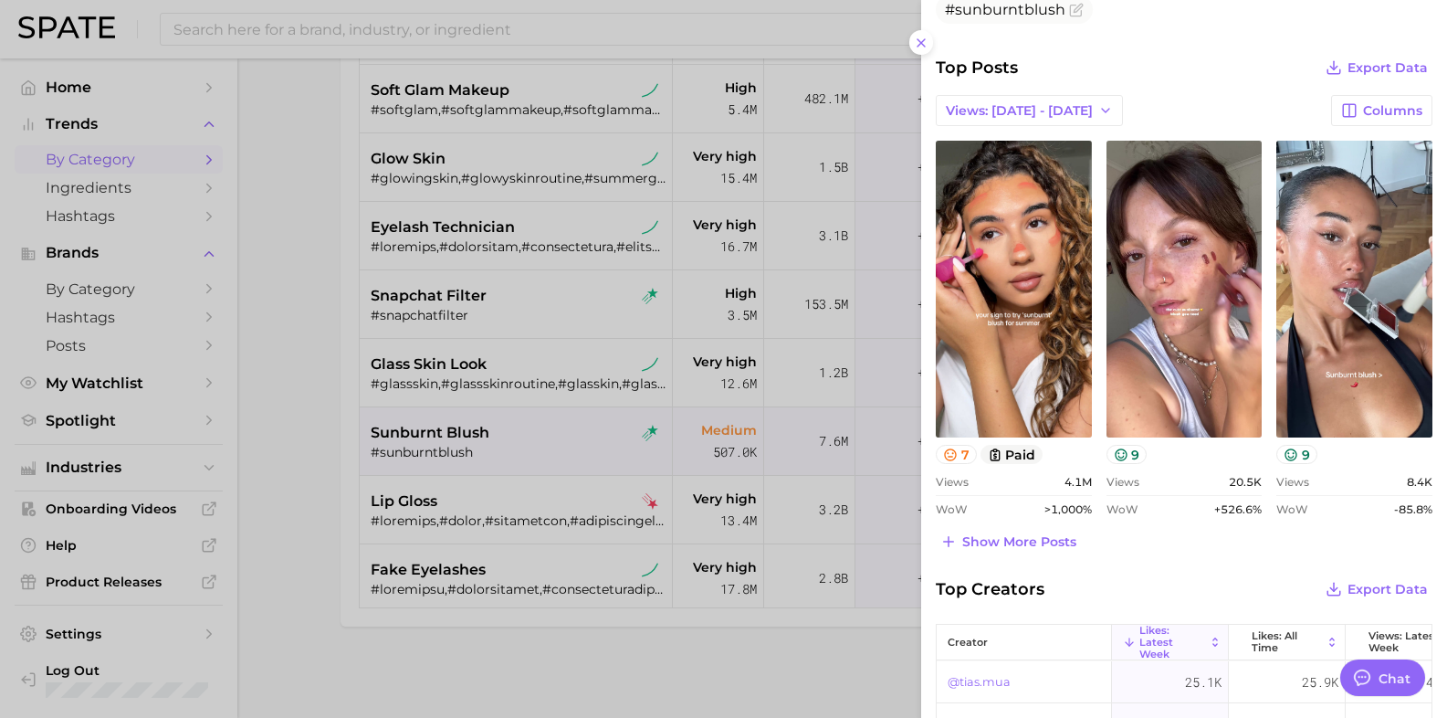
scroll to position [685, 0]
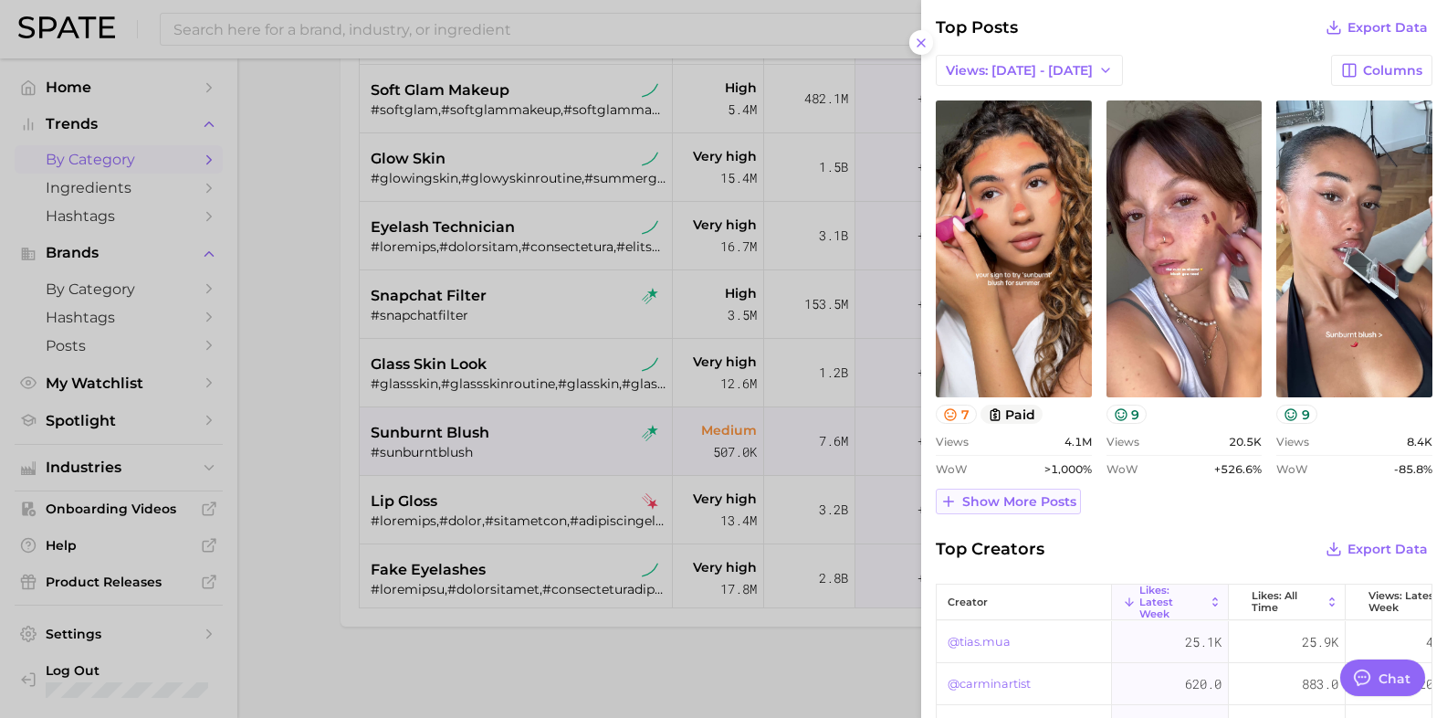
click at [1025, 505] on span "Show more posts" at bounding box center [1019, 502] width 114 height 16
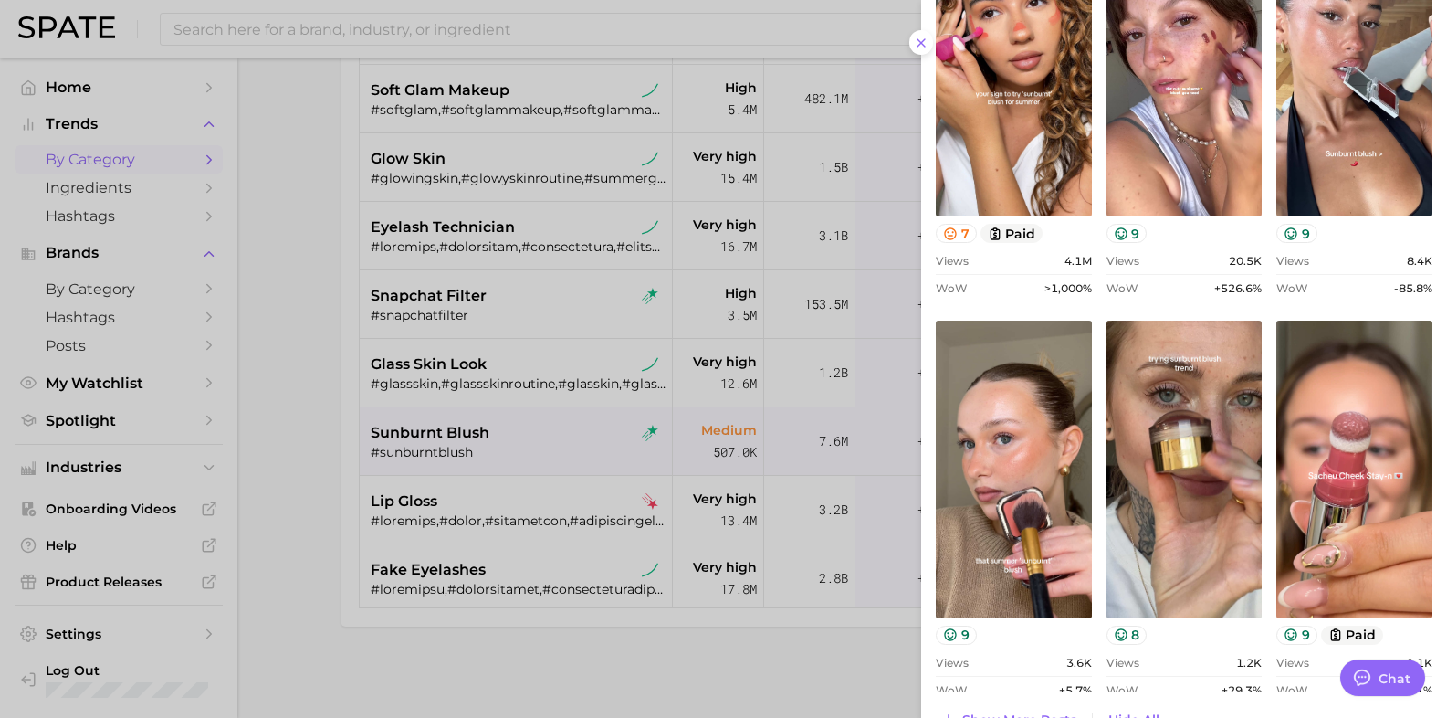
scroll to position [523, 0]
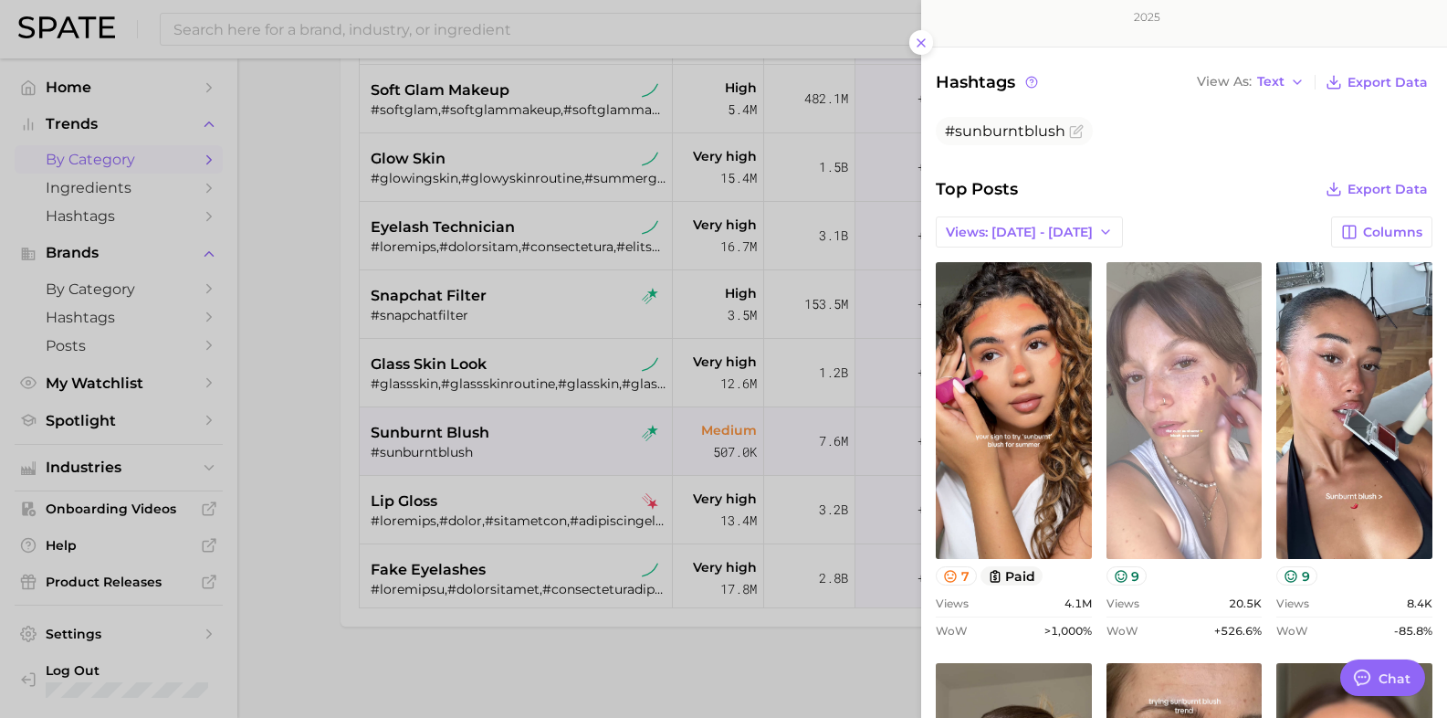
click at [1211, 391] on link "view post on TikTok" at bounding box center [1185, 410] width 156 height 297
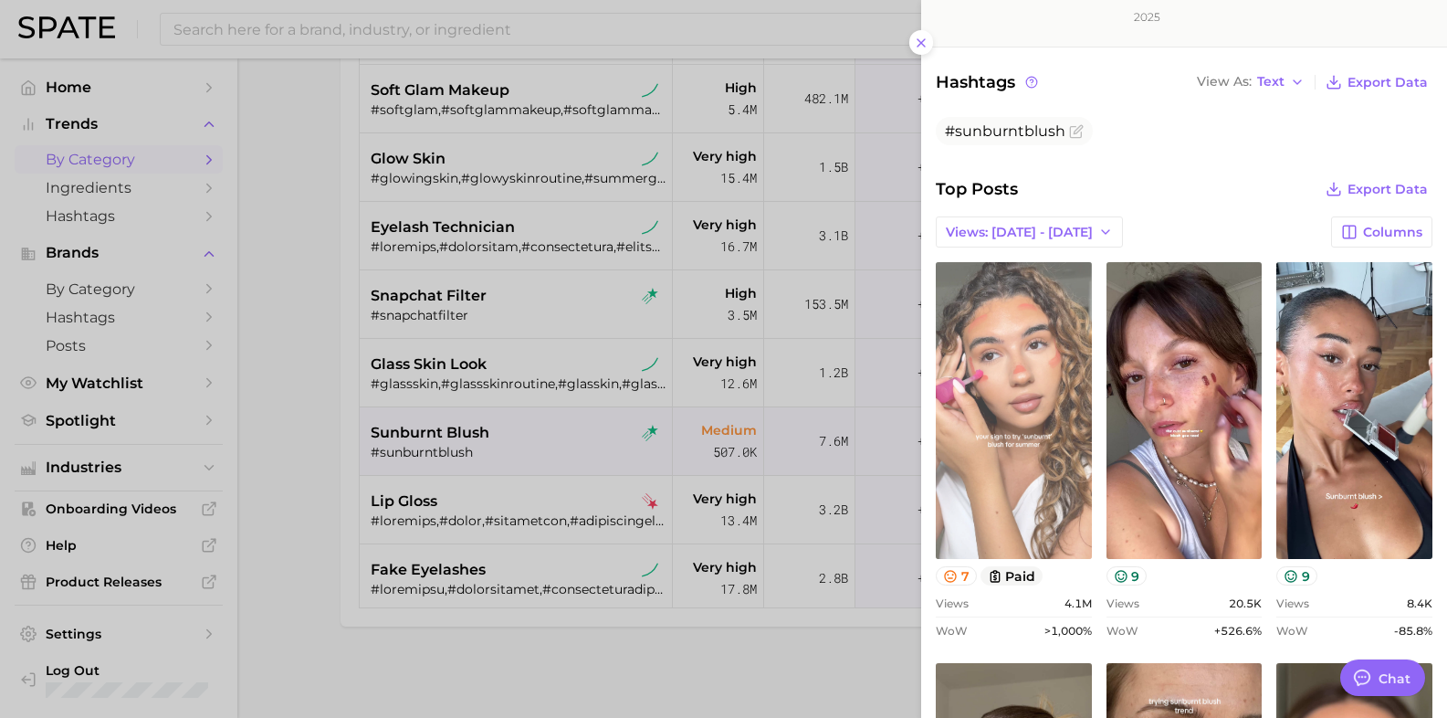
click at [1047, 403] on link "view post on TikTok" at bounding box center [1014, 410] width 156 height 297
